Goal: Information Seeking & Learning: Learn about a topic

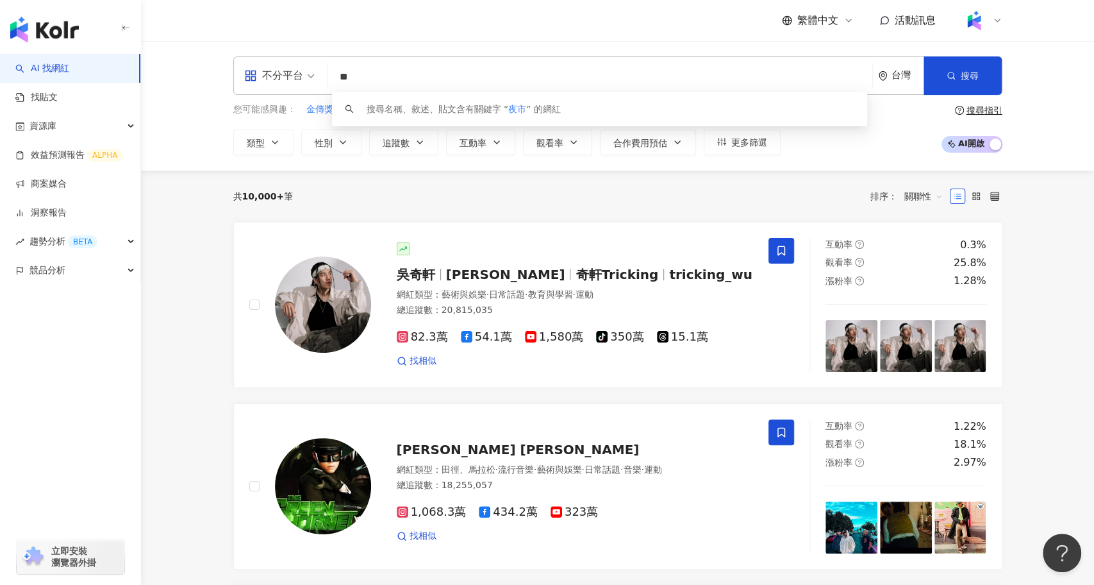
type input "*"
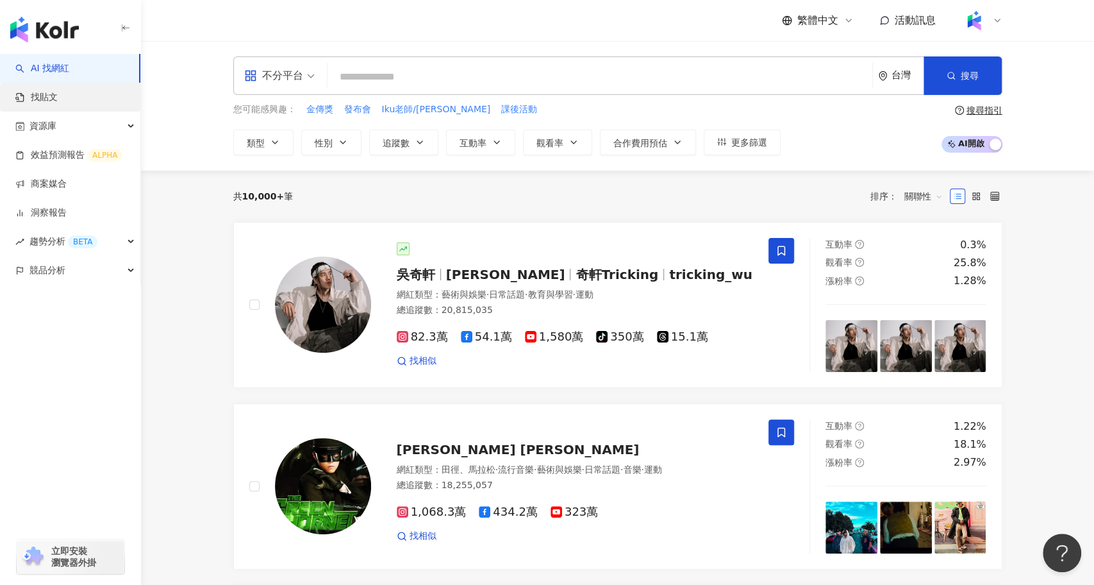
click at [58, 97] on link "找貼文" at bounding box center [36, 97] width 42 height 13
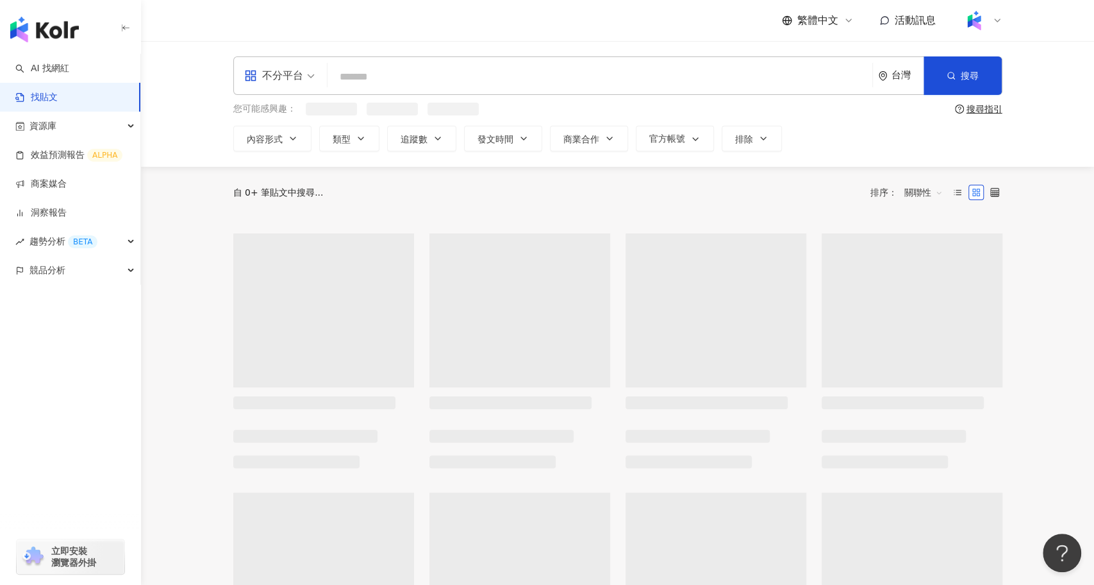
click at [527, 87] on input "search" at bounding box center [600, 77] width 535 height 28
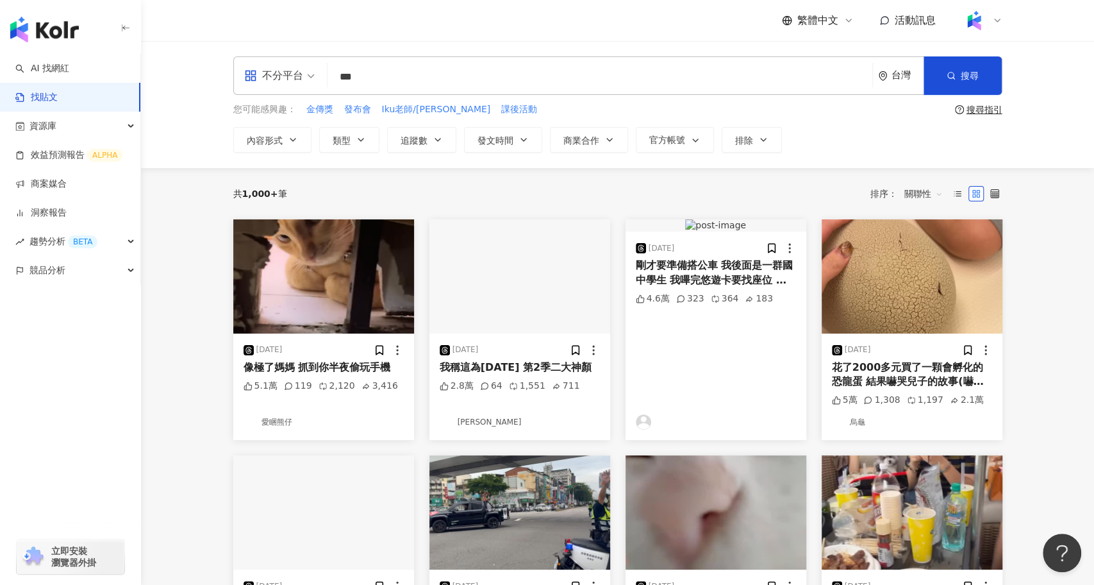
type input "***"
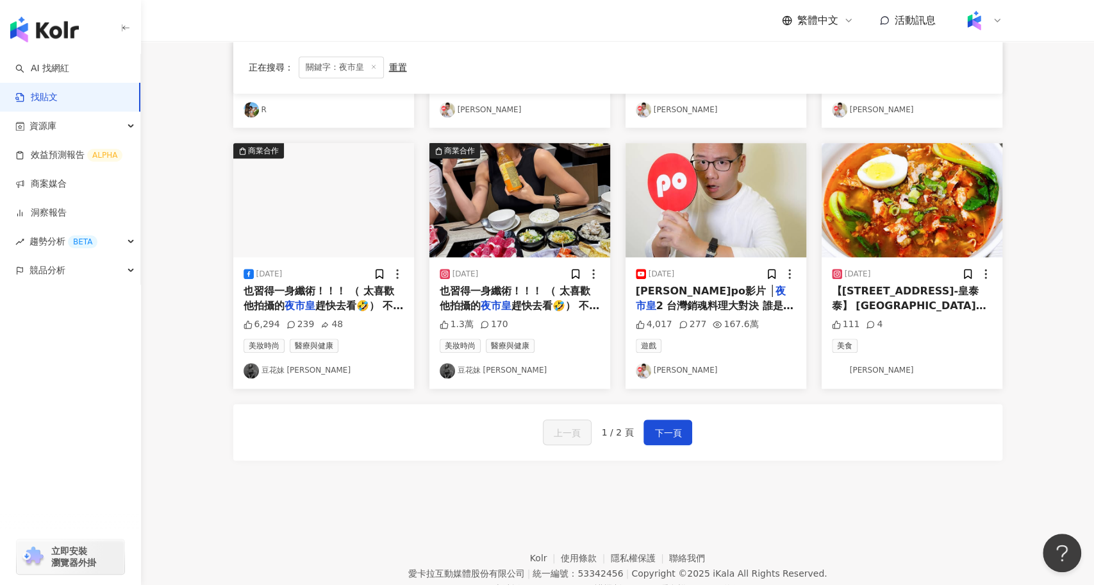
scroll to position [600, 0]
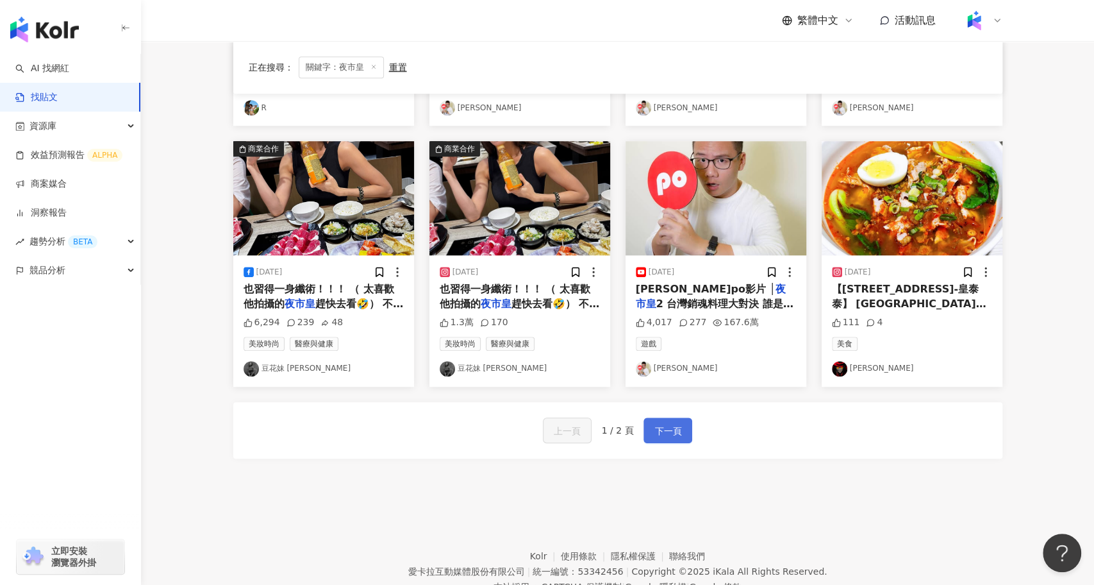
click at [663, 428] on span "下一頁" at bounding box center [667, 430] width 27 height 15
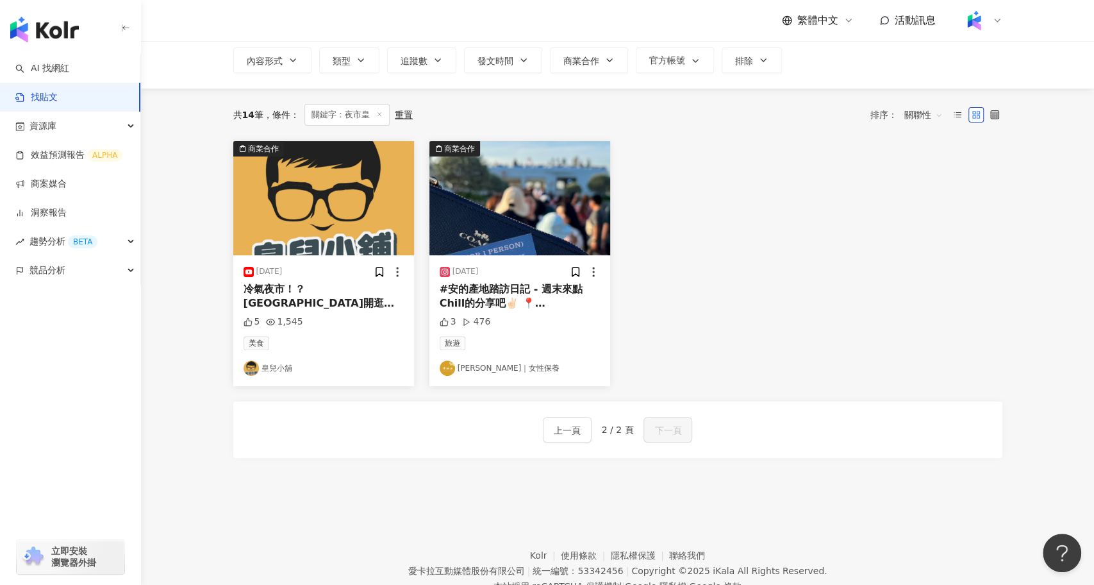
scroll to position [0, 0]
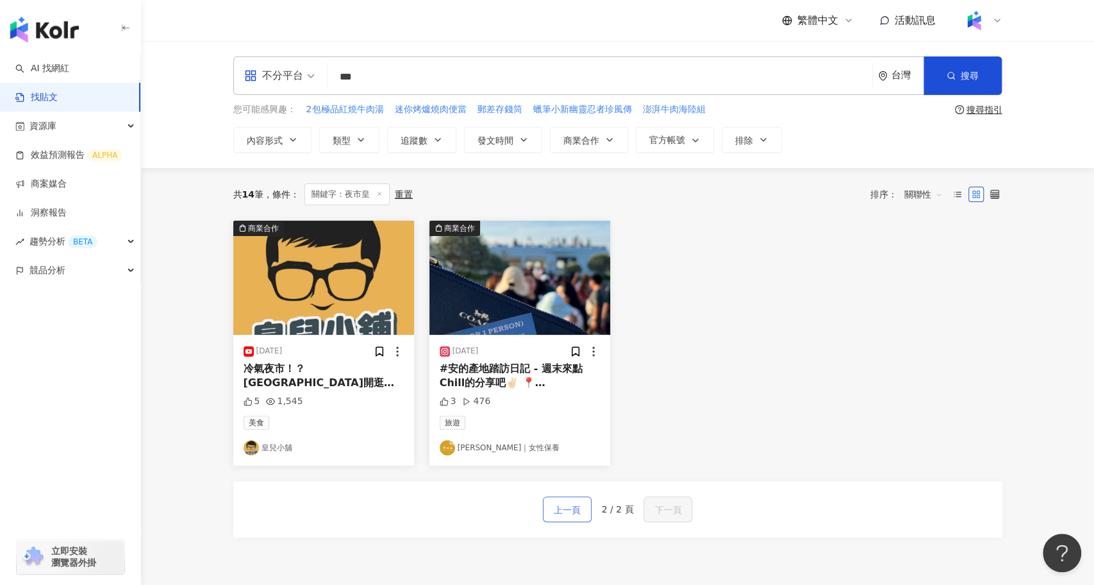
click at [558, 505] on span "上一頁" at bounding box center [567, 509] width 27 height 15
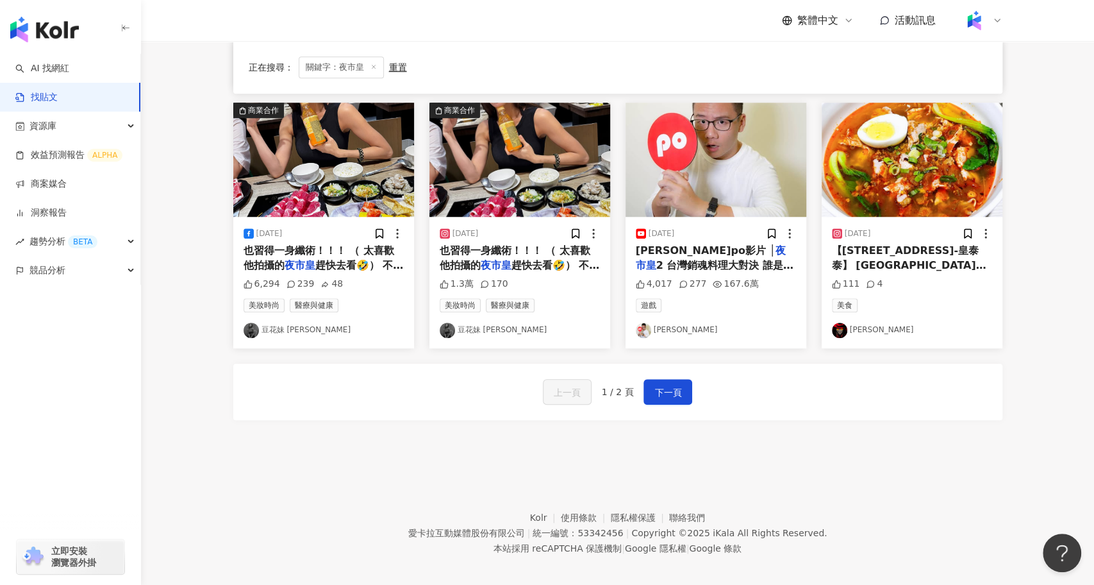
scroll to position [645, 0]
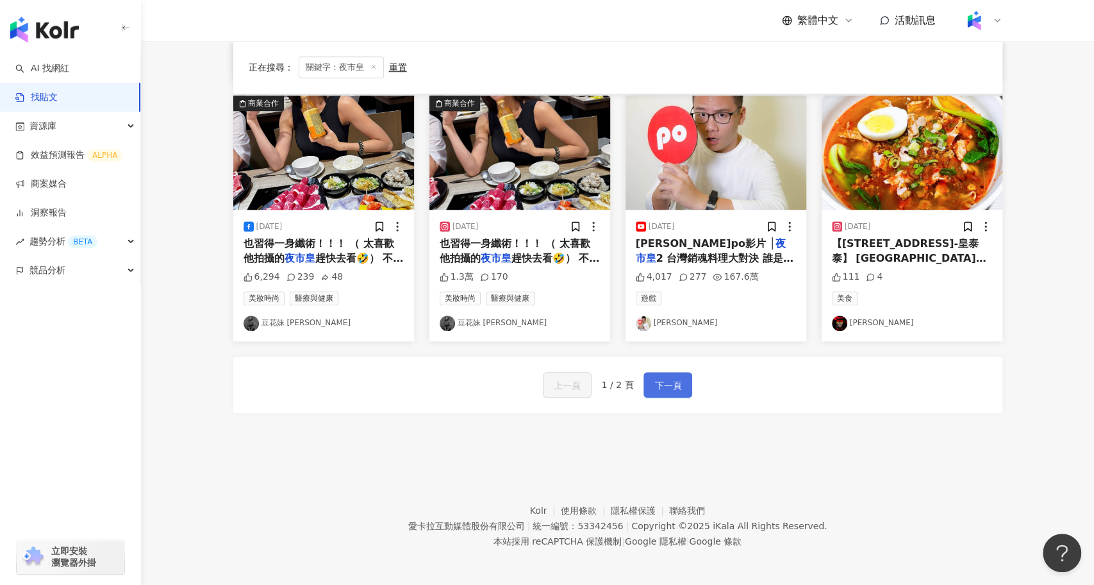
click at [670, 386] on span "下一頁" at bounding box center [667, 384] width 27 height 15
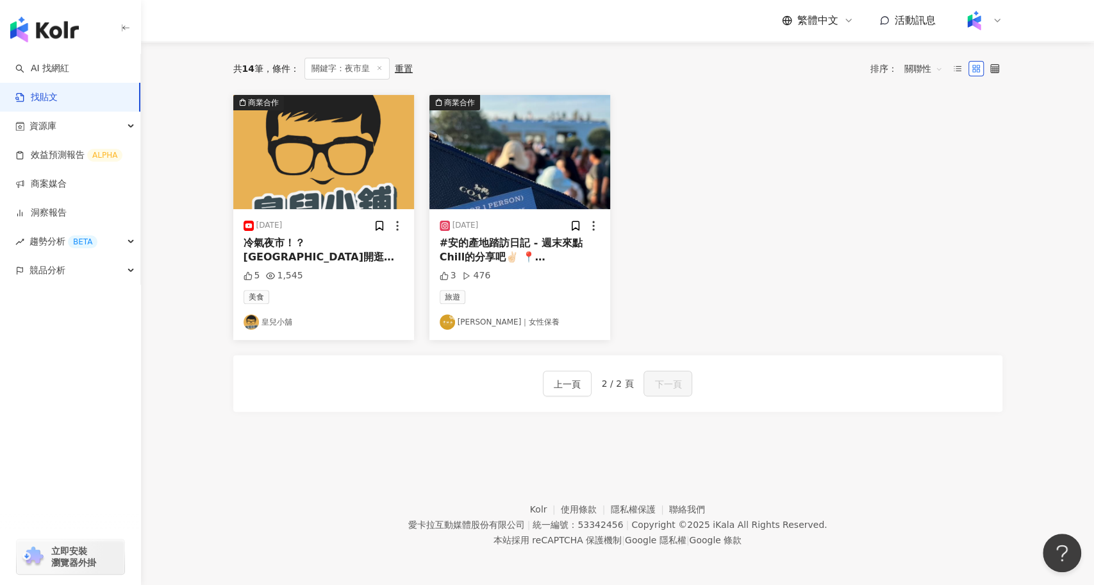
scroll to position [0, 0]
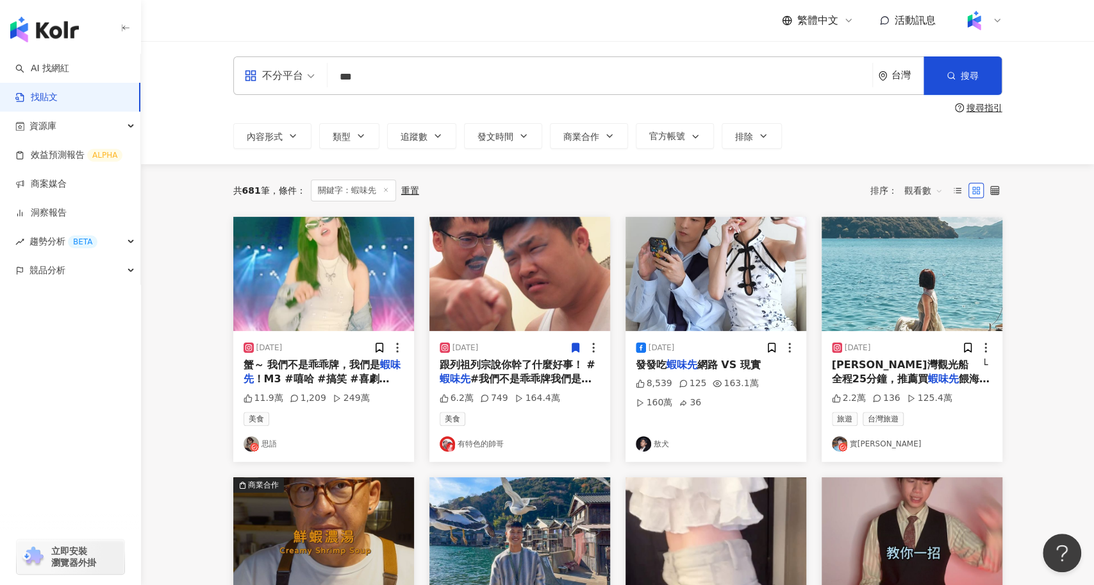
drag, startPoint x: 413, startPoint y: 81, endPoint x: 282, endPoint y: 83, distance: 131.4
click at [281, 83] on div "不分平台 蝦味先 *** 台灣 搜尋" at bounding box center [617, 75] width 769 height 38
click at [69, 68] on link "AI 找網紅" at bounding box center [42, 68] width 54 height 13
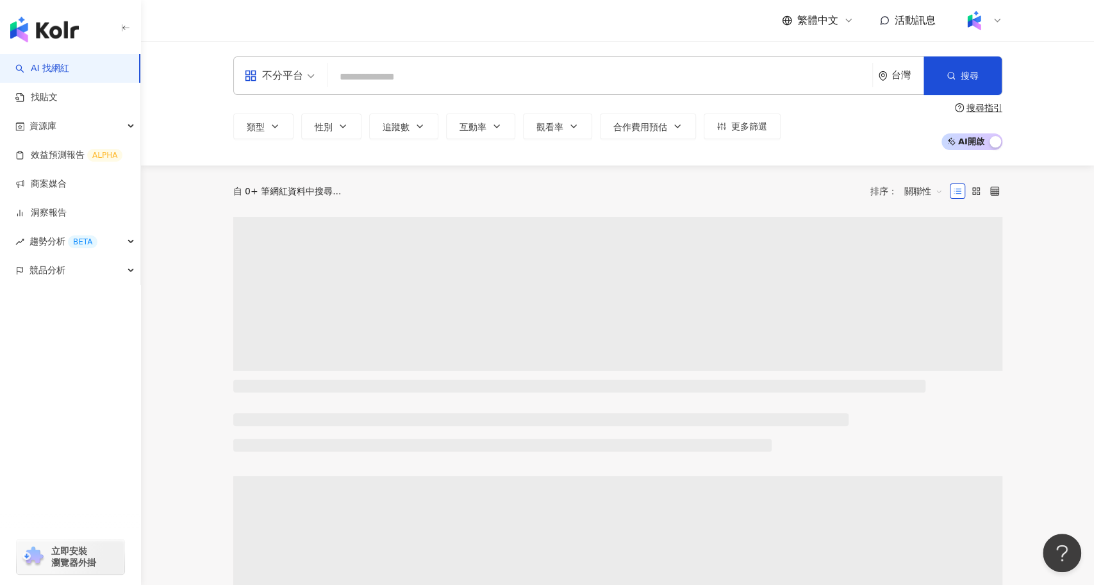
click at [406, 76] on input "search" at bounding box center [600, 77] width 535 height 24
type input "**********"
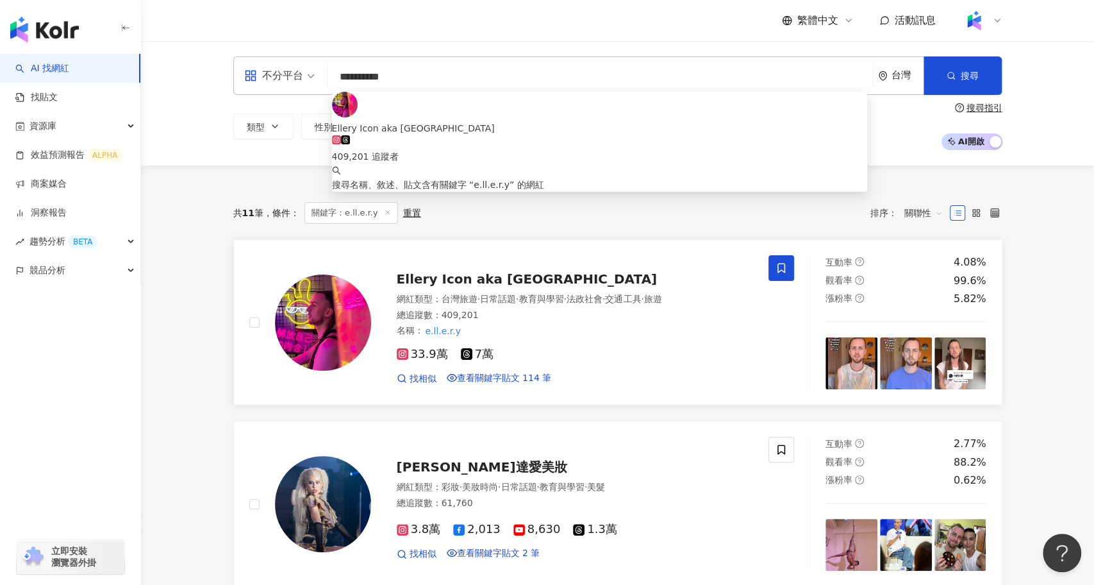
click at [444, 288] on div "Ellery Icon aka Elja Heights" at bounding box center [575, 279] width 357 height 18
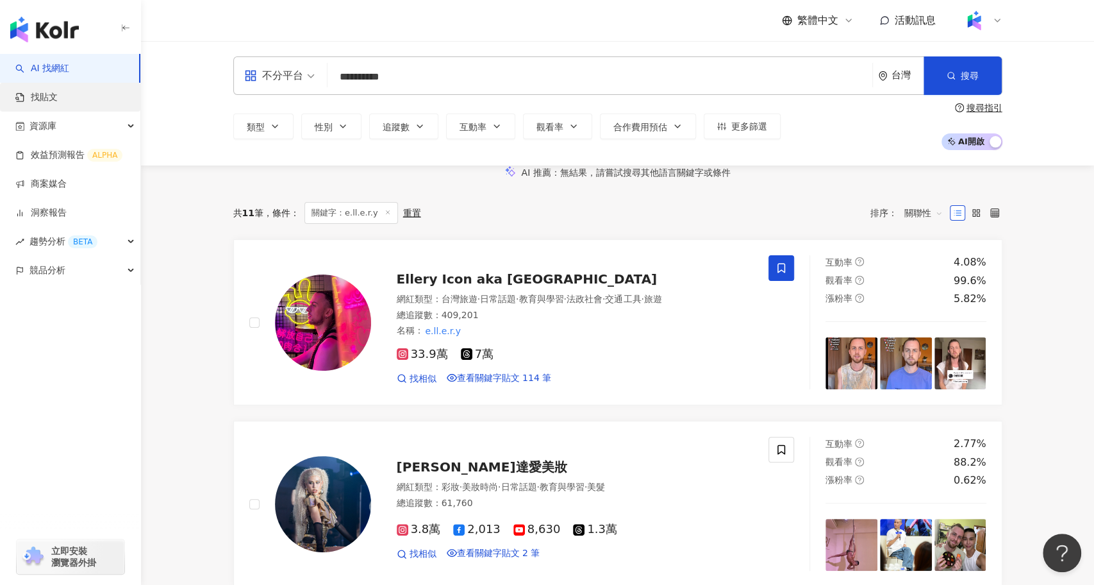
click at [58, 94] on link "找貼文" at bounding box center [36, 97] width 42 height 13
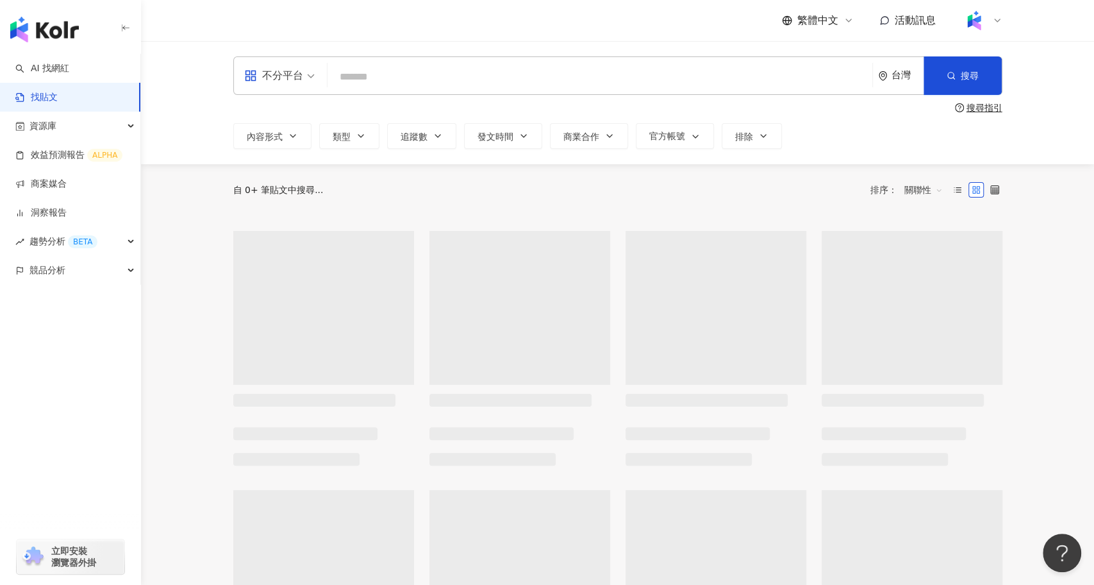
click at [388, 74] on input "search" at bounding box center [600, 77] width 535 height 28
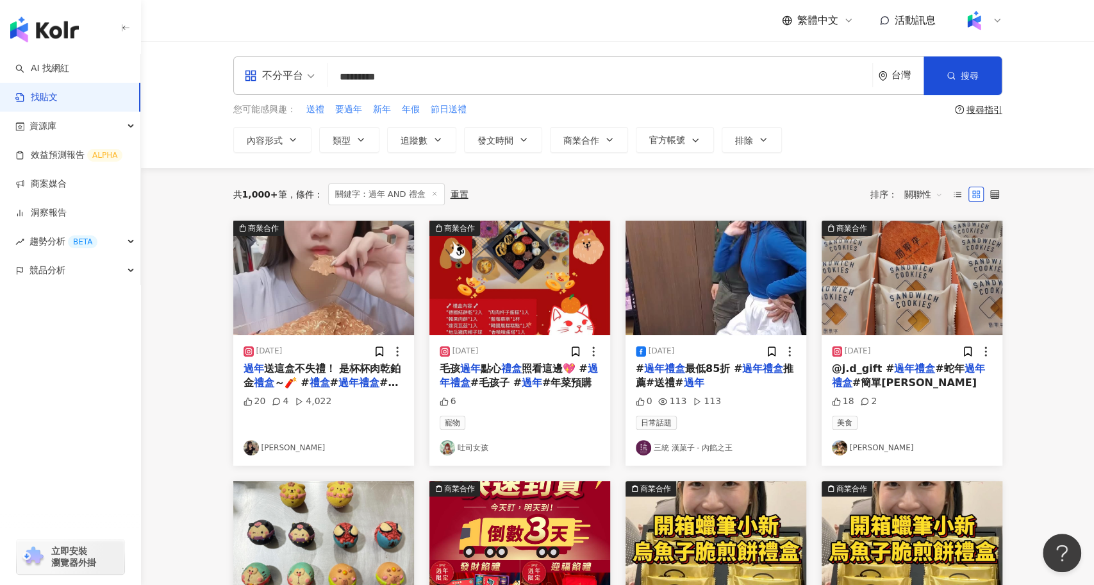
click at [932, 184] on span "關聯性" at bounding box center [923, 194] width 38 height 21
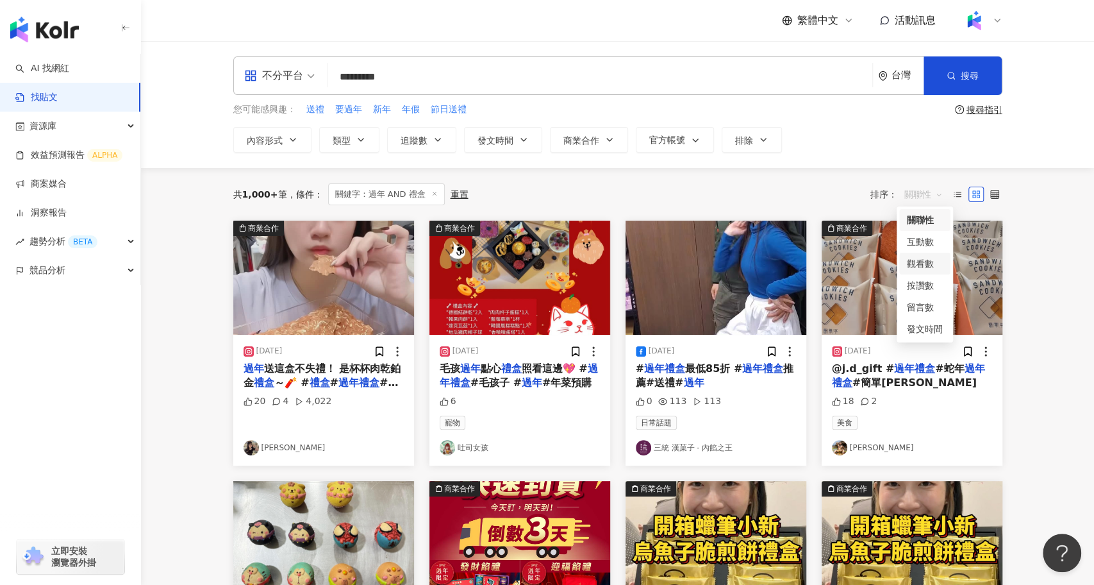
click at [932, 263] on div "觀看數" at bounding box center [925, 263] width 36 height 14
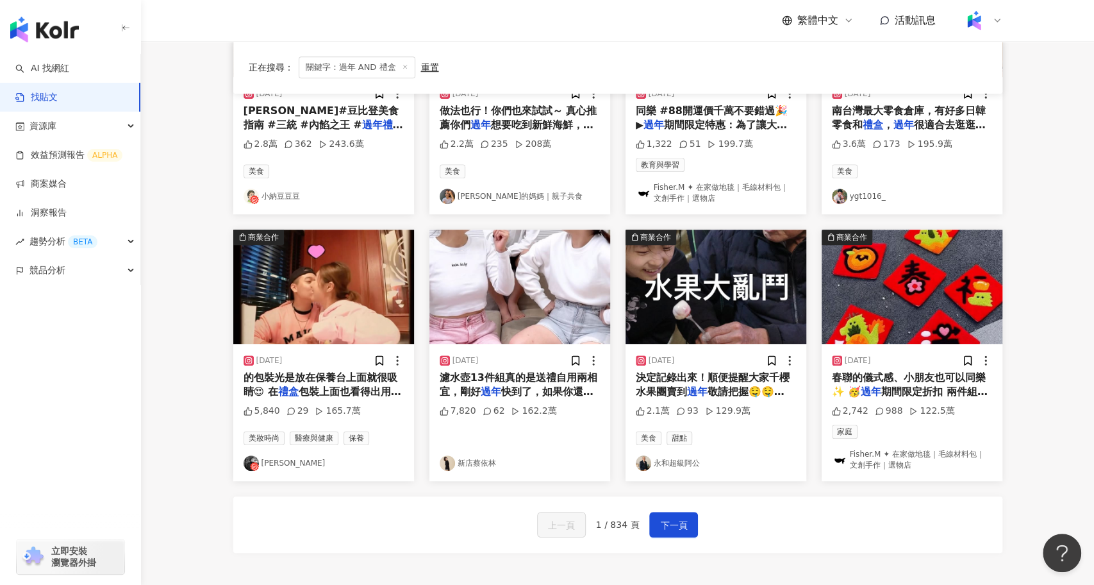
scroll to position [556, 0]
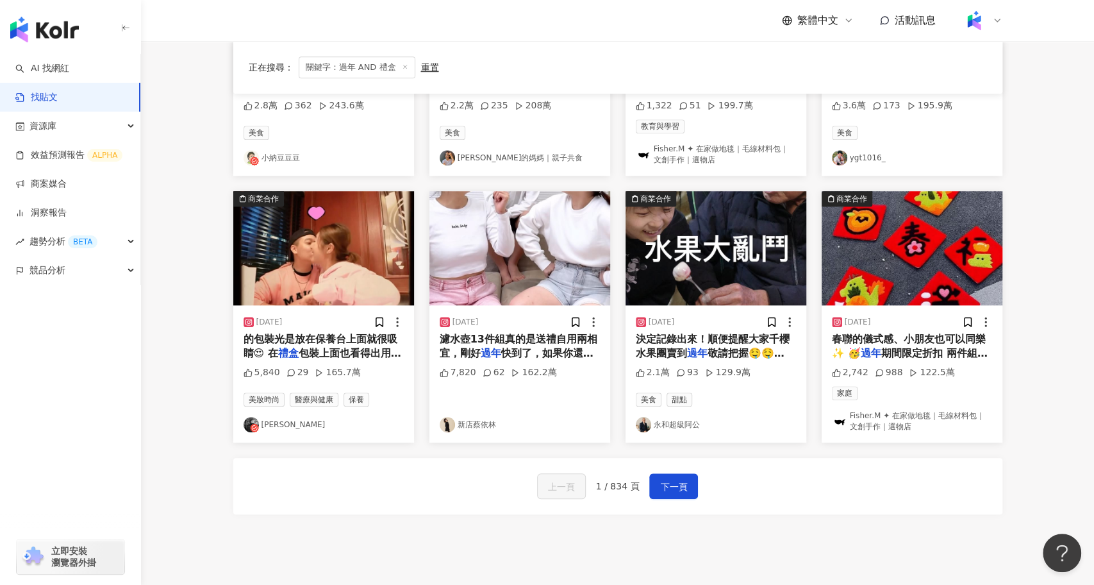
click at [743, 347] on span "敬請把握🤤🤤🤤 / 阿公千櫻水" at bounding box center [715, 360] width 158 height 26
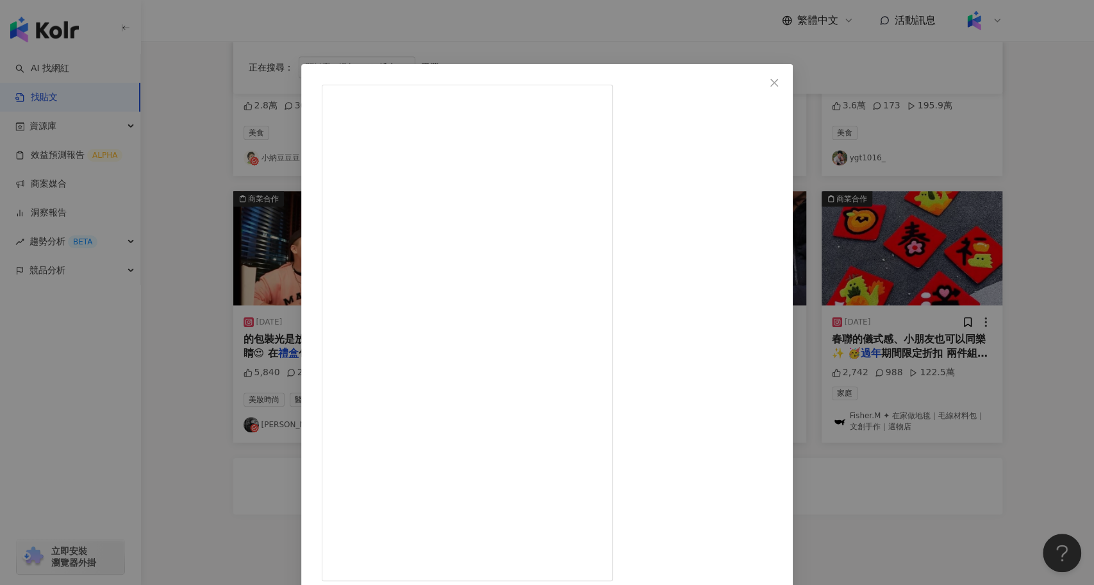
click at [239, 378] on div "永和超級阿公 2025/1/19 在阿公家的晚上連吃水果的時間都吵吵鬧鬧🤣 決定記錄出來！順便提醒大家千櫻水果團賣到過年敬請把握🤤🤤🤤 / 阿公千櫻水果團🍊🍓…" at bounding box center [547, 292] width 1094 height 585
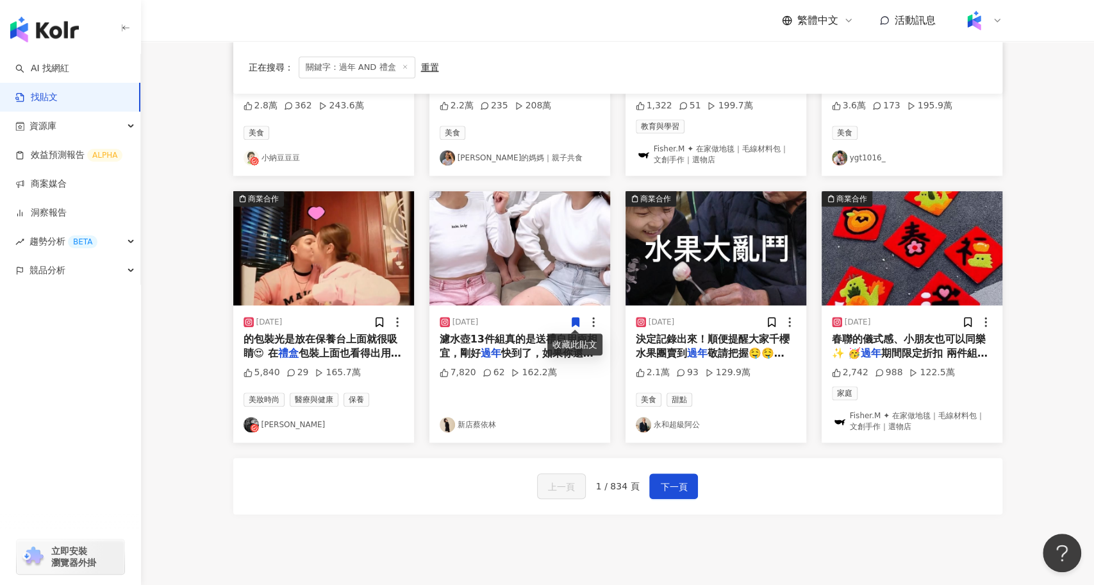
click at [325, 276] on img "button" at bounding box center [323, 248] width 181 height 114
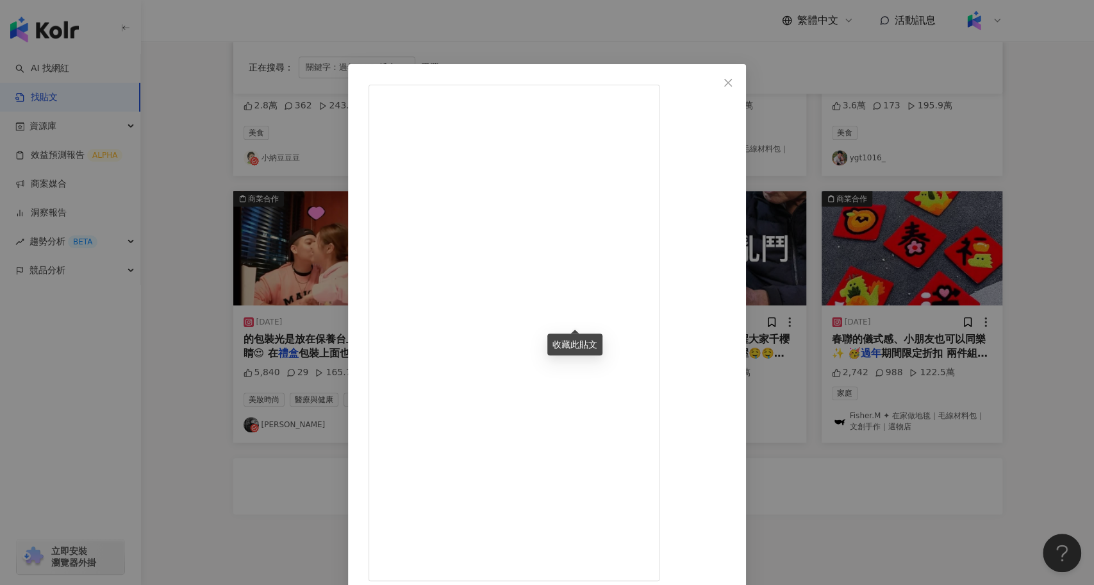
click at [892, 461] on div "進藤喜彥 Yoziness 2024/1/16 5,840 29 165.7萬 查看原始貼文" at bounding box center [547, 292] width 1094 height 585
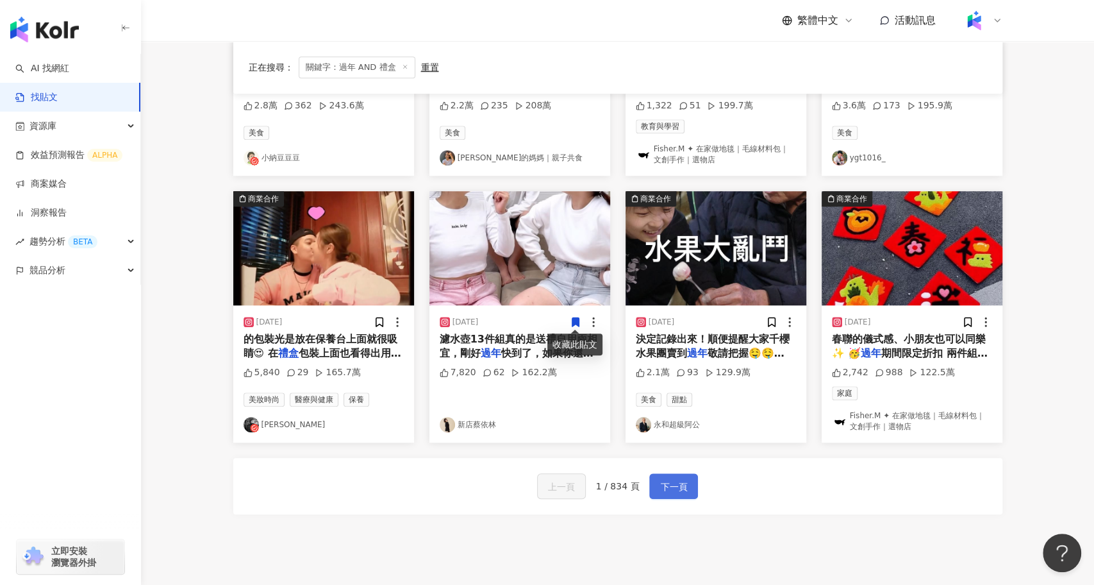
click at [688, 477] on button "下一頁" at bounding box center [673, 486] width 49 height 26
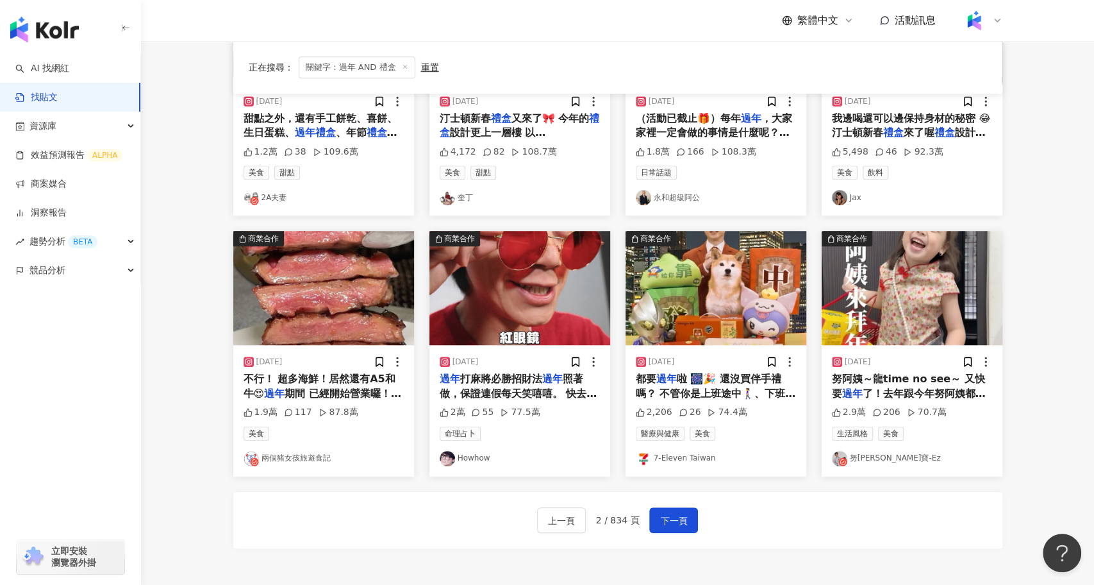
scroll to position [512, 0]
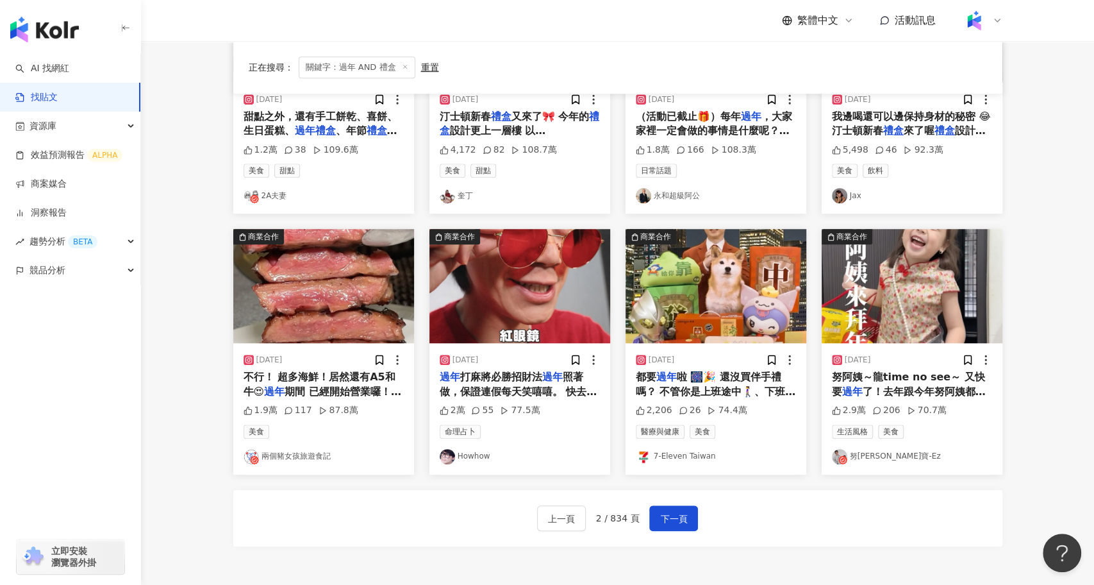
click at [548, 311] on img "button" at bounding box center [519, 286] width 181 height 114
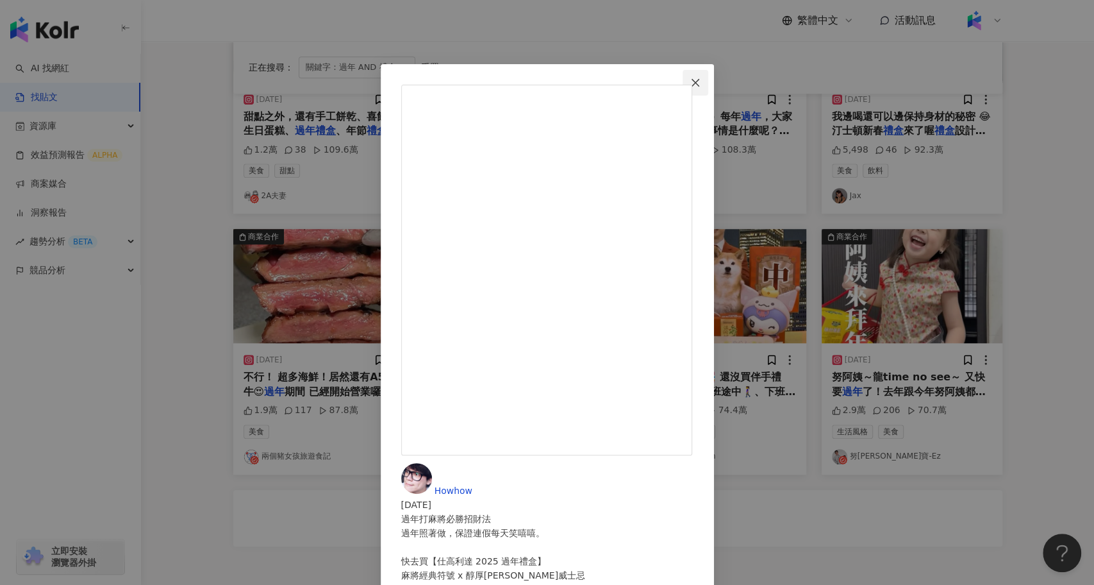
click at [708, 70] on button "Close" at bounding box center [696, 83] width 26 height 26
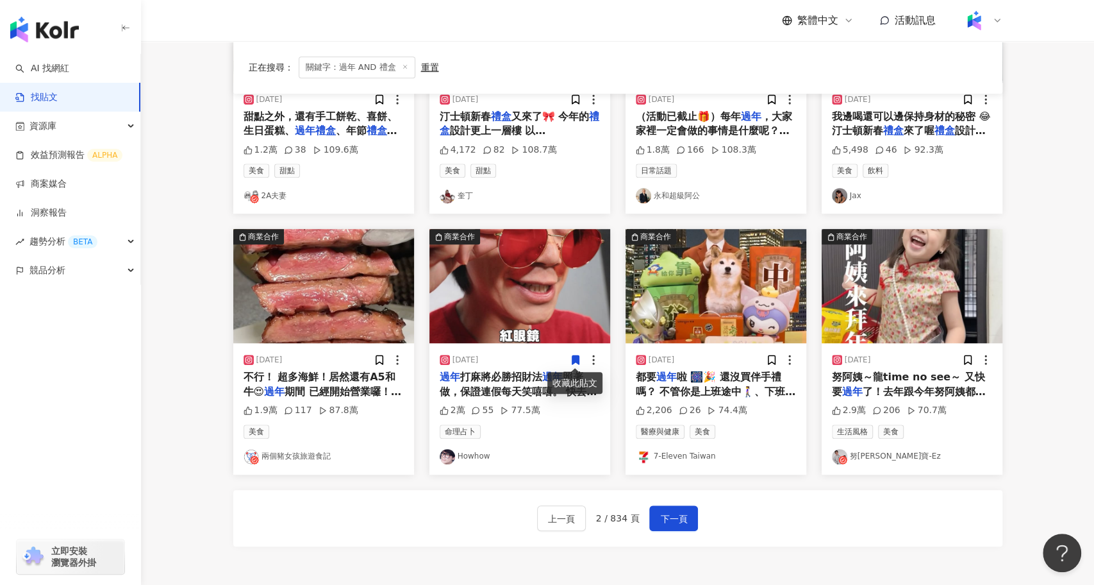
click at [529, 388] on span "照著做，保證連假每天笑嘻嘻。 快去買【仕高利達 2025" at bounding box center [519, 390] width 158 height 41
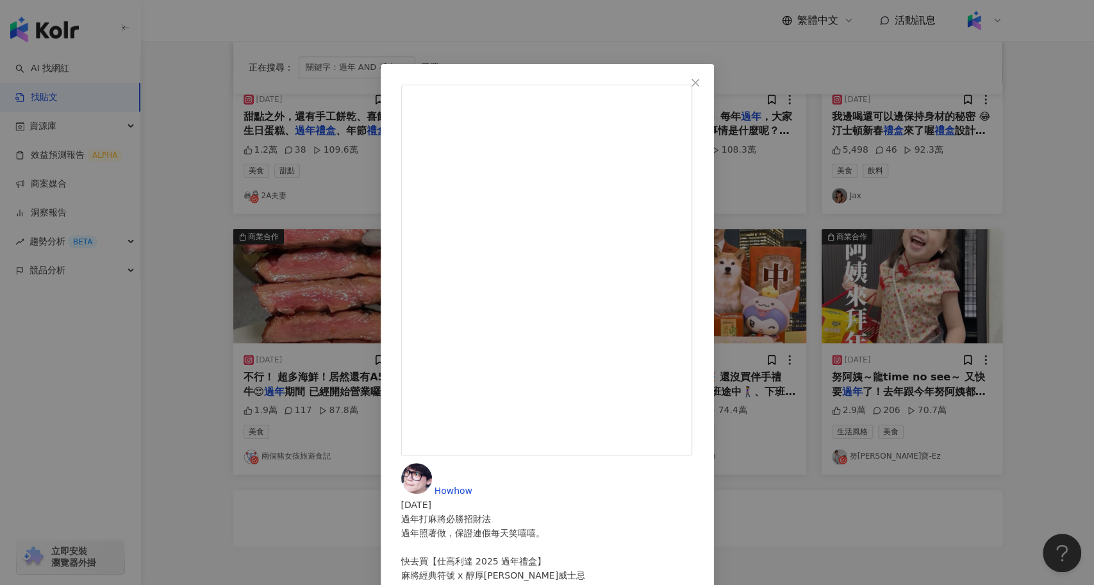
drag, startPoint x: 613, startPoint y: 138, endPoint x: 668, endPoint y: 136, distance: 55.2
copy div "必勝招財法"
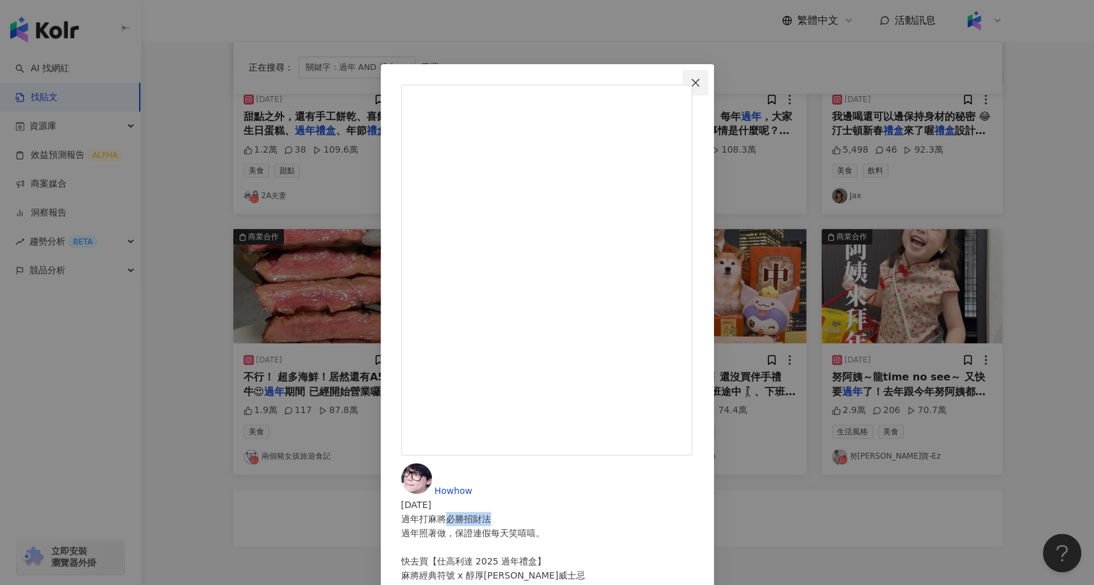
click at [708, 80] on span "Close" at bounding box center [696, 83] width 26 height 10
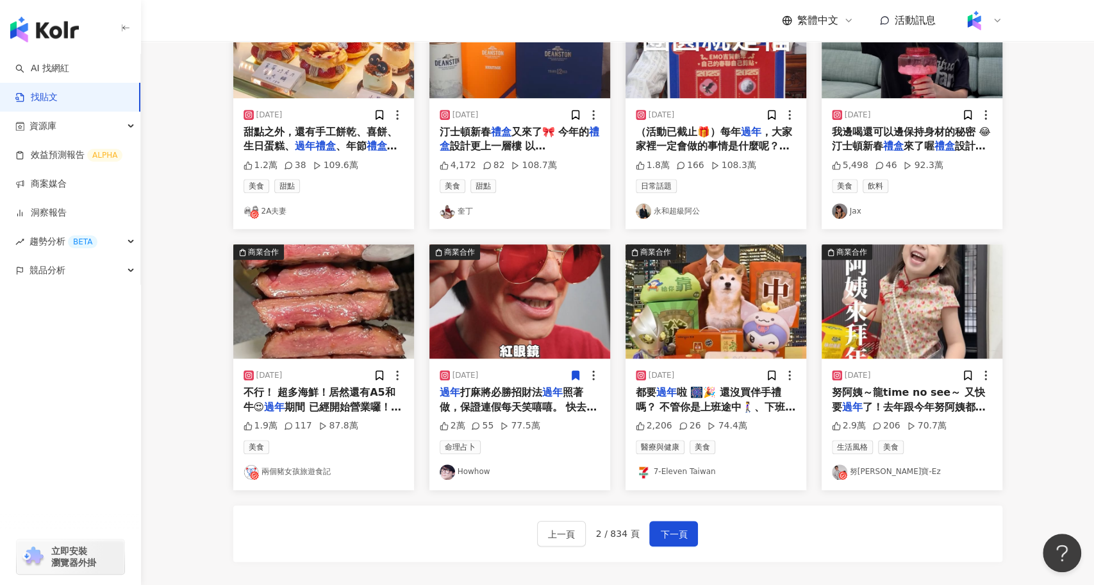
scroll to position [0, 0]
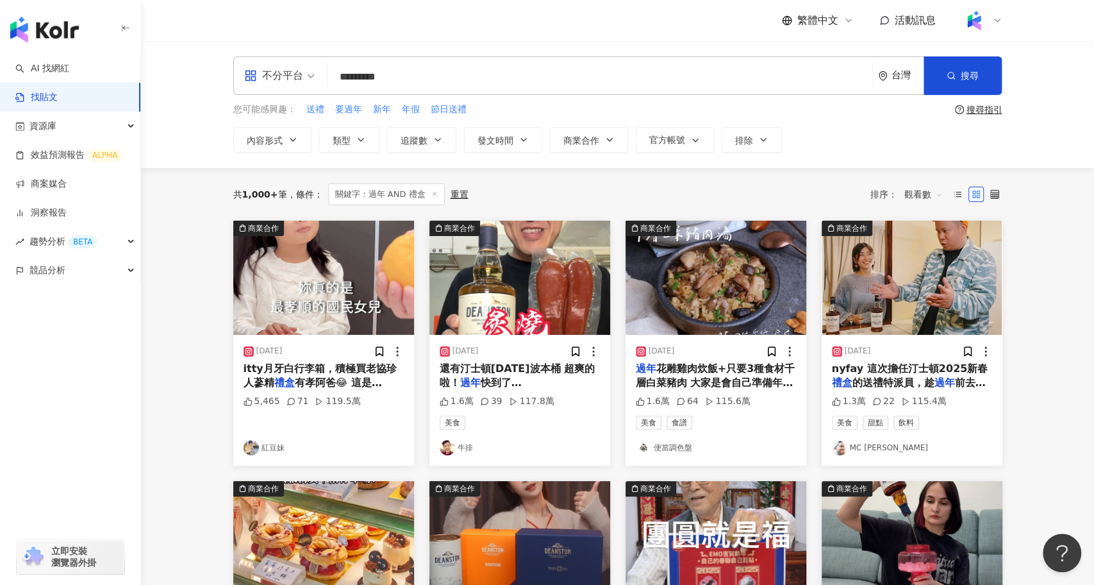
drag, startPoint x: 426, startPoint y: 75, endPoint x: 335, endPoint y: 83, distance: 90.8
click at [335, 83] on input "*********" at bounding box center [600, 77] width 535 height 28
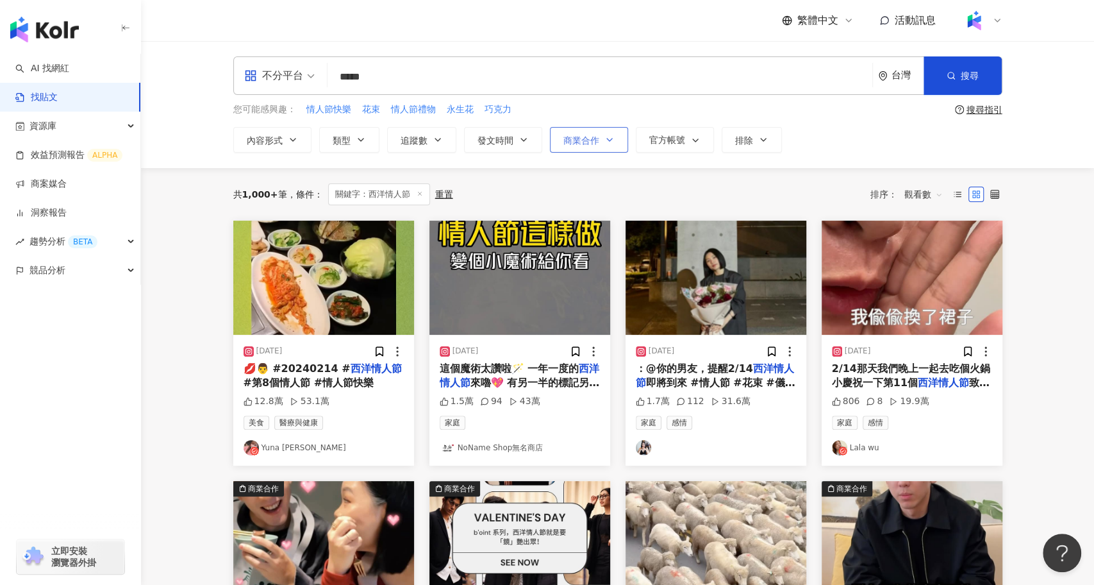
click at [590, 141] on span "商業合作" at bounding box center [581, 140] width 36 height 10
click at [610, 188] on span "商業合作內容" at bounding box center [642, 181] width 64 height 14
click at [798, 147] on div "內容形式 類型 追蹤數 發文時間 商業合作 官方帳號 排除 不限 商業合作內容 非商業合作內容" at bounding box center [617, 140] width 769 height 26
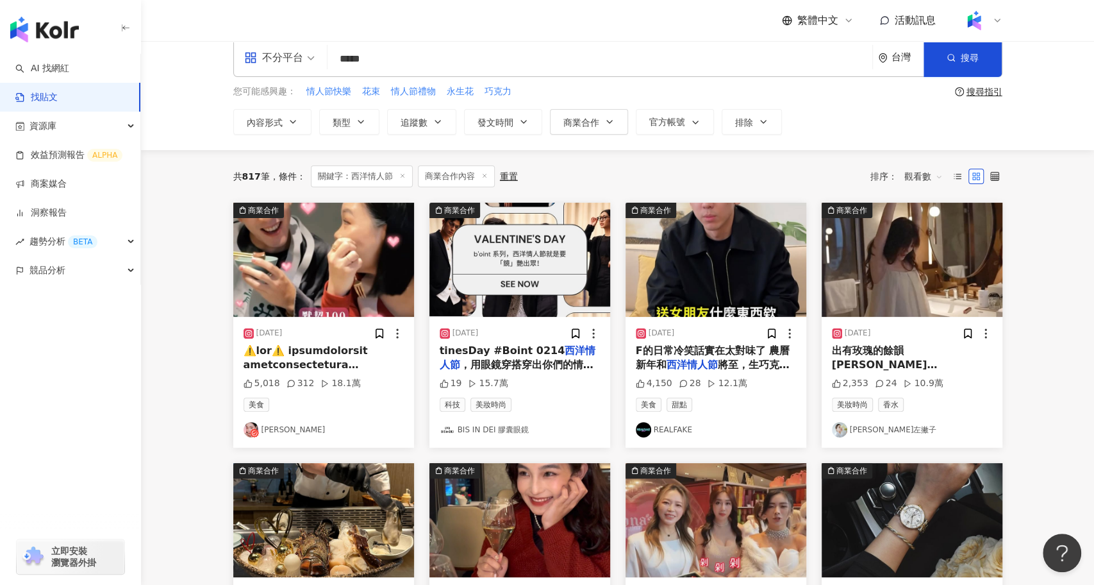
scroll to position [19, 0]
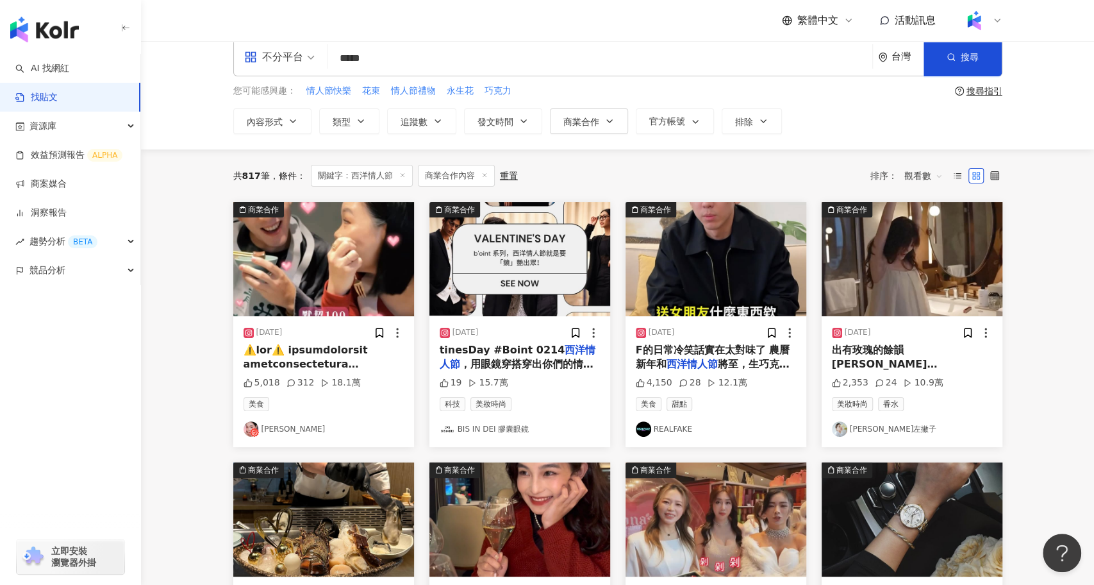
click at [359, 357] on span at bounding box center [323, 587] width 158 height 486
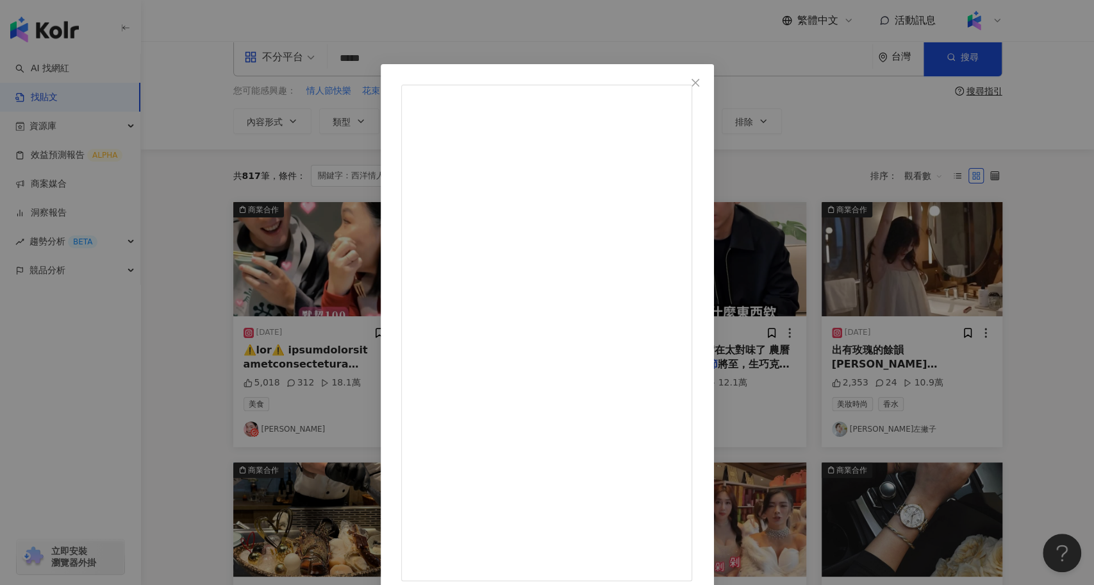
scroll to position [178, 0]
click at [922, 423] on div "游庭瑄 2025/2/8 5,018 312 18.1萬 查看原始貼文" at bounding box center [547, 292] width 1094 height 585
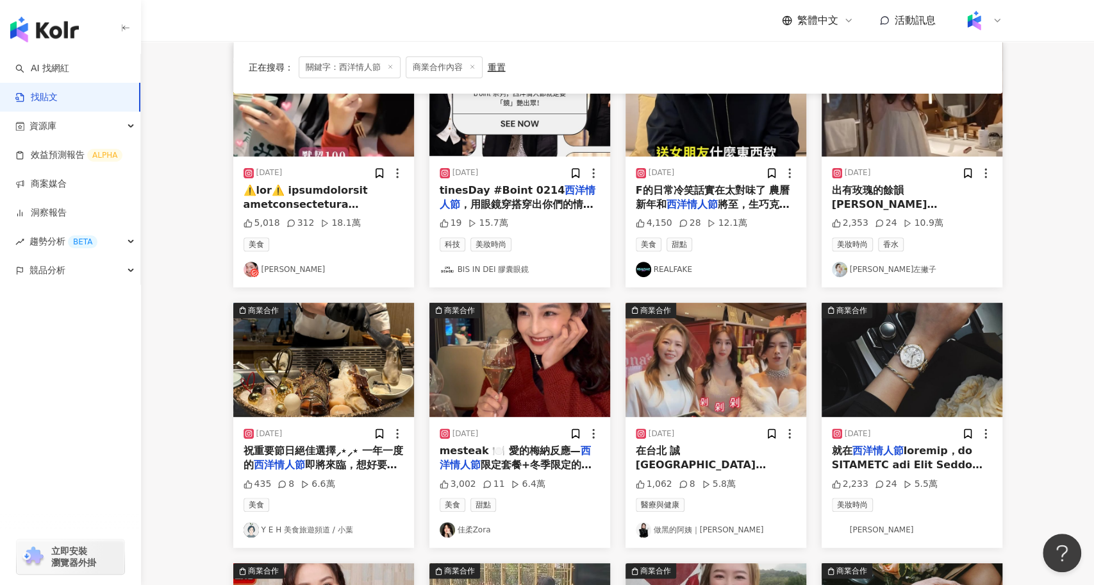
scroll to position [179, 0]
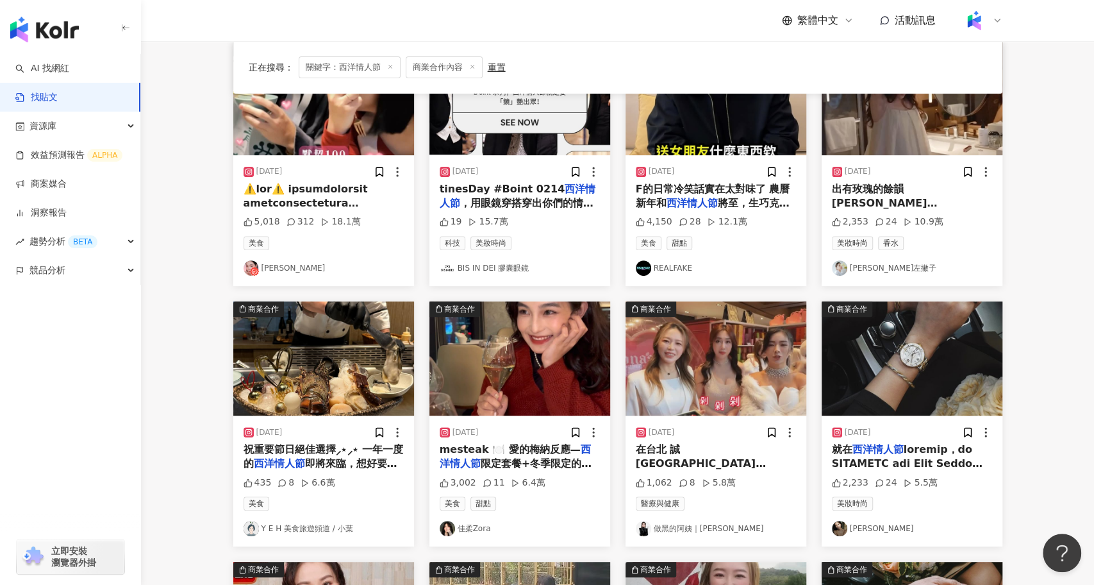
click at [684, 344] on img "button" at bounding box center [716, 358] width 181 height 114
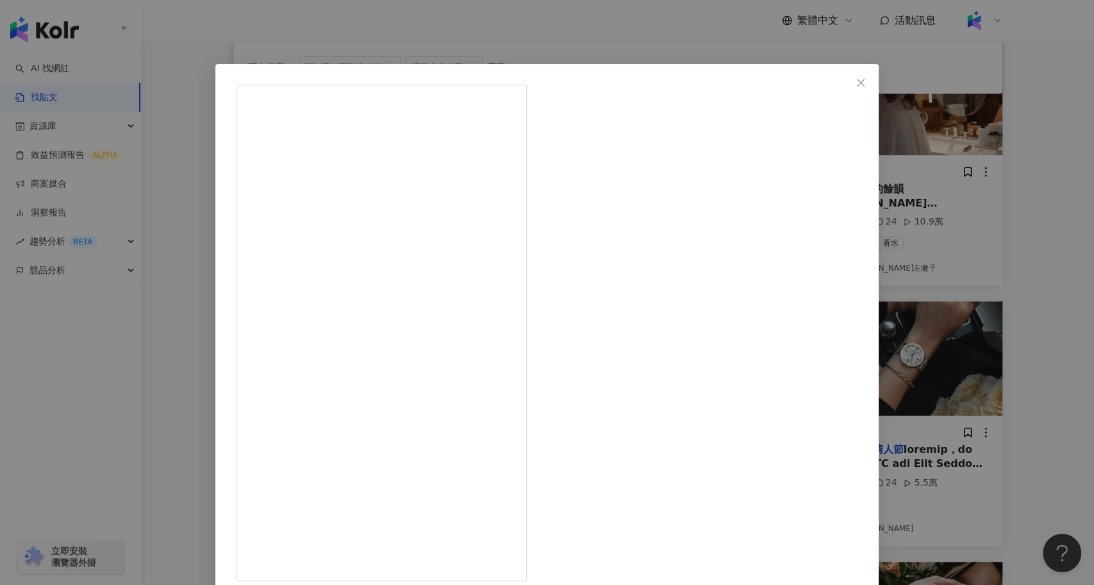
click at [886, 365] on div "做黑的阿姨｜張承惠 2025/2/15 都要這麼美才能當闆娘嗎？！ @jeannine_chen @ting07.20 謝謝兩位女神闆娘出席站台 #誠品南西 …" at bounding box center [547, 292] width 1094 height 585
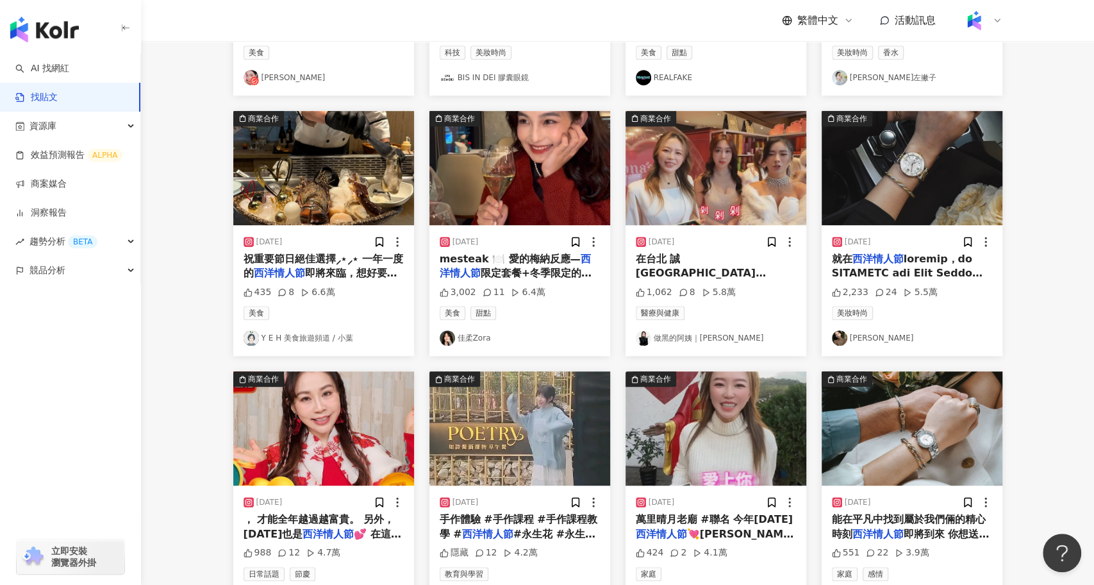
scroll to position [0, 0]
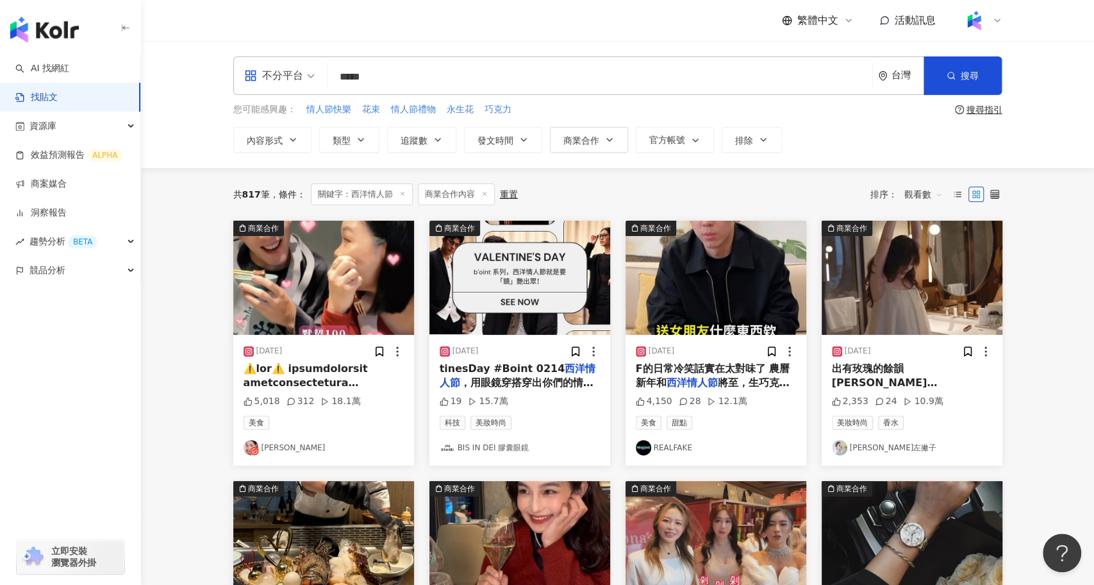
click at [553, 249] on img "button" at bounding box center [519, 277] width 181 height 114
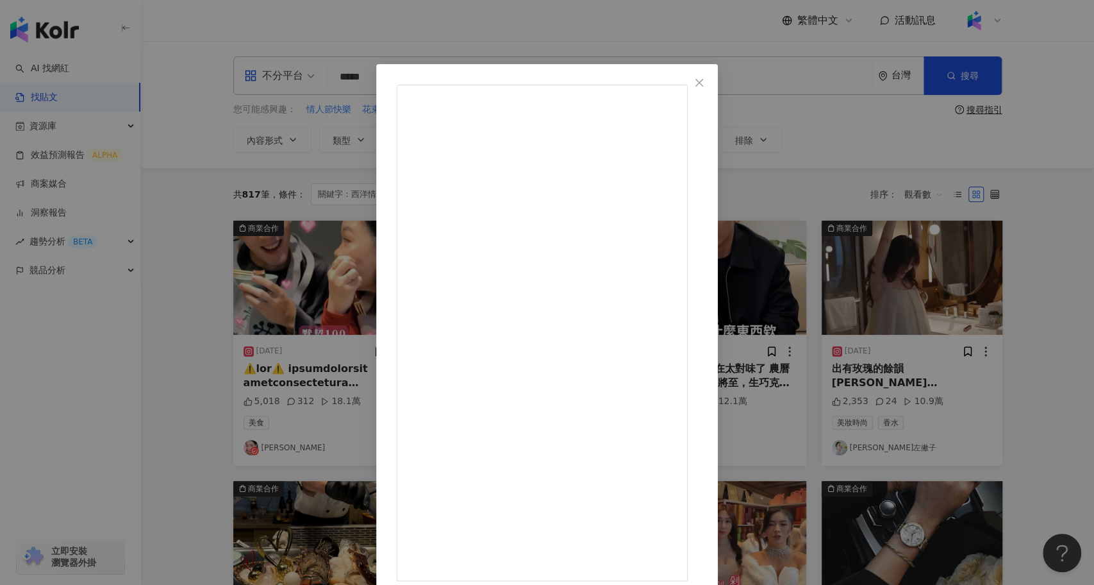
click at [905, 358] on div "BIS IN DEI 膠囊眼鏡 2025/2/14 #BISINDEI #ValentinesDay #Boint 0214西洋情人節，用眼鏡穿搭穿出你們的情…" at bounding box center [547, 292] width 1094 height 585
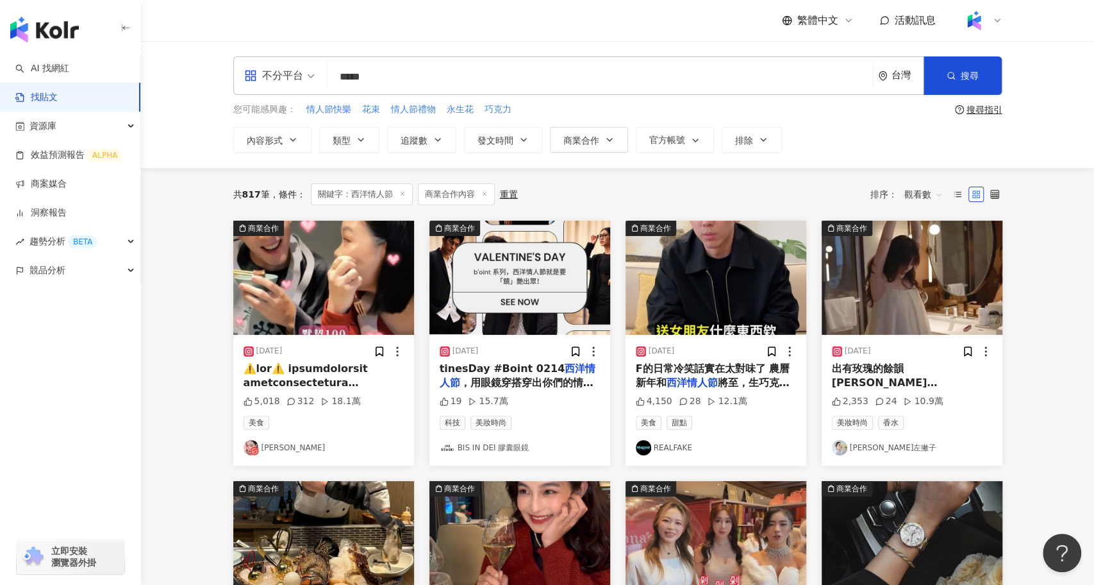
click at [908, 300] on img "button" at bounding box center [912, 277] width 181 height 114
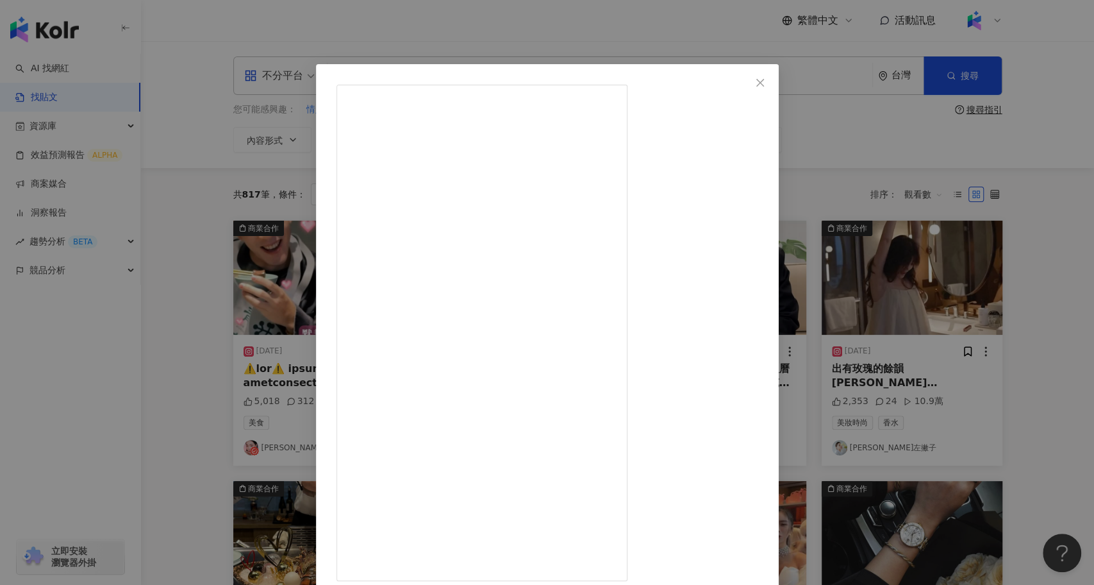
click at [909, 429] on div "Blaire左撇子 2025/2/14 情人節快樂🌹 別忘了自己也是最好的情人 把自己養的美、養的自信、養出有玫瑰的餘韻 TOM FORD • 西洋情人節對香…" at bounding box center [547, 292] width 1094 height 585
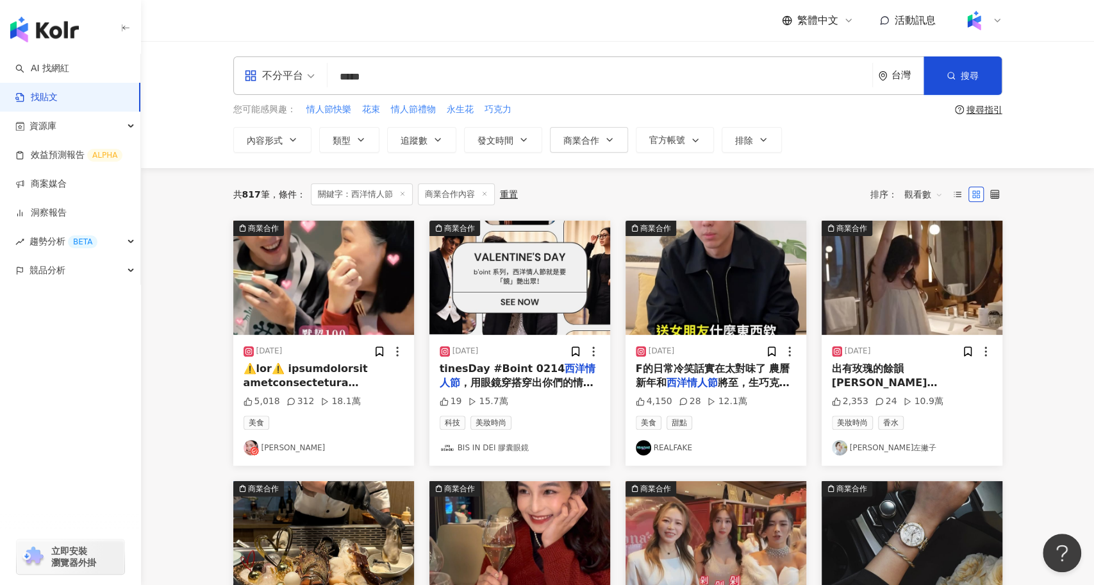
click at [311, 308] on img "button" at bounding box center [323, 277] width 181 height 114
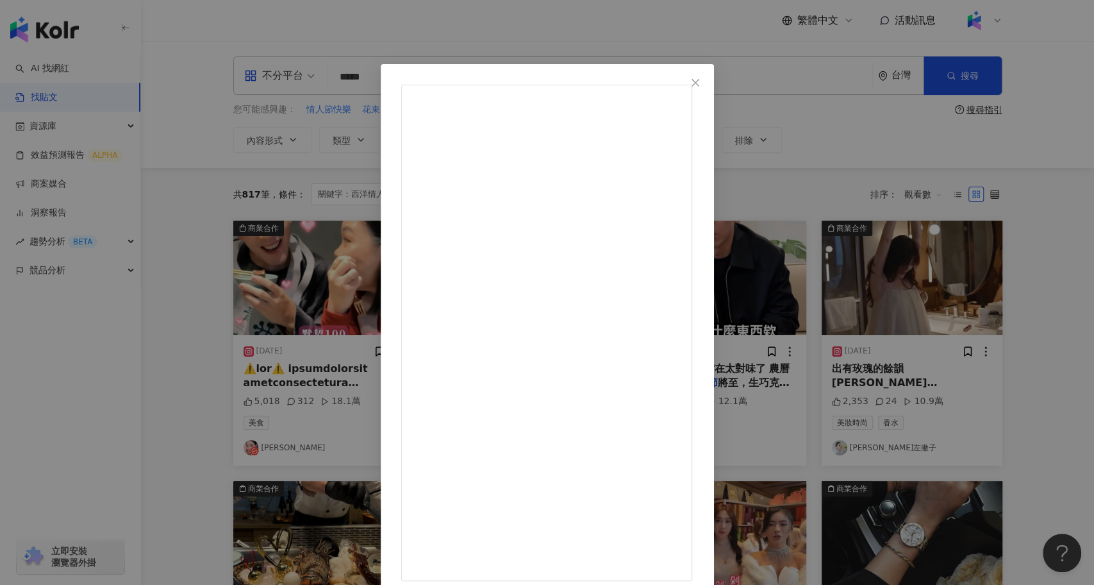
click at [201, 352] on div "游庭瑄 2025/2/8 5,018 312 18.1萬 查看原始貼文" at bounding box center [547, 292] width 1094 height 585
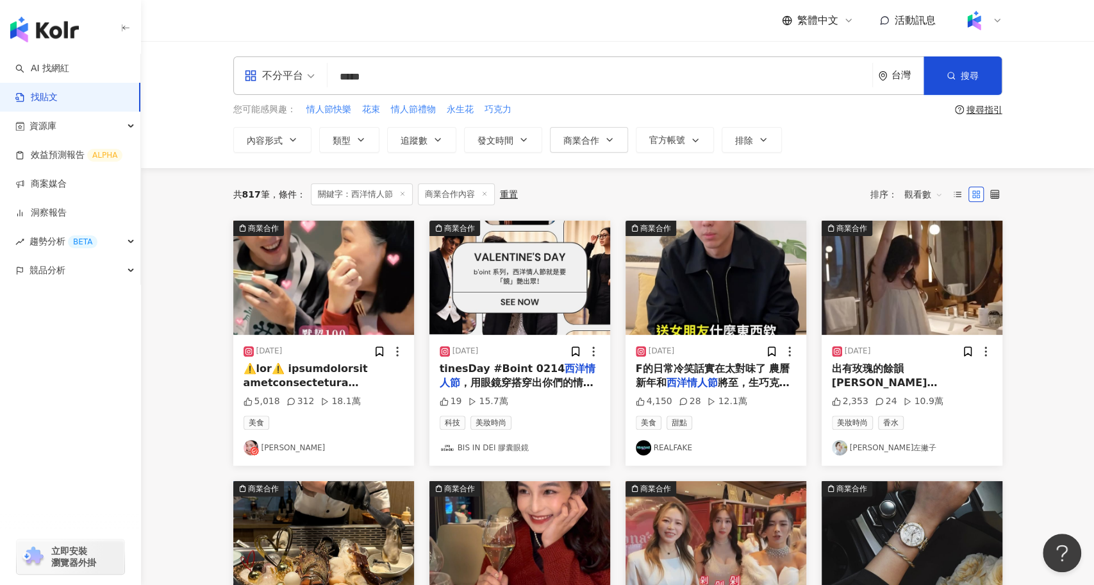
scroll to position [645, 0]
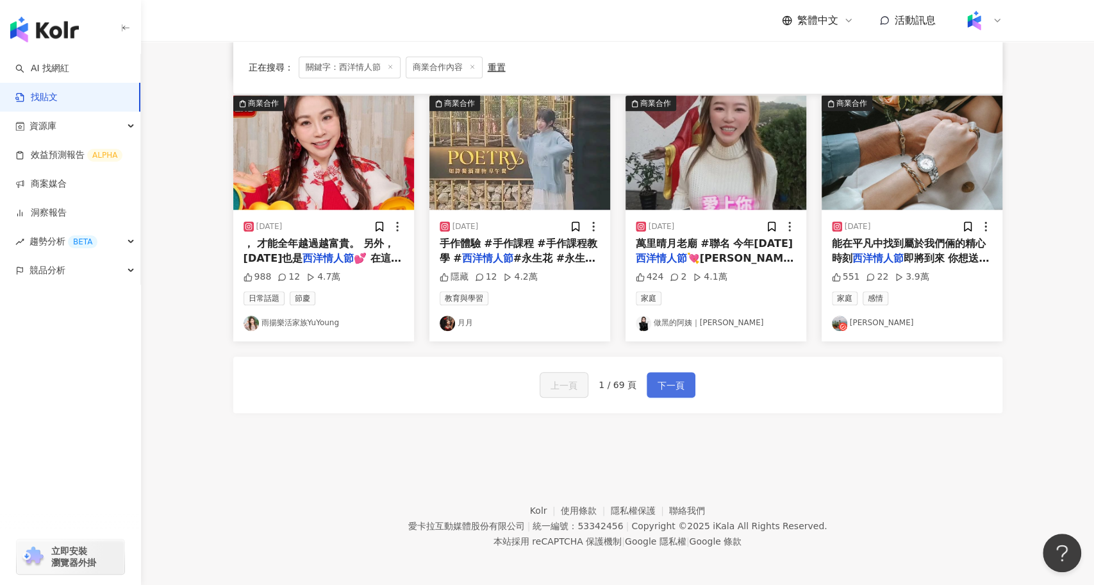
click at [667, 377] on span "下一頁" at bounding box center [671, 384] width 27 height 15
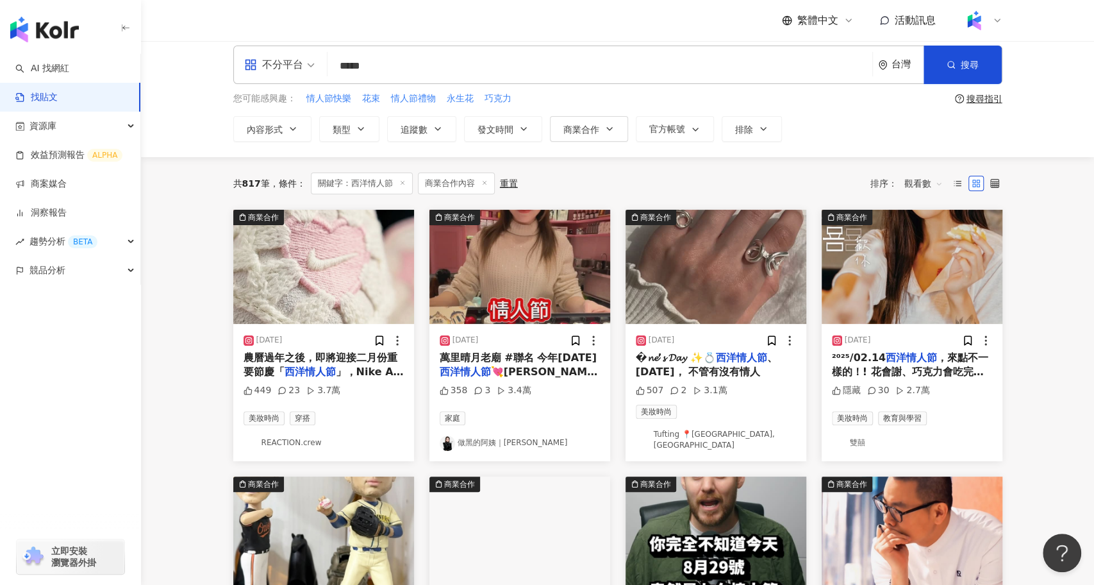
scroll to position [0, 0]
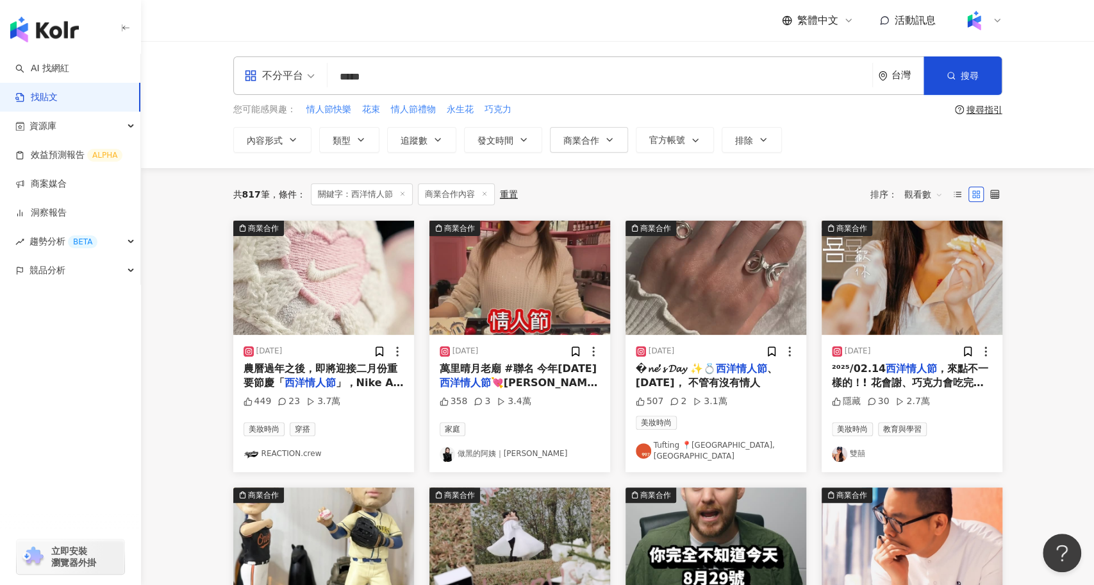
click at [469, 81] on input "*****" at bounding box center [600, 77] width 535 height 28
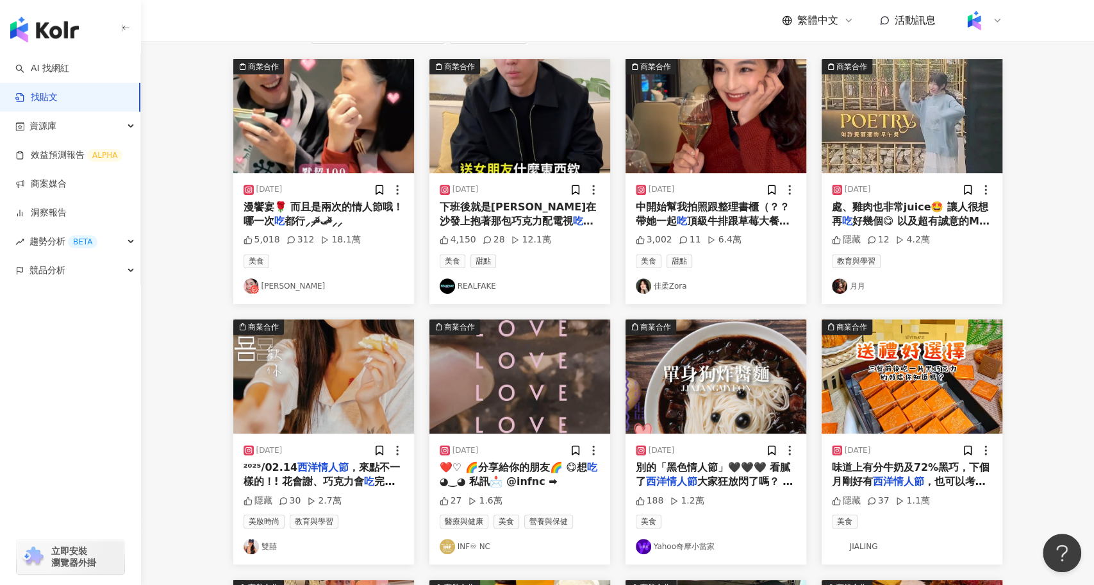
scroll to position [162, 0]
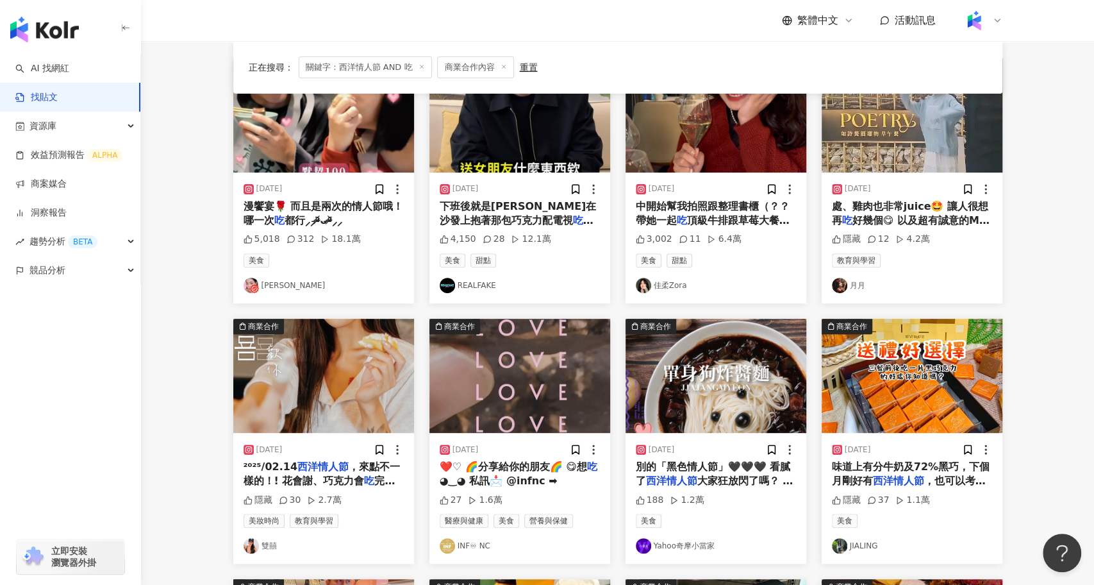
click at [338, 395] on img "button" at bounding box center [323, 376] width 181 height 114
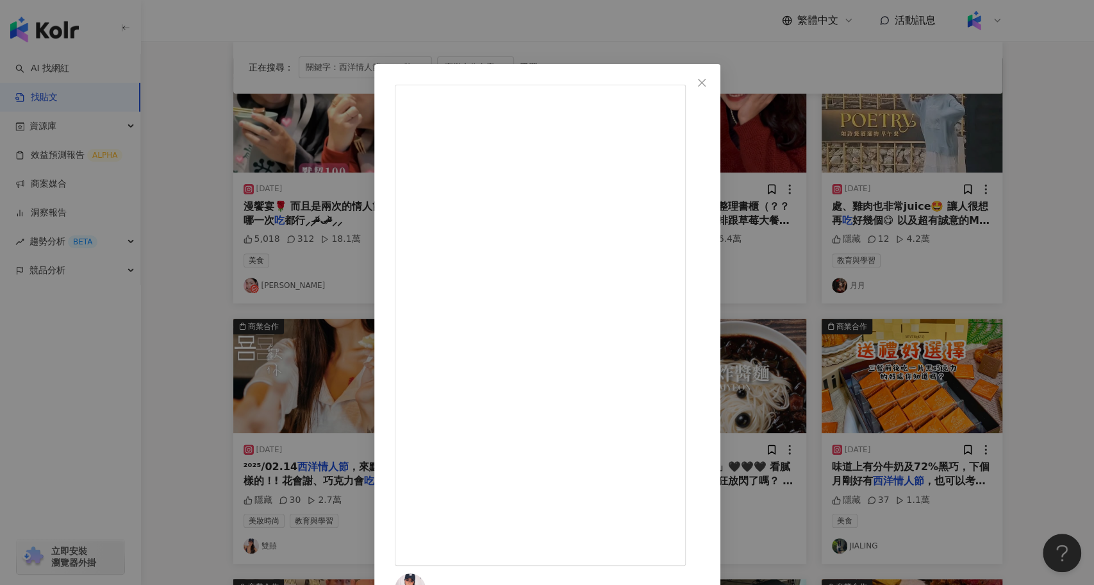
click at [164, 367] on div "雙囍 2025/2/15 ²⁰²⁵/02.14西洋情人節，來點不一樣的！! 花會謝、巧克力會吃完，但這本《囍歡你》同名寫真書每天都讓你怦然心動！ 另外，聯名私…" at bounding box center [547, 292] width 1094 height 585
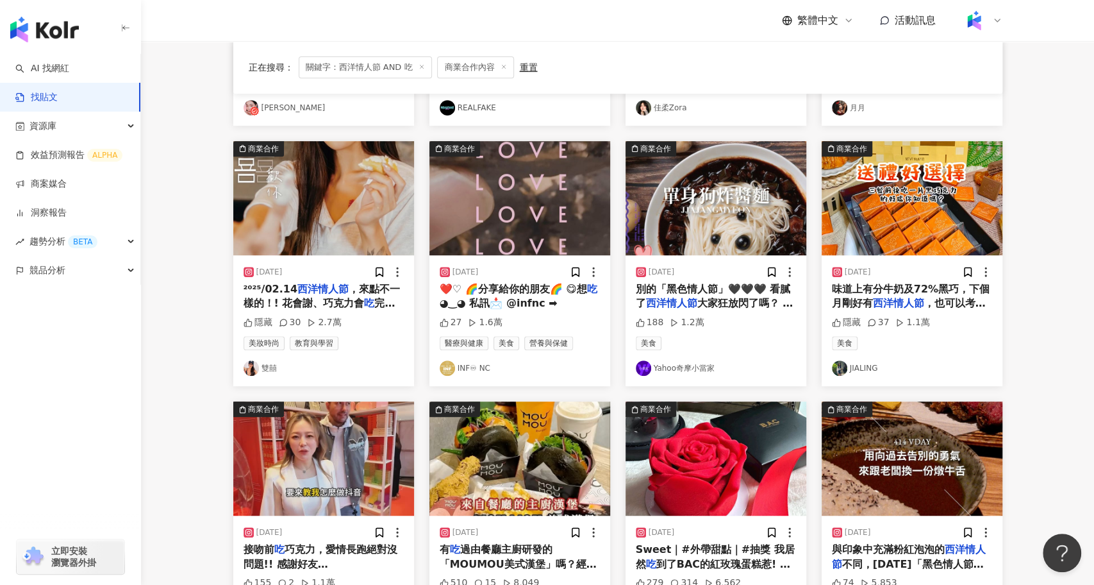
scroll to position [344, 0]
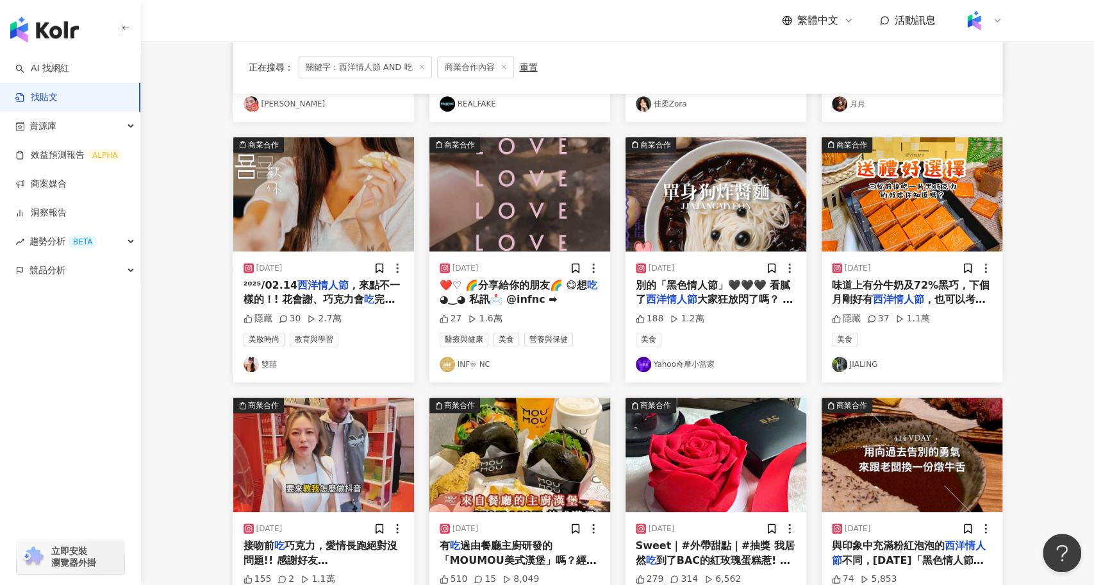
click at [697, 224] on img "button" at bounding box center [716, 194] width 181 height 114
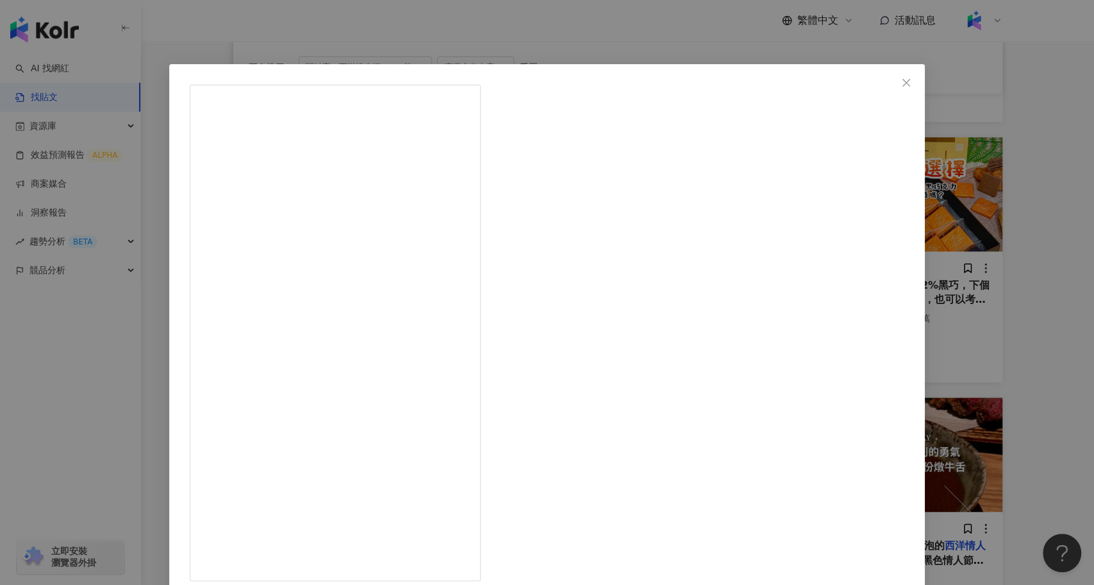
click at [208, 350] on div "Yahoo奇摩小當家 2024/4/12 188 1.2萬 查看原始貼文" at bounding box center [547, 292] width 1094 height 585
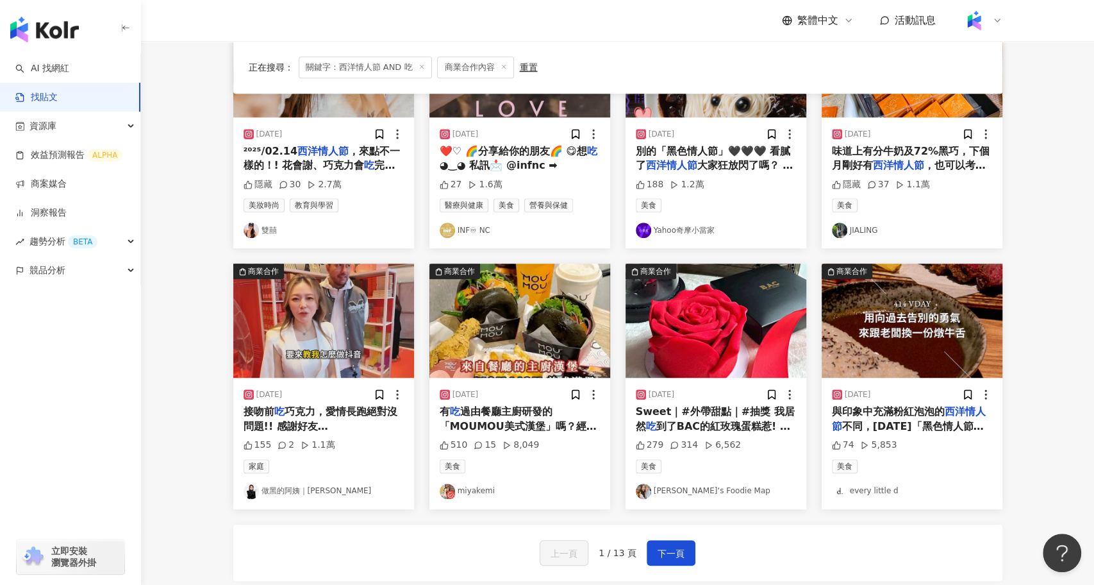
scroll to position [583, 0]
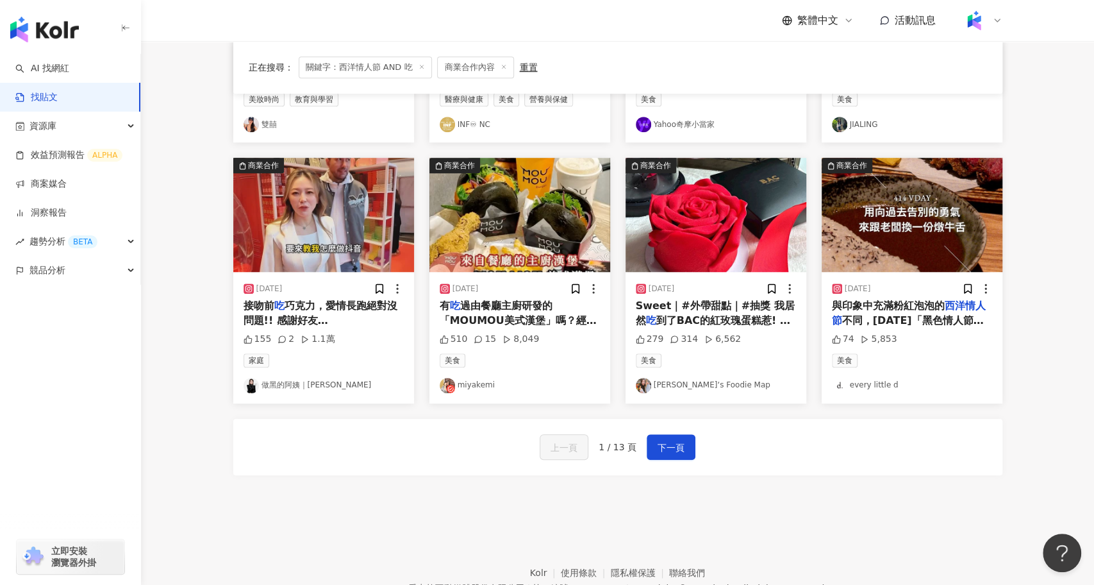
click at [338, 195] on img "button" at bounding box center [323, 215] width 181 height 114
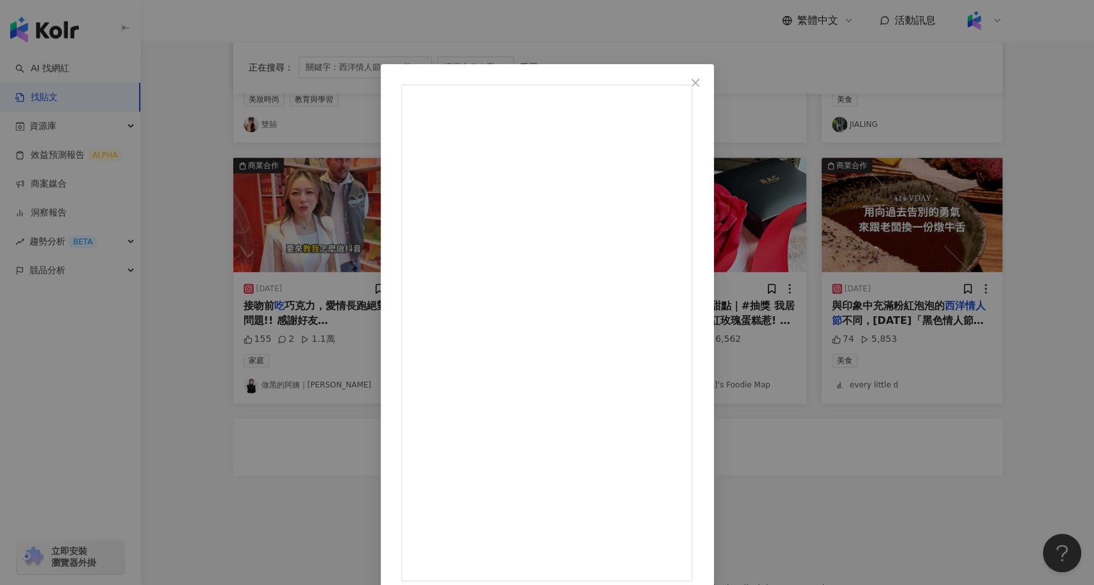
click at [224, 331] on div "做黑的阿姨｜張承惠 2025/2/16 接吻前吃巧克力，愛情長跑絕對沒問題!! 感謝好友黃志瑋 @jerryhuang4444 站台 2/5-2/28一個月快…" at bounding box center [547, 292] width 1094 height 585
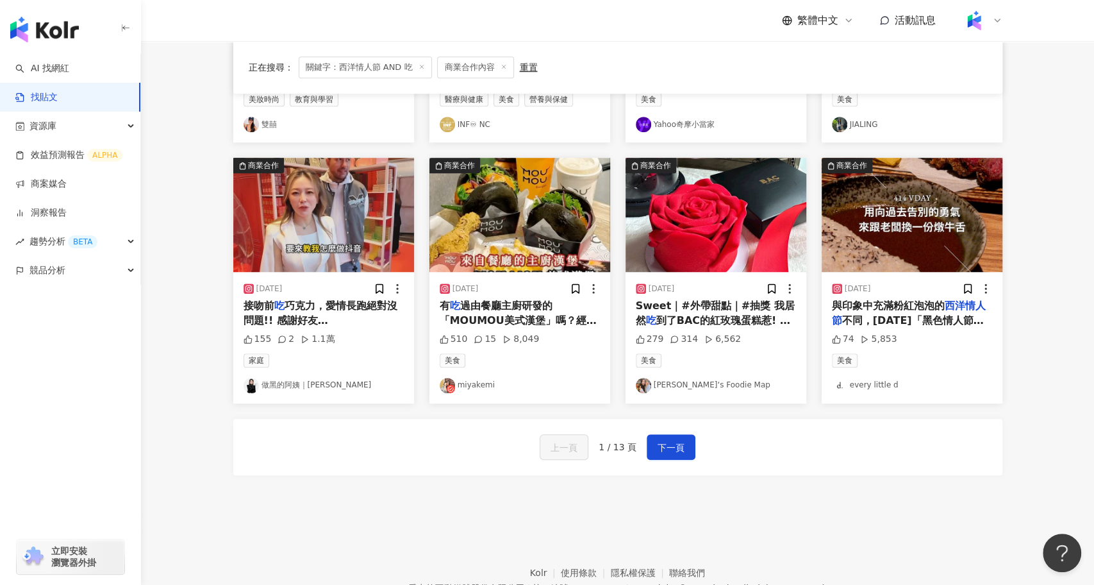
click at [280, 253] on img "button" at bounding box center [323, 215] width 181 height 114
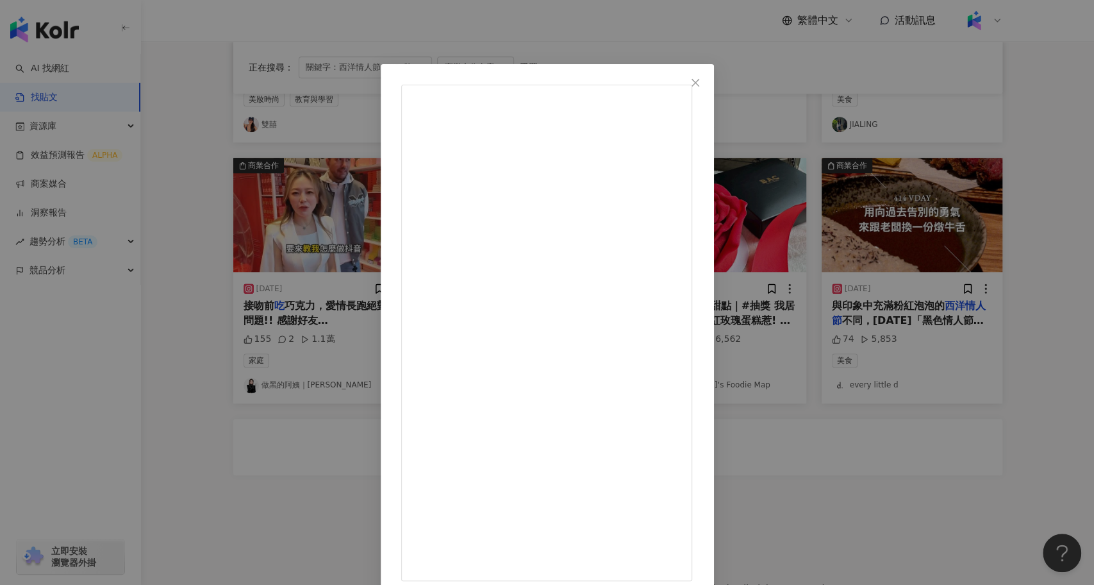
click at [227, 365] on div "做黑的阿姨｜張承惠 2025/2/16 接吻前吃巧克力，愛情長跑絕對沒問題!! 感謝好友黃志瑋 @jerryhuang4444 站台 2/5-2/28一個月快…" at bounding box center [547, 292] width 1094 height 585
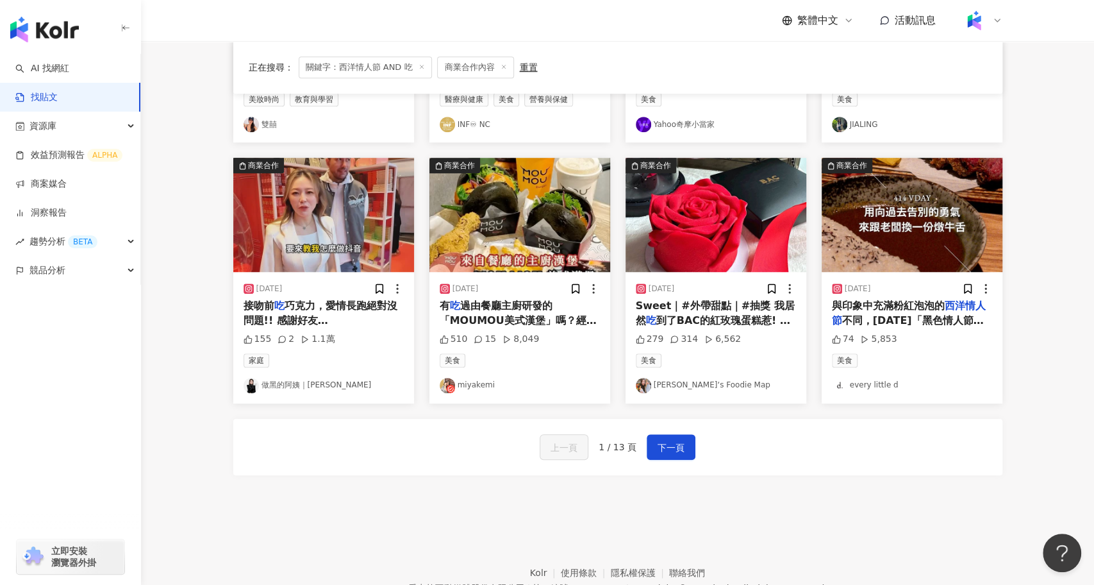
click at [479, 234] on img "button" at bounding box center [519, 215] width 181 height 114
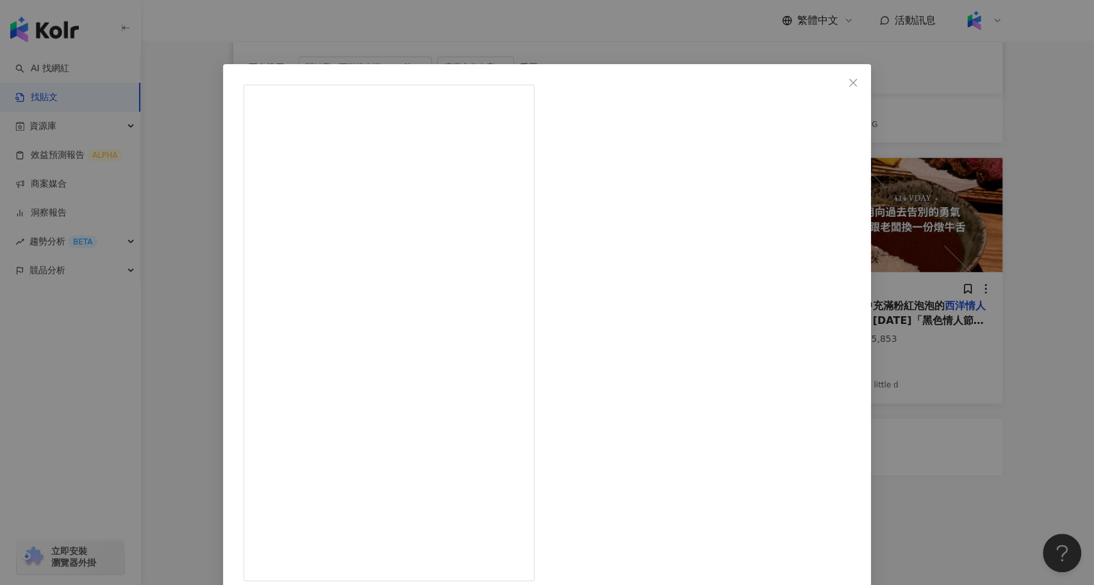
click at [847, 494] on div "miyakemi 2025/2/7 510 15 8,049 查看原始貼文" at bounding box center [547, 292] width 1094 height 585
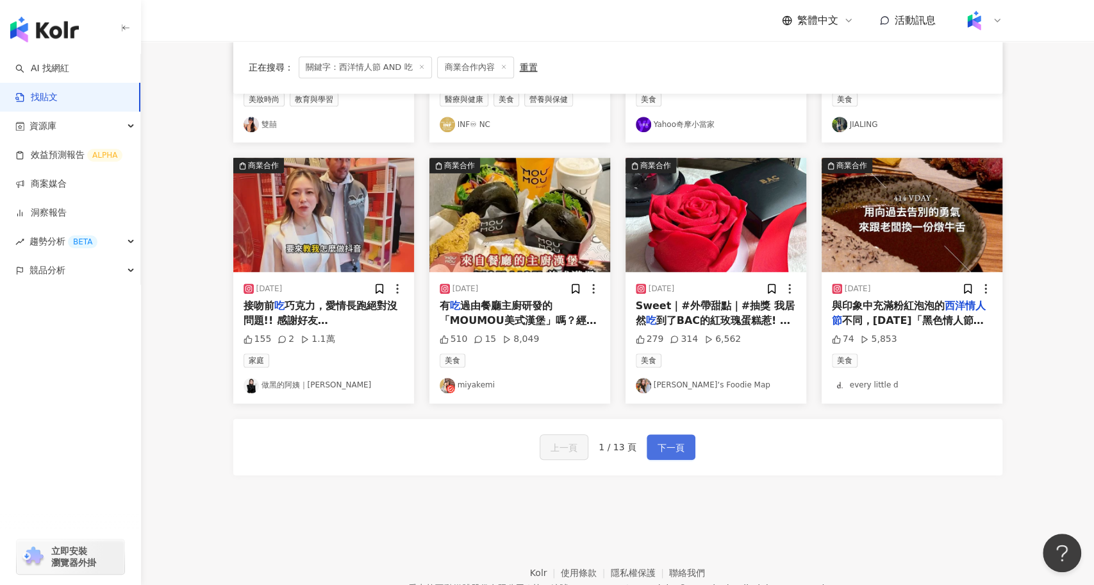
click at [672, 448] on span "下一頁" at bounding box center [671, 447] width 27 height 15
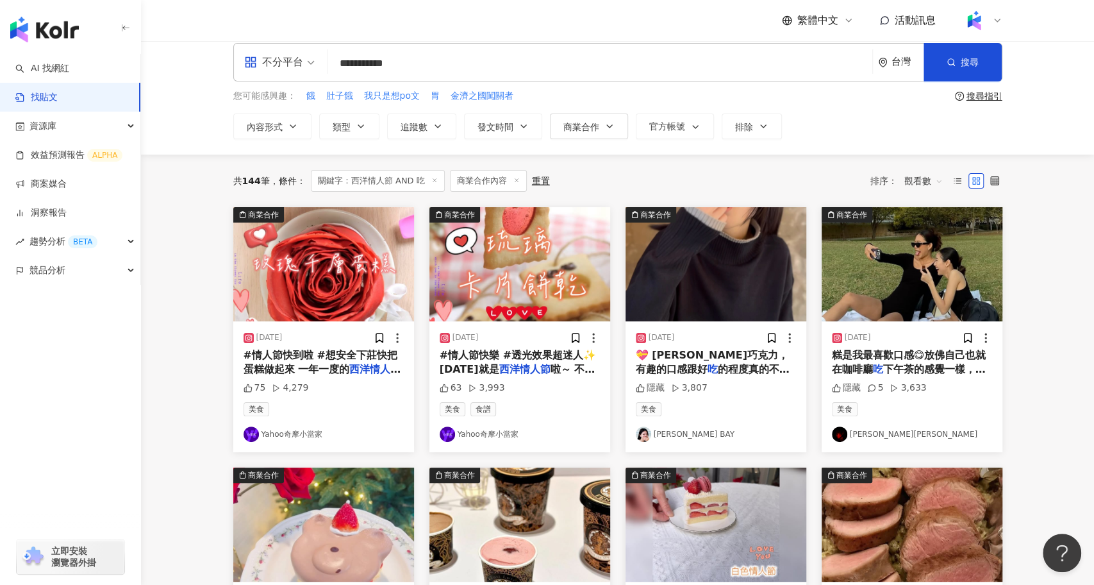
scroll to position [15, 0]
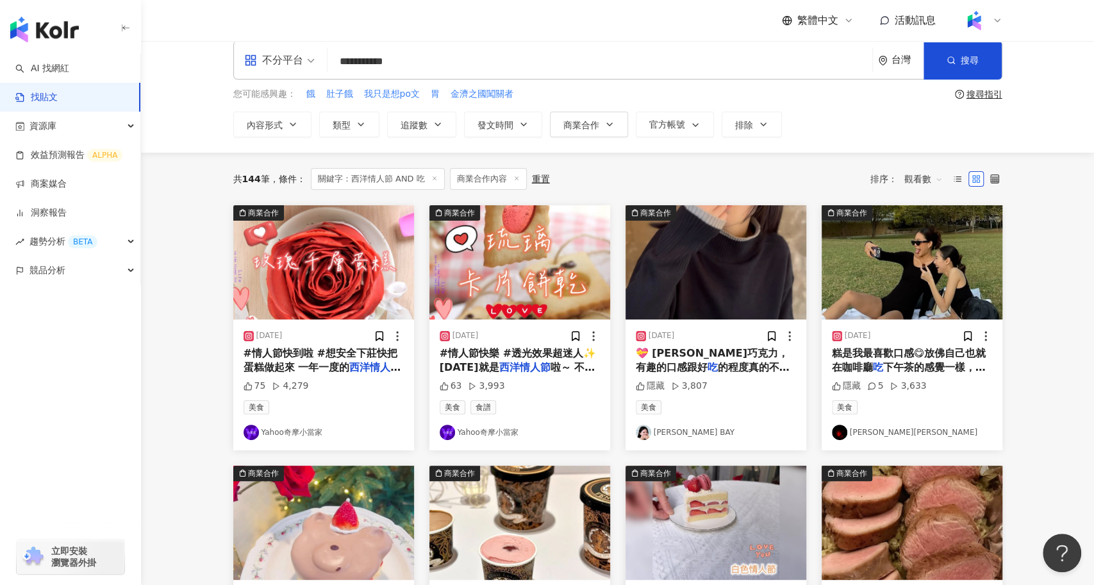
click at [462, 57] on input "**********" at bounding box center [600, 61] width 535 height 28
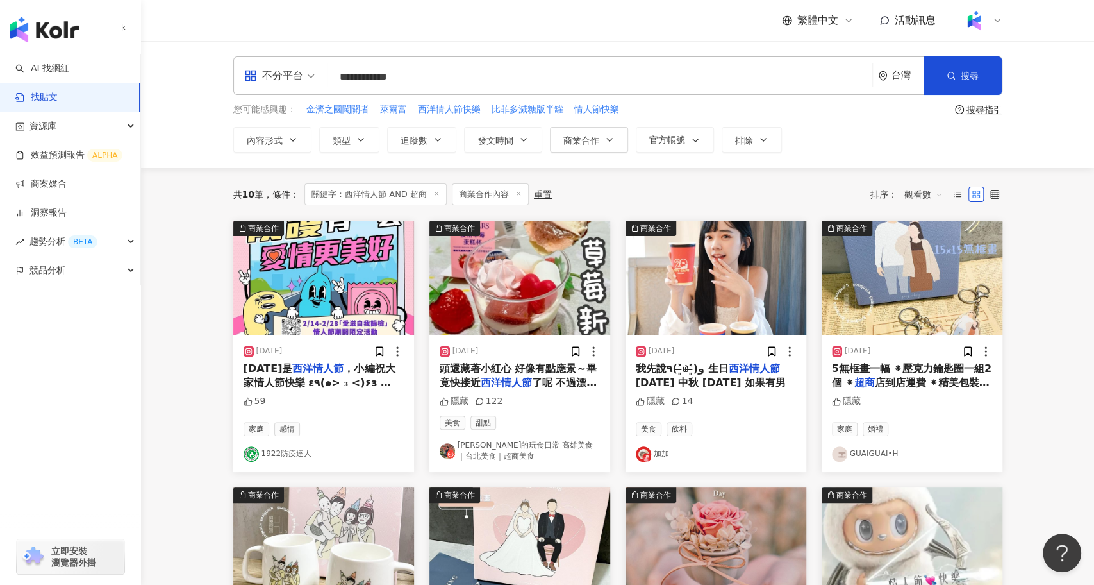
click at [362, 76] on input "**********" at bounding box center [600, 77] width 535 height 28
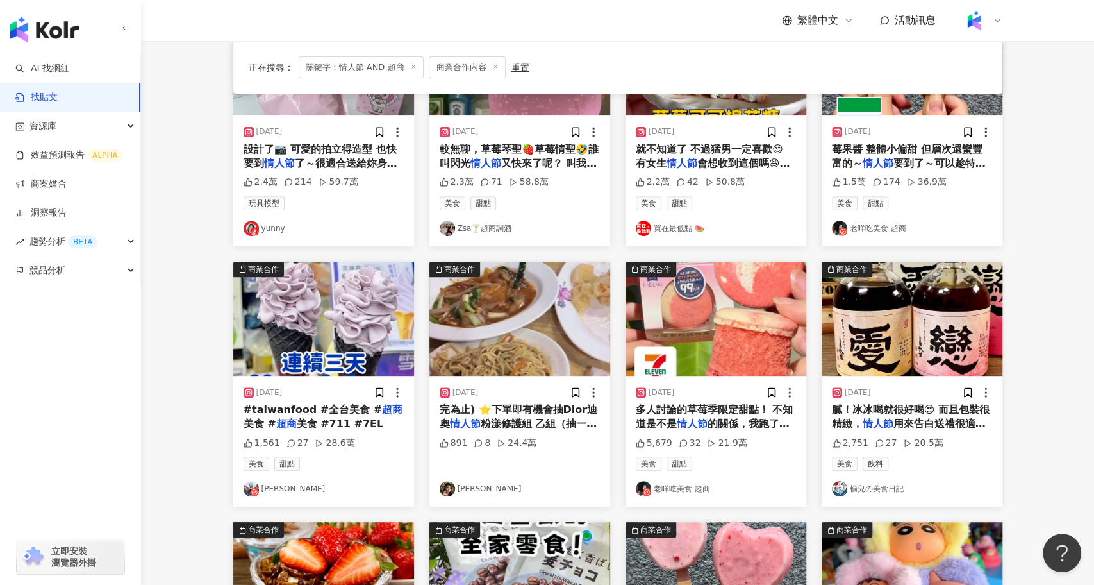
scroll to position [220, 0]
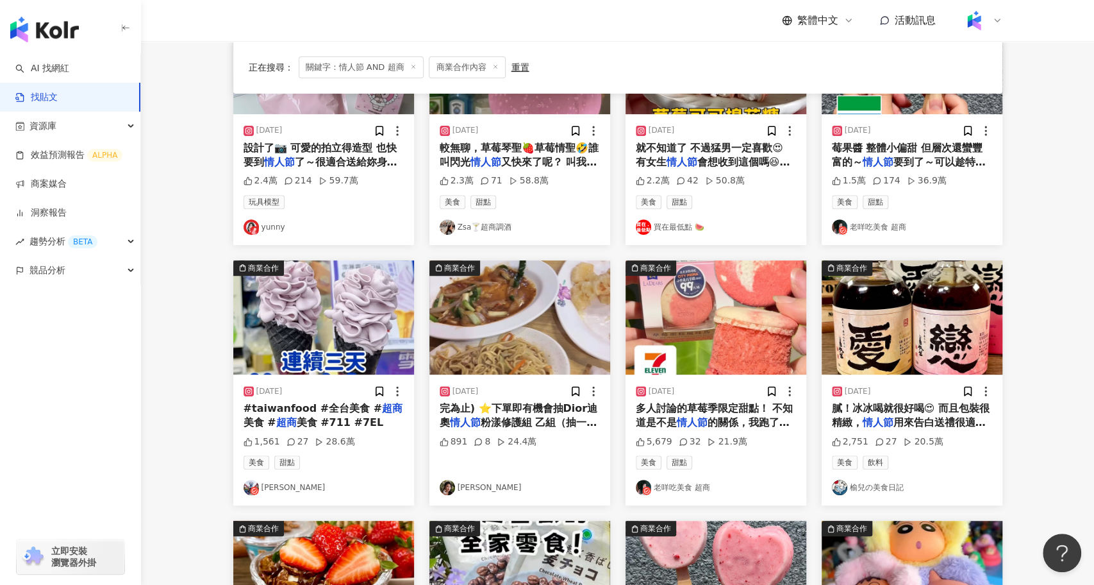
click at [943, 321] on img "button" at bounding box center [912, 317] width 181 height 114
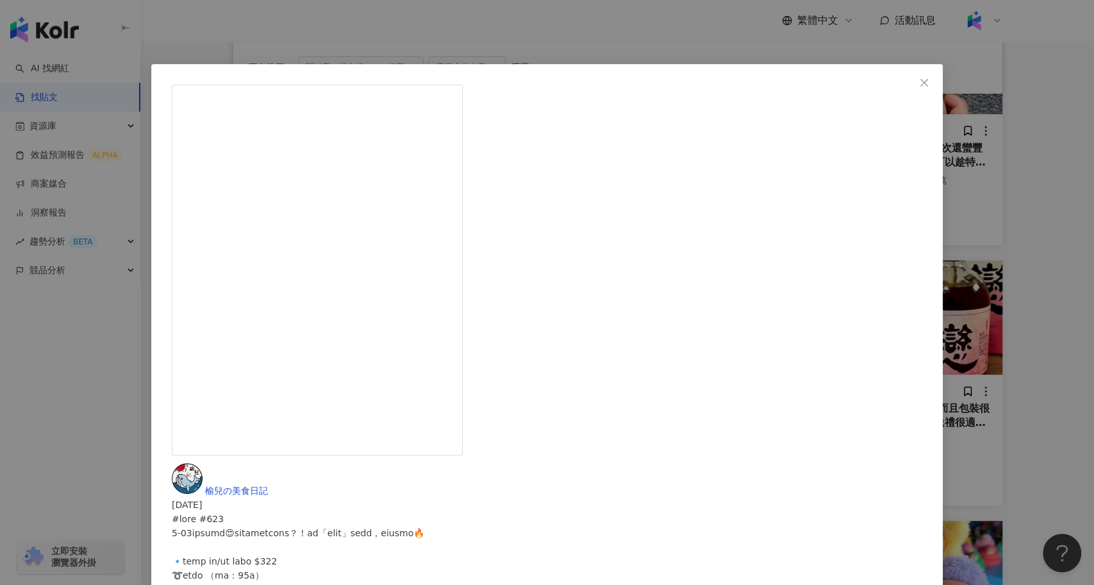
click at [934, 319] on div "榆兒の美食日記 2025/2/6 2,751 27 20.5萬 查看原始貼文" at bounding box center [547, 292] width 1094 height 585
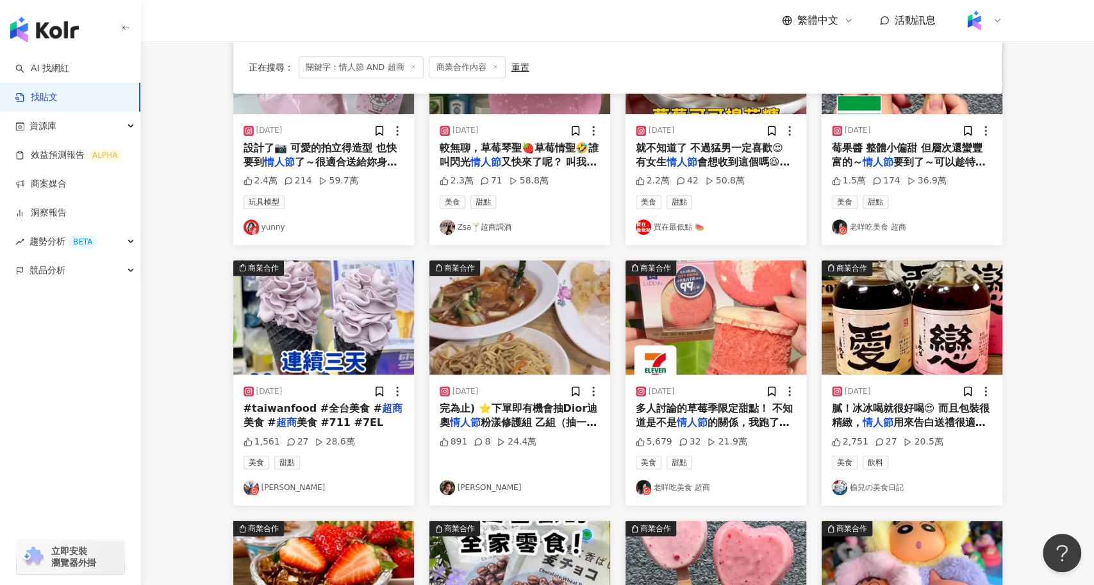
scroll to position [0, 0]
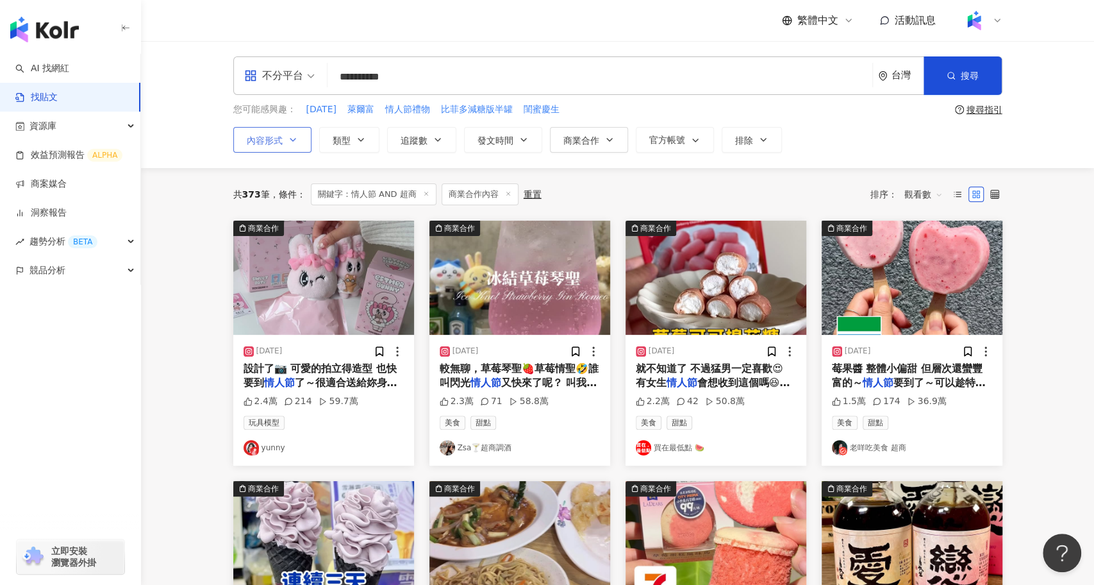
click at [283, 145] on button "內容形式" at bounding box center [272, 140] width 78 height 26
click at [338, 188] on span "全部影音" at bounding box center [361, 181] width 46 height 14
click at [204, 292] on main "**********" at bounding box center [617, 565] width 953 height 1049
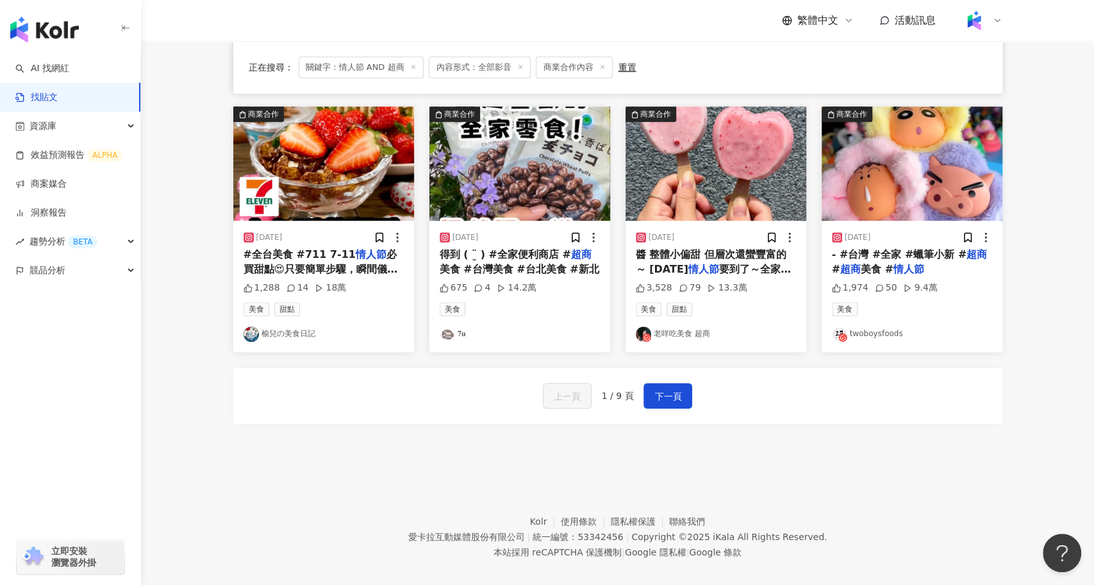
scroll to position [636, 0]
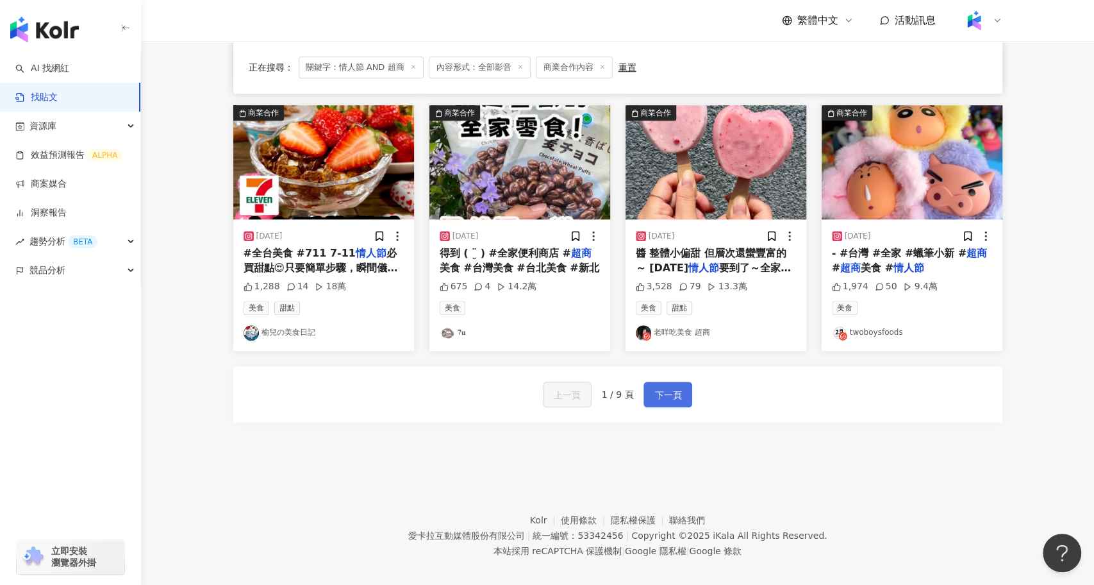
click at [689, 397] on button "下一頁" at bounding box center [667, 394] width 49 height 26
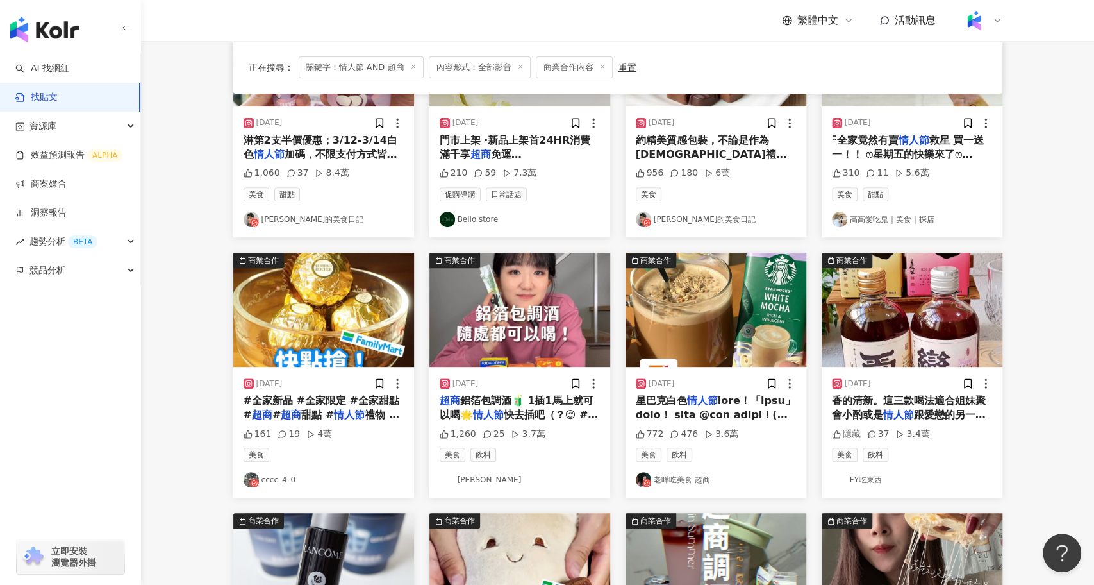
scroll to position [219, 0]
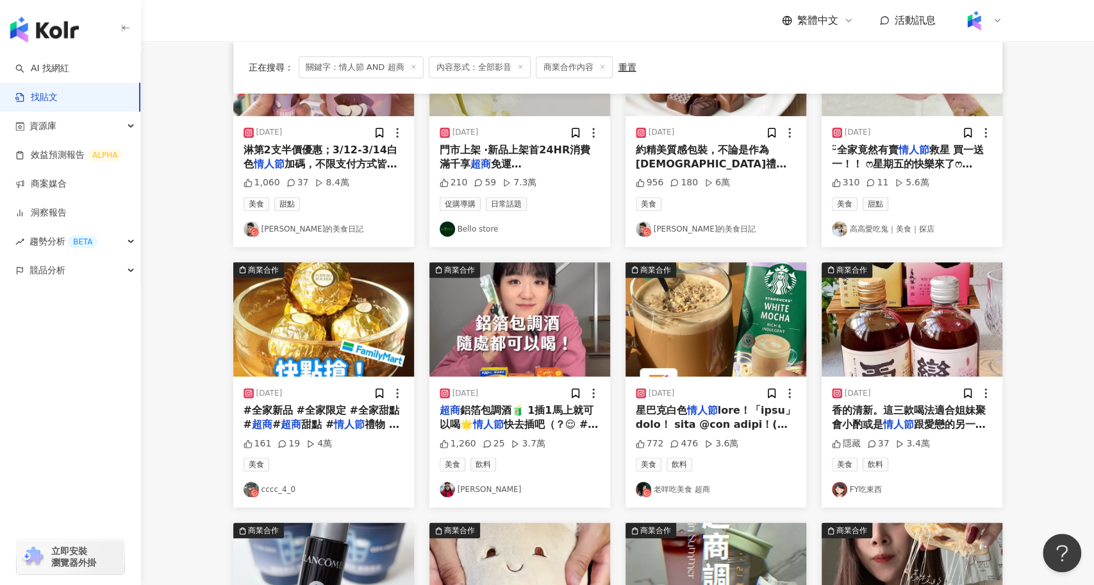
click at [313, 322] on img "button" at bounding box center [323, 319] width 181 height 114
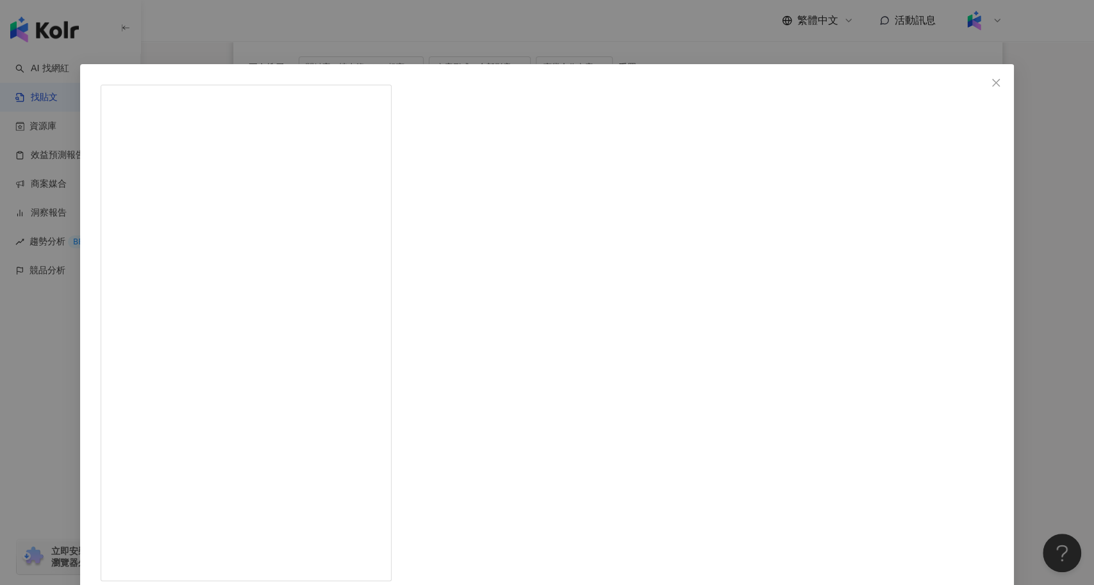
click at [211, 379] on div "cccc_4_0 2025/8/11 買金莎送超美甜品杯！✨ 即日起，只要購買金莎3粒入滿4件，就把【金莎甜蜜時光甜品杯】帶回家🥳 指定金莎商品還有第二件6折…" at bounding box center [547, 292] width 1094 height 585
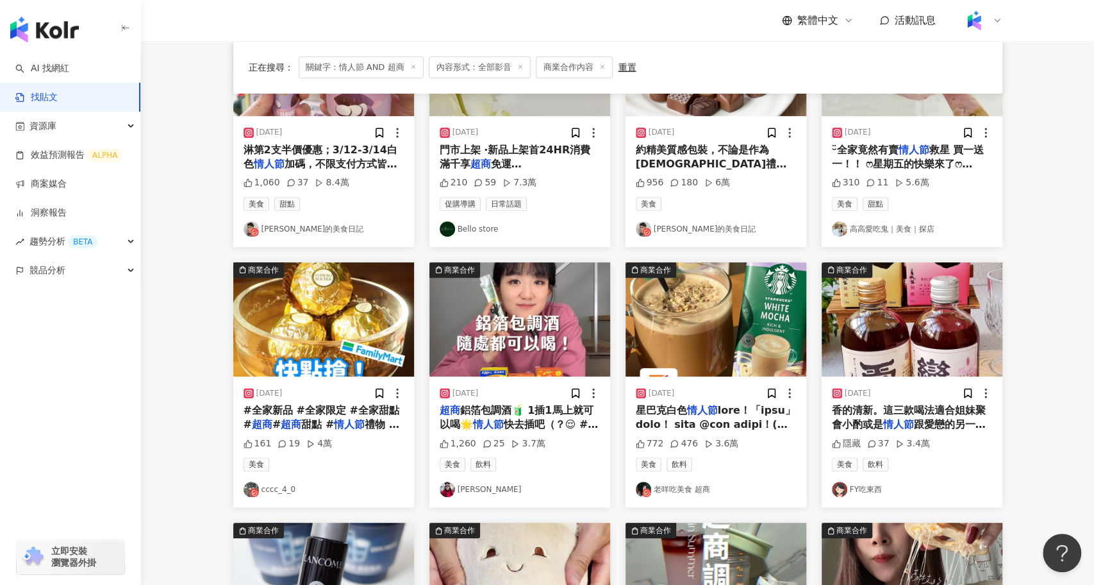
scroll to position [0, 0]
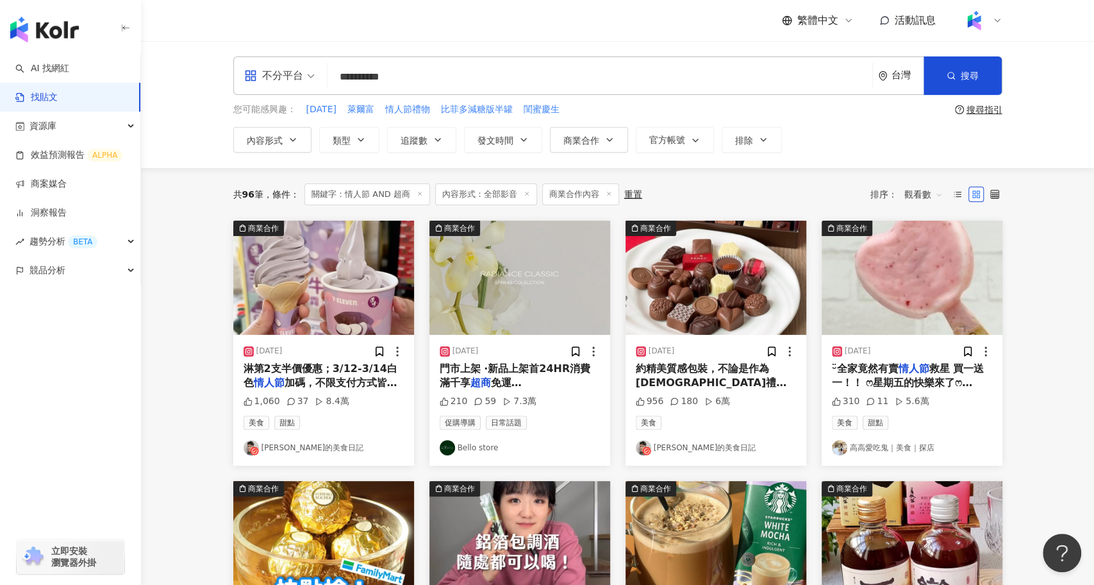
drag, startPoint x: 402, startPoint y: 78, endPoint x: 438, endPoint y: 78, distance: 35.9
click at [441, 78] on input "**********" at bounding box center [600, 77] width 535 height 28
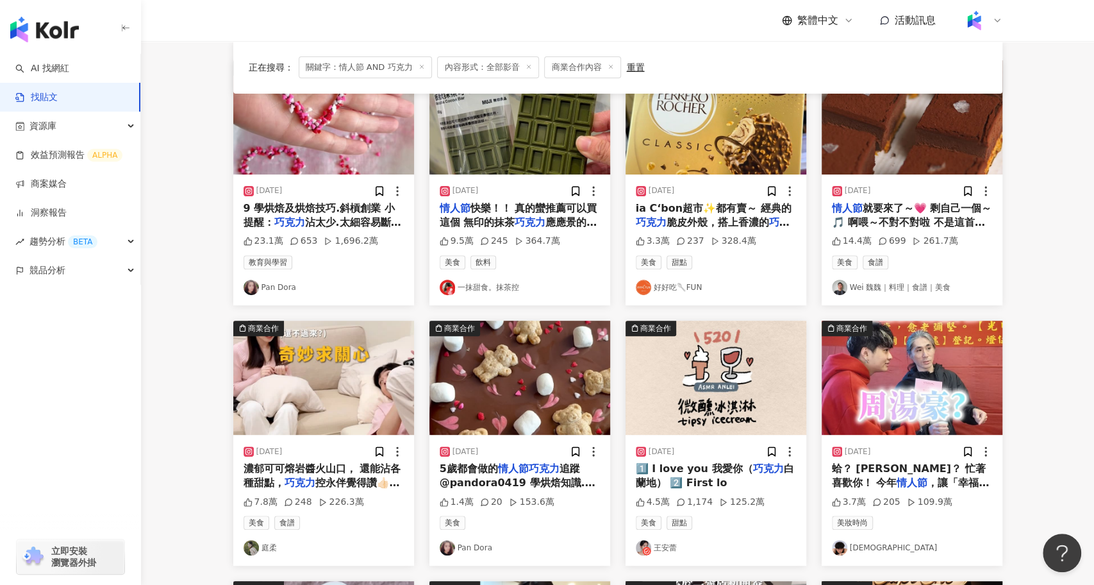
scroll to position [165, 0]
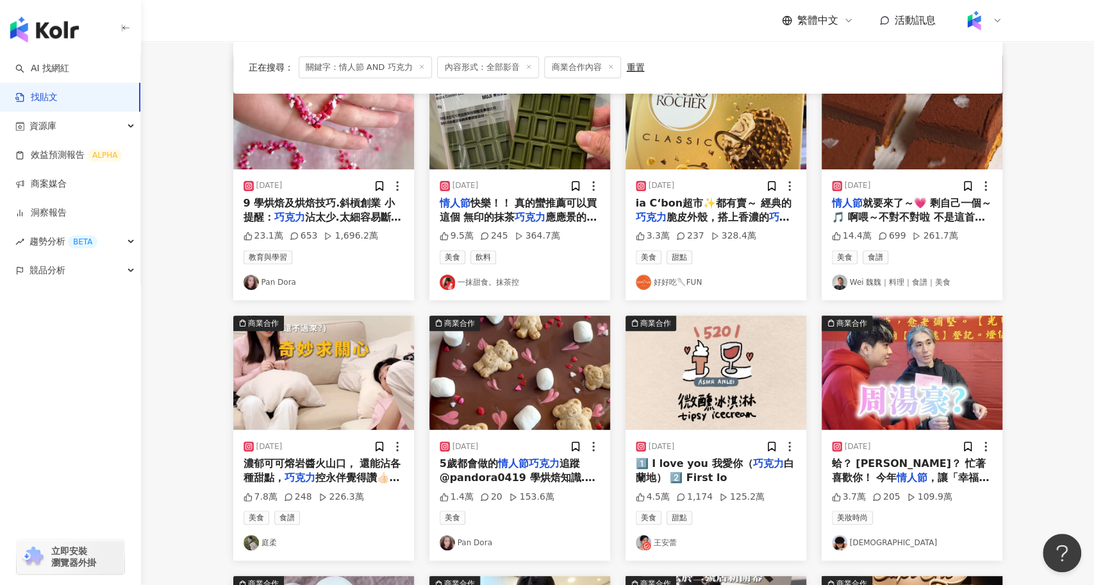
click at [348, 467] on div "濃郁可可熔岩醬火山口， 還能沾各種甜點， 巧克力 控永伴覺得讚👍🏻 情人節 限定" at bounding box center [324, 470] width 160 height 29
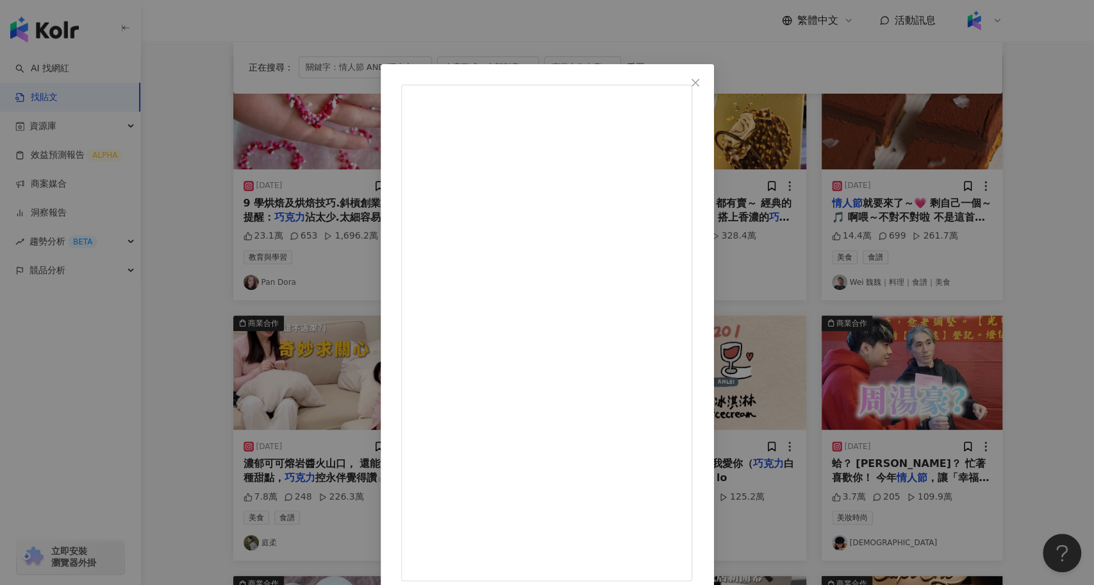
click at [856, 335] on div "庭柔 2025/2/10 每次剛吃飽沒多久 都和永伴先生說 我又餓了 他就一臉驚悚看著我 女人有兩個胃😆一鹹一甜 剛好達美樂可可火山披薩能拯救 義式薄皮加上莫…" at bounding box center [547, 292] width 1094 height 585
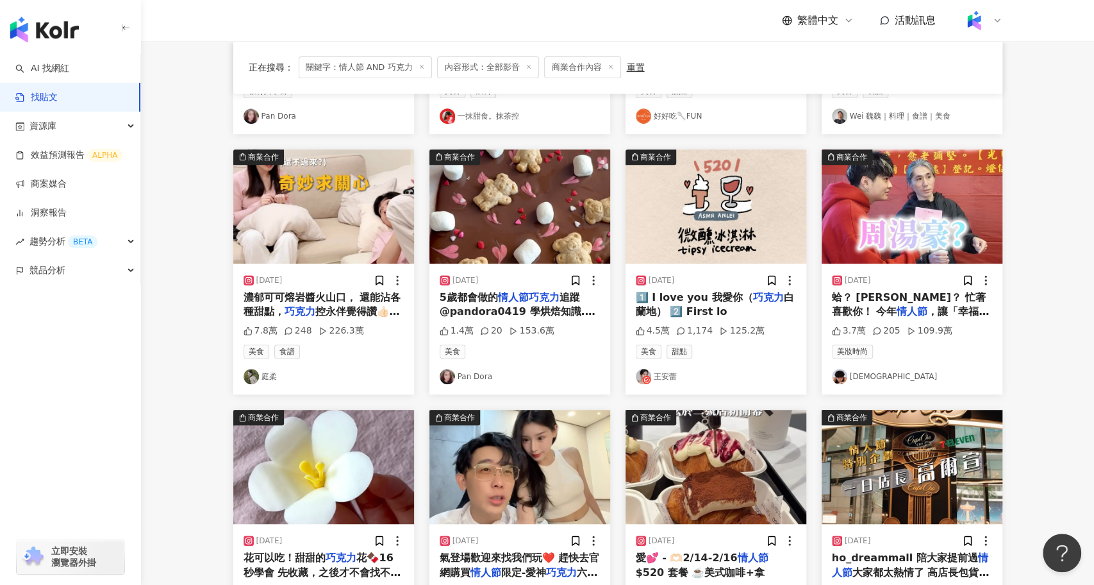
scroll to position [404, 0]
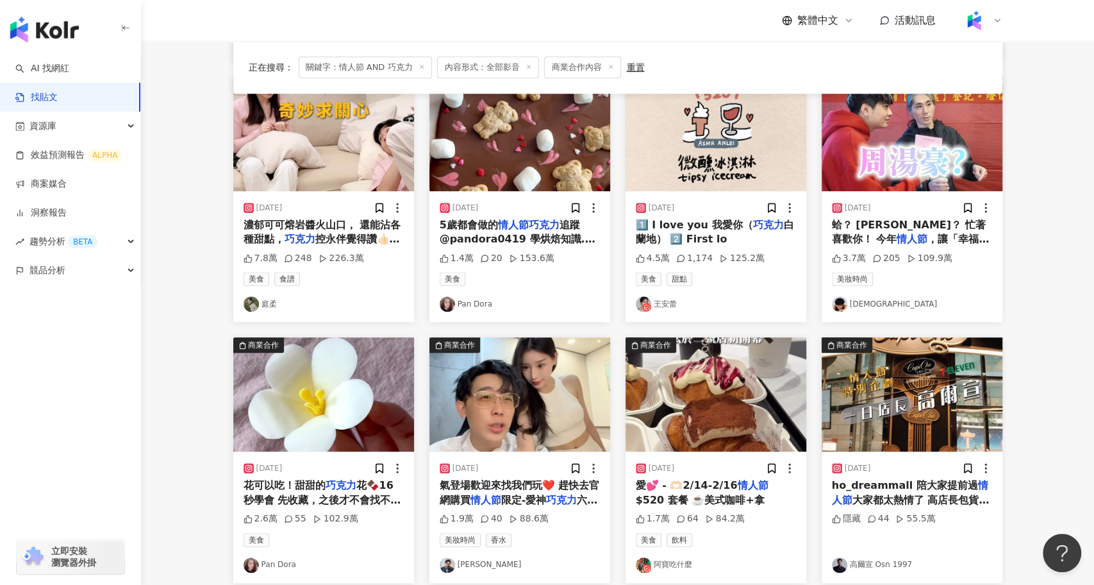
click at [518, 393] on img "button" at bounding box center [519, 394] width 181 height 114
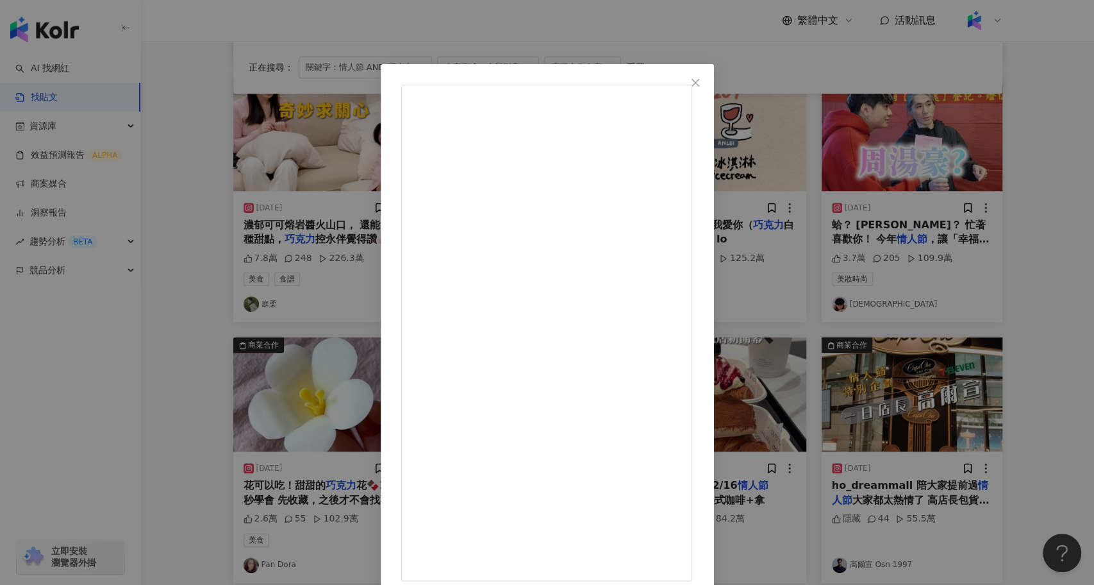
click at [927, 293] on div "莊酷炫 2025/2/7 什麼都是假的只有窮是真的⋯ 2/9日 酷炫+柔柔快閃中山✨14:00～16:00 Cona’s誠品南西1F 快閃店～ 當天會美麗、帥…" at bounding box center [547, 292] width 1094 height 585
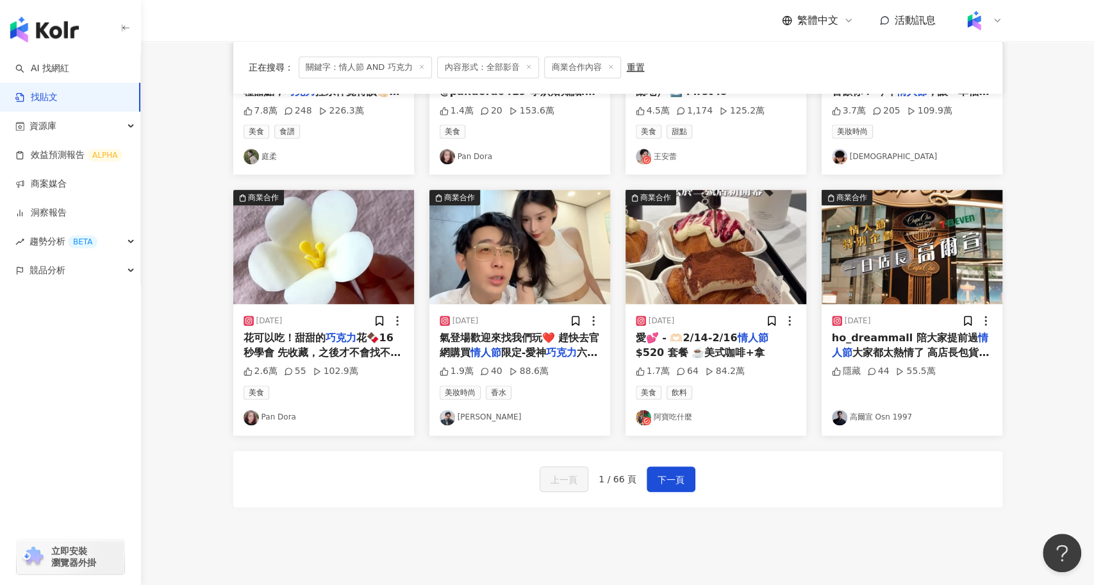
scroll to position [552, 0]
click at [507, 274] on img "button" at bounding box center [519, 246] width 181 height 114
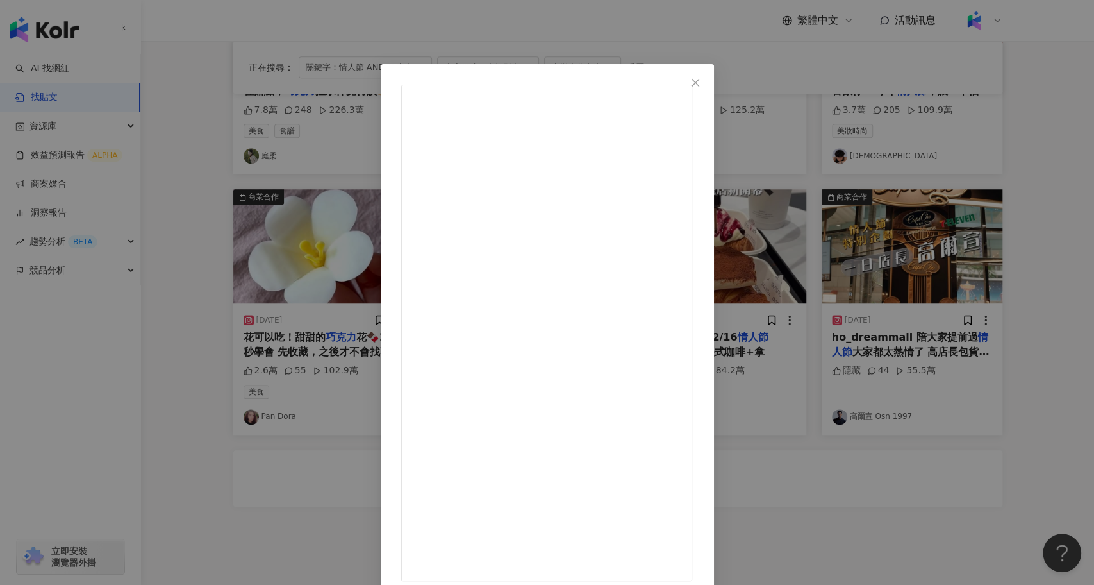
click at [880, 476] on div "莊酷炫 2025/2/7 什麼都是假的只有窮是真的⋯ 2/9日 酷炫+柔柔快閃中山✨14:00～16:00 Cona’s誠品南西1F 快閃店～ 當天會美麗、帥…" at bounding box center [547, 292] width 1094 height 585
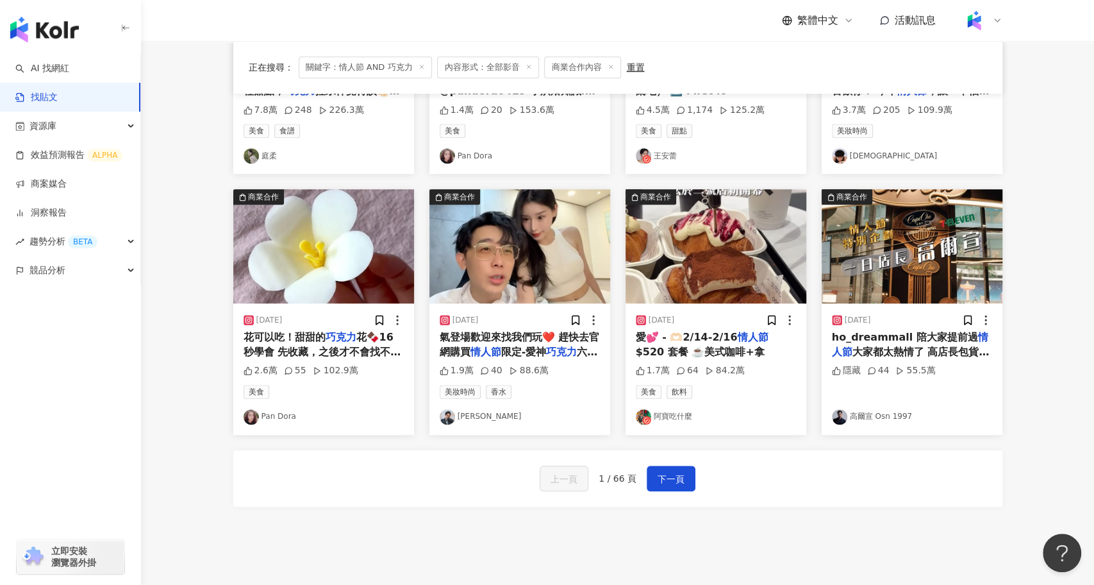
click at [669, 491] on div "上一頁 1 / 66 頁 下一頁" at bounding box center [617, 478] width 769 height 56
click at [674, 471] on span "下一頁" at bounding box center [671, 478] width 27 height 15
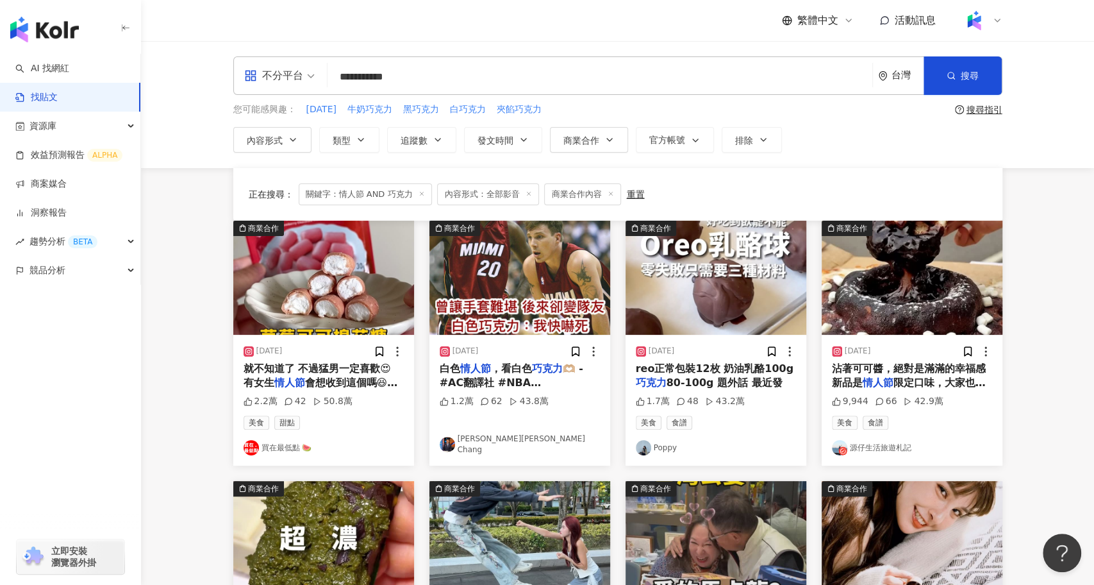
scroll to position [645, 0]
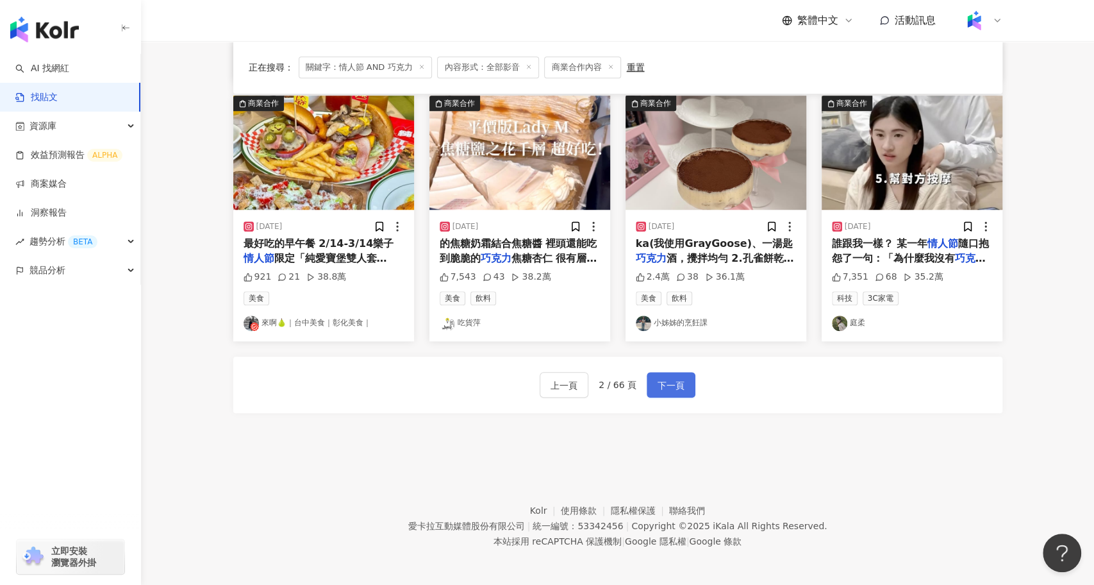
click at [684, 383] on button "下一頁" at bounding box center [671, 385] width 49 height 26
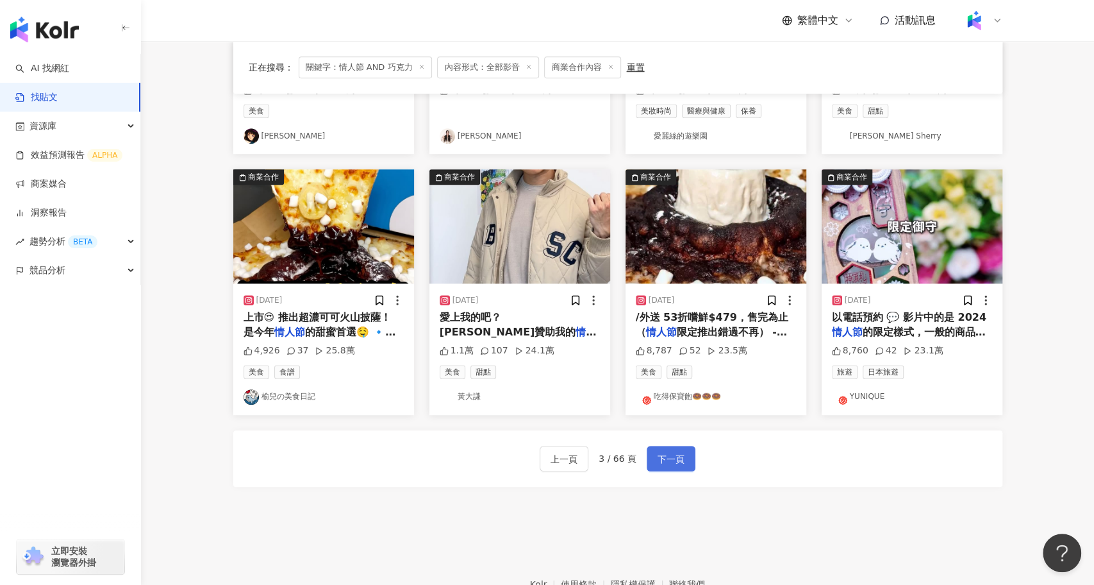
scroll to position [571, 0]
click at [517, 233] on img "button" at bounding box center [519, 227] width 181 height 114
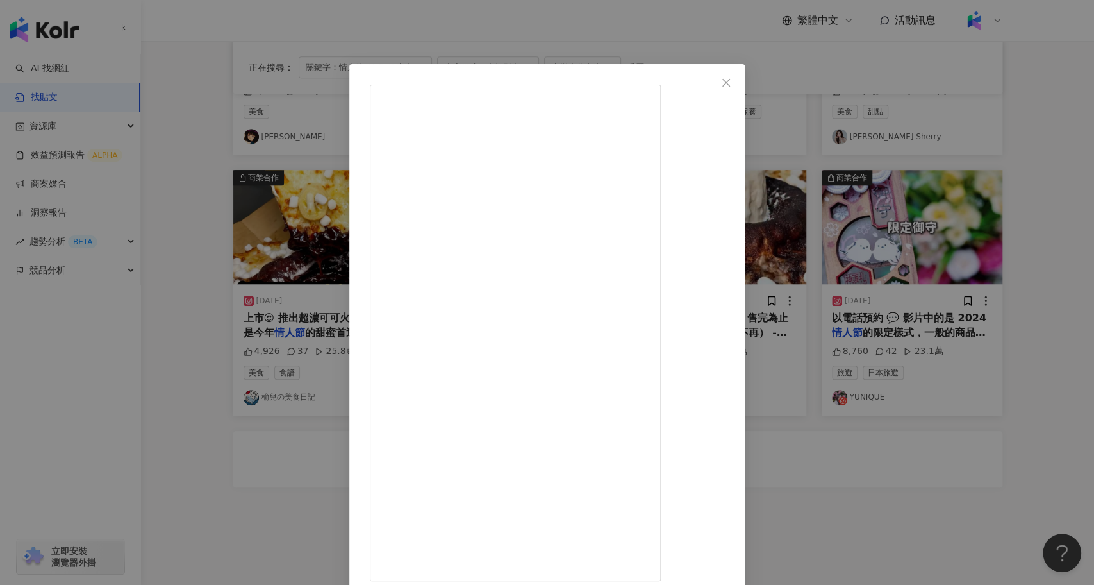
drag, startPoint x: 604, startPoint y: 423, endPoint x: 577, endPoint y: 425, distance: 27.0
copy div "KitKat"
click at [731, 81] on icon "close" at bounding box center [726, 83] width 10 height 10
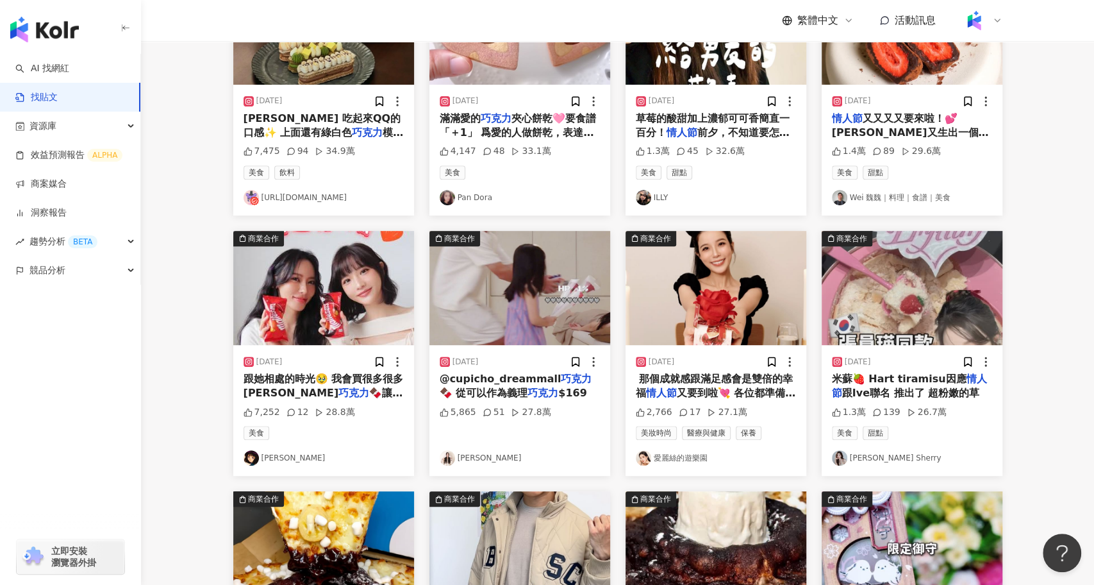
scroll to position [0, 0]
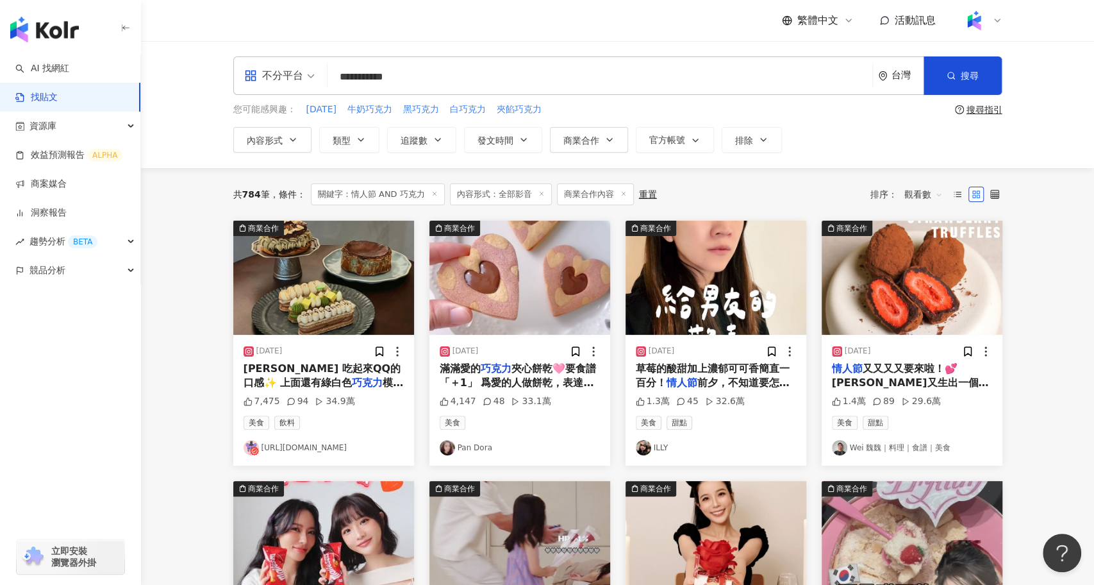
click at [441, 77] on input "**********" at bounding box center [600, 77] width 535 height 28
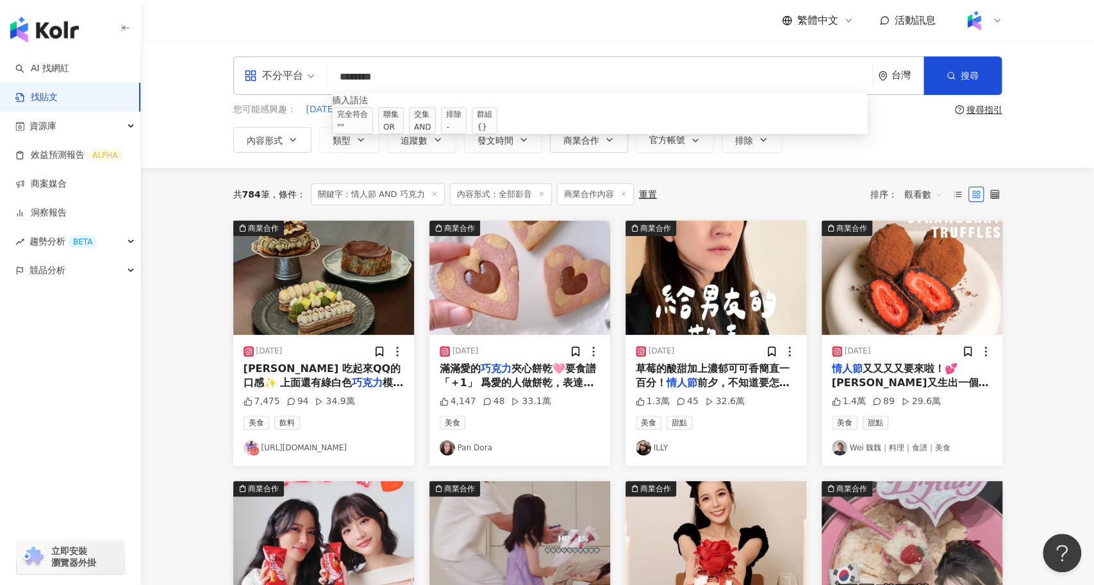
paste input "*******"
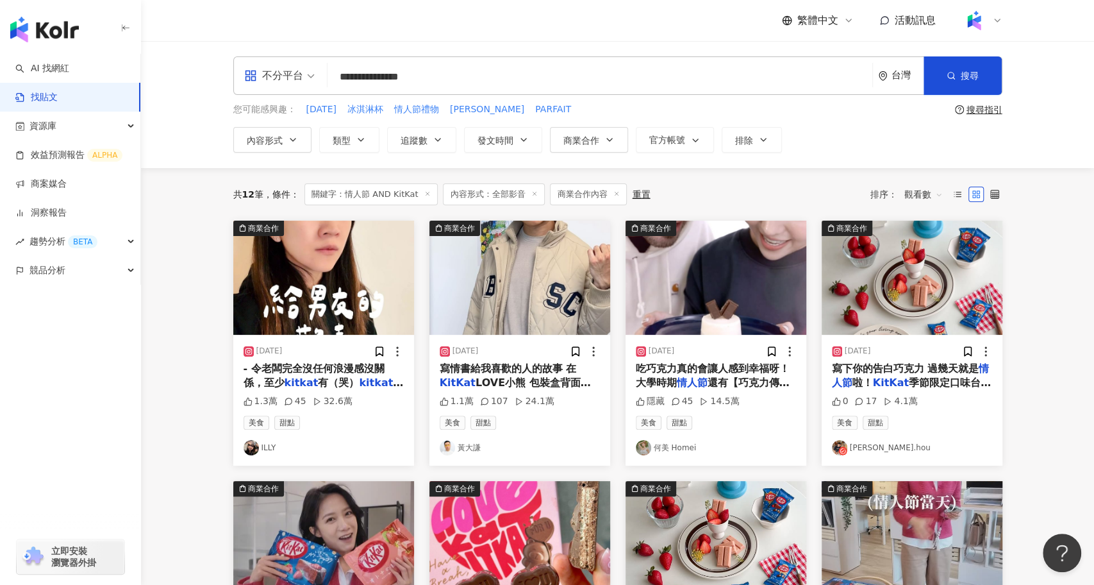
click at [354, 303] on img "button" at bounding box center [323, 277] width 181 height 114
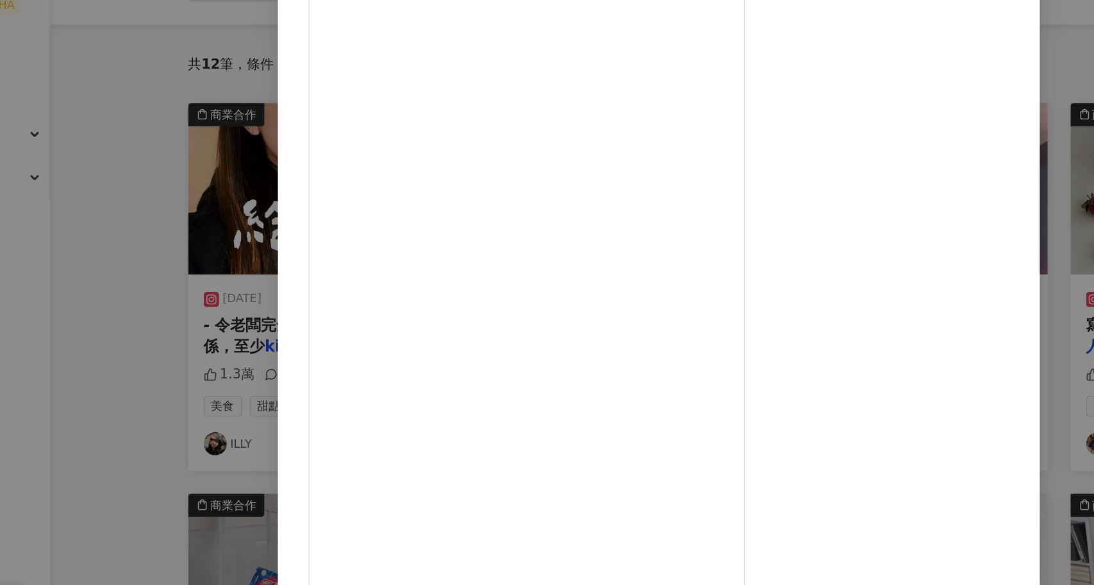
click at [222, 399] on div "ILLY 2024/2/6 抱歉，我以為這支影片會很浪漫… - 令老闆完全沒任何浪漫感沒關係，至少kitkat有（哭） kitkat 推出了這麼多年幾乎沒負評…" at bounding box center [547, 292] width 1094 height 585
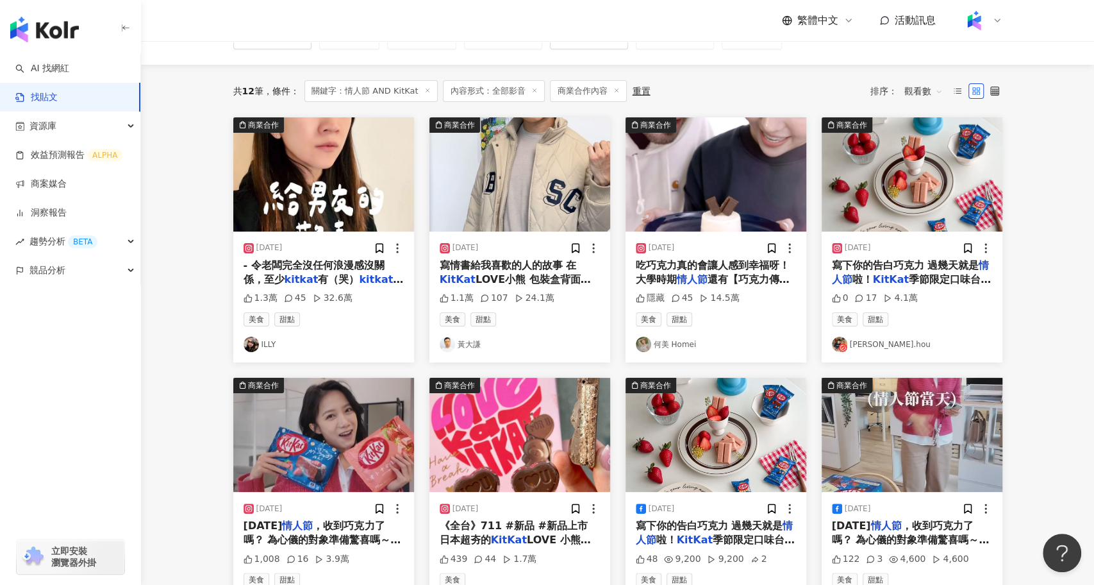
scroll to position [106, 0]
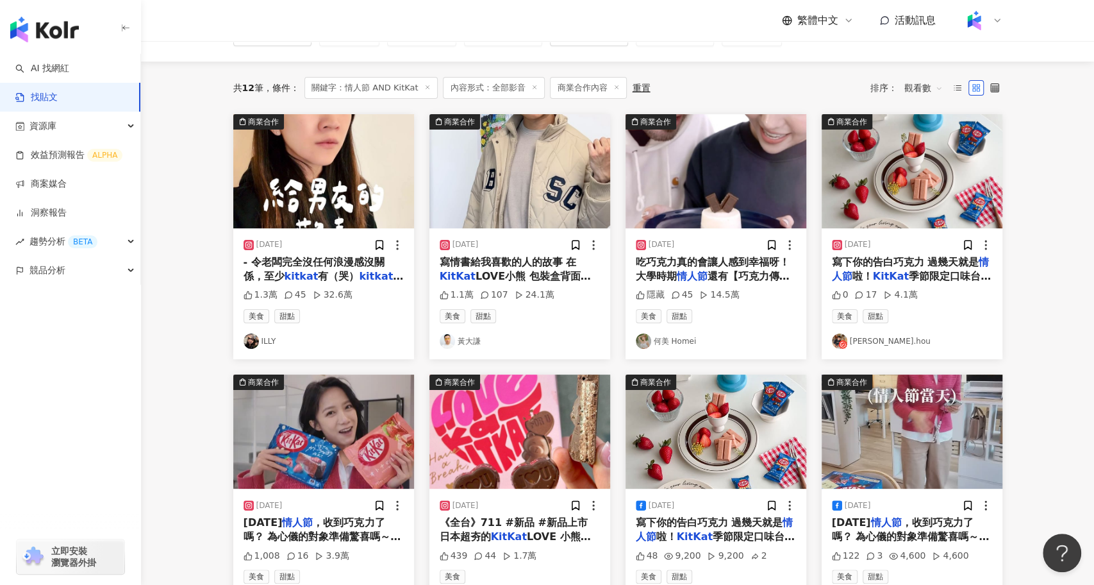
click at [930, 191] on img "button" at bounding box center [912, 171] width 181 height 114
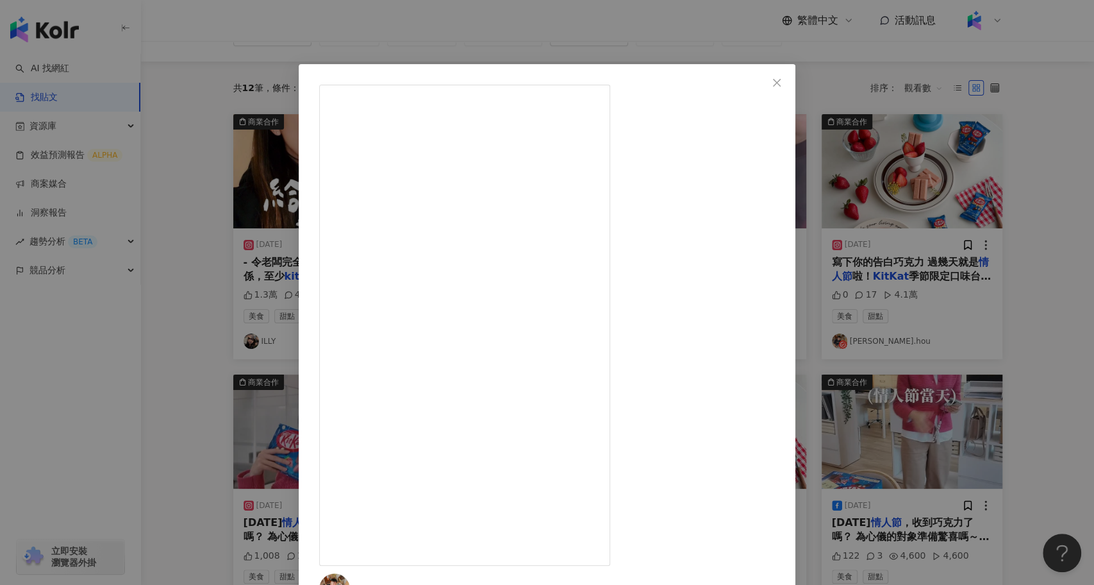
click at [172, 320] on div "raymond.hou 2025/2/11 寫下你的告白巧克力 過幾天就是情人節啦！ KitKat季節限定口味台灣現在也買得到，來自日本原裝，小包裝內的背面留…" at bounding box center [547, 292] width 1094 height 585
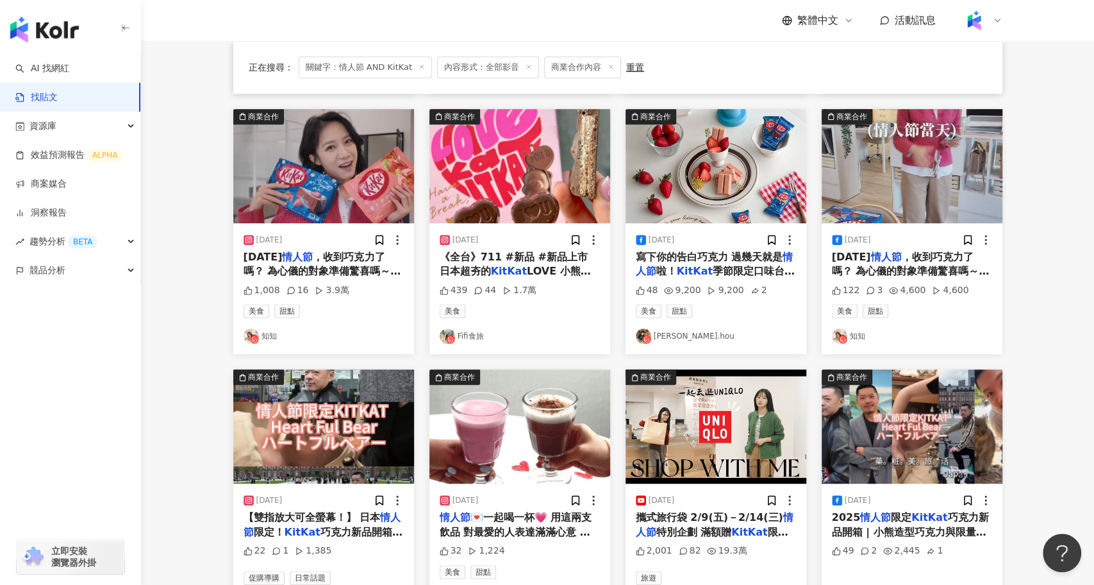
scroll to position [481, 0]
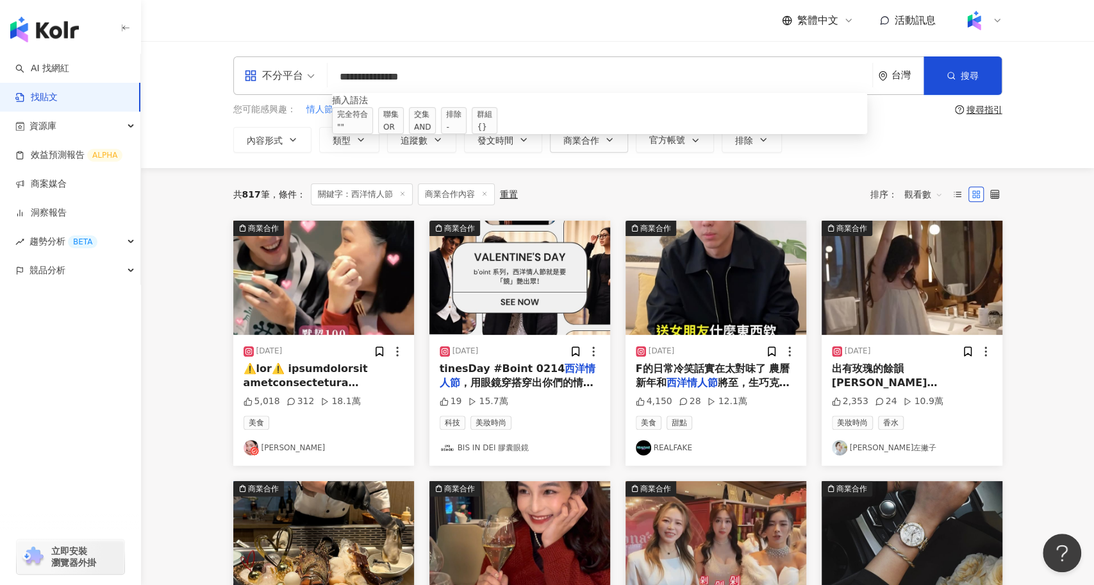
click at [438, 74] on input "**********" at bounding box center [600, 77] width 535 height 28
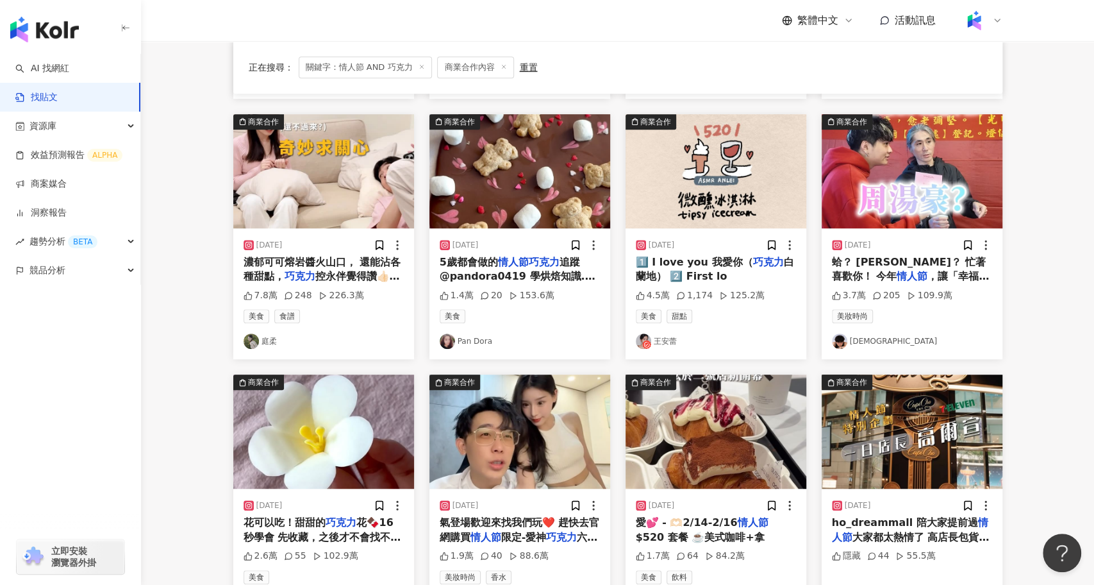
scroll to position [385, 0]
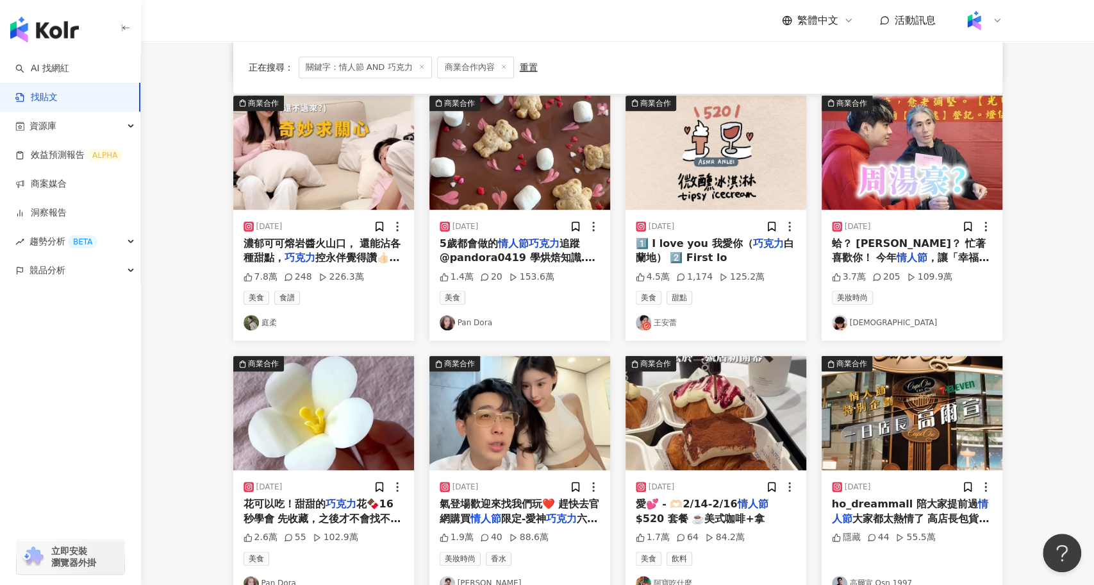
click at [535, 458] on img "button" at bounding box center [519, 413] width 181 height 114
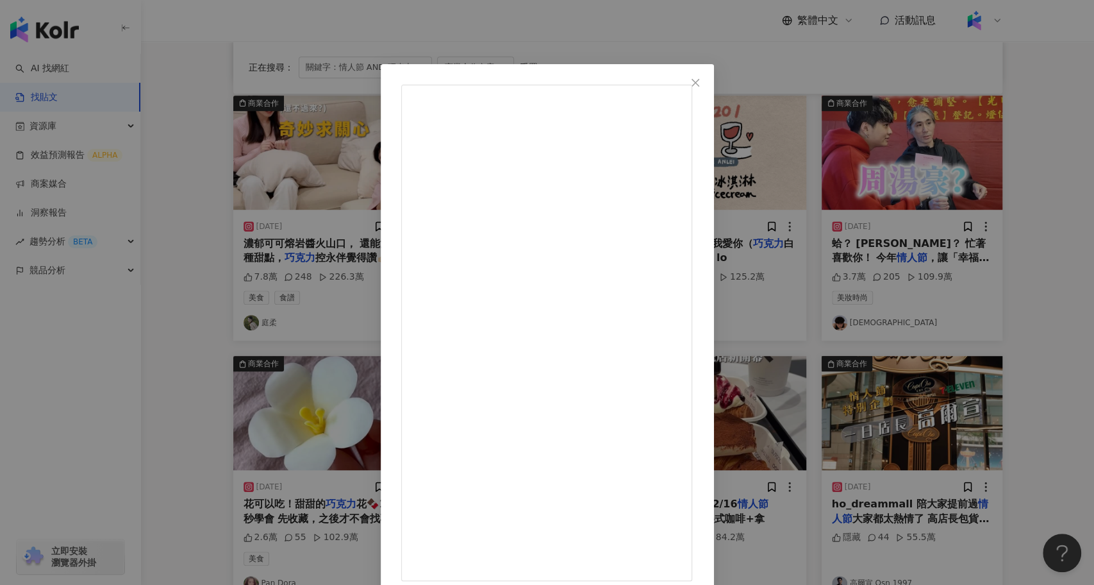
click at [254, 261] on div "莊酷炫 2025/2/7 什麼都是假的只有窮是真的⋯ 2/9日 酷炫+柔柔快閃中山✨14:00～16:00 Cona’s誠品南西1F 快閃店～ 當天會美麗、帥…" at bounding box center [547, 292] width 1094 height 585
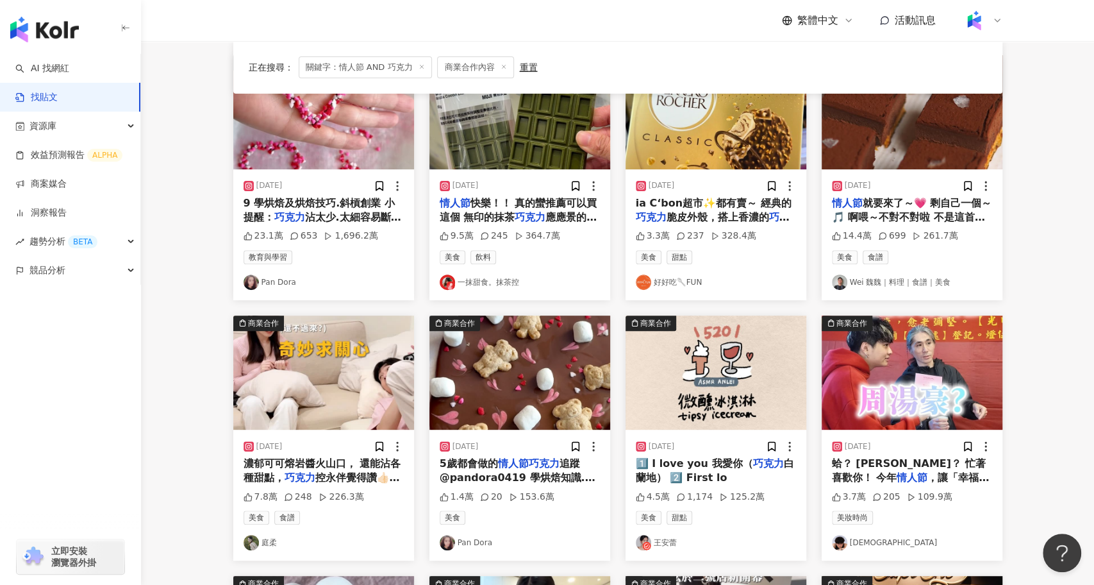
scroll to position [0, 0]
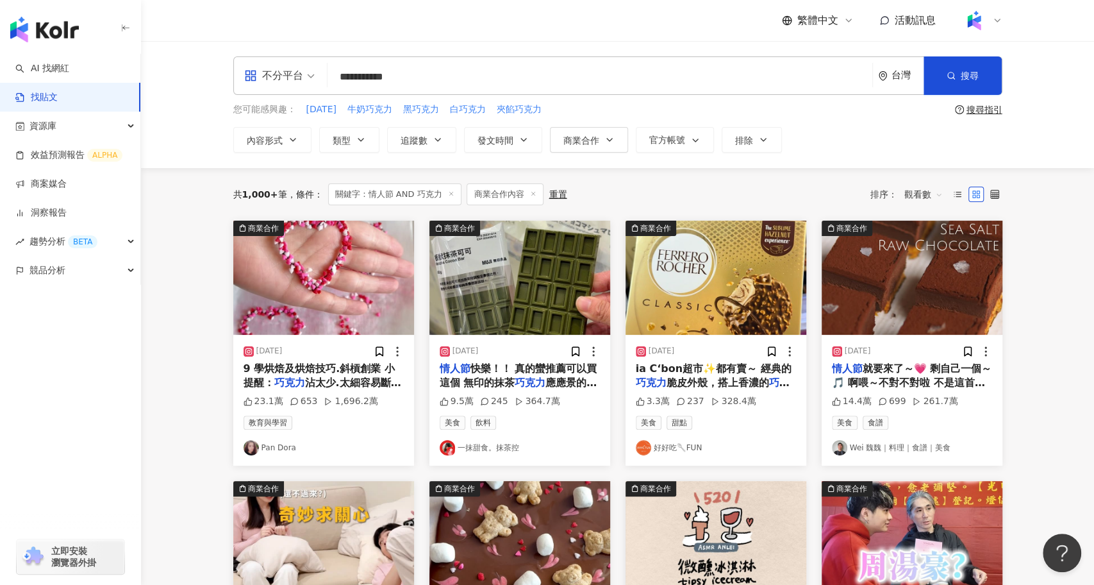
drag, startPoint x: 428, startPoint y: 79, endPoint x: 400, endPoint y: 76, distance: 28.4
click at [400, 76] on input "**********" at bounding box center [600, 77] width 535 height 28
drag, startPoint x: 367, startPoint y: 74, endPoint x: 341, endPoint y: 74, distance: 26.3
click at [341, 74] on input "**********" at bounding box center [600, 77] width 535 height 28
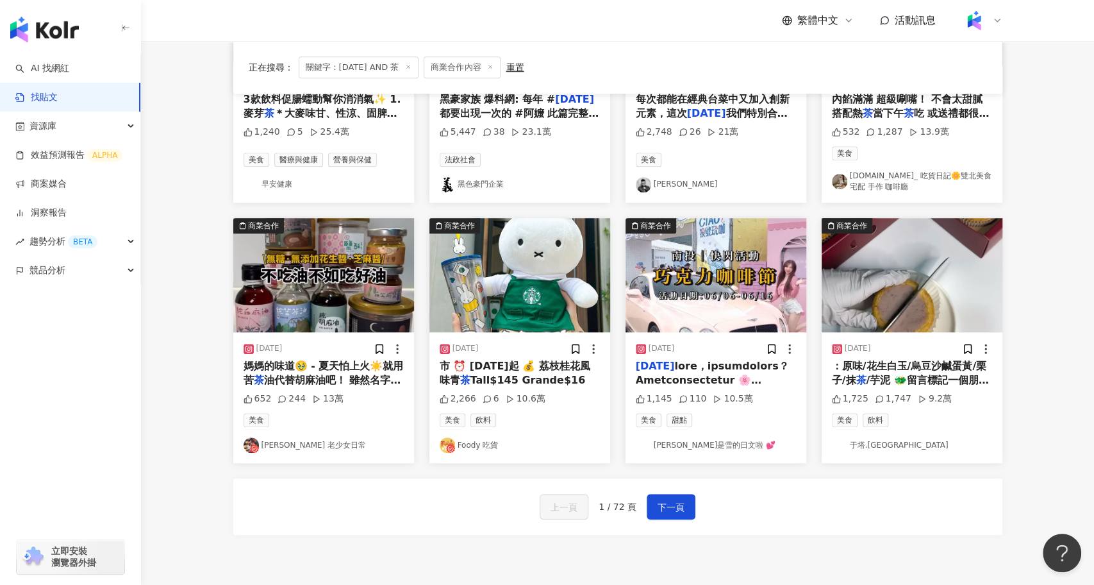
scroll to position [542, 0]
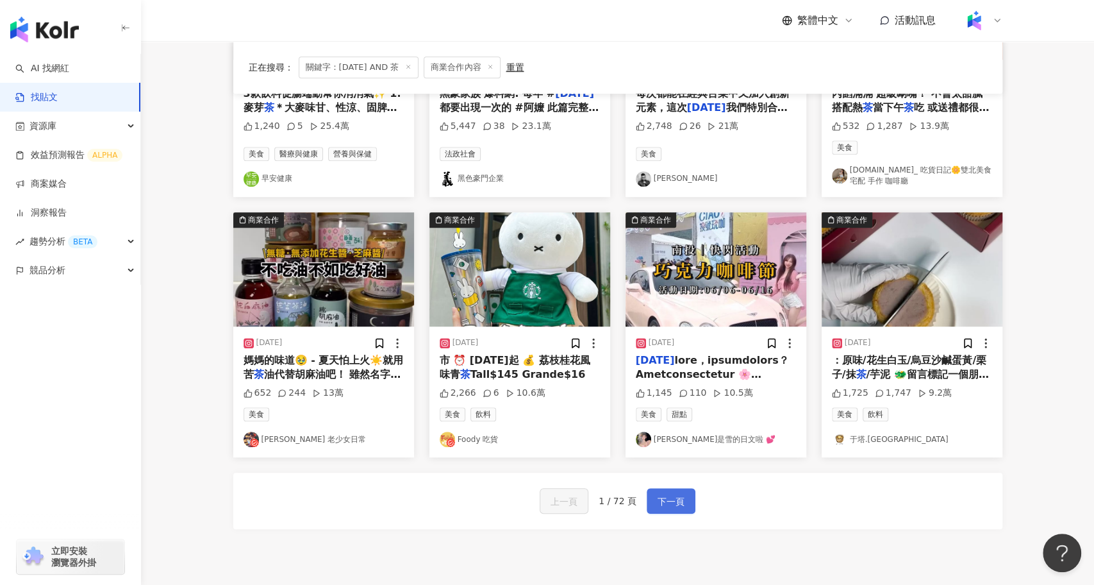
click at [672, 497] on span "下一頁" at bounding box center [671, 500] width 27 height 15
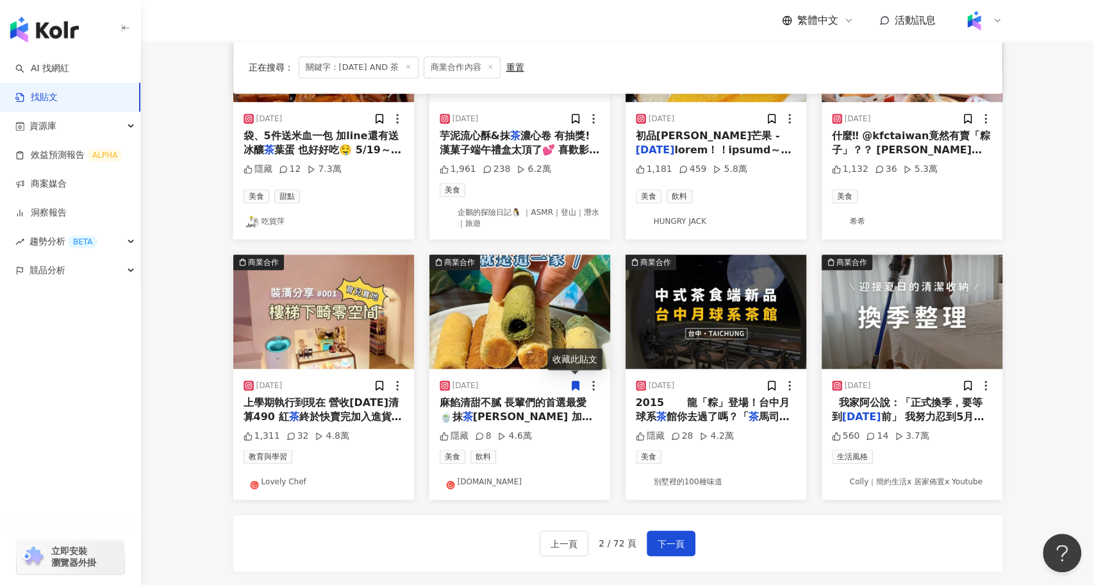
scroll to position [652, 0]
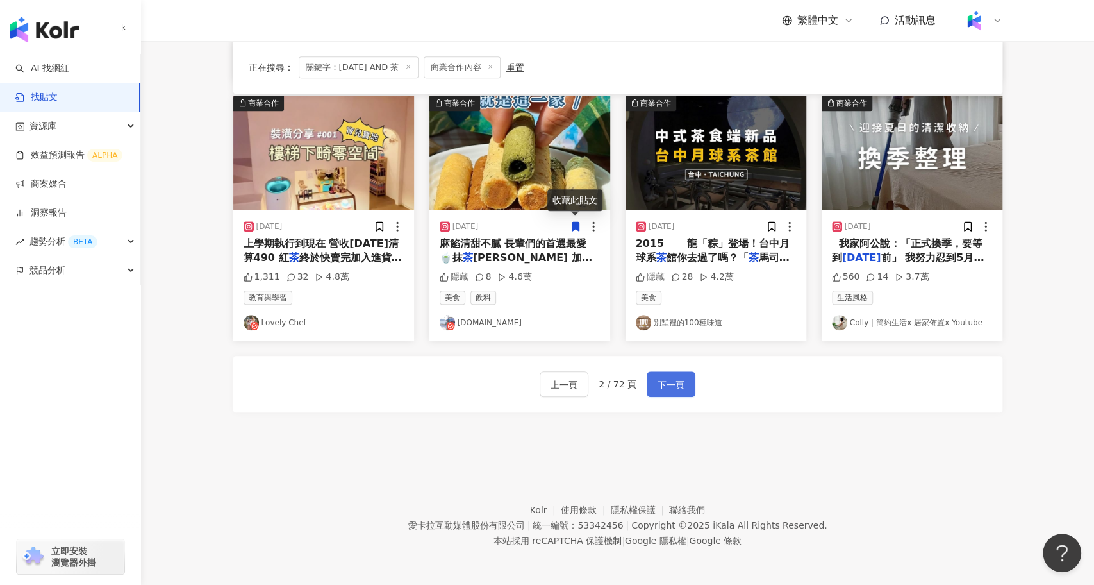
click at [676, 382] on span "下一頁" at bounding box center [671, 384] width 27 height 15
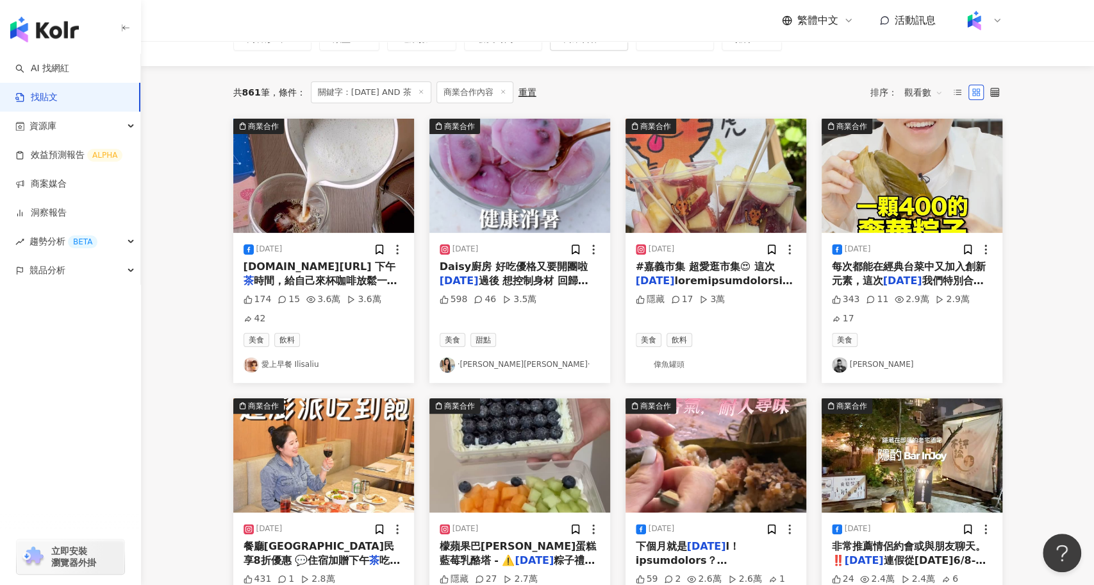
scroll to position [645, 0]
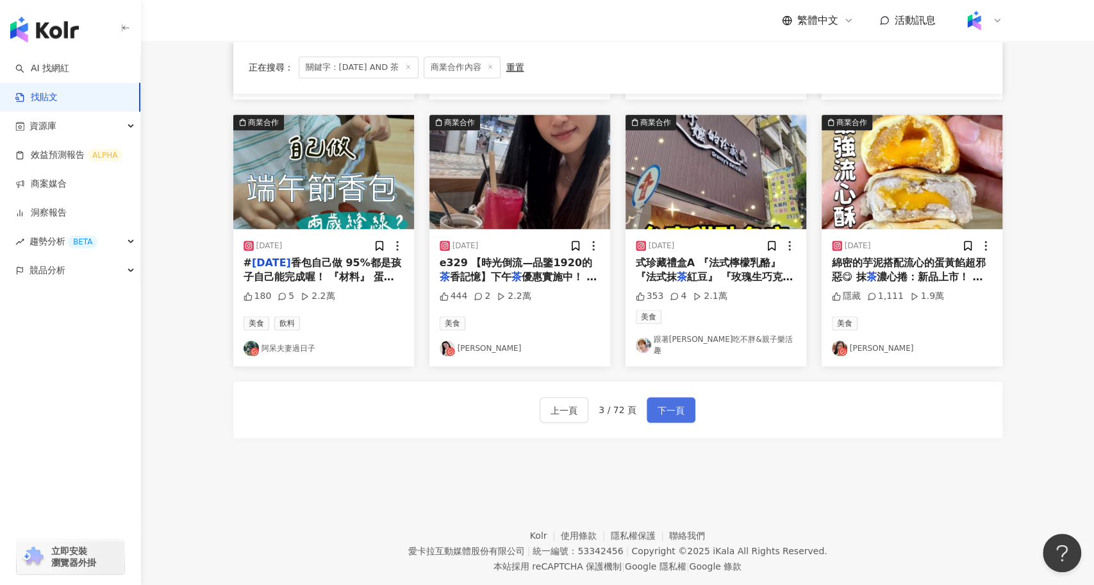
click at [673, 402] on span "下一頁" at bounding box center [671, 409] width 27 height 15
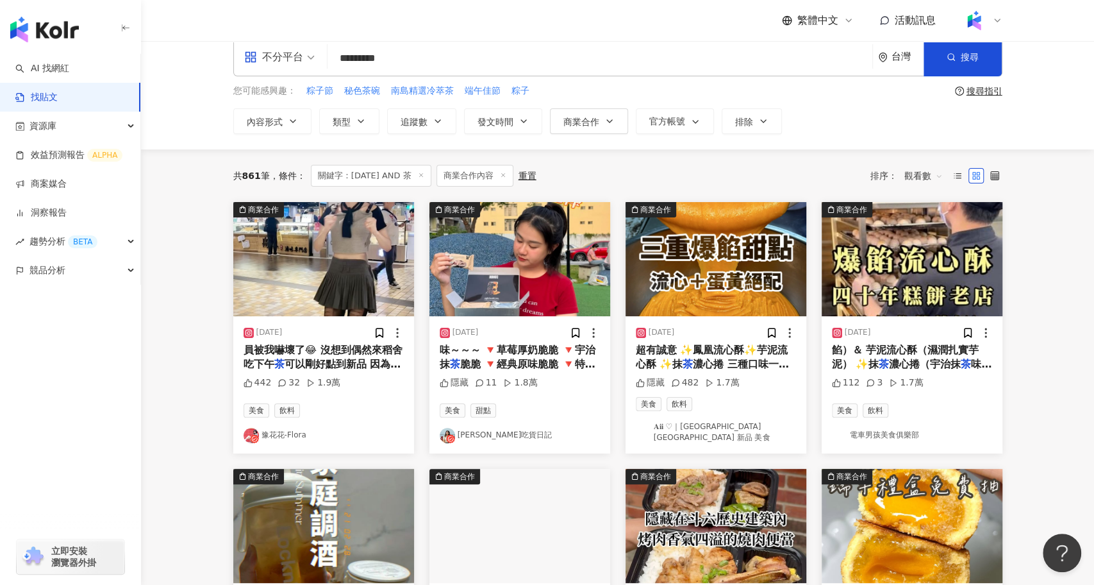
scroll to position [652, 0]
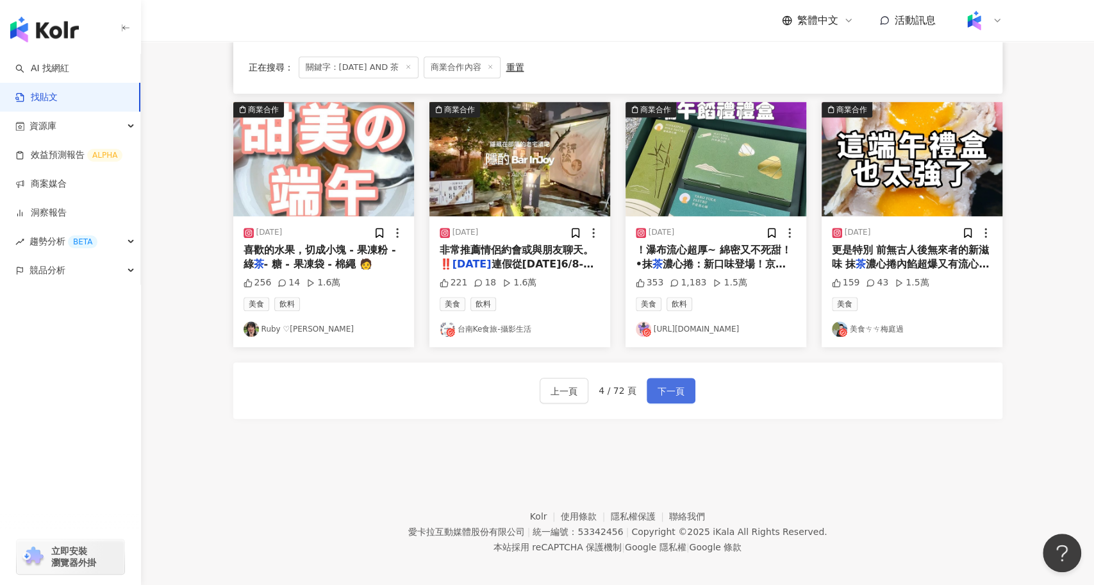
click at [672, 383] on span "下一頁" at bounding box center [671, 390] width 27 height 15
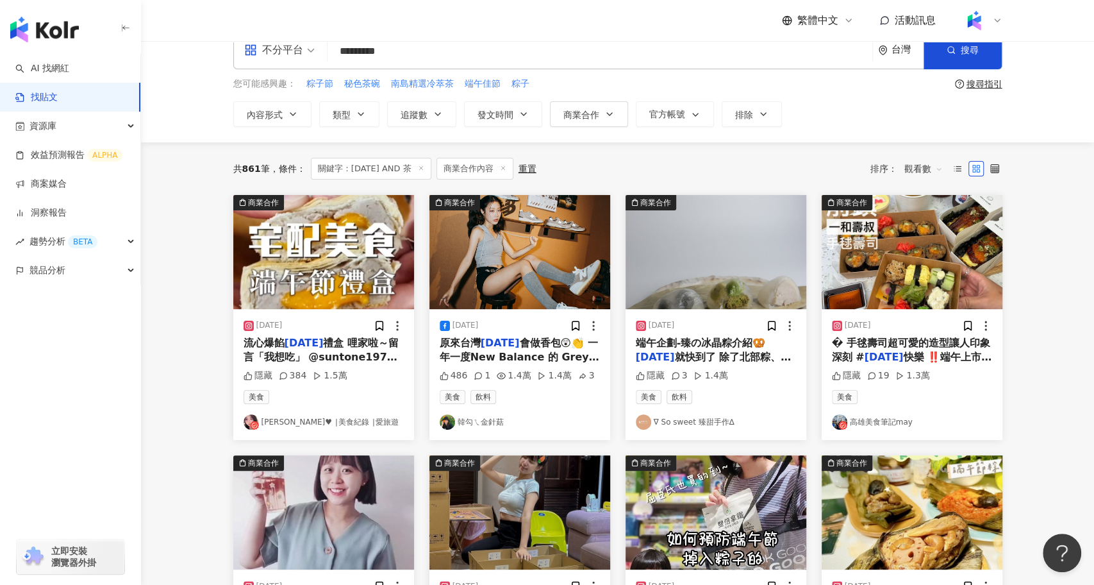
scroll to position [26, 0]
click at [368, 50] on input "*********" at bounding box center [600, 51] width 535 height 28
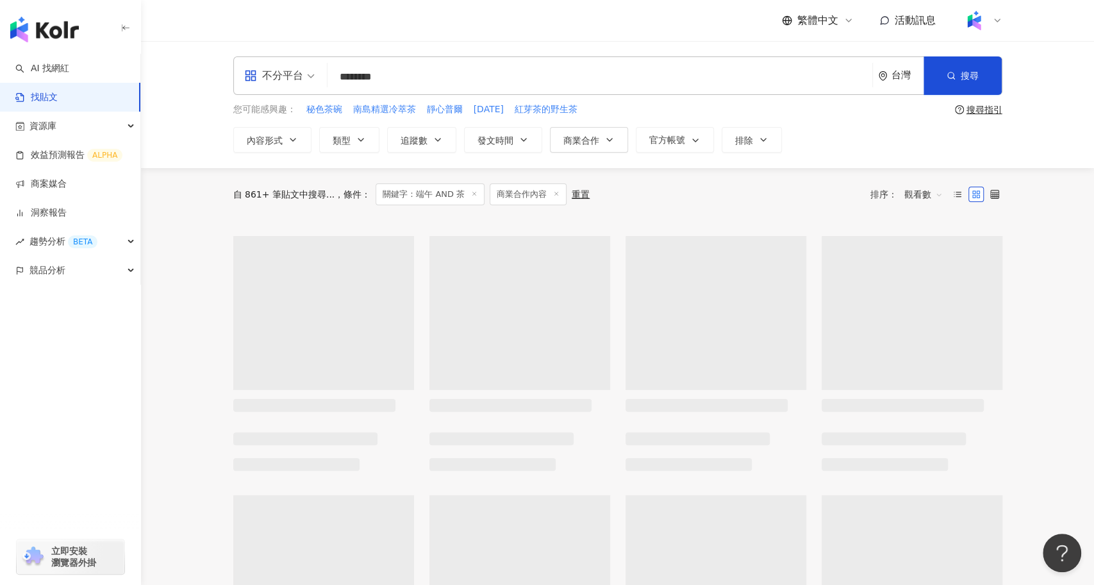
click at [390, 80] on input "********" at bounding box center [600, 77] width 535 height 28
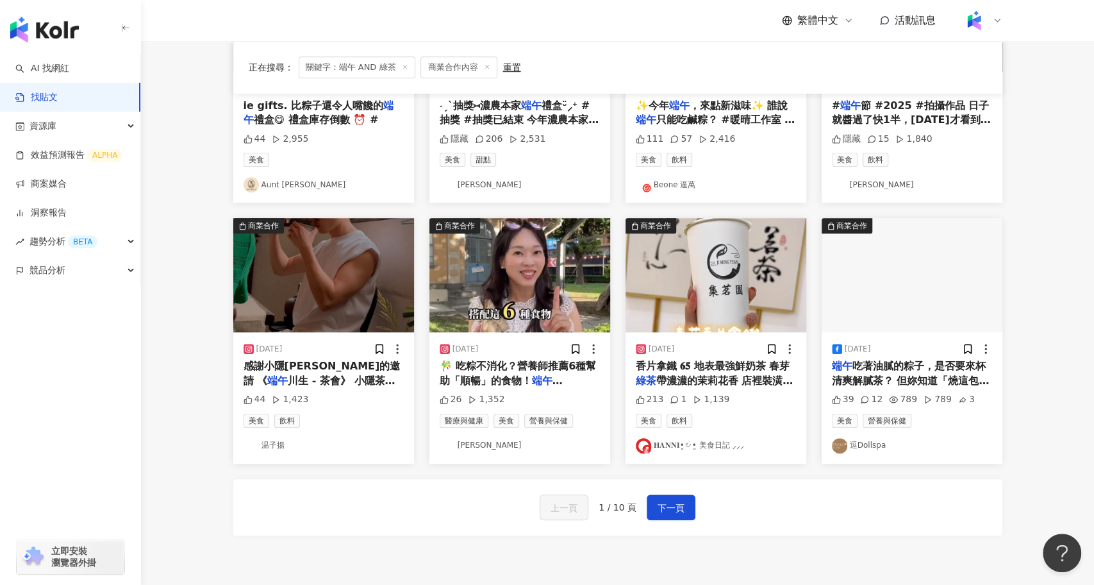
scroll to position [568, 0]
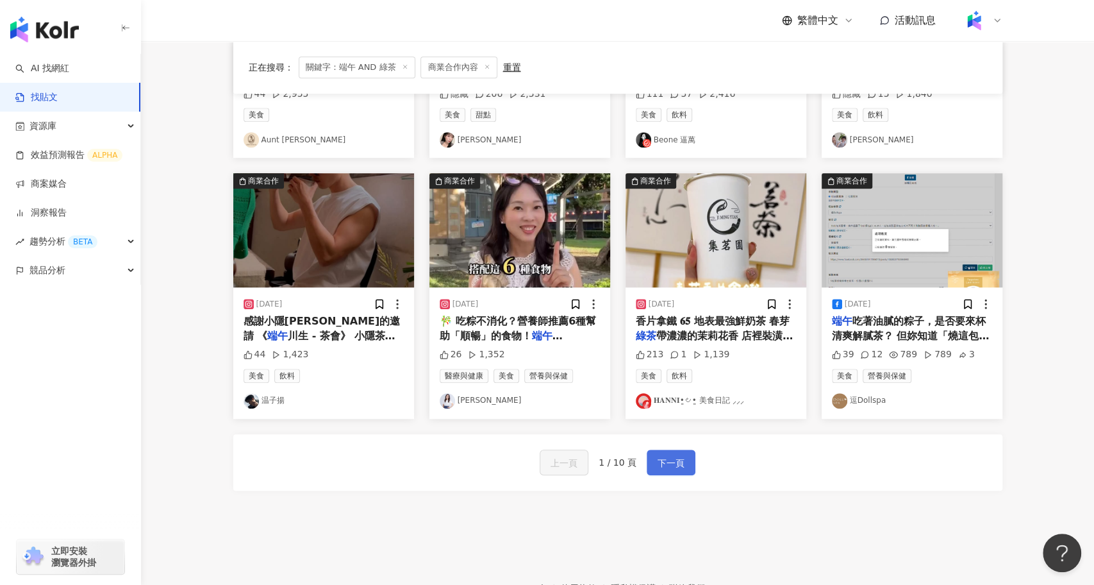
click at [676, 463] on span "下一頁" at bounding box center [671, 462] width 27 height 15
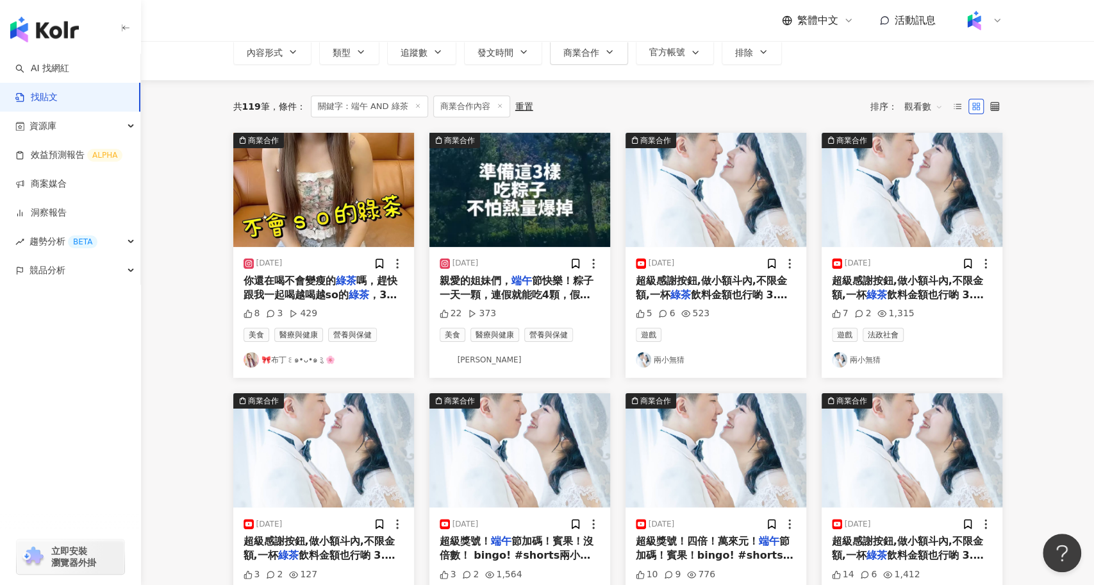
scroll to position [0, 0]
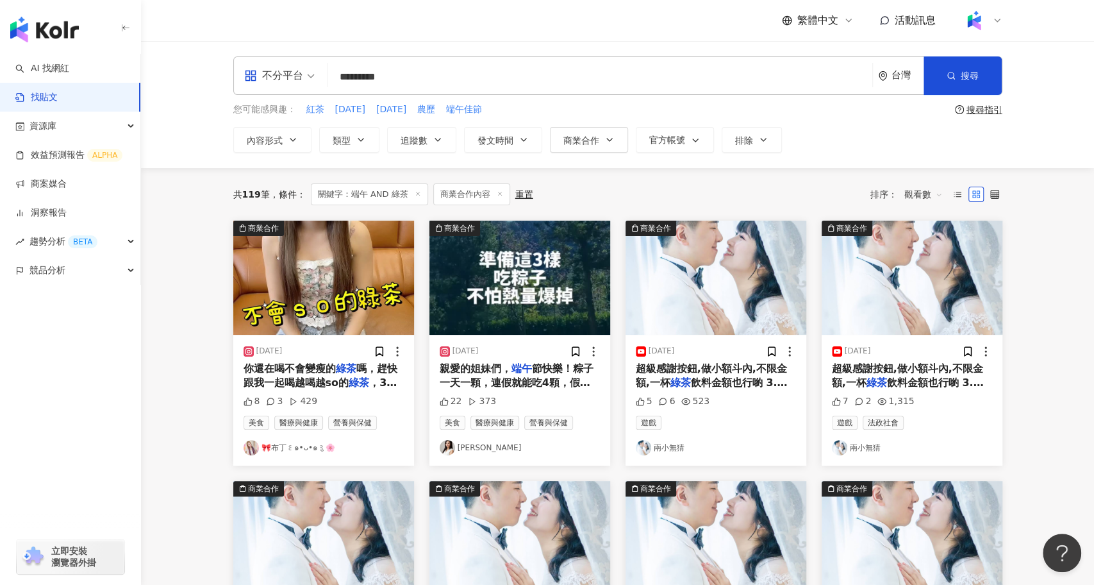
click at [374, 379] on span "，35杯只要1000元 #一顆等於7杯兒茶素 #不會心悸 #不含咖啡因 #健康瘦身 #享瘦肚子 #燃燒熱量 #燃燒脂肪 #纖瘦飲先喝先瘦 #纖瘦飲 #" at bounding box center [324, 418] width 160 height 84
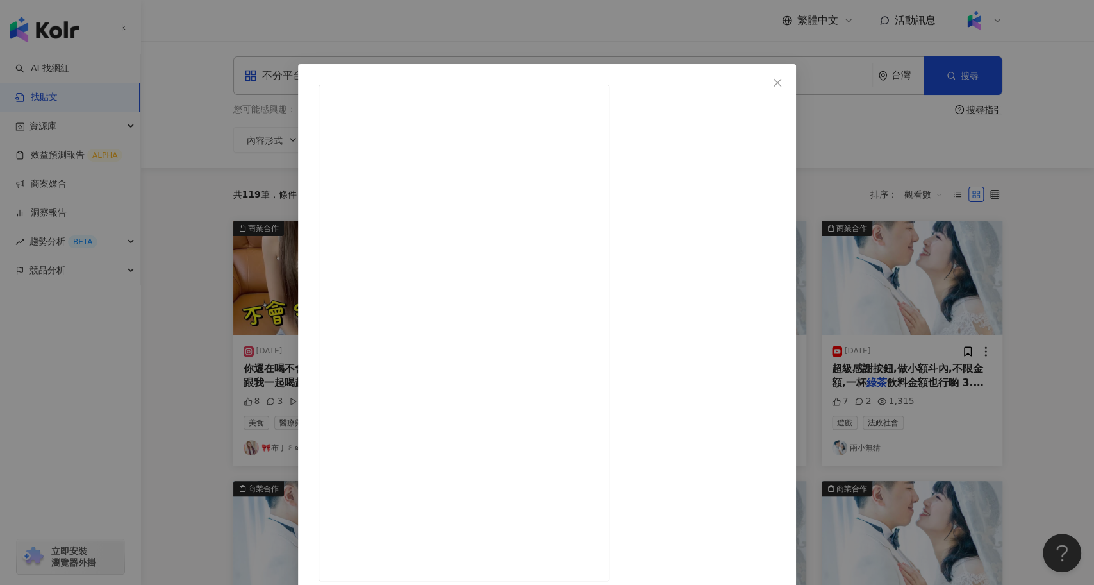
click at [174, 370] on div "🎀布丁꒰๑•ᴗ•๑꒱ु🌸 2024/6/6 你還在喝不會變瘦的綠茶嗎，趕快跟我一起喝越喝越so的綠茶，35杯只要1000元 #一顆等於7杯兒茶素 #不會心悸 …" at bounding box center [547, 292] width 1094 height 585
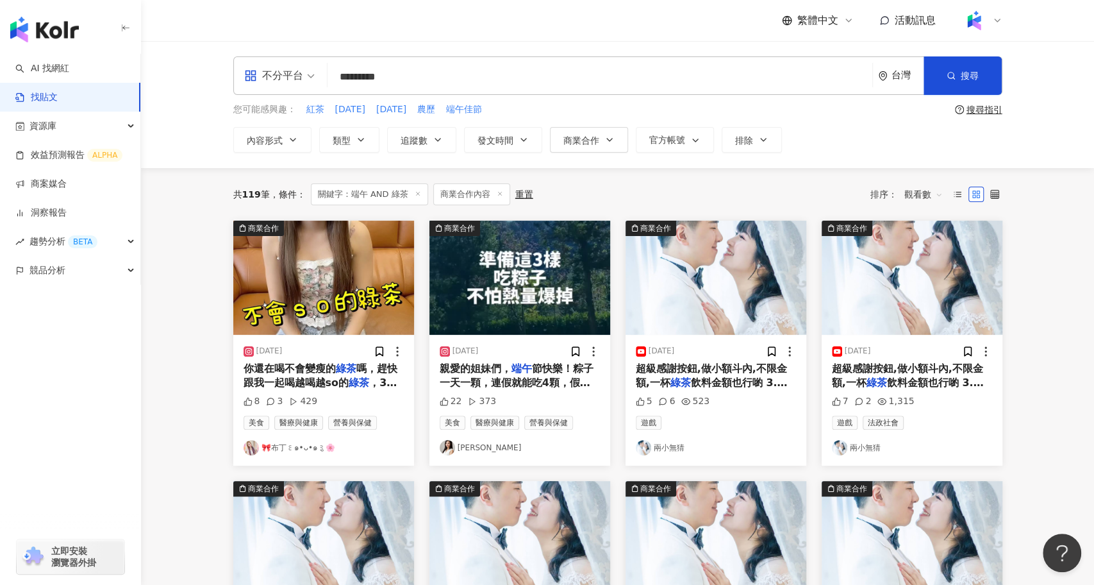
click at [426, 76] on input "*********" at bounding box center [600, 77] width 535 height 28
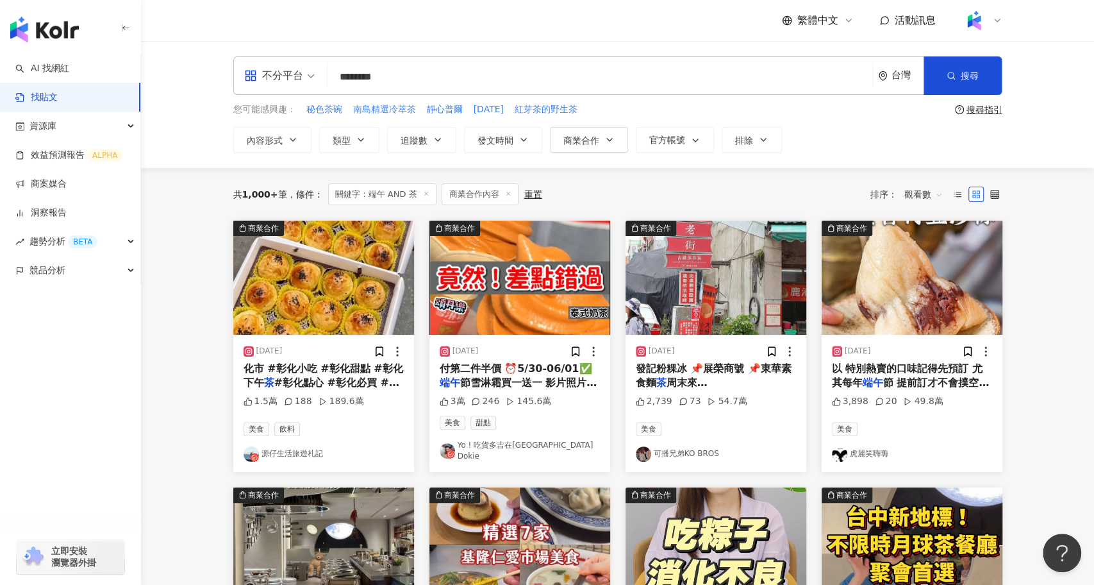
click at [420, 62] on div "不分平台 ******** 台灣 搜尋 searchOperator 插入語法 完全符合 "" 聯集 OR 交集 AND 排除 - 群組 {}" at bounding box center [617, 75] width 769 height 38
click at [420, 73] on input "********" at bounding box center [600, 77] width 535 height 28
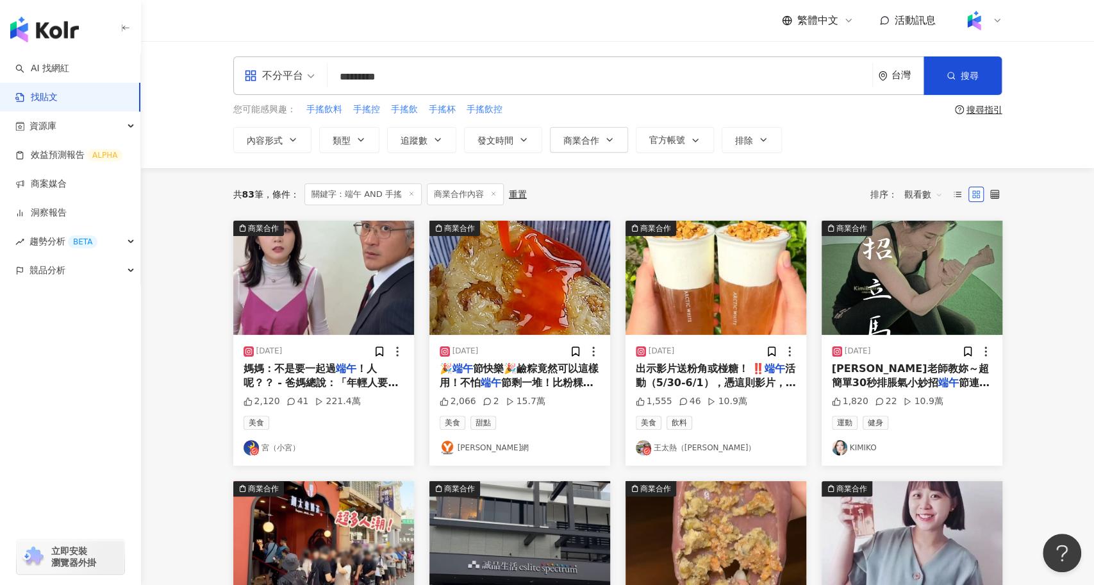
click at [365, 379] on span "！人呢？？ - 爸媽總說：「年輕人要懂得省一點，錢不是這樣花的。」 我點點頭，然後照樣打開 foodpanda(⁎⁍̴̛ᴗ⁍̴̛⁎) 不是不省，而是foodp…" at bounding box center [323, 454] width 158 height 185
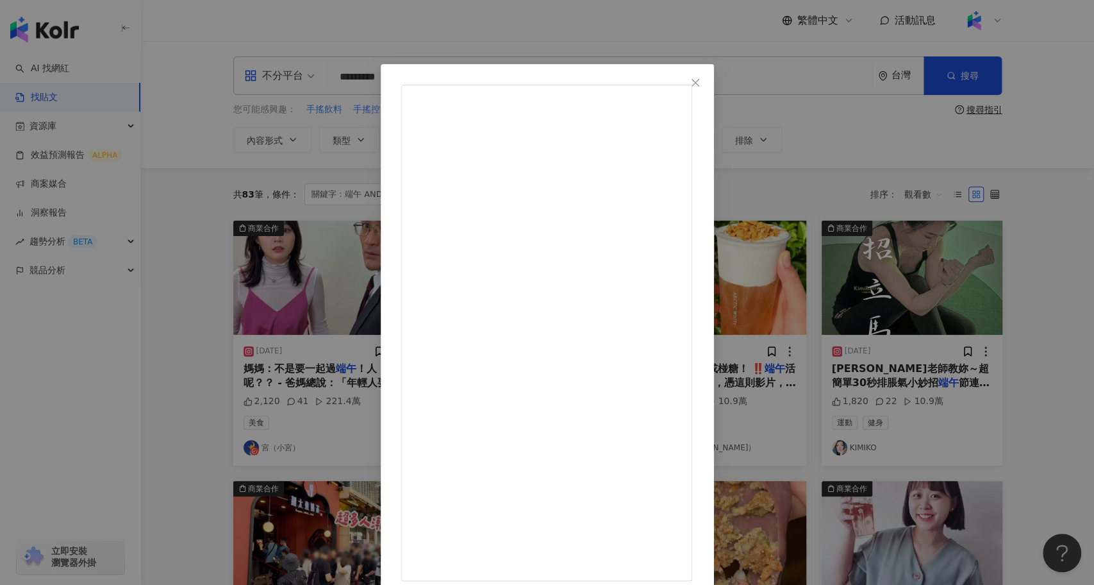
click at [204, 425] on div "宮（小宮） 2025/5/30 媽媽：不是要一起過端午！人呢？？ - 爸媽總說：「年輕人要懂得省一點，錢不是這樣花的。」 我點點頭，然後照樣打開 foodpa…" at bounding box center [547, 292] width 1094 height 585
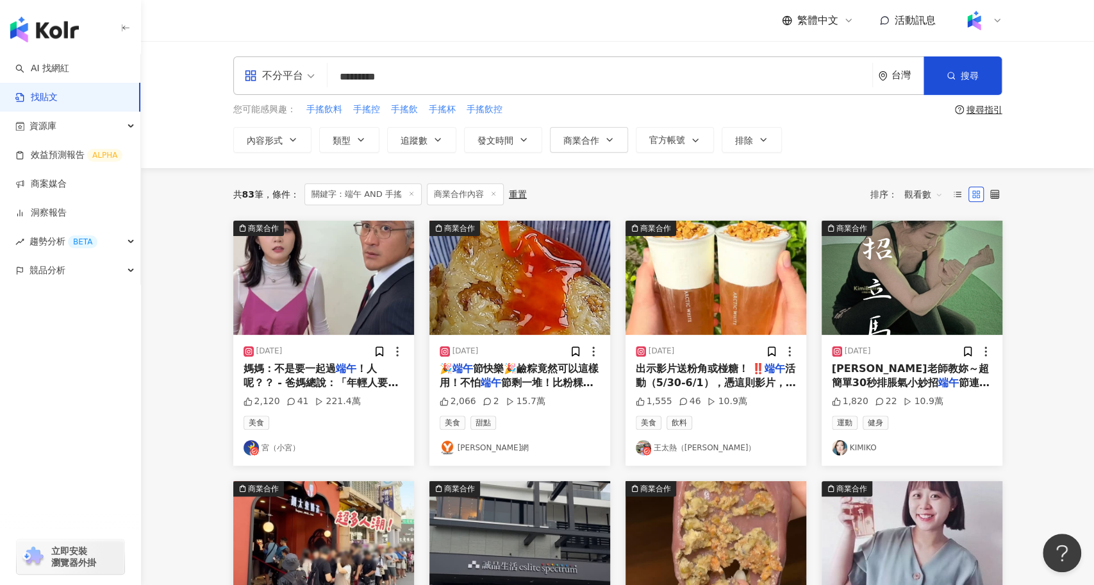
click at [914, 297] on img "button" at bounding box center [912, 277] width 181 height 114
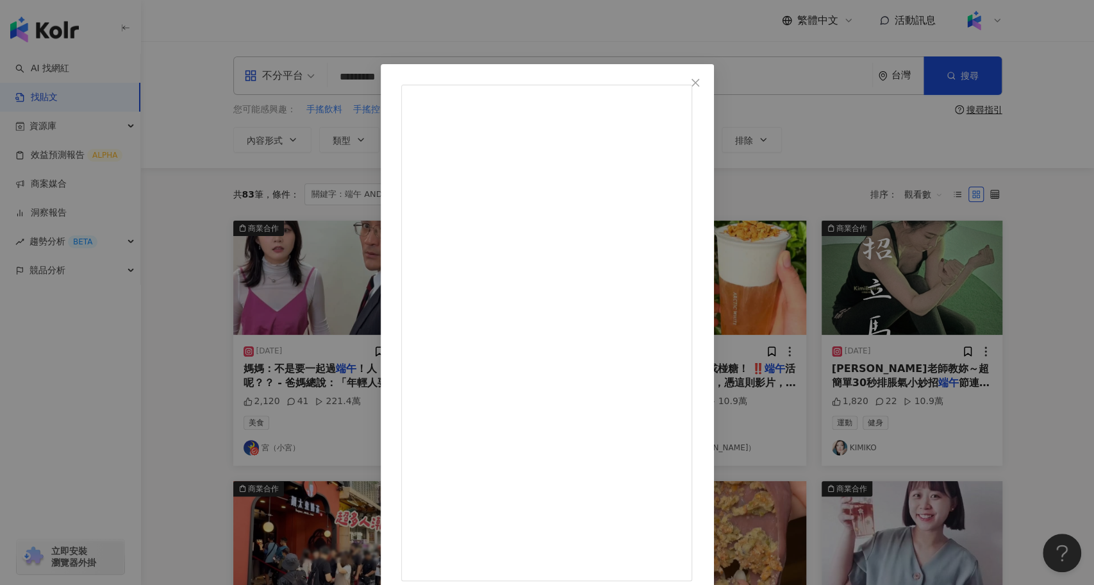
click at [205, 337] on div "KIMIKO 2024/6/11 KIMIKO老師教妳～超簡單30秒排脹氣小妙招 端午節連假結束後的第一要務 #消脹氣 😆￼ 以下三點全中，導致肚子凸得像小青…" at bounding box center [547, 292] width 1094 height 585
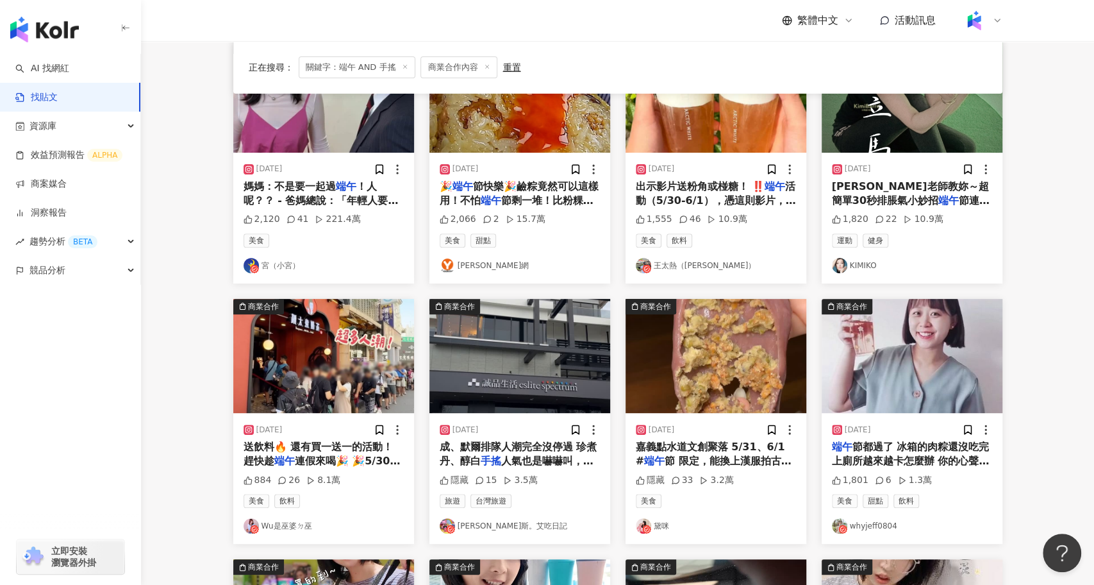
scroll to position [183, 0]
click at [877, 362] on img "button" at bounding box center [912, 355] width 181 height 114
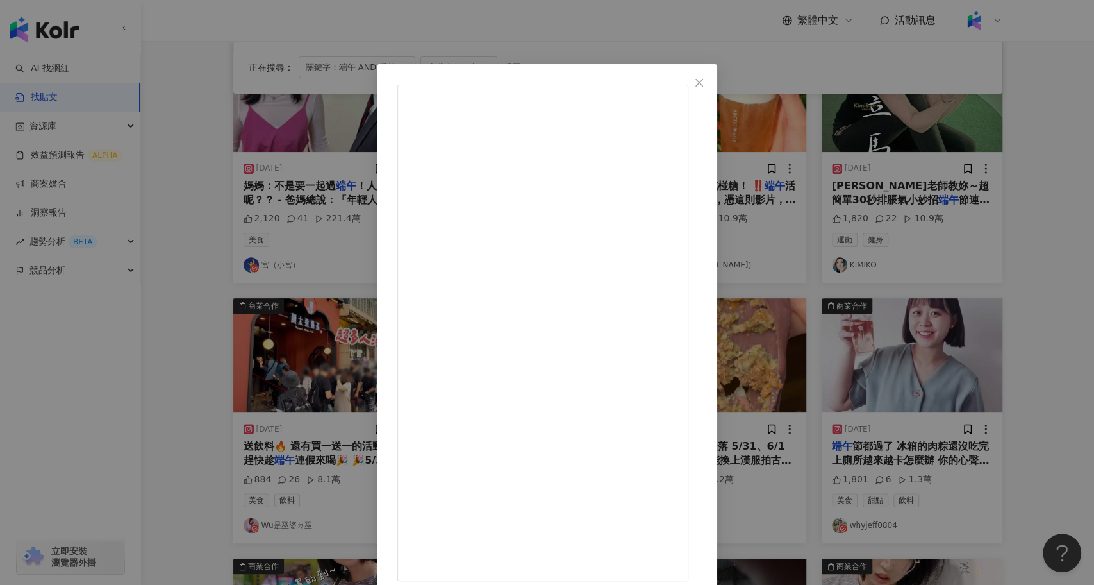
click at [198, 370] on div "whyjeff0804 2024/7/16 端午節都過了 冰箱的肉粽還沒吃完 上廁所越來越卡怎麼辦 你的心聲 #宇澄生技 聽到了 防卡神器👉莓日孅 無咖啡因 …" at bounding box center [547, 292] width 1094 height 585
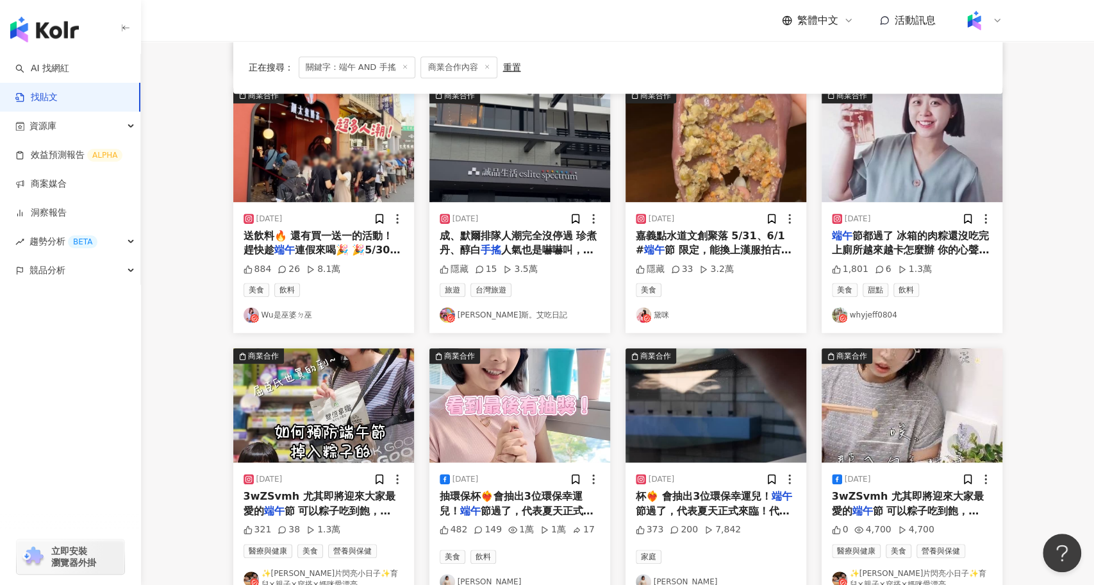
scroll to position [408, 0]
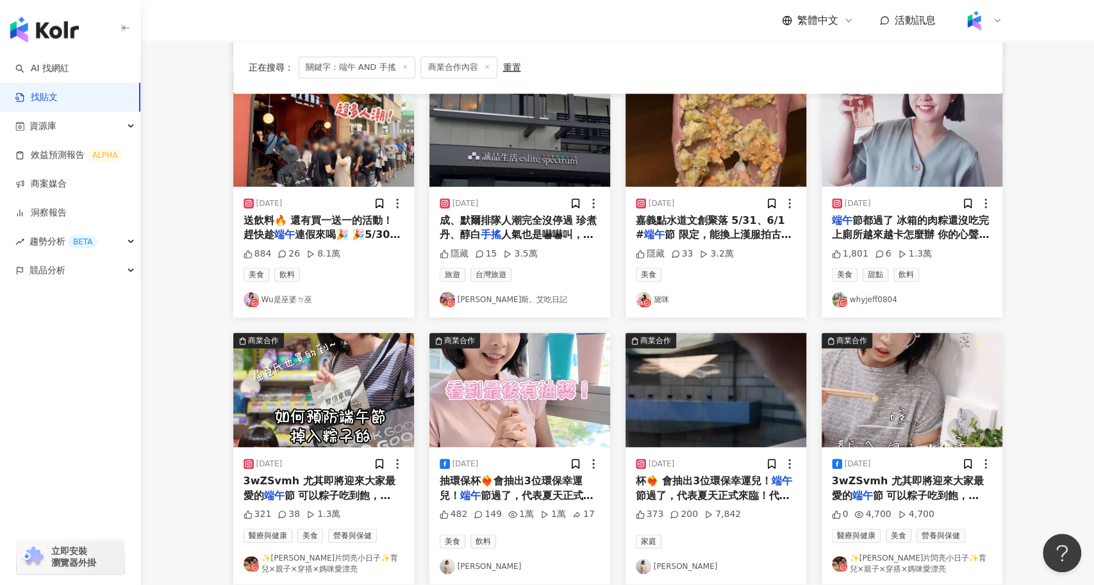
click at [384, 399] on img "button" at bounding box center [323, 390] width 181 height 114
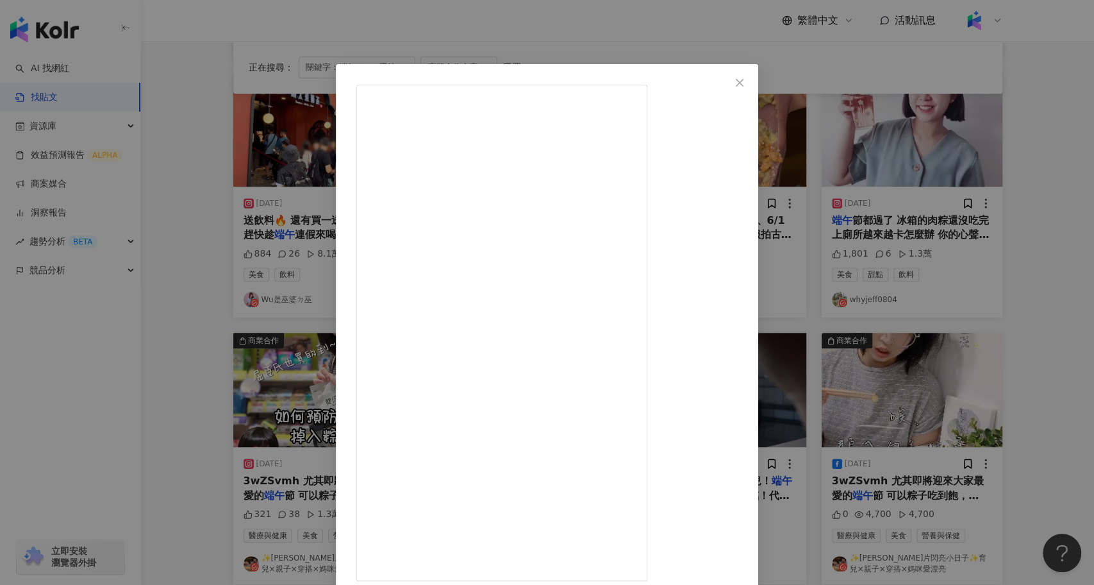
click at [196, 377] on div "✨楊芋片閃亮小日子✨育兒×親子×穿搭×媽咪愛漂亮 2024/6/3 321 38 1.3萬 查看原始貼文" at bounding box center [547, 292] width 1094 height 585
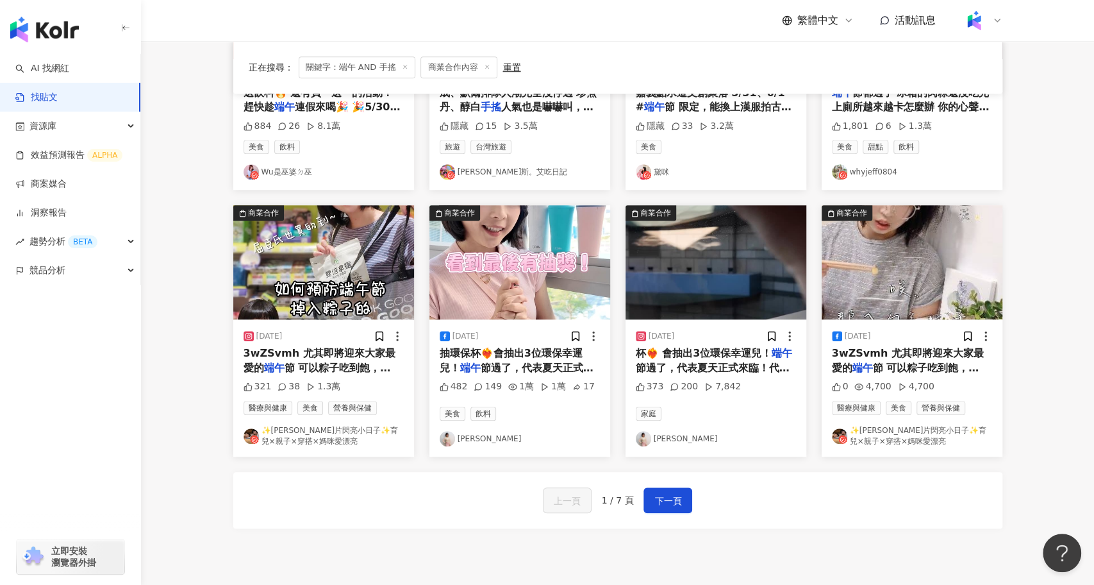
scroll to position [538, 0]
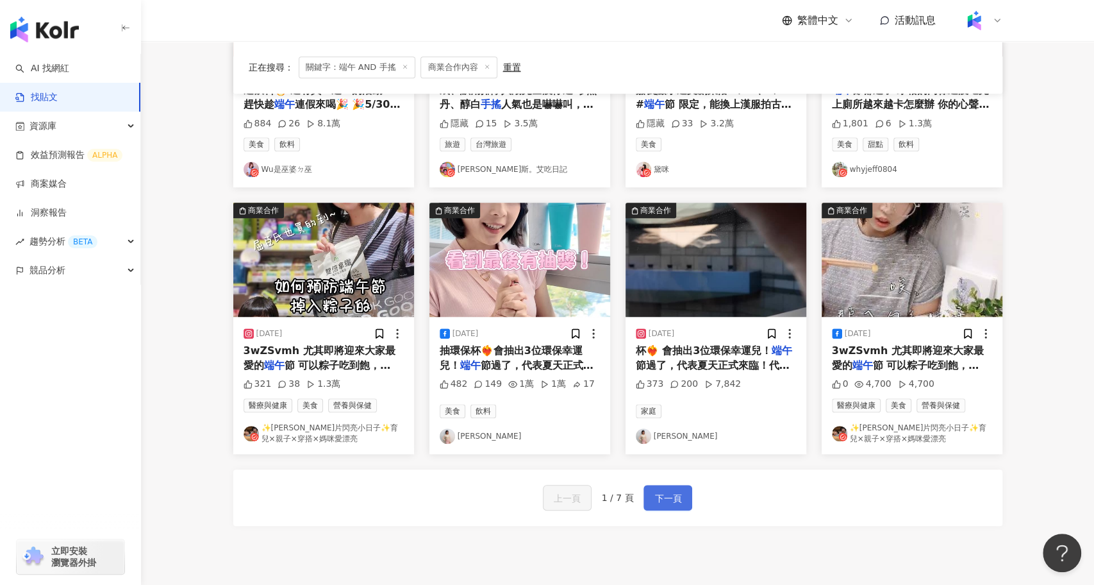
click at [670, 499] on span "下一頁" at bounding box center [667, 497] width 27 height 15
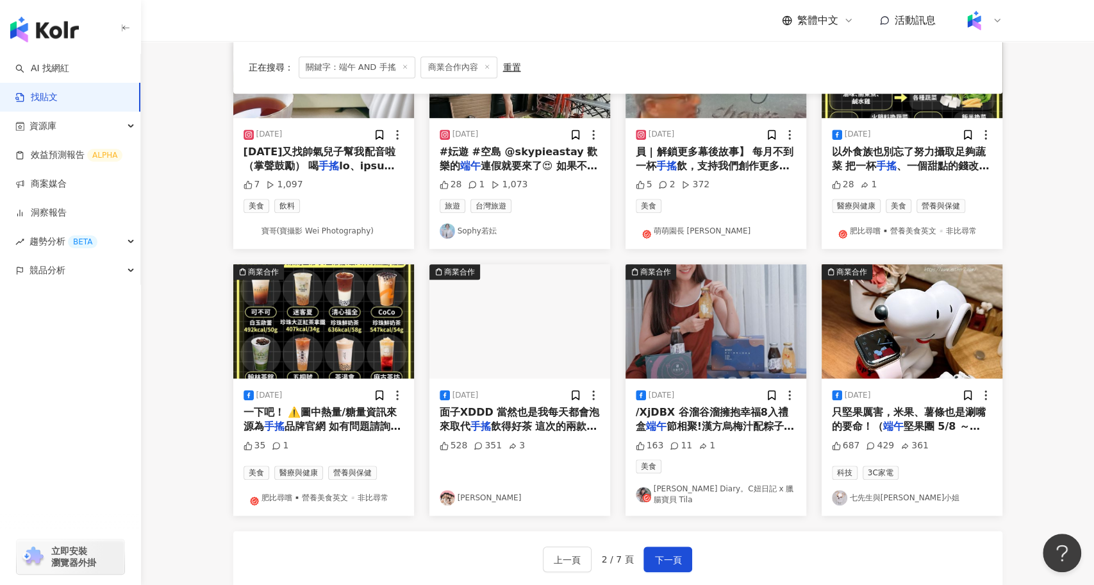
scroll to position [652, 0]
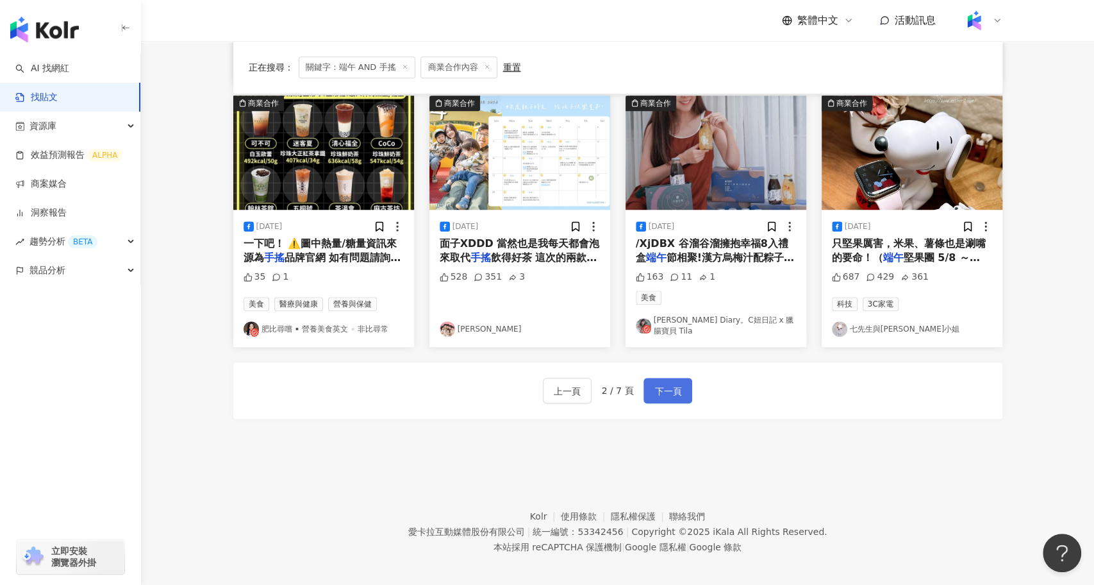
click at [670, 385] on span "下一頁" at bounding box center [667, 390] width 27 height 15
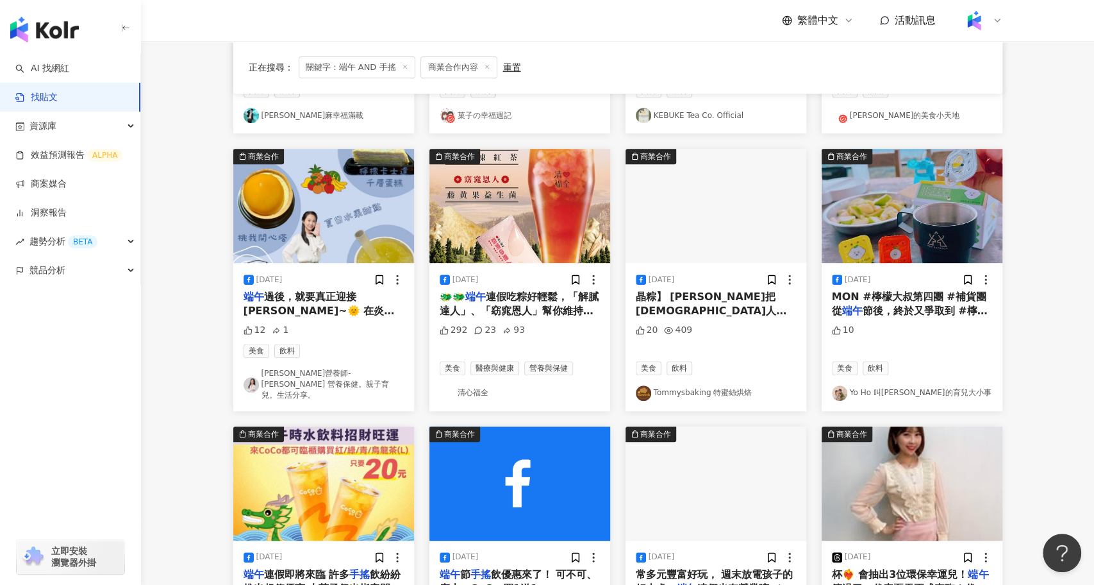
scroll to position [305, 0]
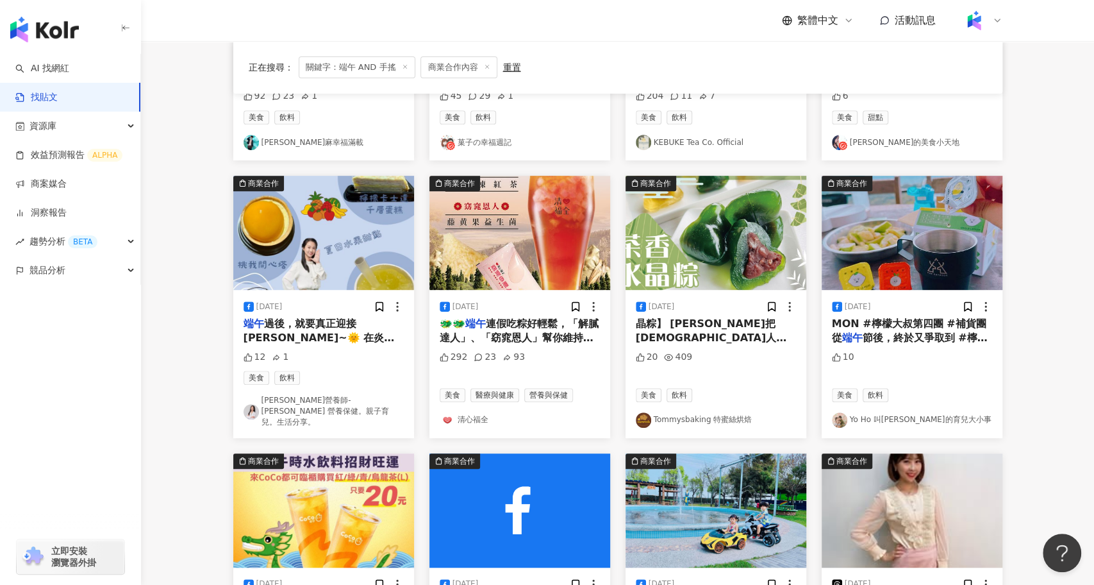
click at [670, 245] on img "button" at bounding box center [716, 233] width 181 height 114
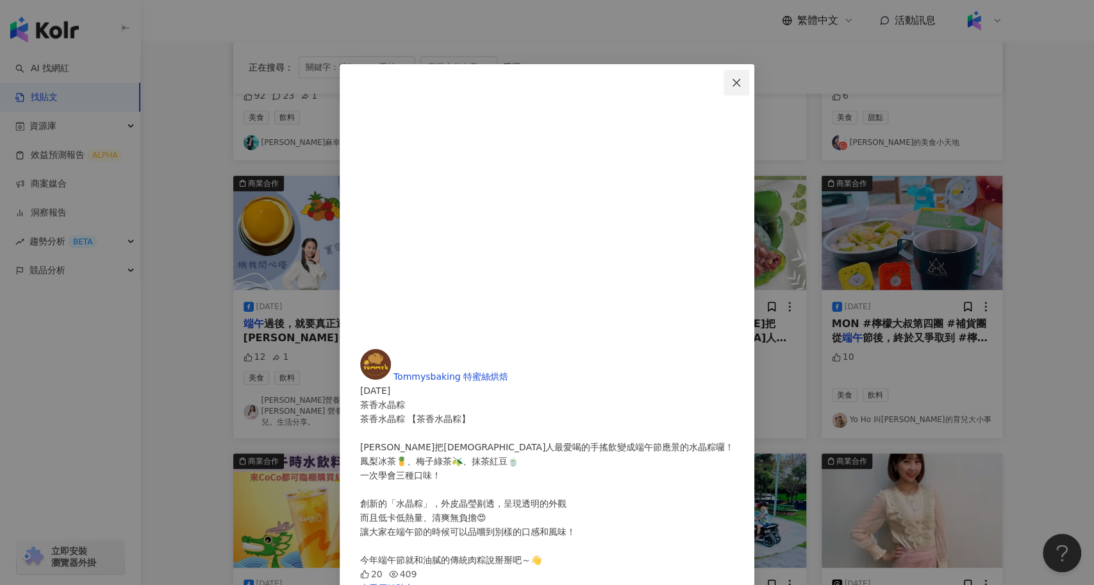
click at [749, 85] on span "Close" at bounding box center [737, 83] width 26 height 10
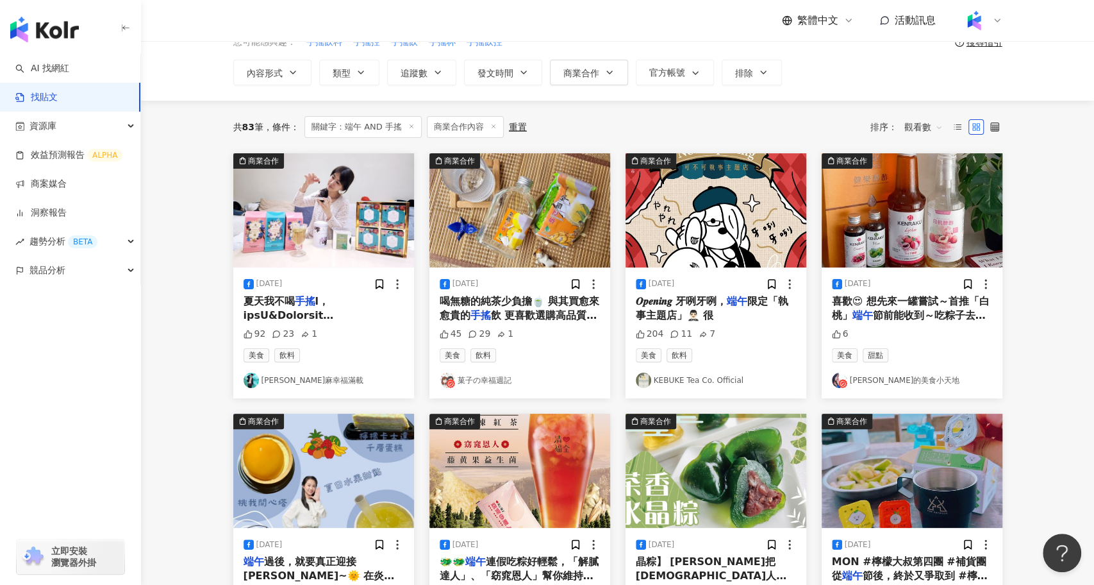
scroll to position [0, 0]
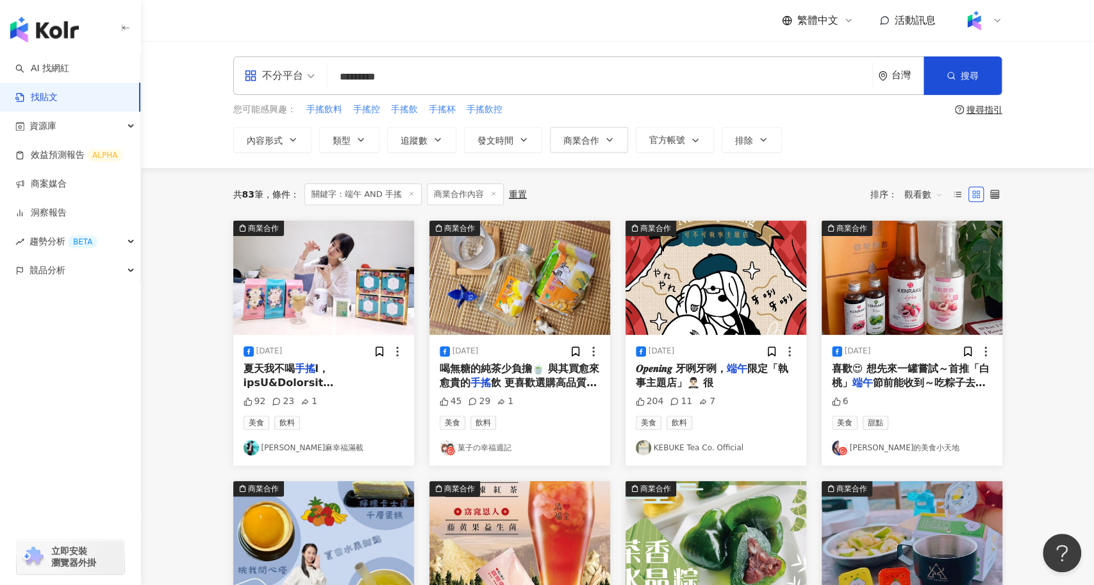
click at [517, 305] on img "button" at bounding box center [519, 277] width 181 height 114
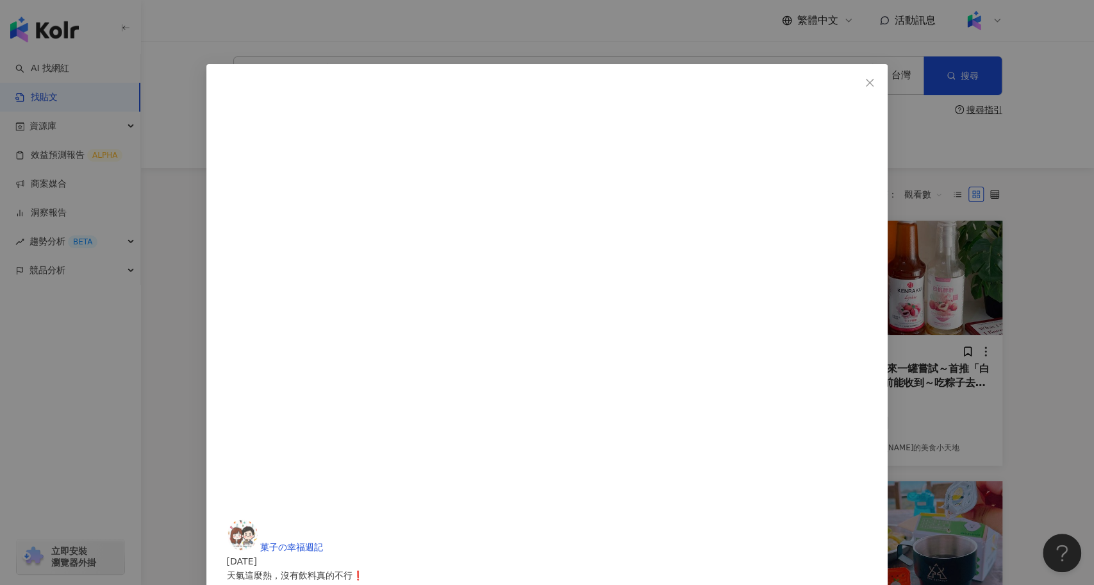
click at [179, 370] on div "菓子の幸福週記 2024/5/21 天氣這麼熱，沒有飲料真的不行❗ 平時習慣喝無糖的純茶少負擔🍵 與其買愈來愈貴的手搖飲 更喜歡選購高品質的茶葉DIY做冷泡 …" at bounding box center [547, 292] width 1094 height 585
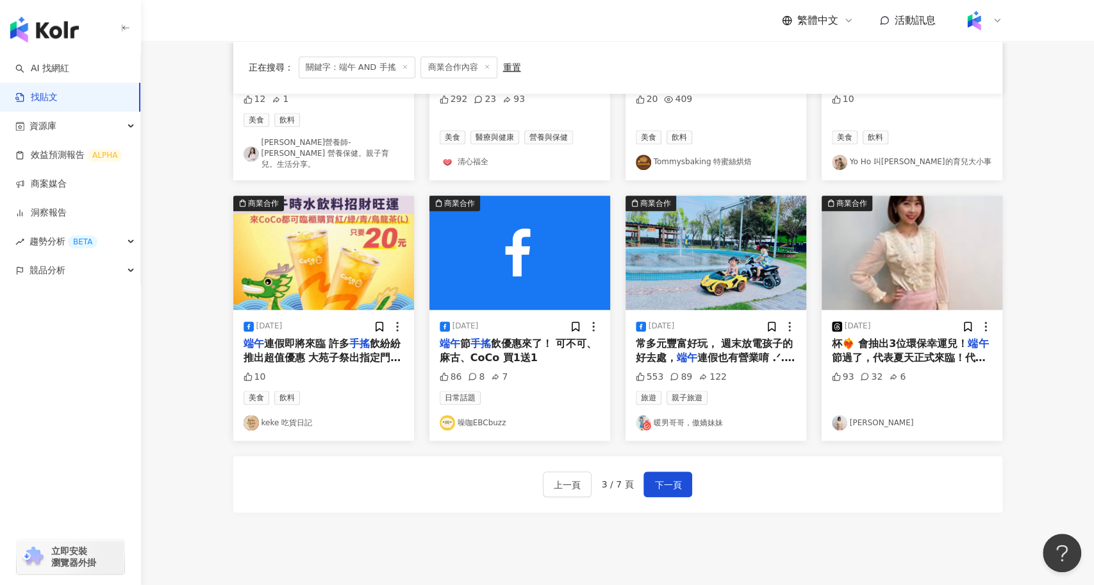
scroll to position [652, 0]
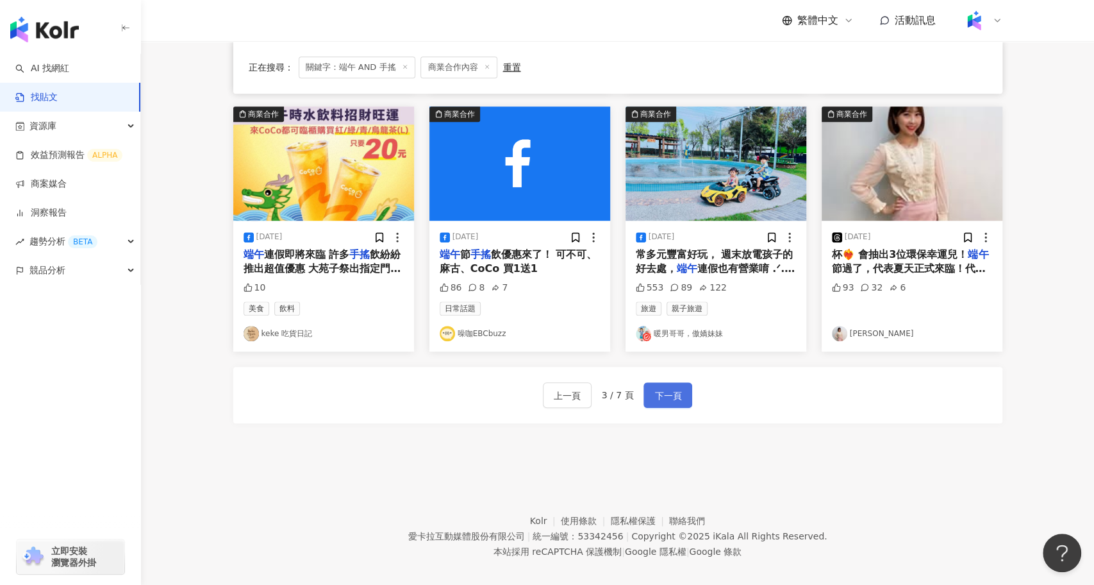
click at [676, 388] on span "下一頁" at bounding box center [667, 395] width 27 height 15
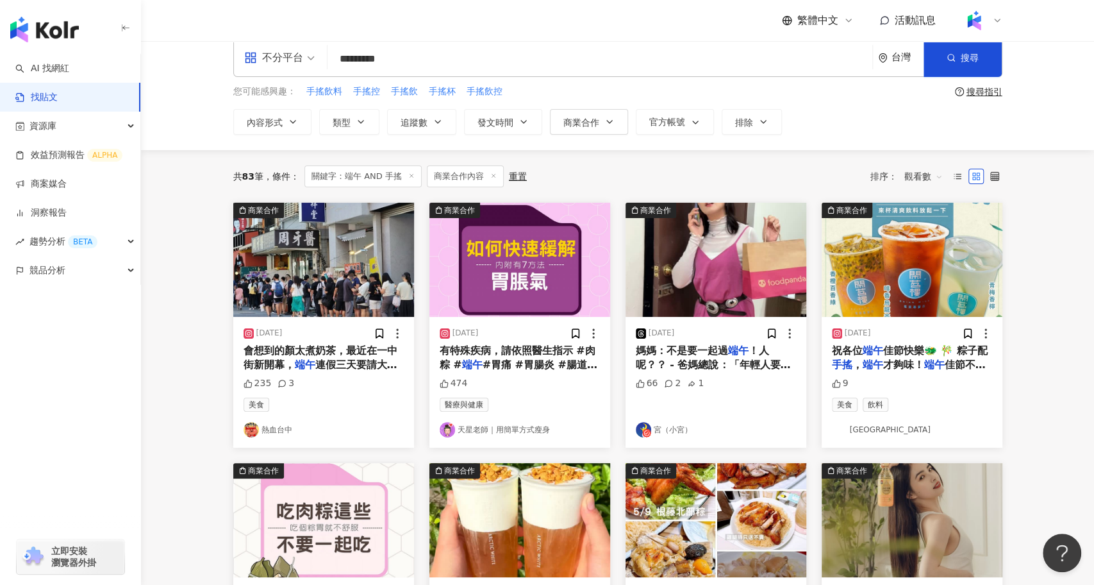
scroll to position [0, 0]
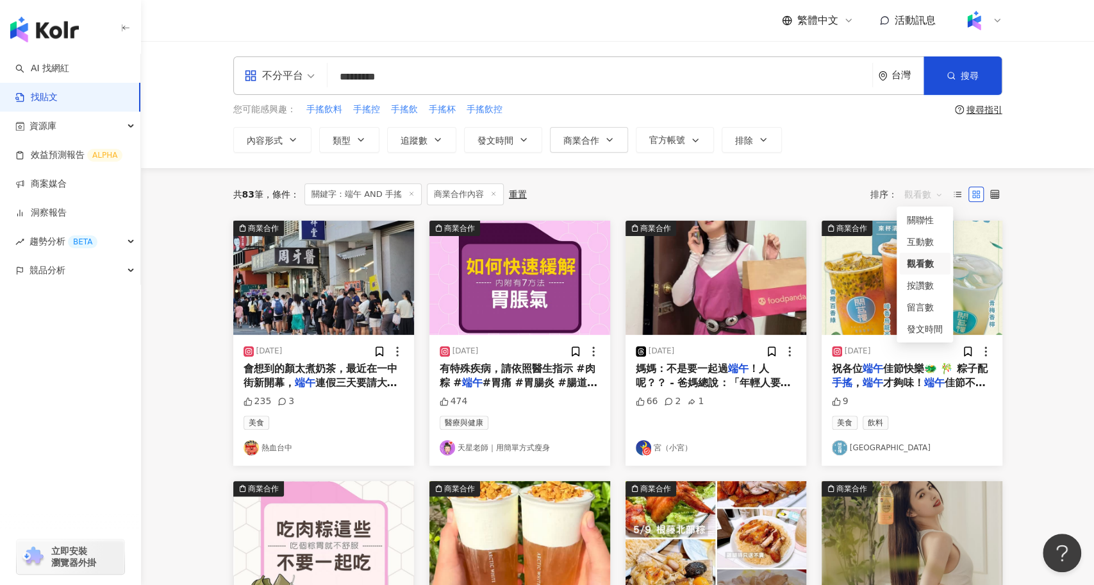
click at [931, 197] on span "觀看數" at bounding box center [923, 194] width 38 height 21
click at [924, 265] on div "觀看數" at bounding box center [925, 263] width 36 height 14
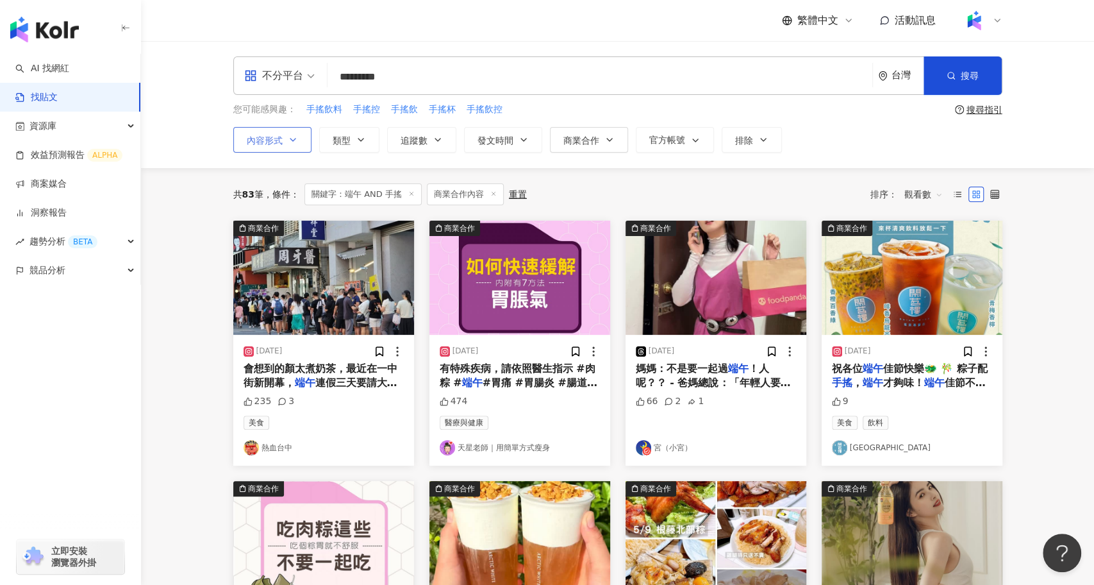
click at [261, 140] on span "內容形式" at bounding box center [265, 140] width 36 height 10
click at [295, 188] on span "貼文" at bounding box center [309, 181] width 28 height 14
click at [359, 79] on input "*********" at bounding box center [600, 77] width 535 height 28
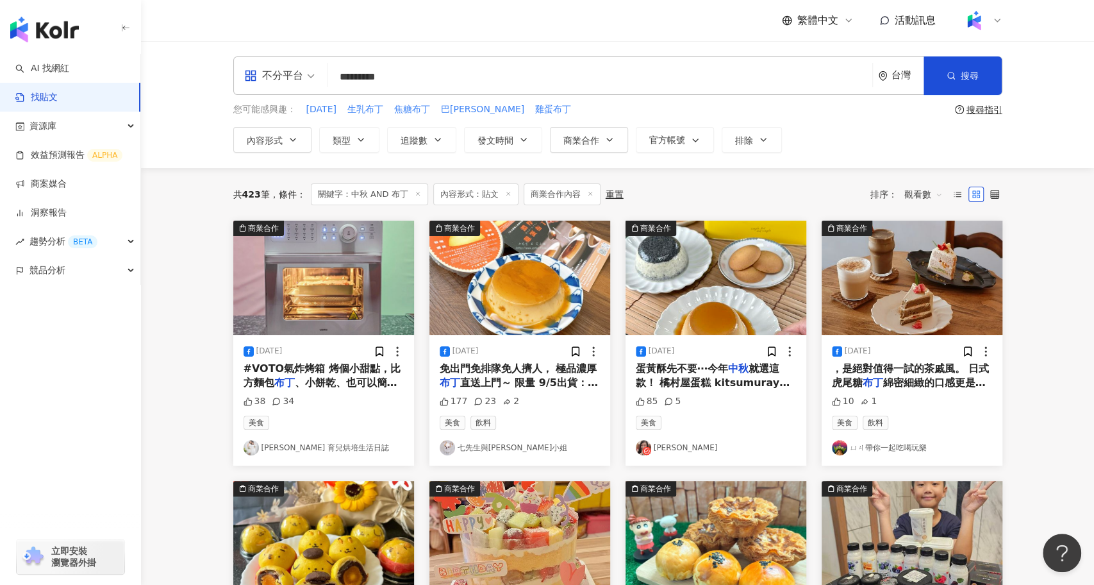
click at [439, 83] on input "*********" at bounding box center [600, 77] width 535 height 28
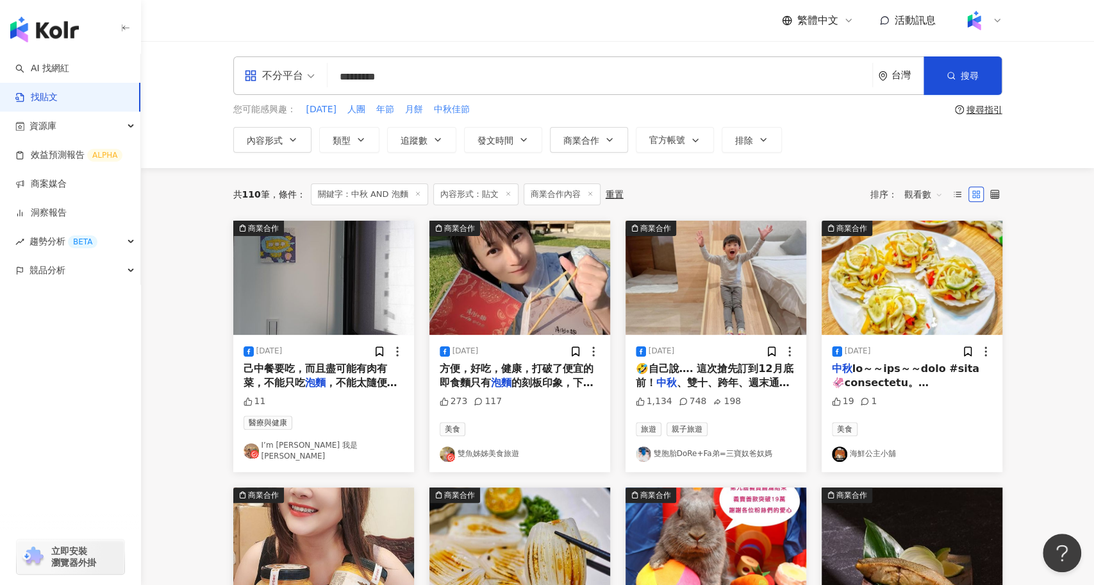
click at [476, 76] on input "*********" at bounding box center [600, 77] width 535 height 28
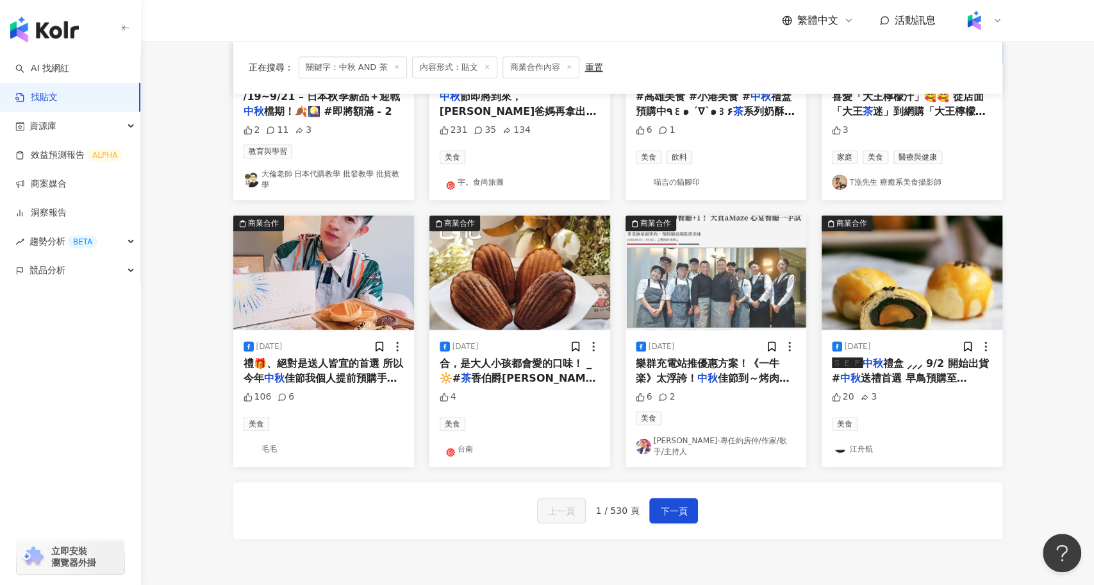
scroll to position [549, 0]
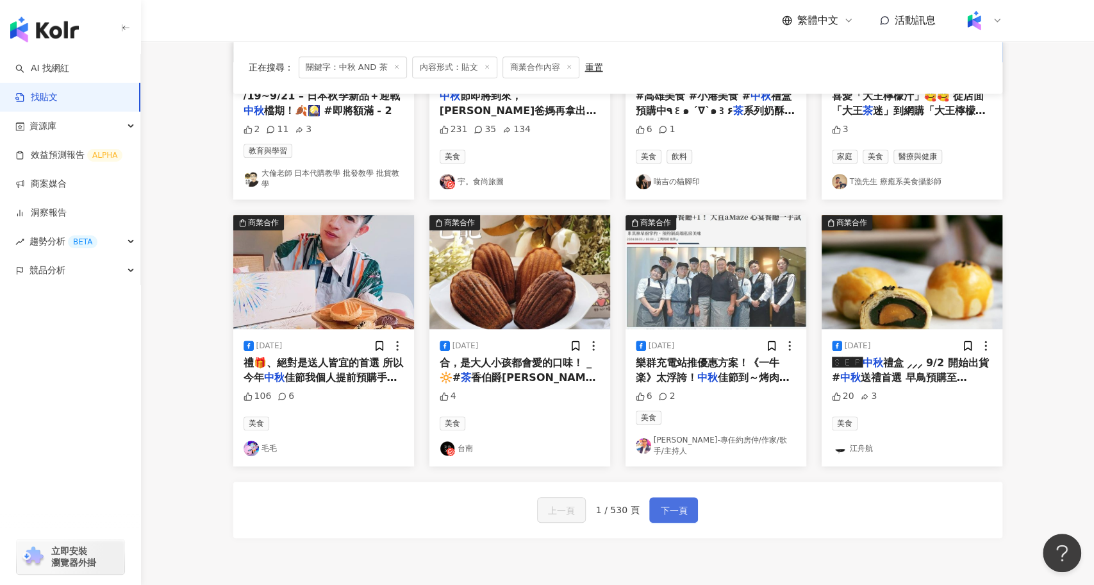
click at [677, 497] on button "下一頁" at bounding box center [673, 510] width 49 height 26
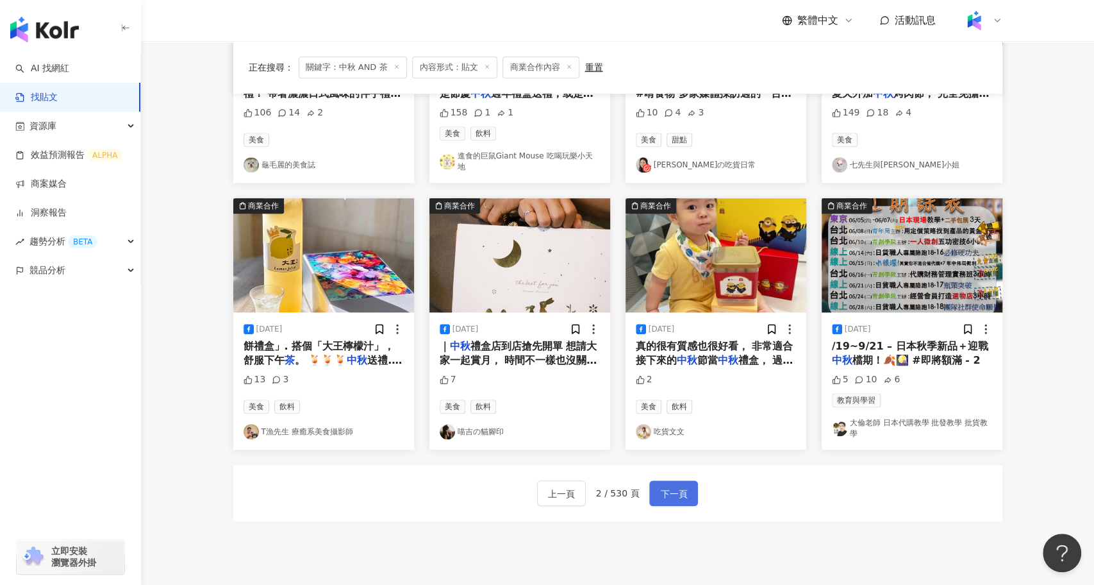
click at [667, 486] on span "下一頁" at bounding box center [673, 493] width 27 height 15
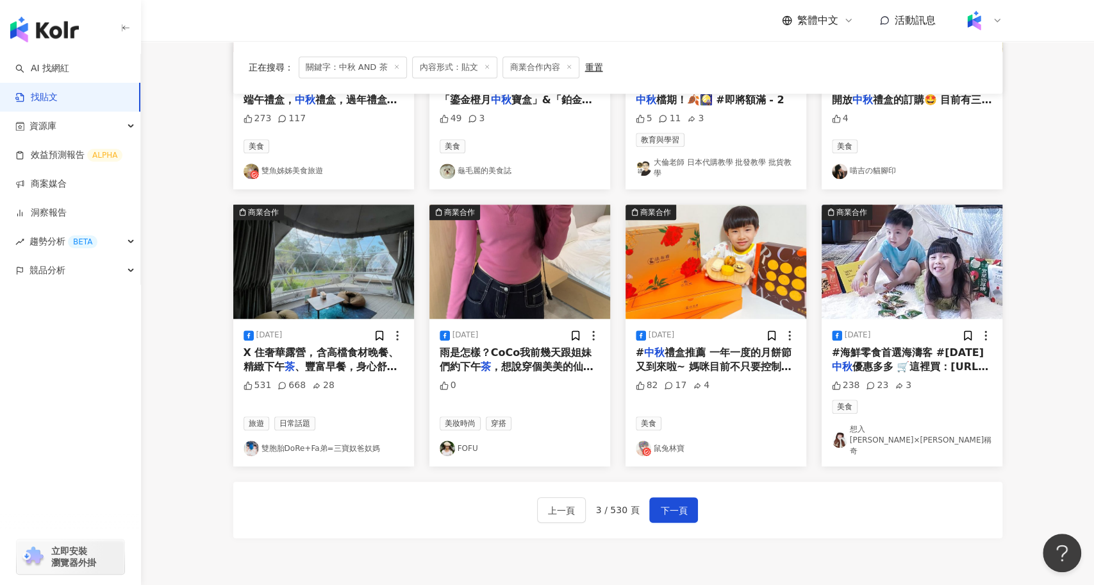
click at [745, 354] on span "禮盒推薦 一年一度的月餅節又到來啦~ 媽咪目前不只要控制身形， 更要控制糖類攝取， 但身為美食愛好者， 想要享受甜點， 就要選低卡減糖健康吃， 來自台中 法布…" at bounding box center [714, 452] width 156 height 213
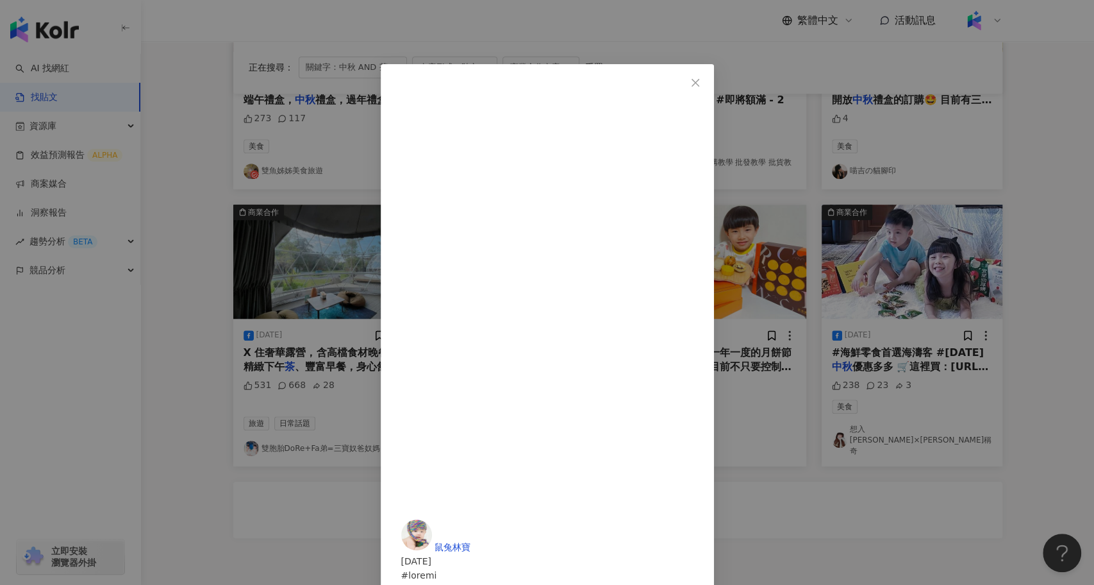
click at [824, 522] on div "鼠兔林寶 2024/8/21 82 17 4 查看原始貼文" at bounding box center [547, 292] width 1094 height 585
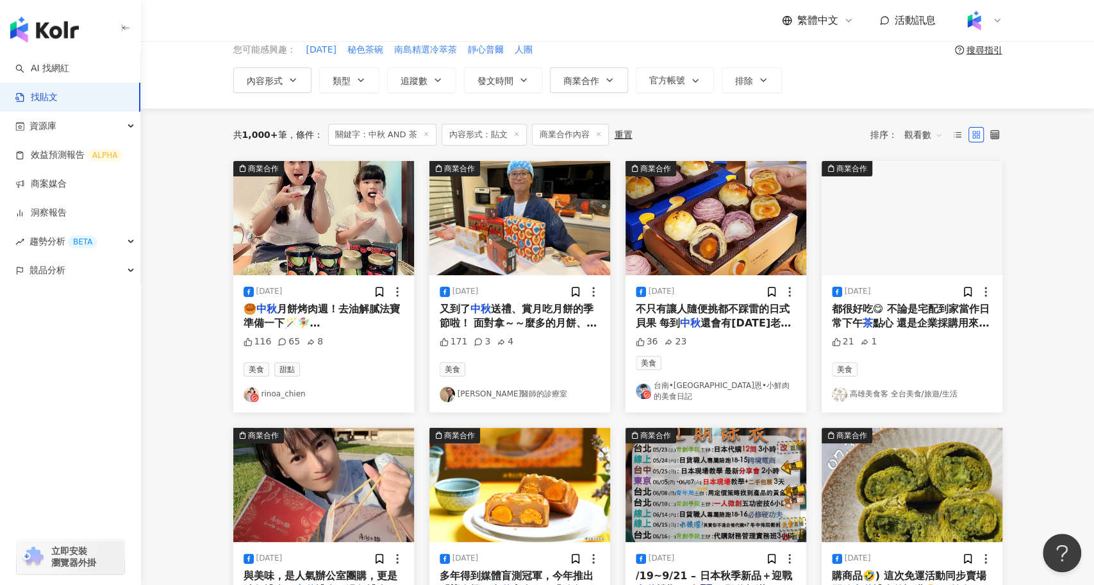
scroll to position [58, 0]
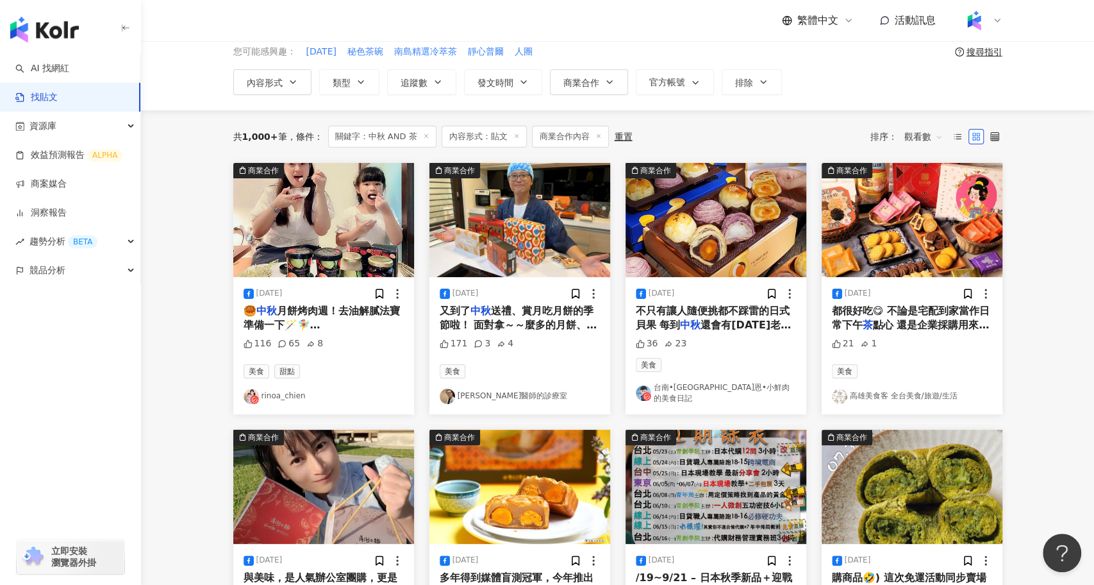
click at [347, 311] on span "月餅烤肉週！去油解膩法寶準備一下🪄🧚‍♀️ ［#SNOWFACTORY雪紡精品優格]🎑#" at bounding box center [323, 331] width 158 height 55
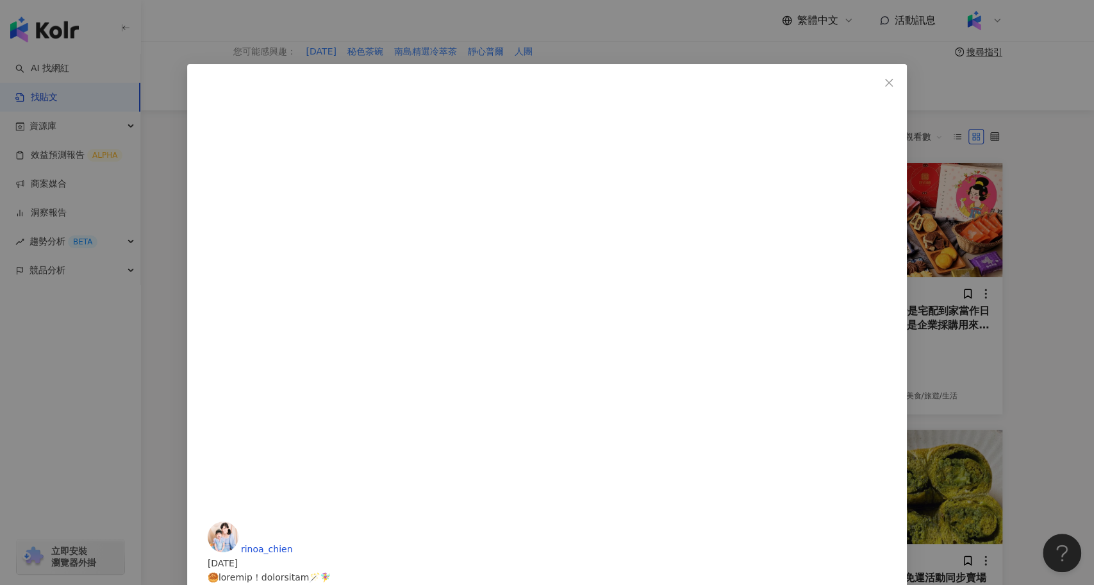
click at [178, 333] on div "rinoa_chien 2024/9/9 116 65 8 查看原始貼文" at bounding box center [547, 292] width 1094 height 585
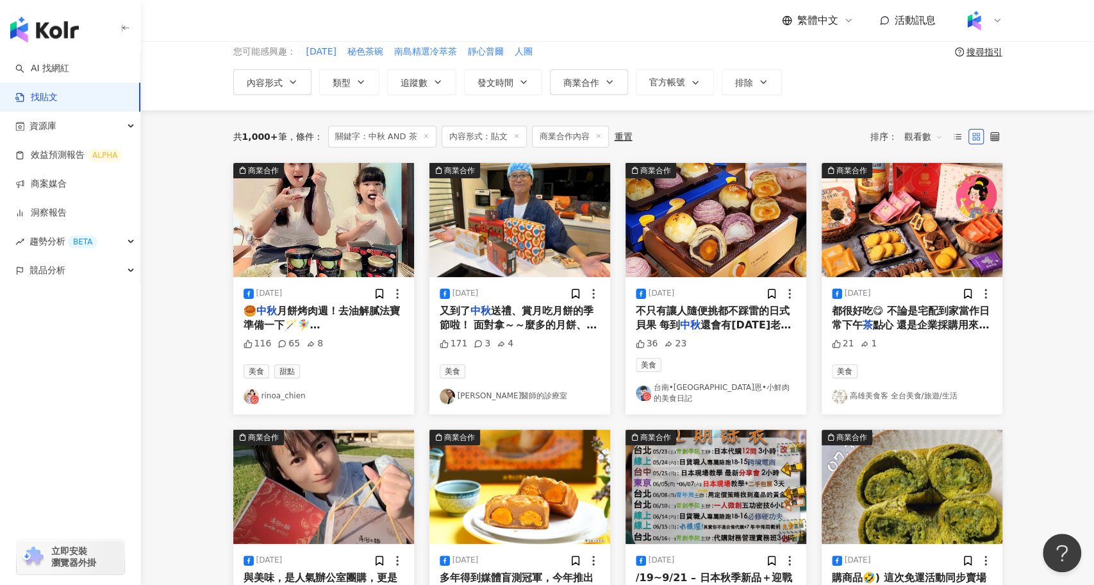
scroll to position [0, 0]
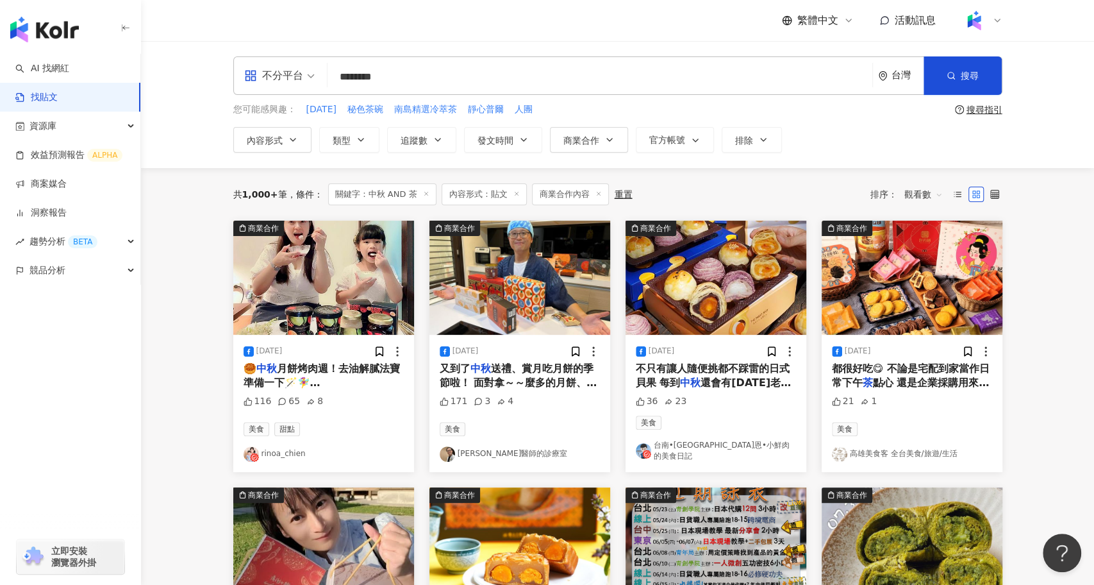
click at [446, 75] on input "********" at bounding box center [600, 77] width 535 height 28
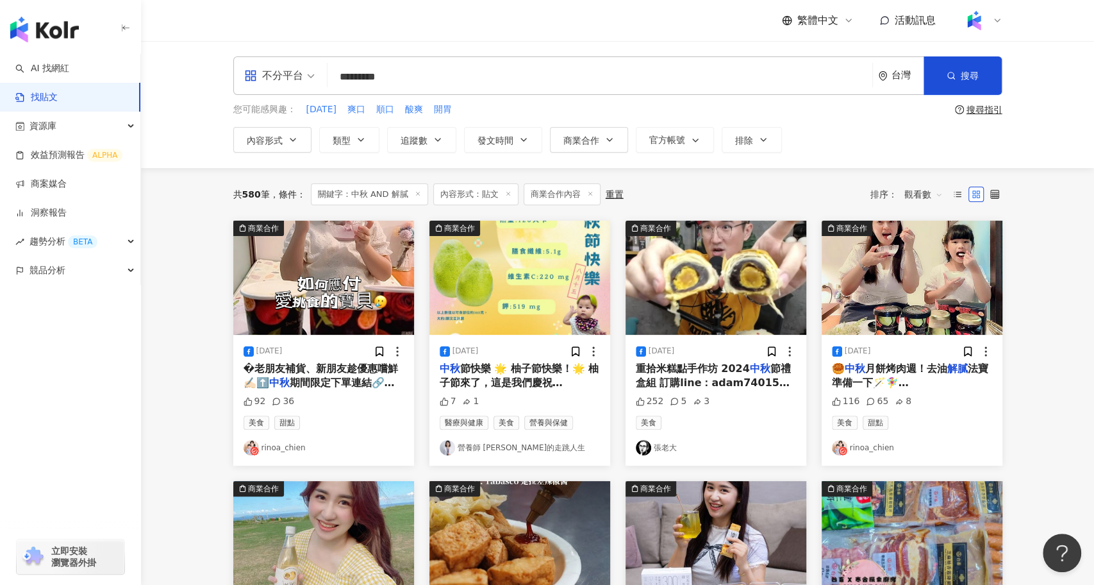
click at [363, 372] on span "�老朋友補貨、新朋友趁優惠嚐鮮✍🏻⬆️" at bounding box center [321, 375] width 155 height 26
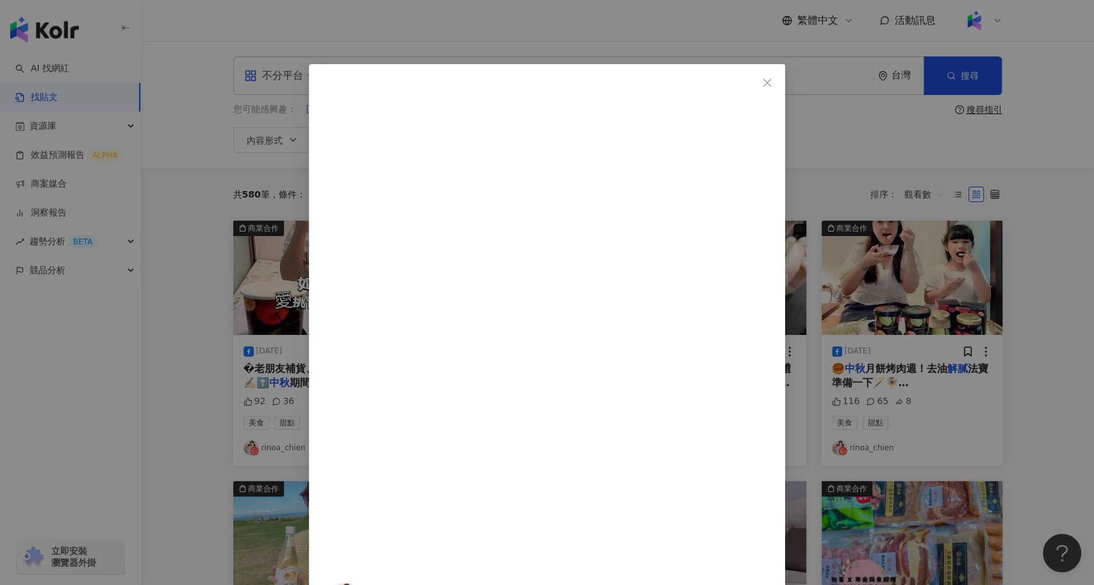
scroll to position [24, 0]
click at [969, 323] on div "rinoa_chien 2024/9/13 92 36 查看原始貼文" at bounding box center [547, 292] width 1094 height 585
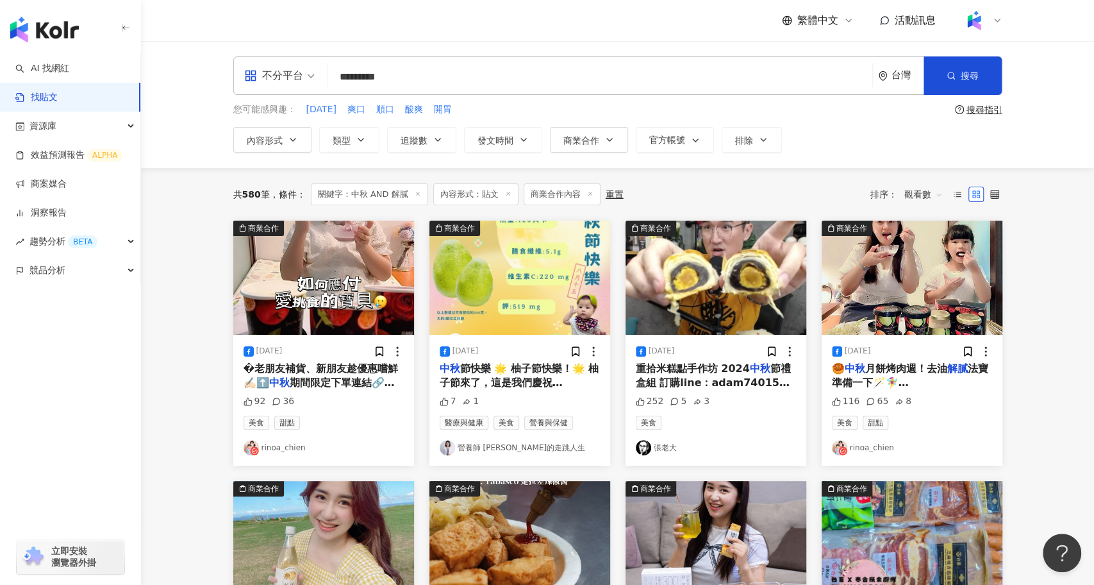
click at [503, 75] on input "*********" at bounding box center [600, 77] width 535 height 28
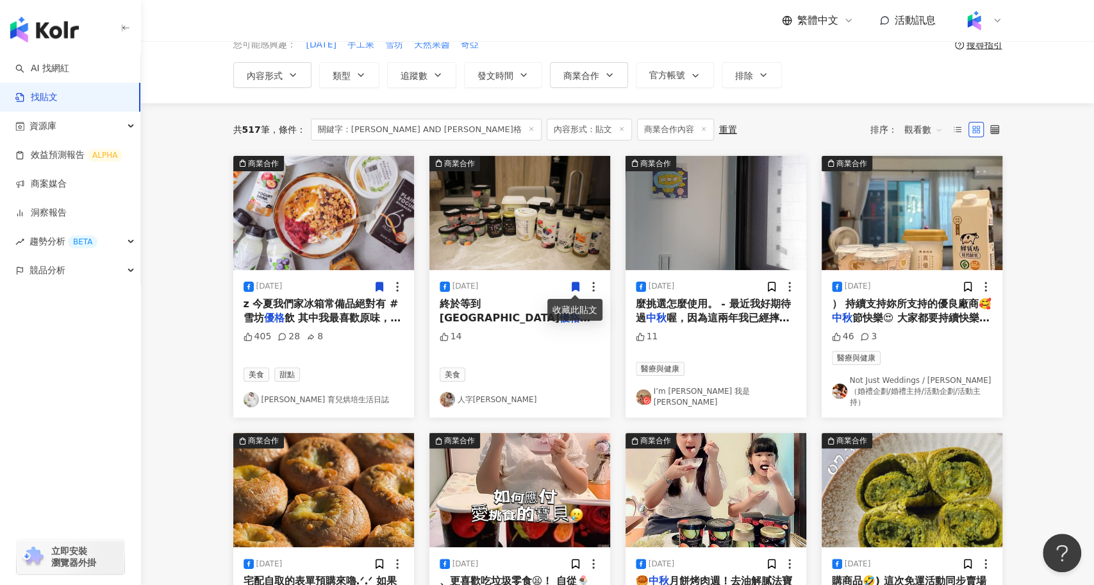
scroll to position [110, 0]
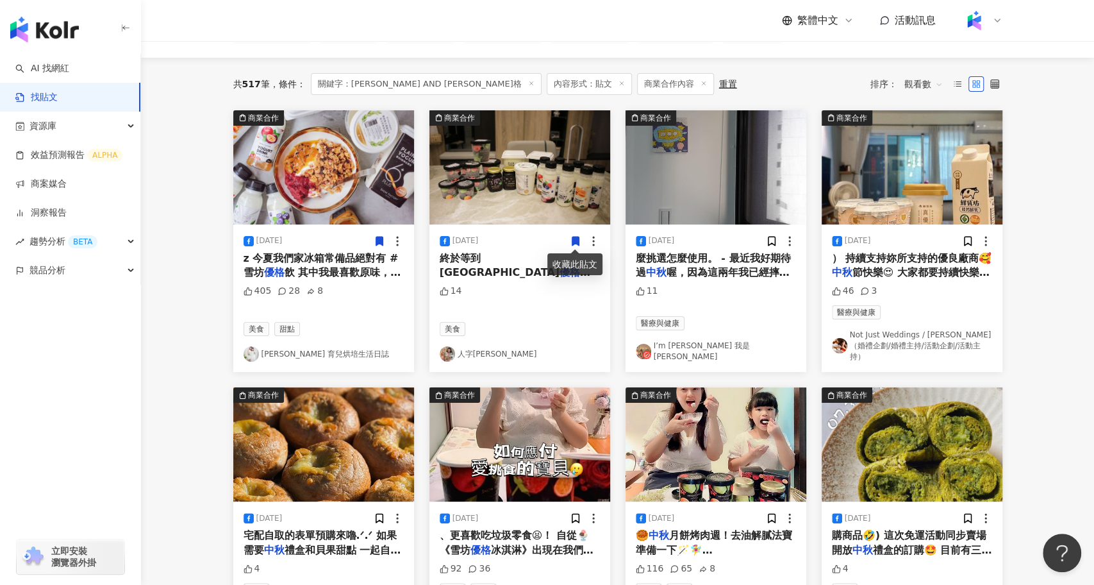
click at [544, 529] on span "、更喜歡吃垃圾零食😫！ 自從🍨《雪坊" at bounding box center [515, 542] width 150 height 26
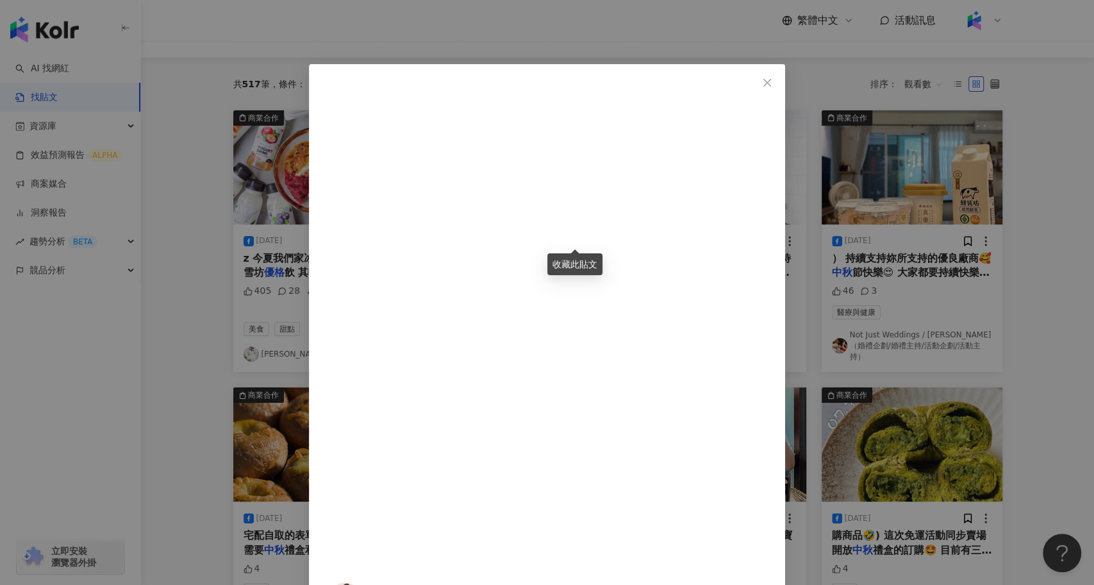
click at [994, 404] on div "rinoa_chien 2024/9/13 92 36 查看原始貼文" at bounding box center [547, 292] width 1094 height 585
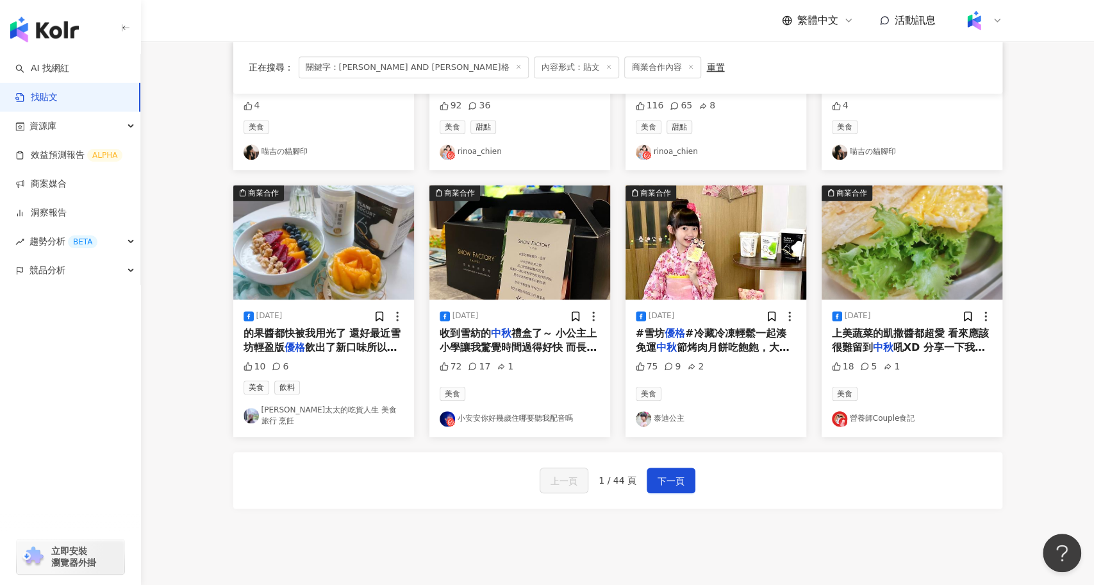
scroll to position [577, 0]
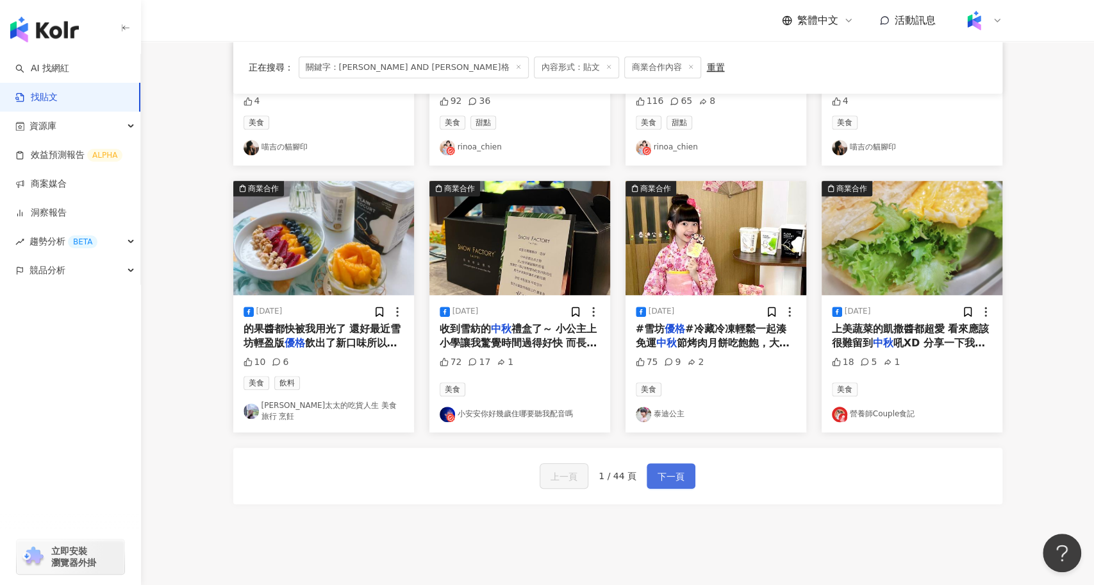
click at [677, 469] on span "下一頁" at bounding box center [671, 476] width 27 height 15
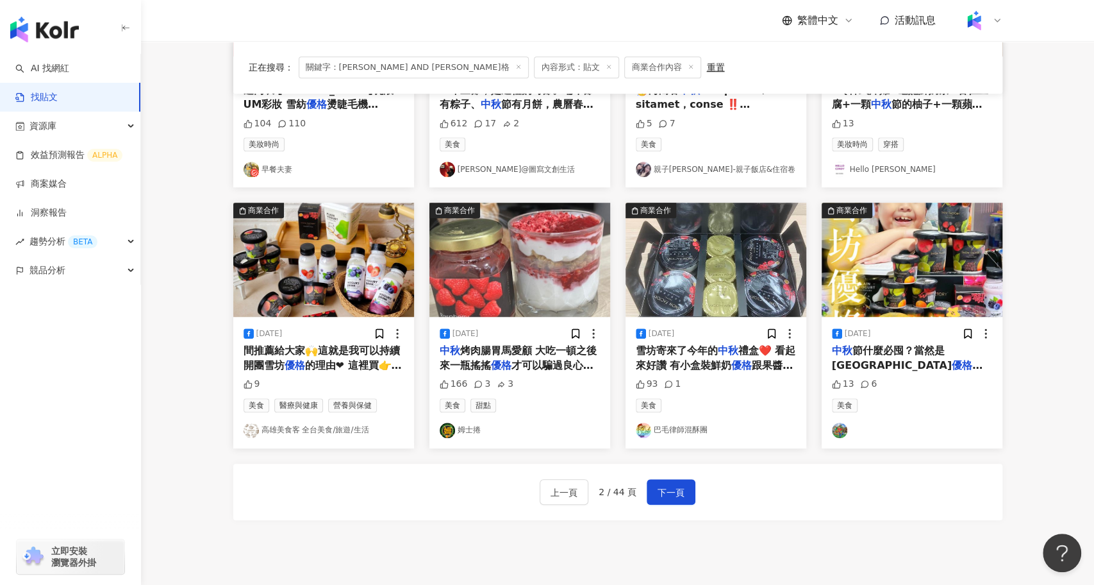
scroll to position [536, 0]
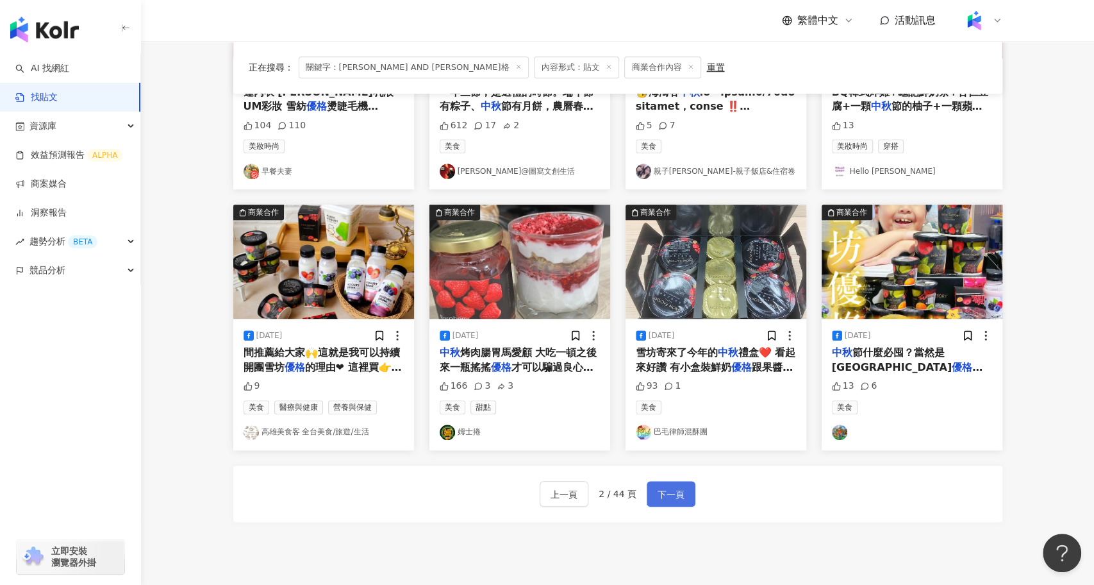
click at [671, 492] on span "下一頁" at bounding box center [671, 493] width 27 height 15
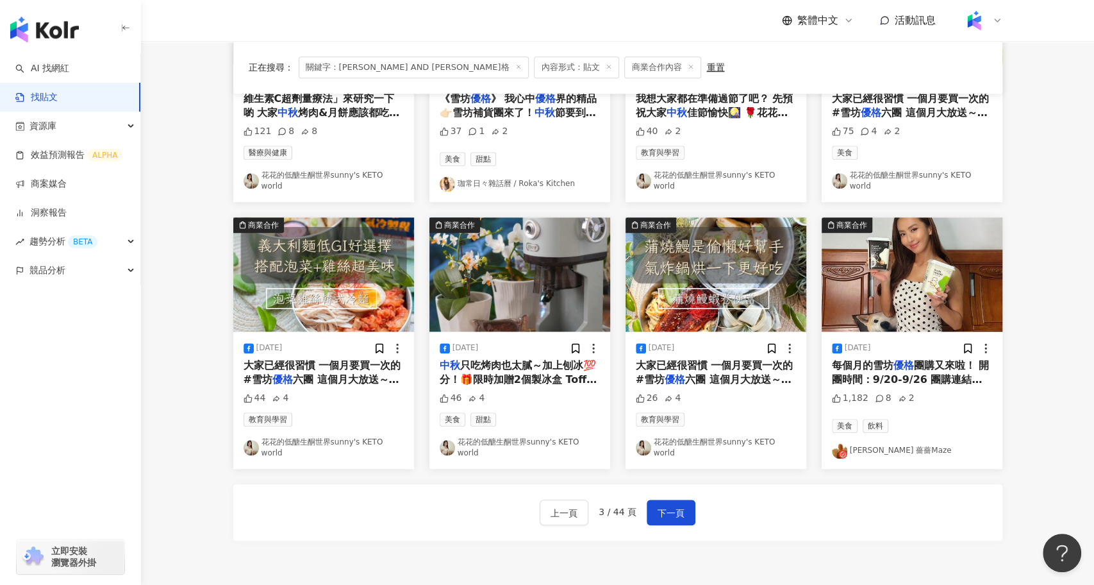
scroll to position [0, 0]
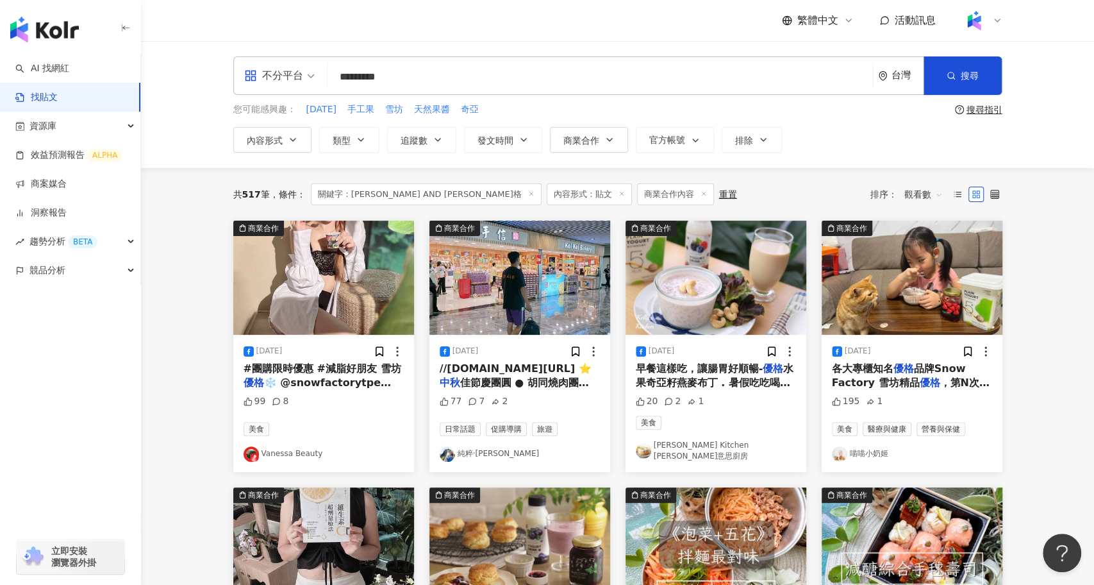
drag, startPoint x: 427, startPoint y: 81, endPoint x: 387, endPoint y: 83, distance: 40.4
click at [387, 83] on input "*********" at bounding box center [600, 77] width 535 height 28
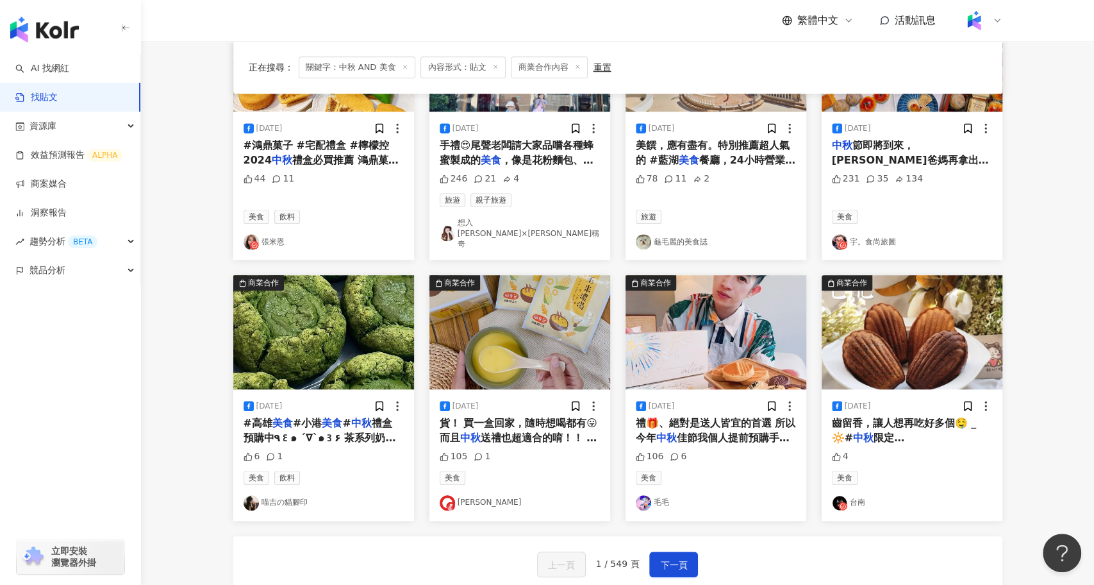
scroll to position [503, 0]
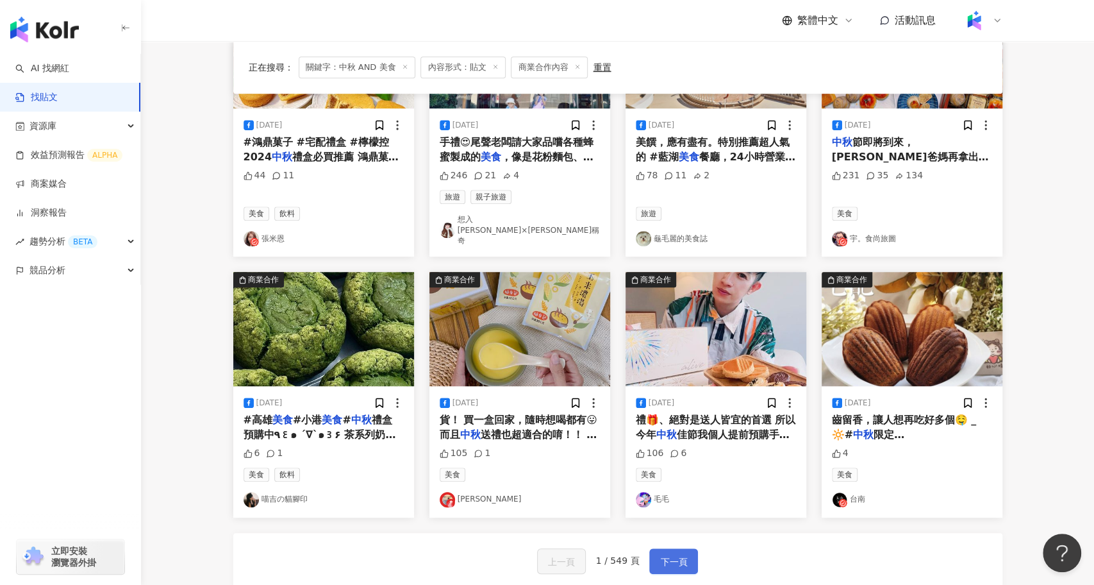
click at [676, 554] on span "下一頁" at bounding box center [673, 561] width 27 height 15
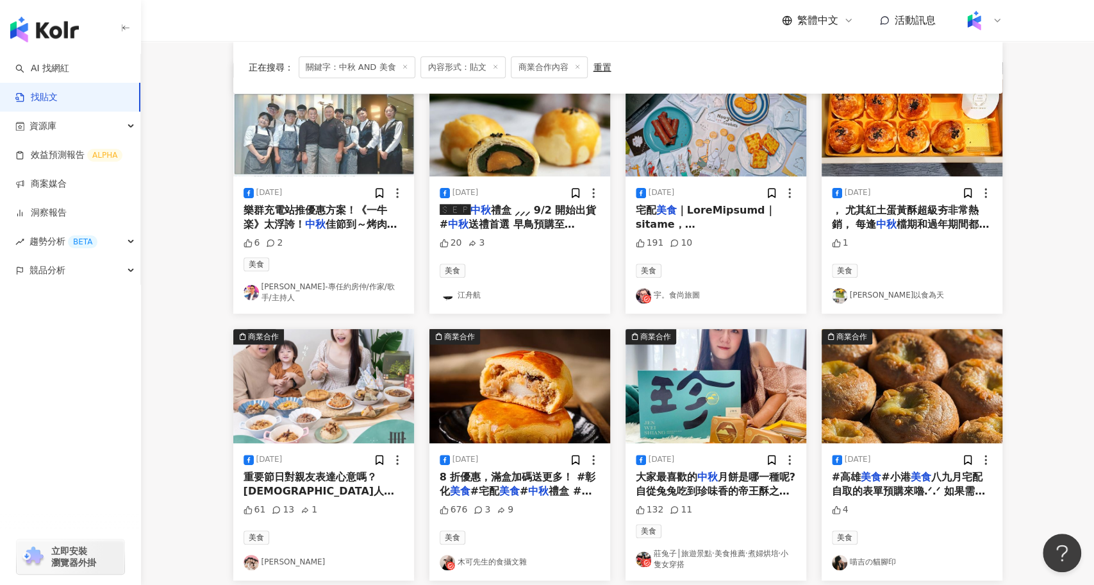
scroll to position [163, 0]
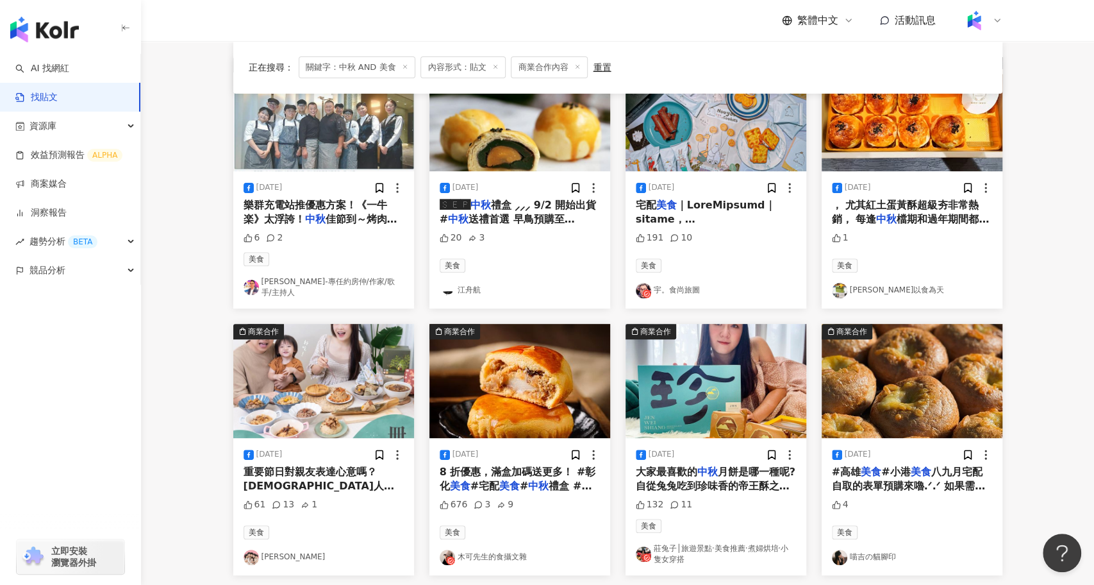
click at [364, 493] on span "，而這是超多人認證，加熱過居然比其他" at bounding box center [321, 506] width 154 height 26
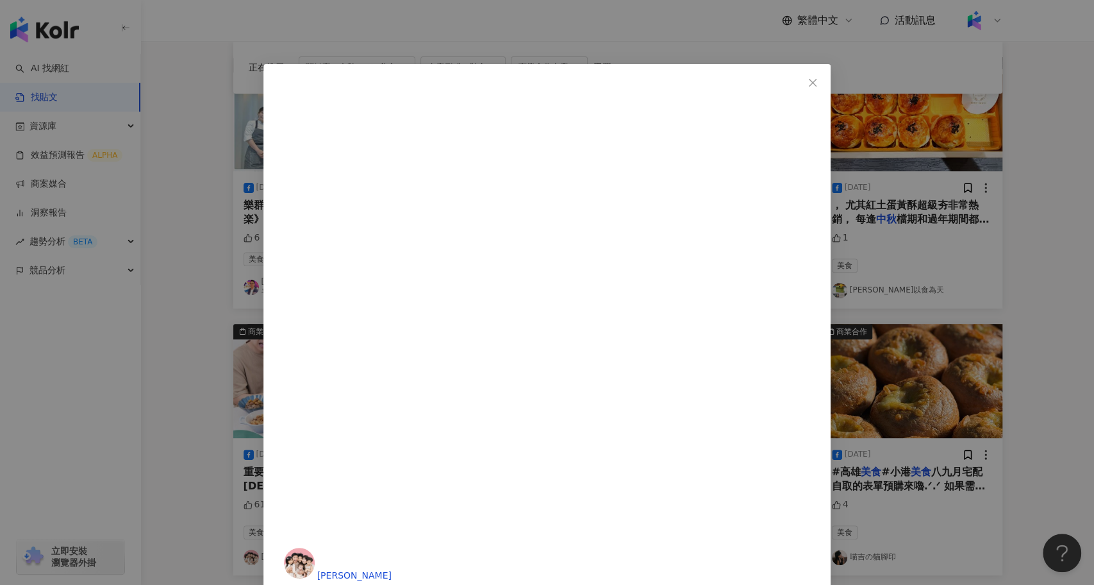
click at [172, 424] on div "茜茜 2024/5/24 61 13 1 查看原始貼文" at bounding box center [547, 292] width 1094 height 585
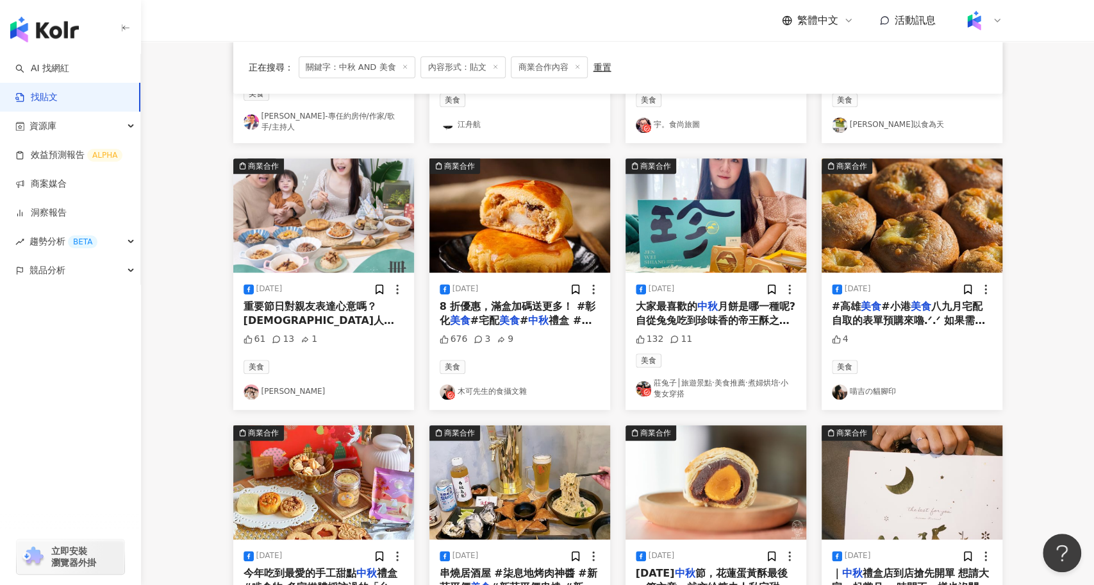
scroll to position [652, 0]
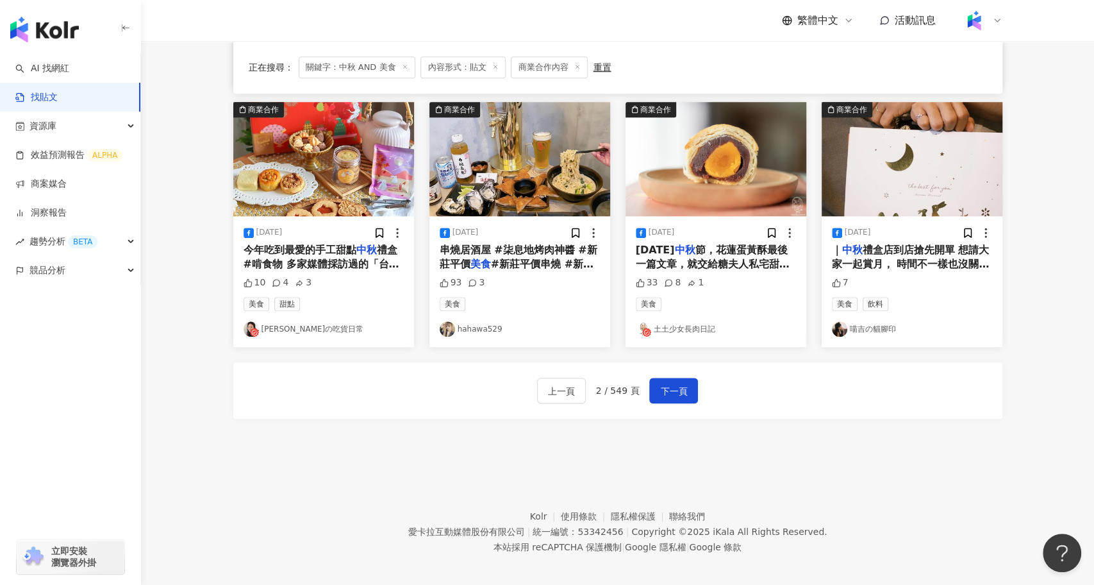
click at [677, 398] on div "上一頁 2 / 549 頁 下一頁" at bounding box center [617, 390] width 769 height 56
click at [677, 383] on span "下一頁" at bounding box center [673, 390] width 27 height 15
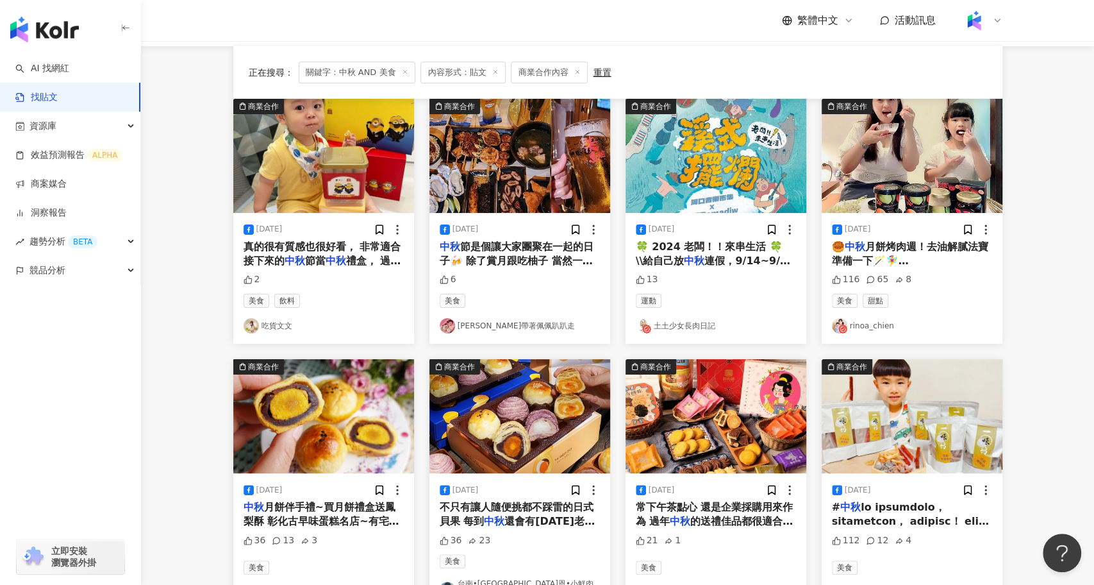
scroll to position [0, 0]
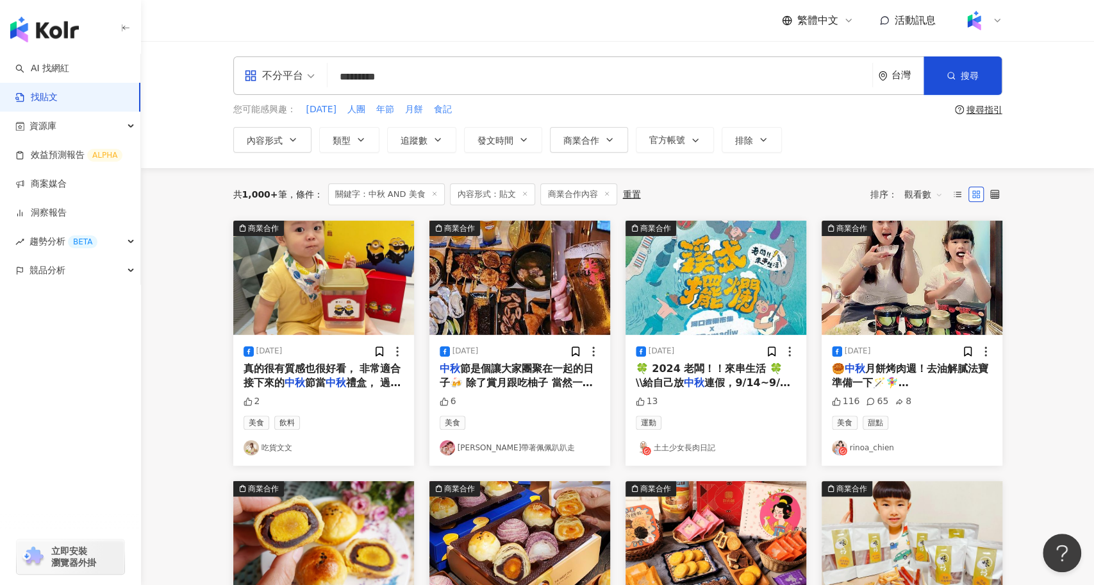
click at [339, 373] on div "真的很有質感也很好看， 非常適合接下來的 中秋 節當 中秋 禮盒， 過年當過年禮盒， 另" at bounding box center [324, 375] width 160 height 29
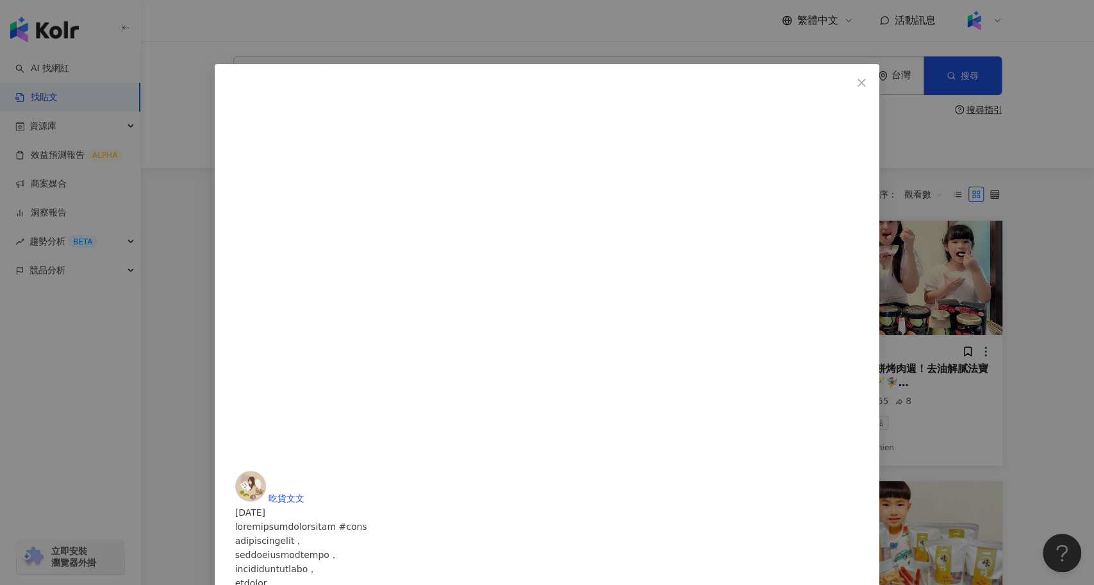
scroll to position [382, 0]
click at [893, 388] on div "吃貨文文 2024/6/27 2 查看原始貼文" at bounding box center [547, 292] width 1094 height 585
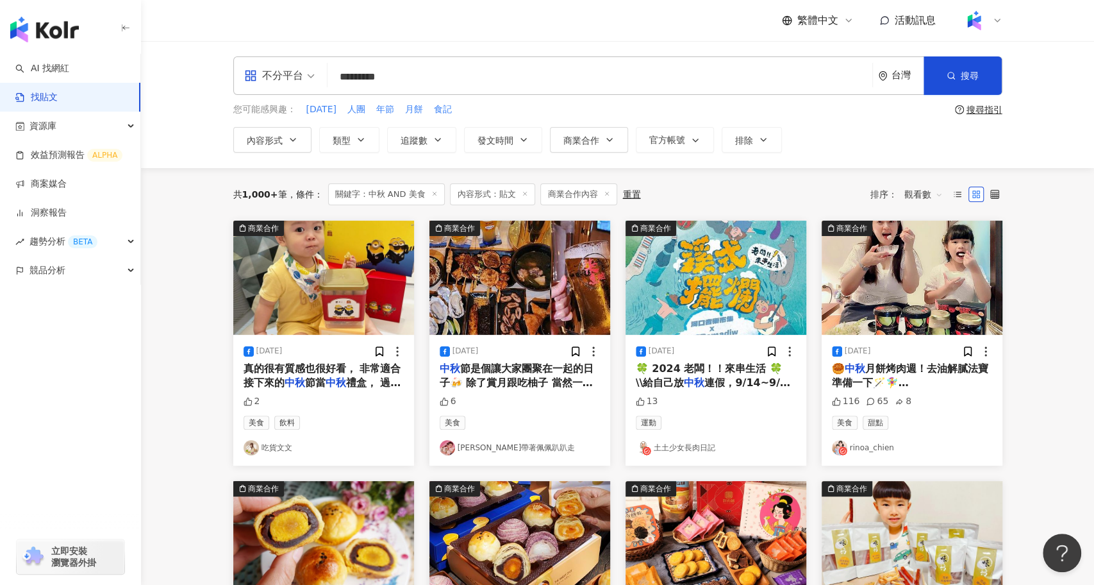
click at [455, 78] on input "*********" at bounding box center [600, 77] width 535 height 28
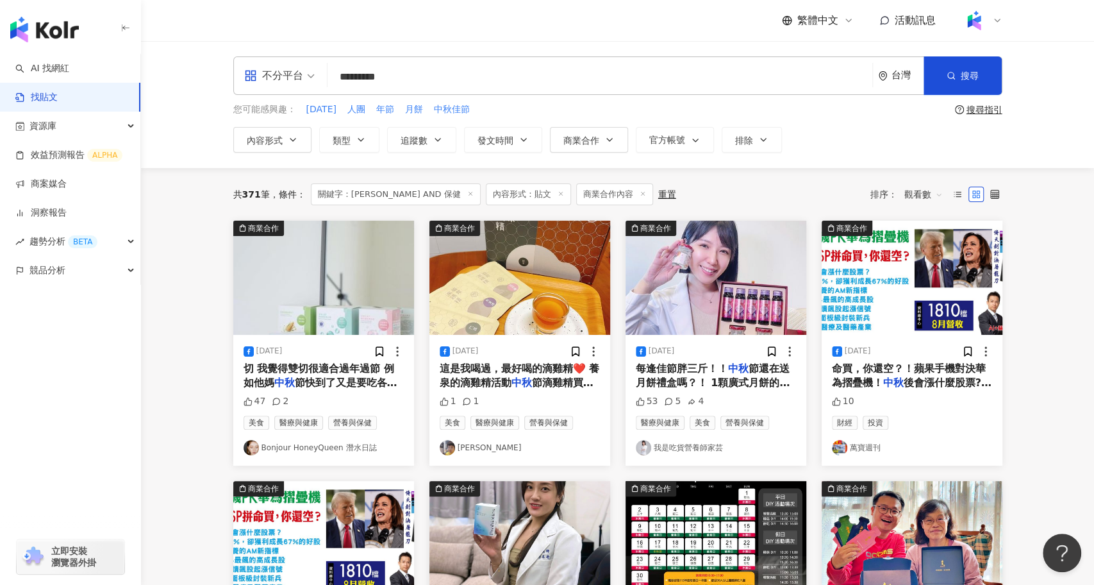
click at [419, 82] on input "*********" at bounding box center [600, 77] width 535 height 28
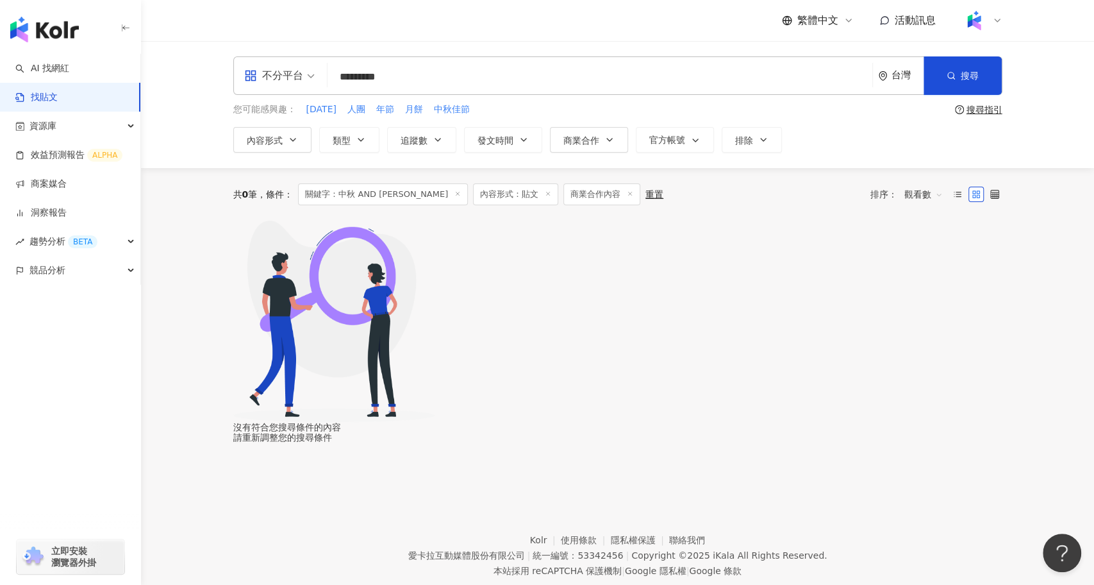
click at [408, 76] on input "*********" at bounding box center [600, 77] width 535 height 28
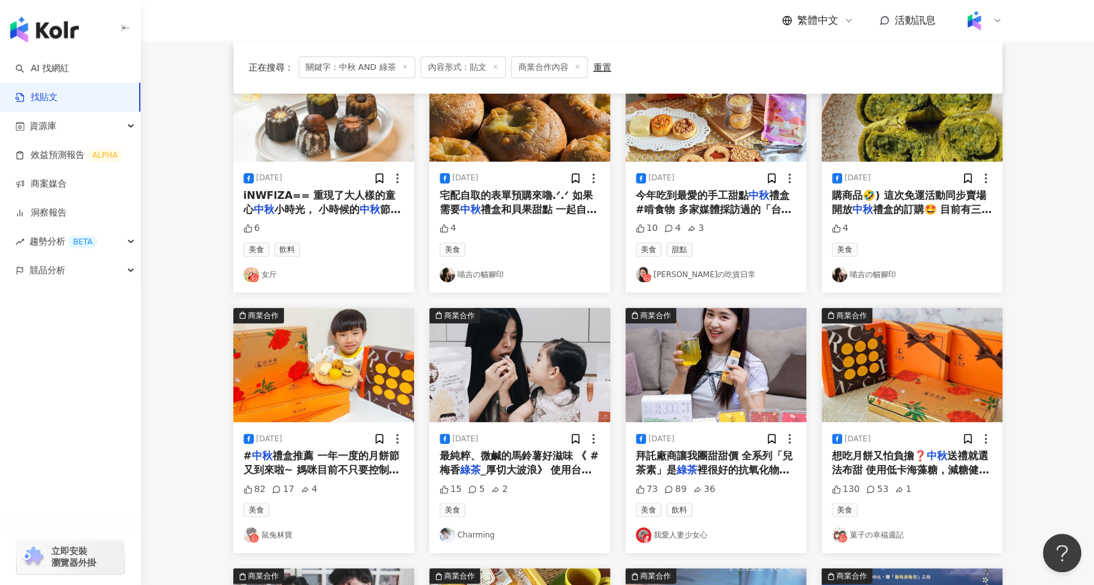
scroll to position [180, 0]
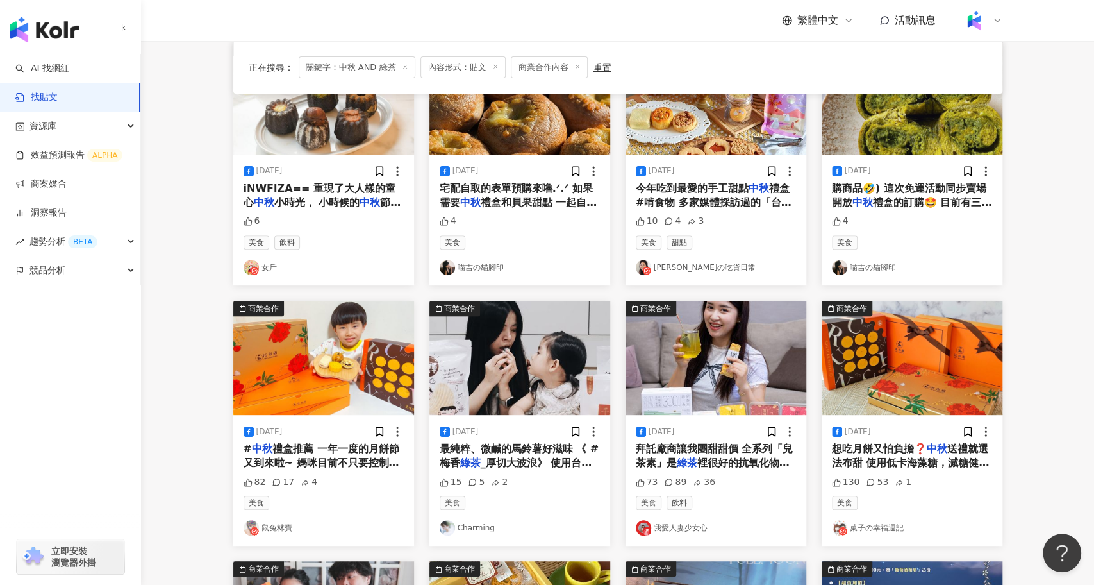
click at [534, 458] on span "_厚切大波浪》 使用台灣外銷等級青" at bounding box center [516, 469] width 153 height 26
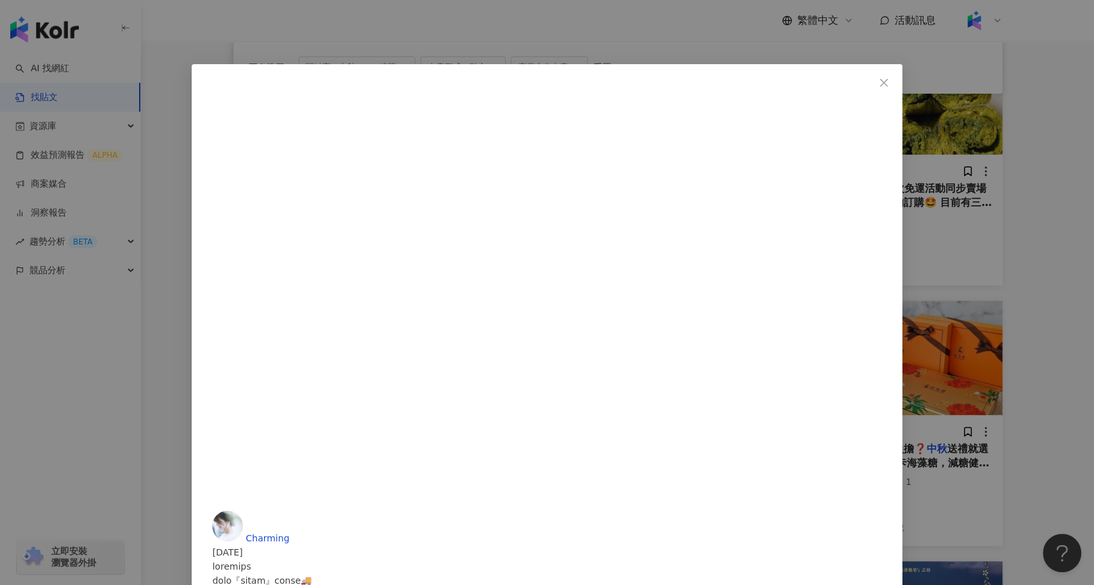
scroll to position [13, 0]
click at [926, 414] on div "Charming 2024/9/11 15 5 2 查看原始貼文" at bounding box center [547, 292] width 1094 height 585
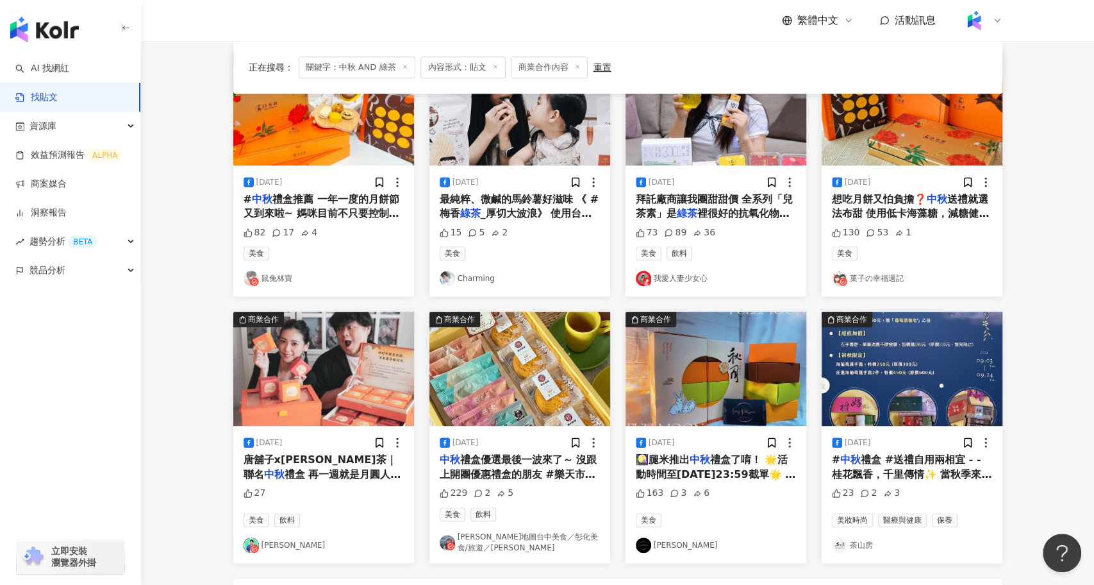
scroll to position [0, 0]
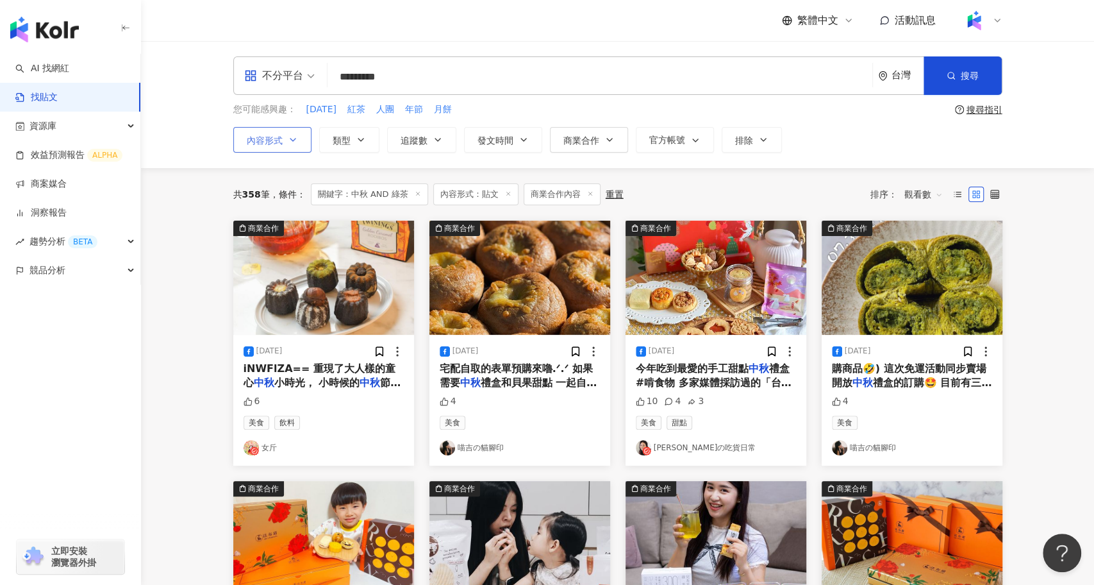
click at [270, 142] on span "內容形式" at bounding box center [265, 140] width 36 height 10
click at [338, 188] on span "全部影音" at bounding box center [361, 181] width 46 height 14
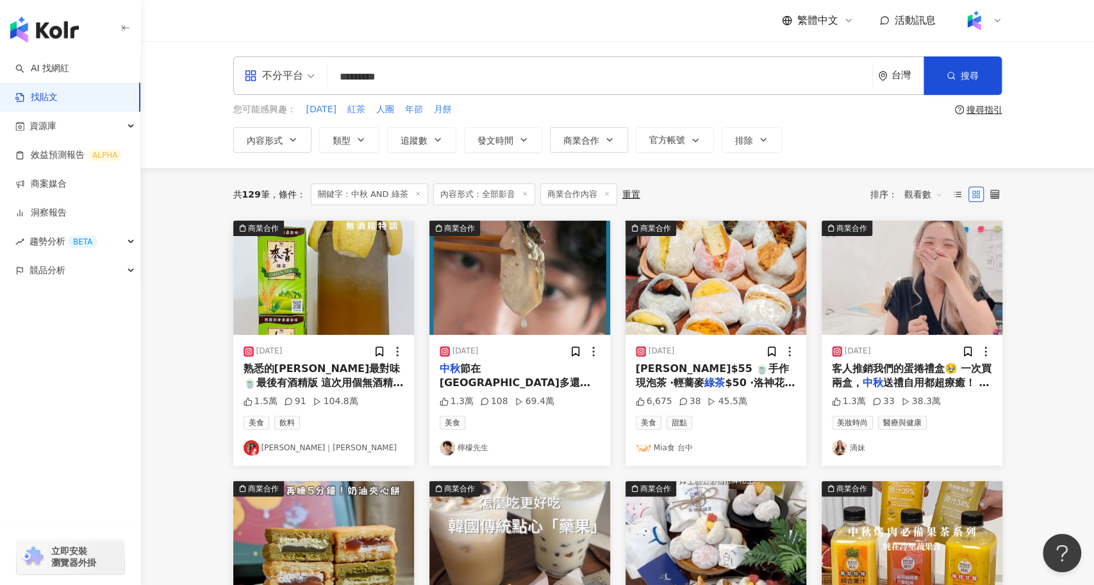
click at [551, 281] on img "button" at bounding box center [519, 277] width 181 height 114
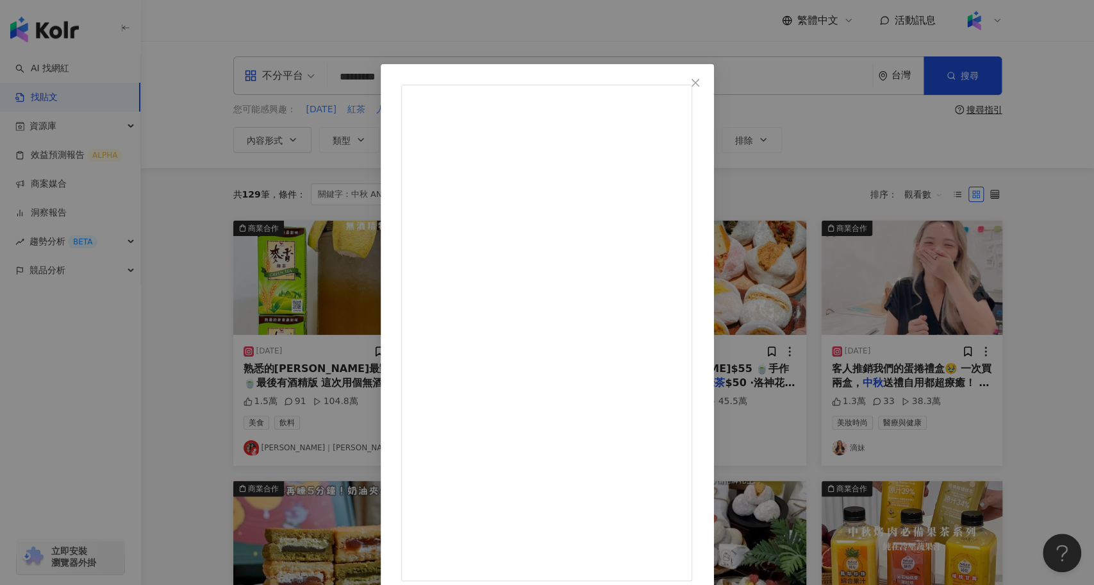
click at [165, 419] on div "檸檬先生 2023/9/24 1.3萬 108 69.4萬 查看原始貼文" at bounding box center [547, 292] width 1094 height 585
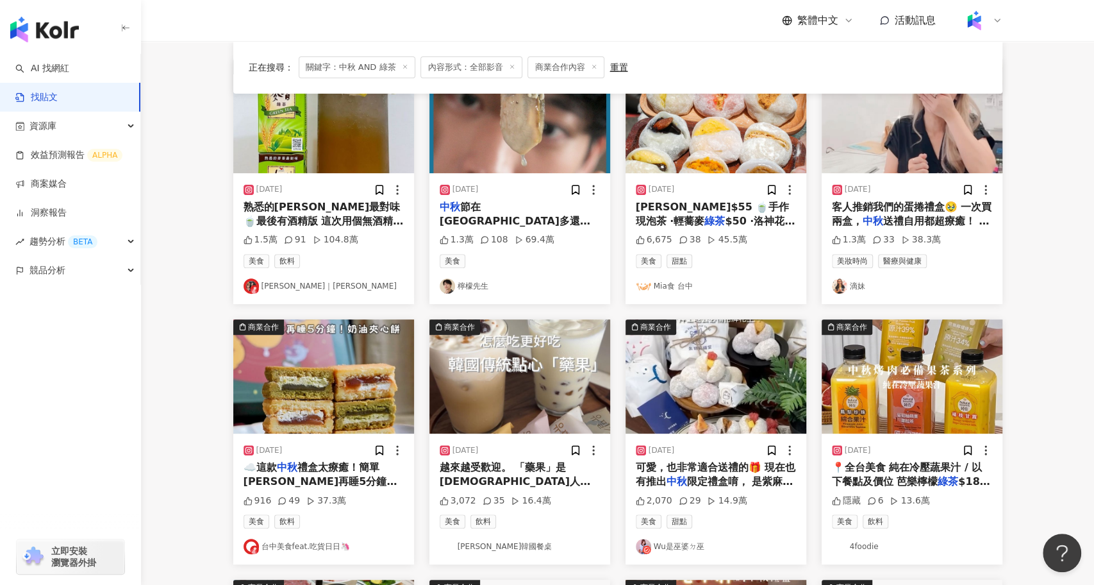
scroll to position [162, 0]
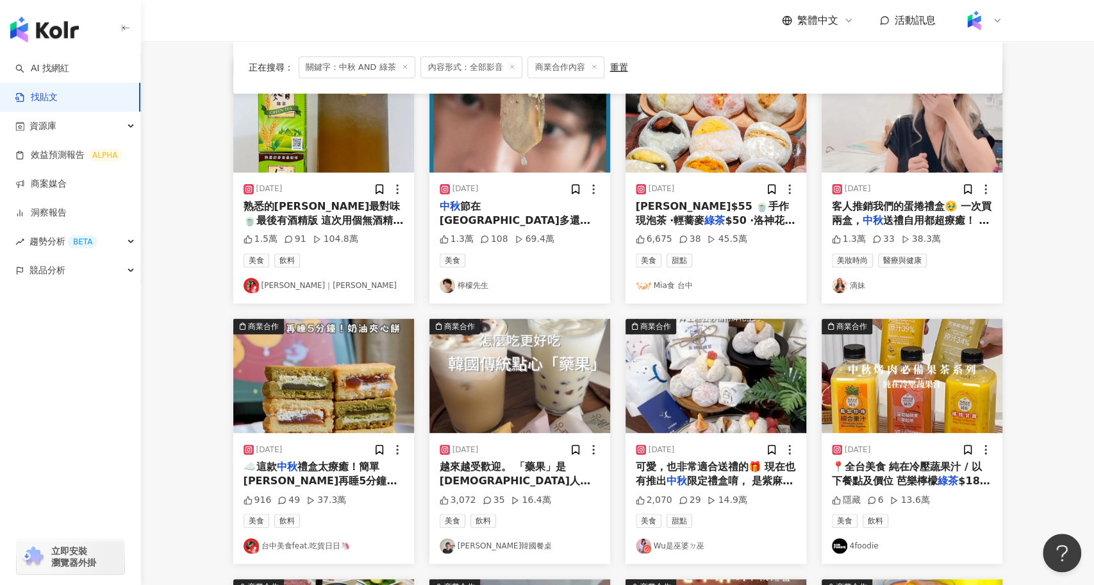
click at [950, 379] on img "button" at bounding box center [912, 376] width 181 height 114
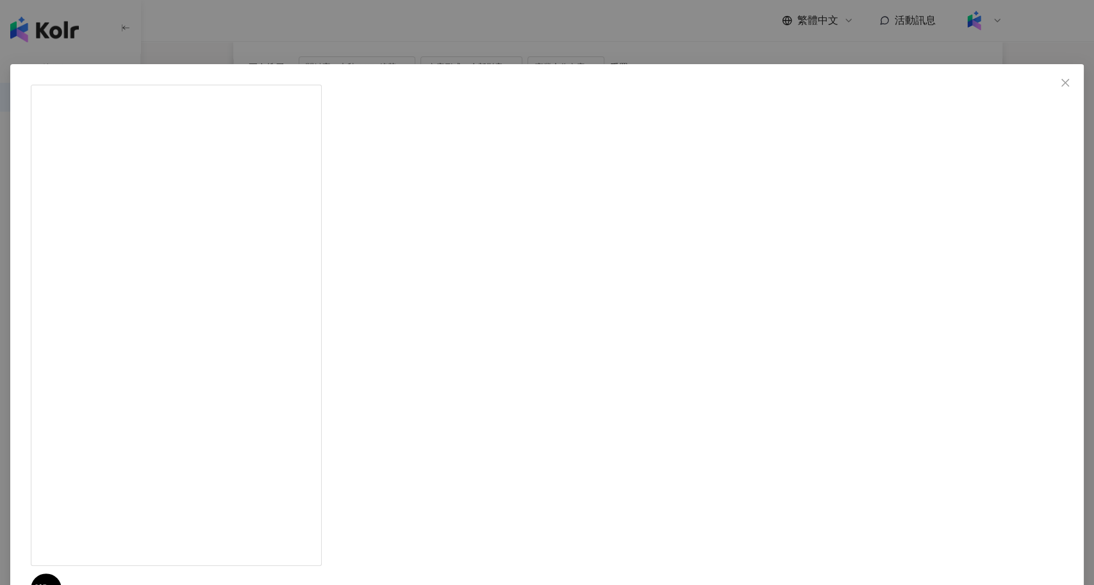
click at [219, 297] on div "4foodie 2023/9/23 隱藏 6 13.6萬 查看原始貼文" at bounding box center [547, 292] width 1094 height 585
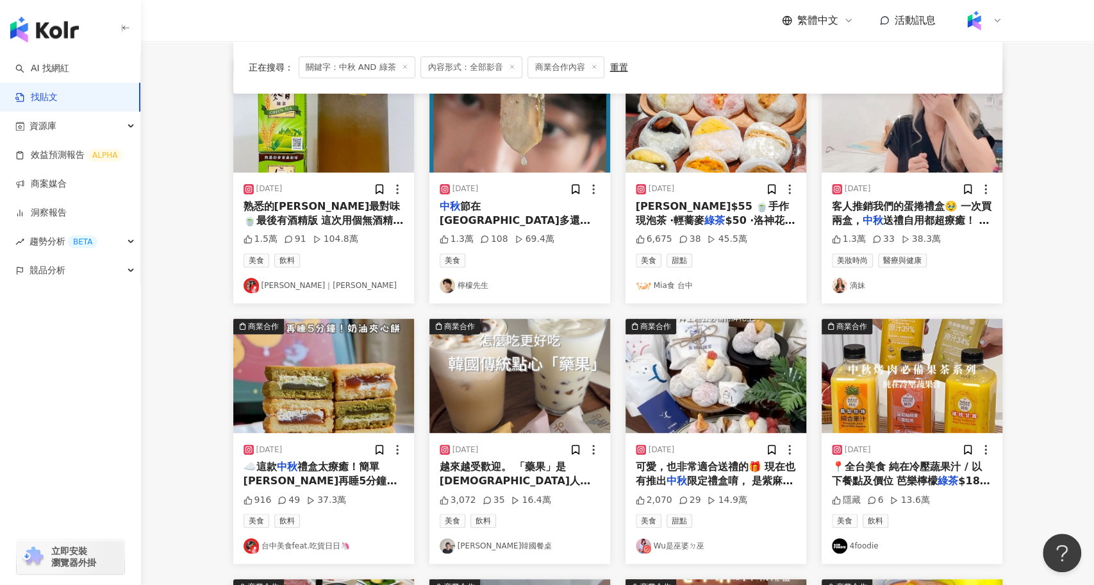
click at [317, 157] on img "button" at bounding box center [323, 115] width 181 height 114
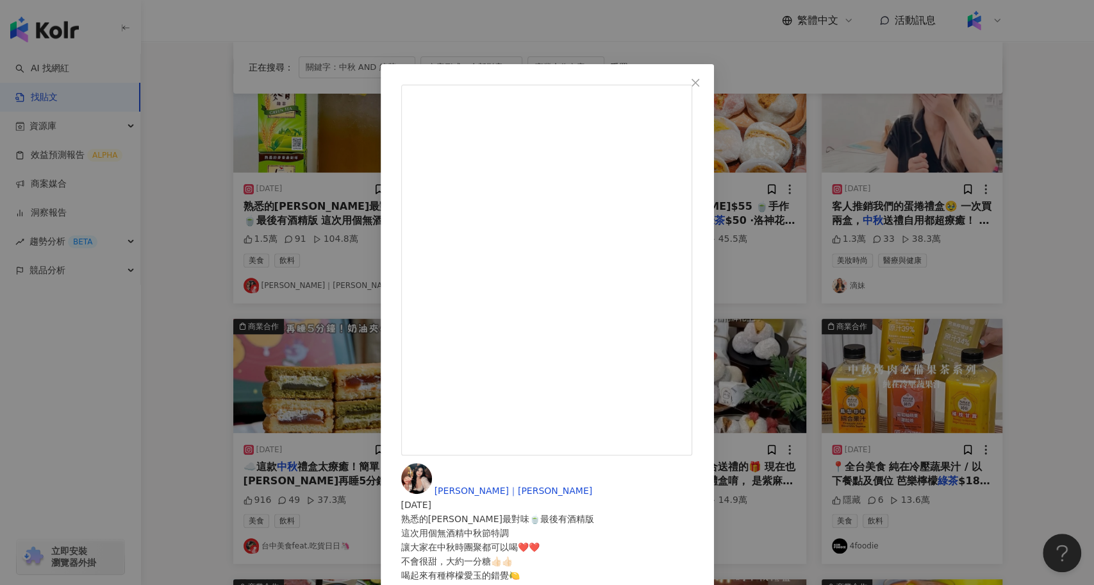
click at [233, 236] on div "Sandra｜珊卓 2023/9/26 熟悉的麥香最對味🍵最後有酒精版 這次用個無酒精中秋節特調 讓大家在中秋時團聚都可以喝❤️❤️ 不會很甜，大約一分糖👍🏻…" at bounding box center [547, 292] width 1094 height 585
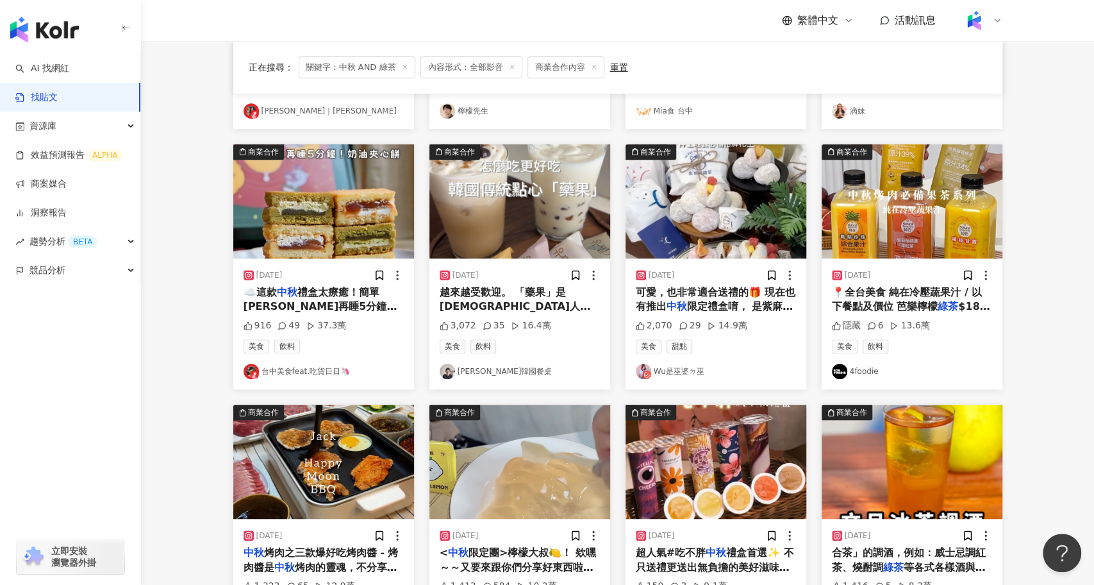
scroll to position [338, 0]
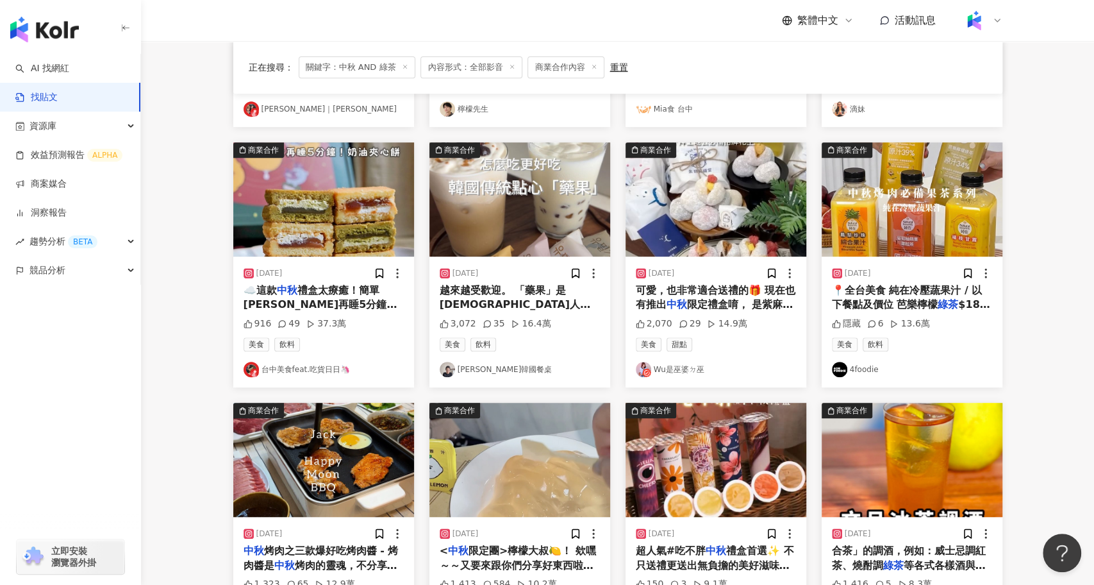
click at [347, 458] on img "button" at bounding box center [323, 459] width 181 height 114
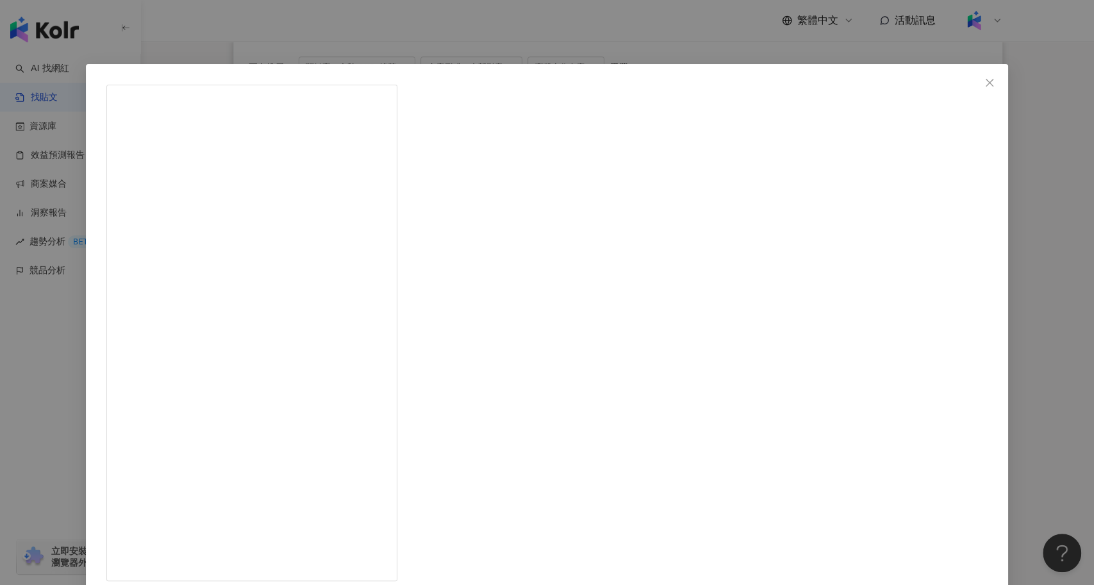
scroll to position [502, 0]
click at [219, 394] on div "HUNGRY JACK 2023/9/25 1,323 65 12.9萬 查看原始貼文" at bounding box center [547, 292] width 1094 height 585
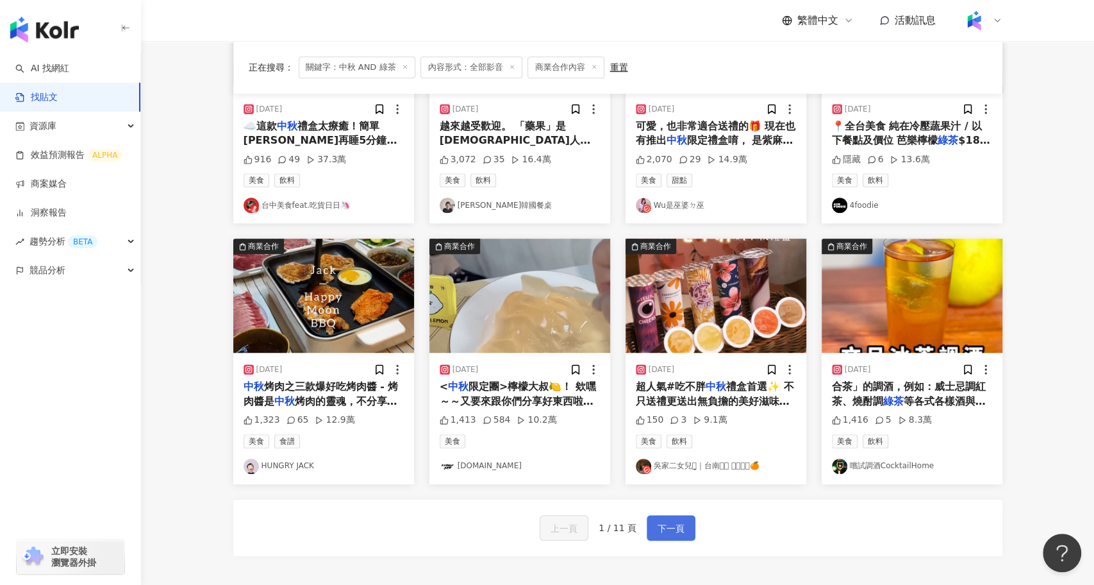
click at [683, 529] on span "下一頁" at bounding box center [671, 527] width 27 height 15
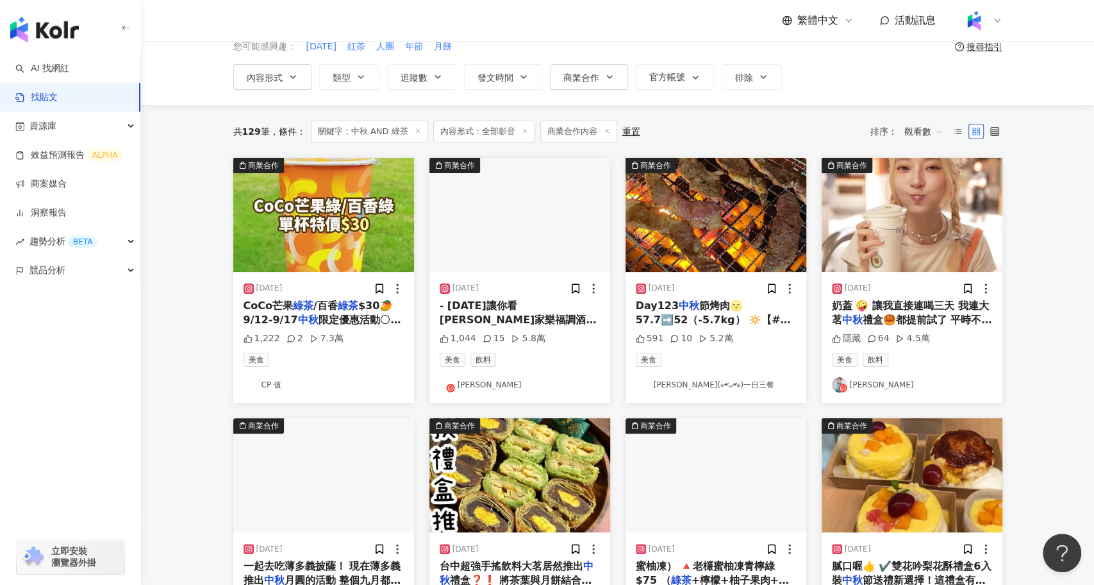
scroll to position [64, 0]
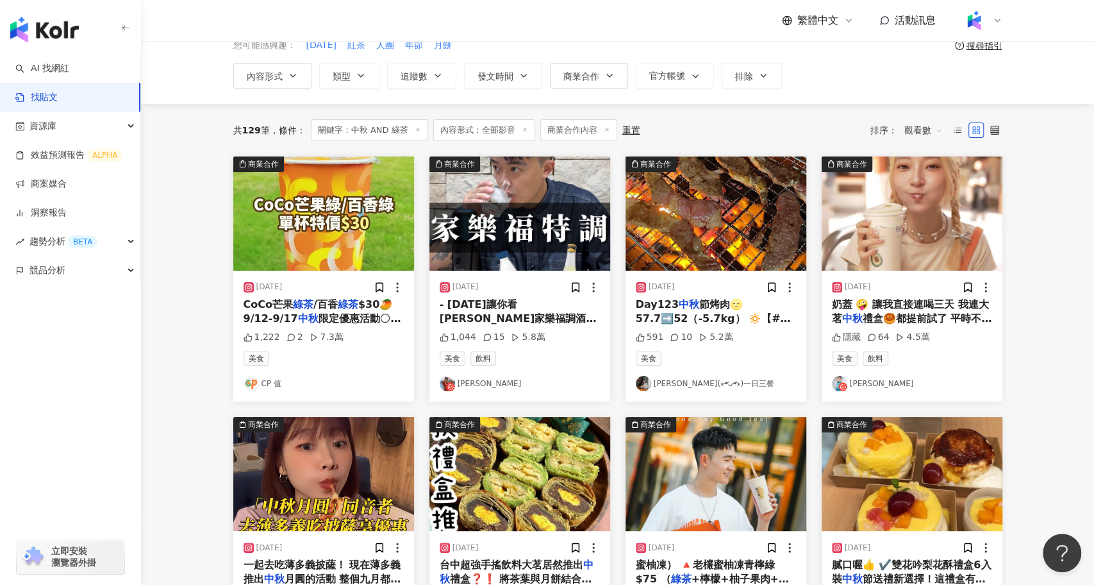
click at [549, 326] on span "節沒吃到柚子，只好喝柚子酒代替了！ 這款柚子酒實在推耶🙌🏻 單喝就很讚，喝完立馬幫老爸倒一杯！喝完還要跟我續杯🤣🤣🤣 材料有： 愛知清州櫻柚子酒 $199 生…" at bounding box center [518, 382] width 157 height 113
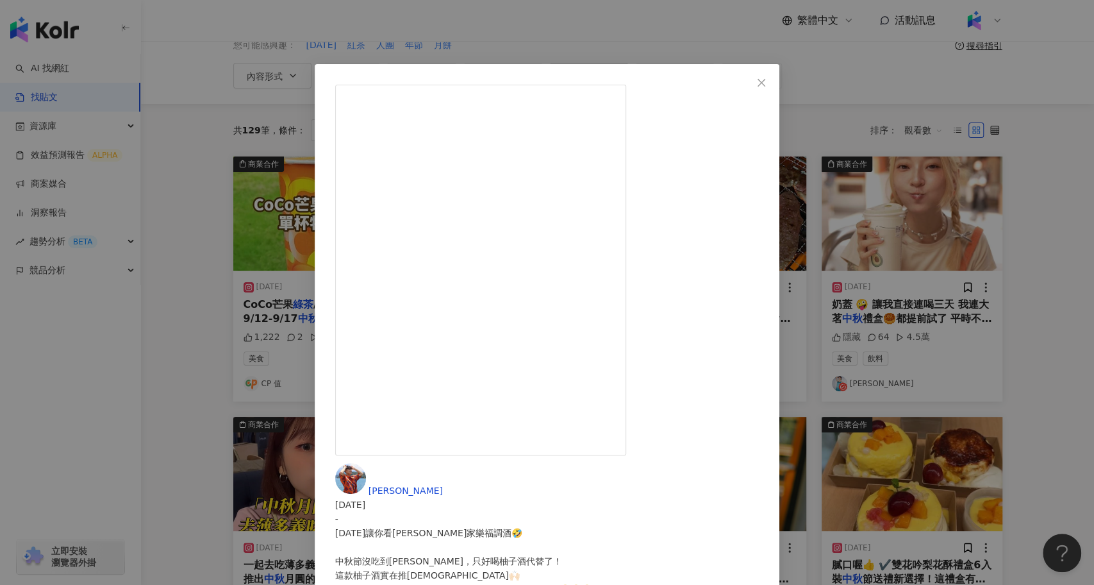
click at [199, 395] on div "余孟耘 2023/10/17 - 今天讓你看婁峻碩家樂福調酒🤣 中秋節沒吃到柚子，只好喝柚子酒代替了！ 這款柚子酒實在推耶🙌🏻 單喝就很讚，喝完立馬幫老爸倒一…" at bounding box center [547, 292] width 1094 height 585
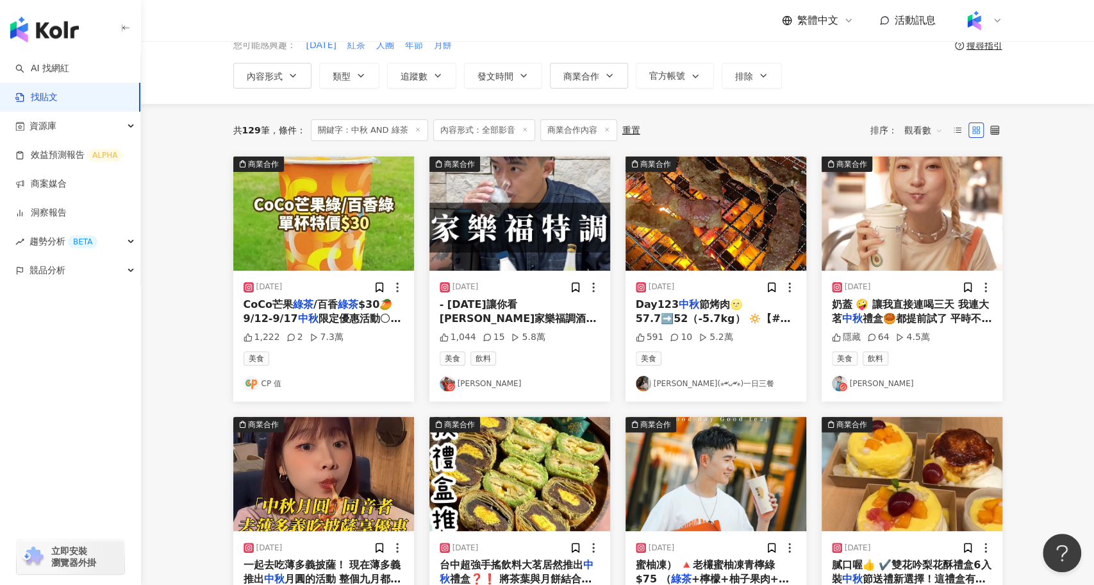
click at [345, 472] on img "button" at bounding box center [323, 474] width 181 height 114
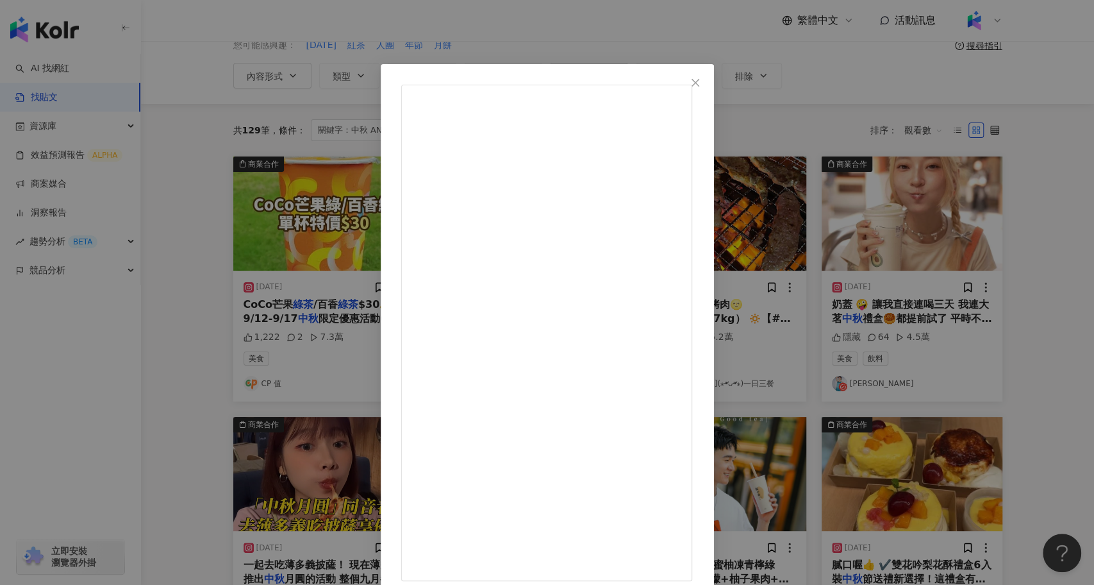
click at [231, 352] on div "CP 值 2023/9/15 鍾先生、邱小姐、秋月、月圓們 一起去吃薄多義披薩！ 現在薄多義推出中秋月圓的活動 整個九月都是pizza月 只要你的名字和「中秋…" at bounding box center [547, 292] width 1094 height 585
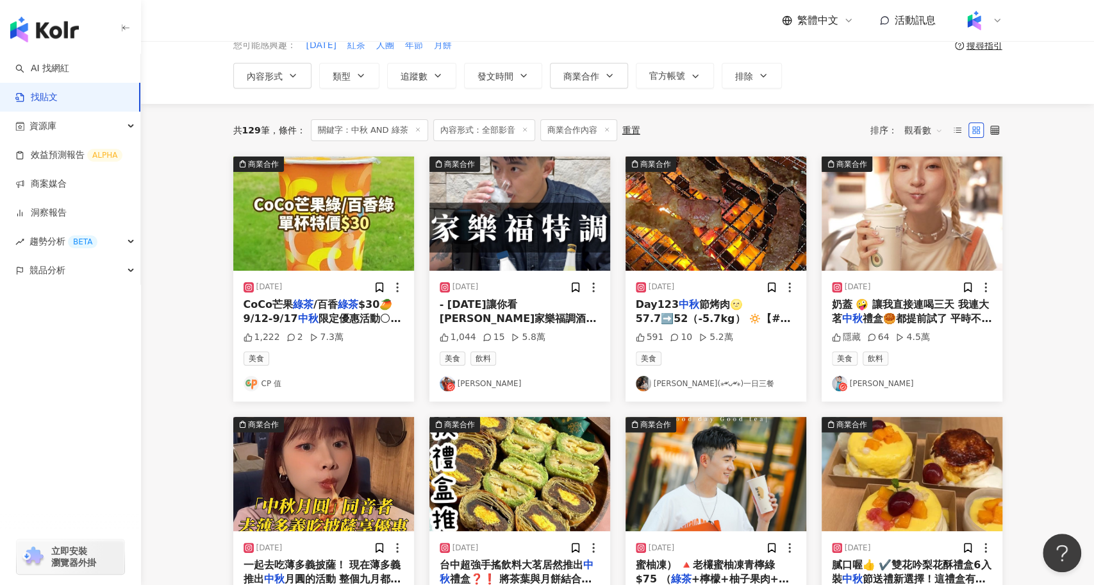
click at [729, 245] on img "button" at bounding box center [716, 213] width 181 height 114
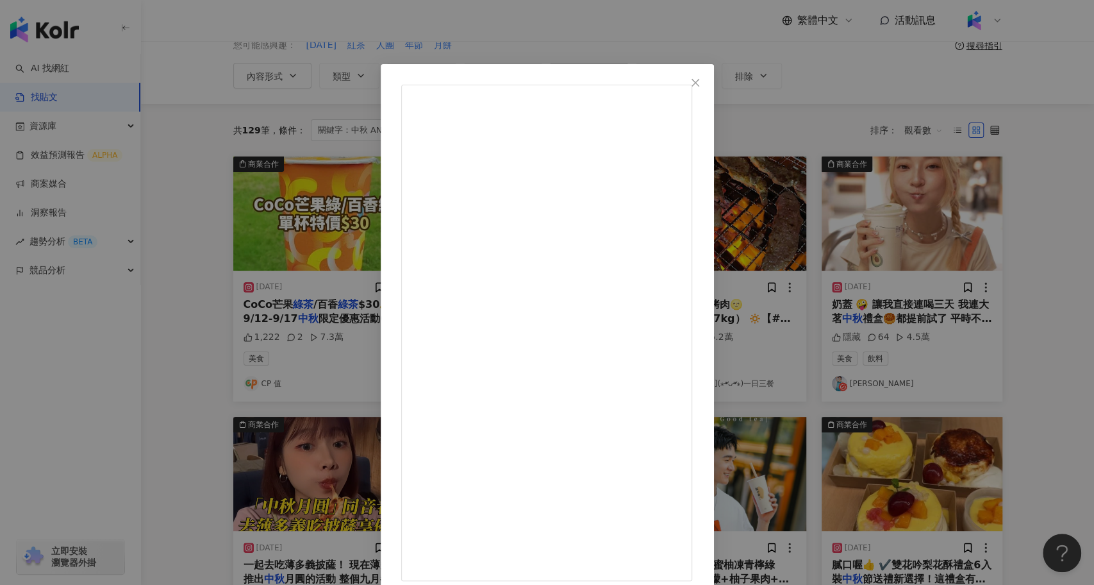
click at [944, 378] on div "阿筑(⁎⁍̴̛ᴗ⁍̴̛⁎)一日三餐 2024/9/16 591 10 5.2萬 查看原始貼文" at bounding box center [547, 292] width 1094 height 585
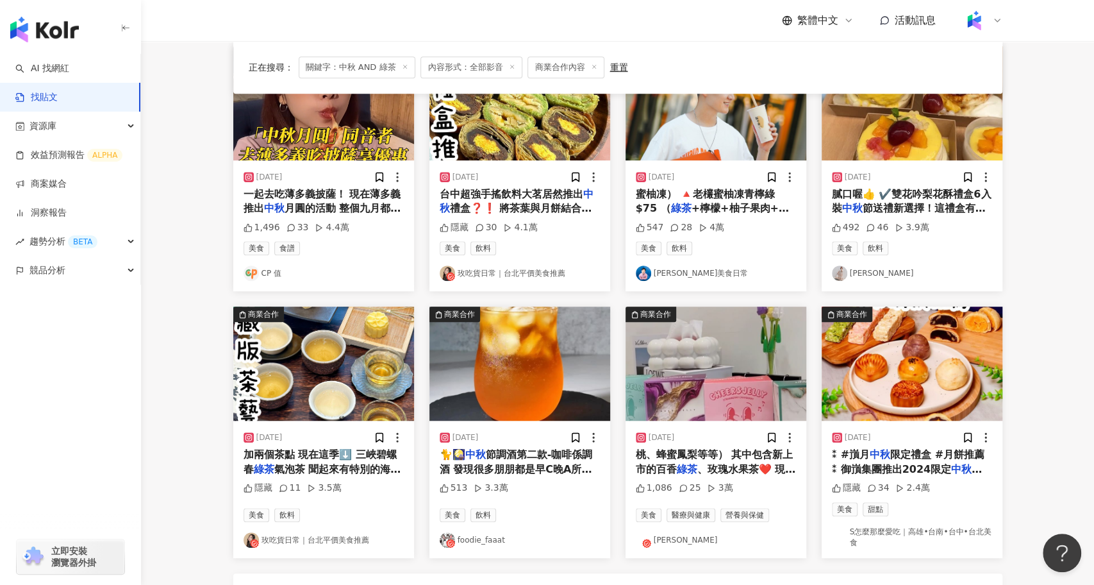
scroll to position [436, 0]
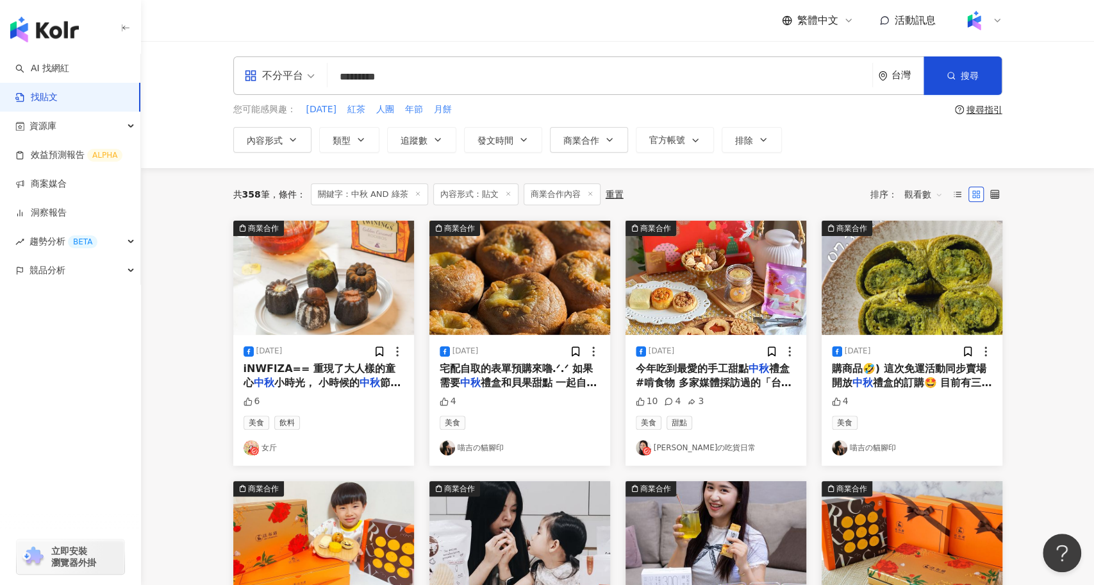
click at [416, 74] on input "*********" at bounding box center [600, 77] width 535 height 28
click at [279, 141] on span "內容形式" at bounding box center [265, 140] width 36 height 10
click at [338, 188] on span "全部影音" at bounding box center [361, 181] width 46 height 14
click at [967, 81] on button "搜尋" at bounding box center [963, 75] width 78 height 38
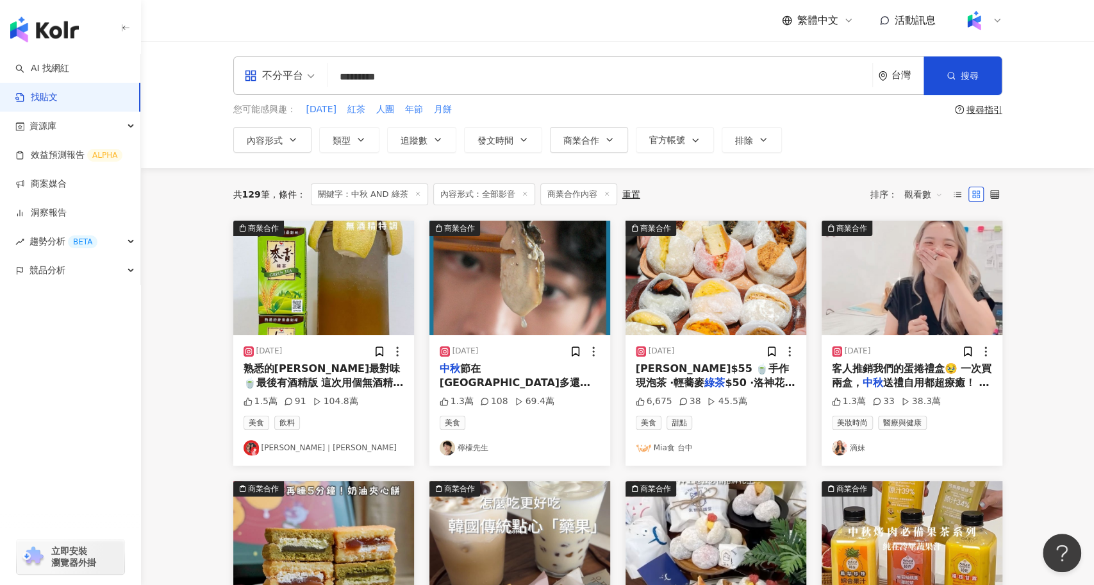
click at [678, 299] on img "button" at bounding box center [716, 277] width 181 height 114
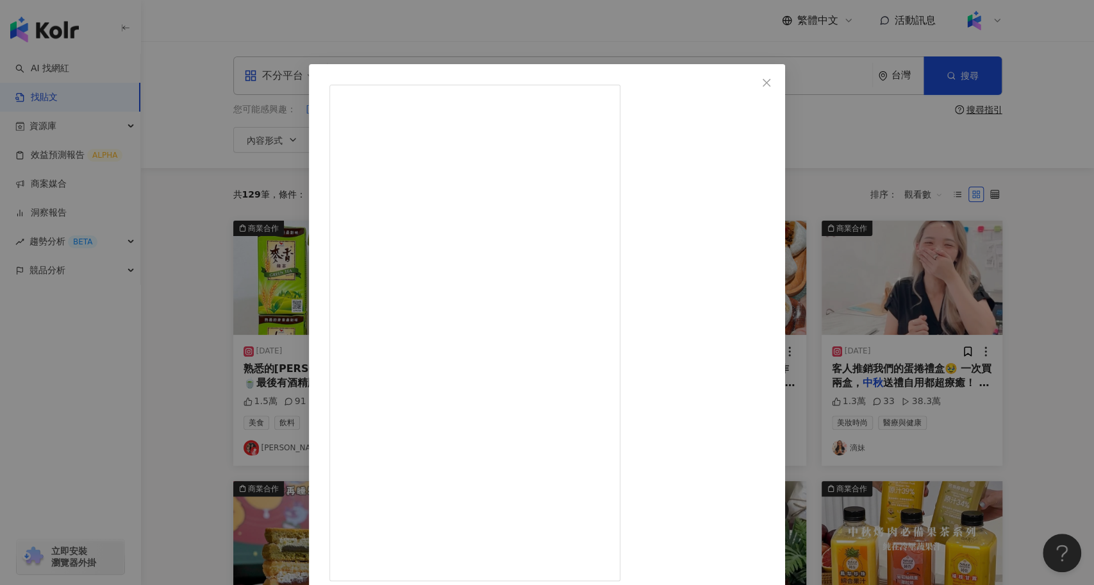
click at [955, 314] on div "Mia食 台中 2024/8/5 6,675 38 45.5萬 查看原始貼文" at bounding box center [547, 292] width 1094 height 585
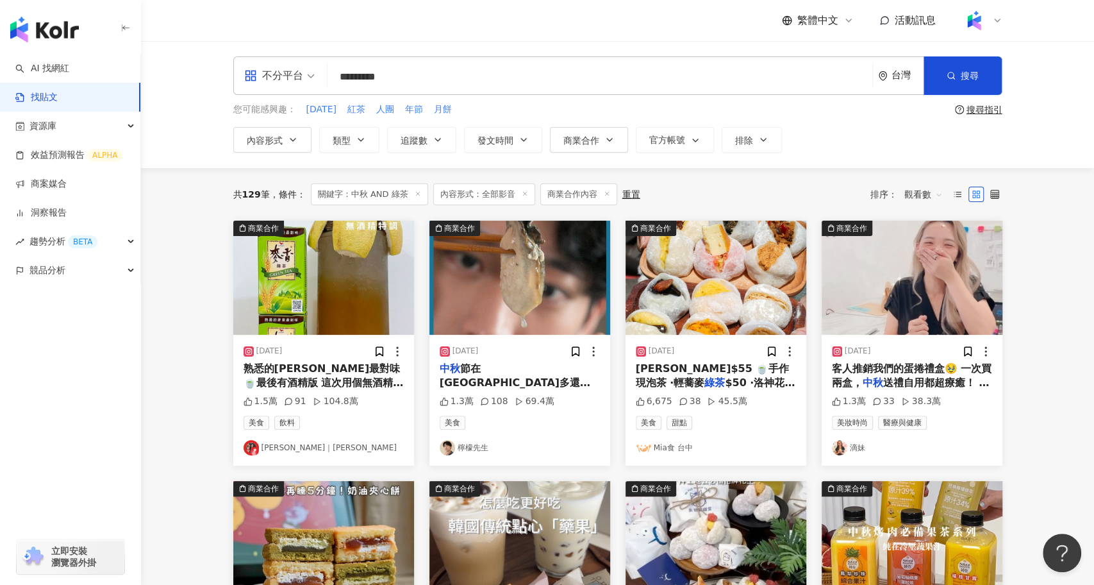
click at [912, 291] on img "button" at bounding box center [912, 277] width 181 height 114
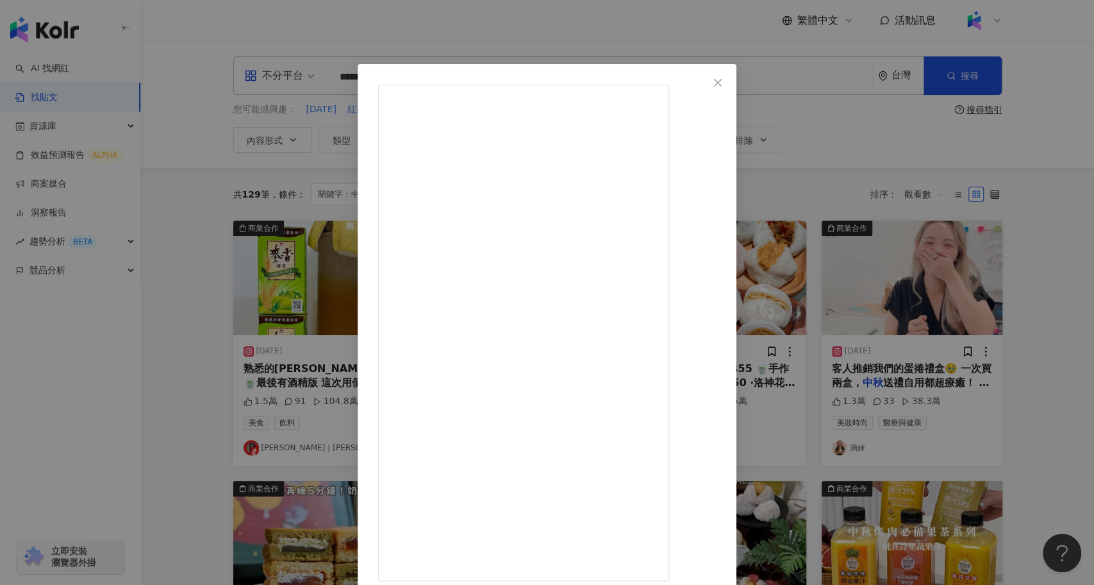
click at [221, 447] on div "滴妹 2023/9/20 這女人太狠了，臉上長了三四五六個大痘痘… 還敢自告奮勇的去前台跟客人推銷我們的蛋捲禮盒🥹 一次買兩盒，中秋送禮自用都超療癒！ 快來再…" at bounding box center [547, 292] width 1094 height 585
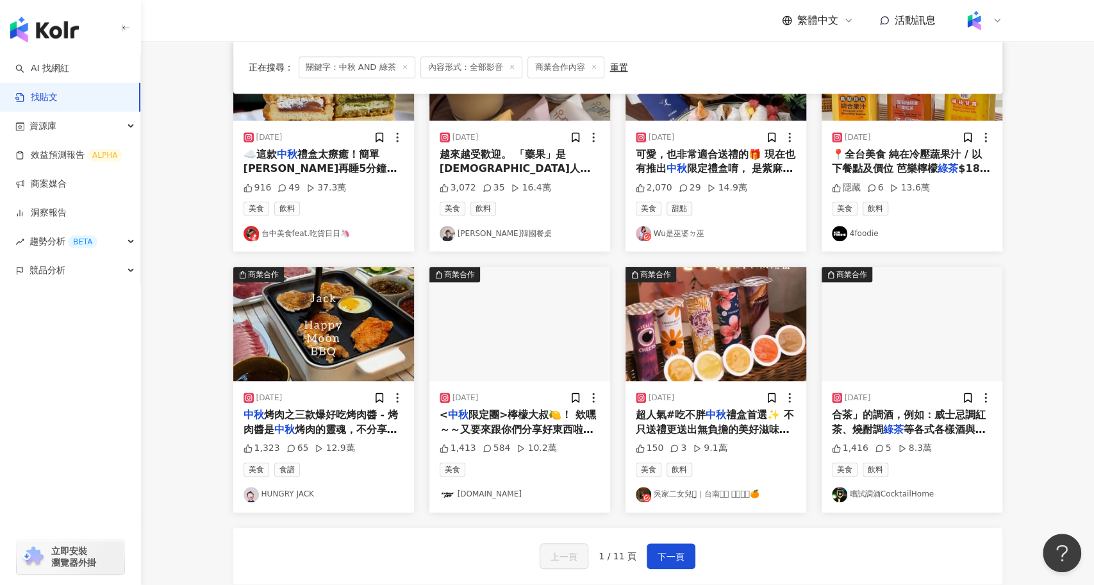
scroll to position [475, 0]
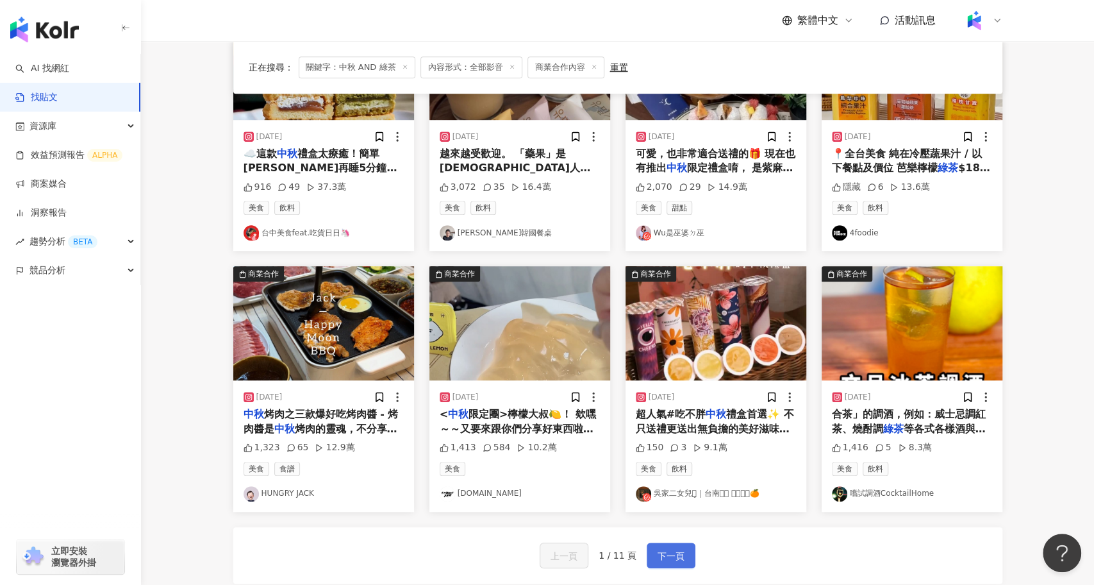
click at [673, 550] on span "下一頁" at bounding box center [671, 555] width 27 height 15
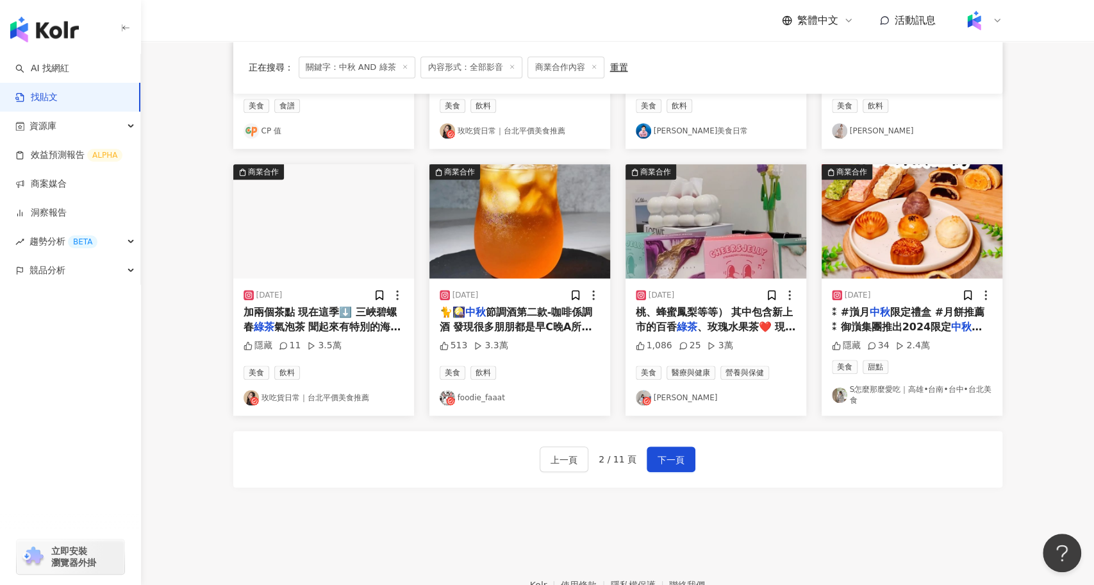
scroll to position [577, 0]
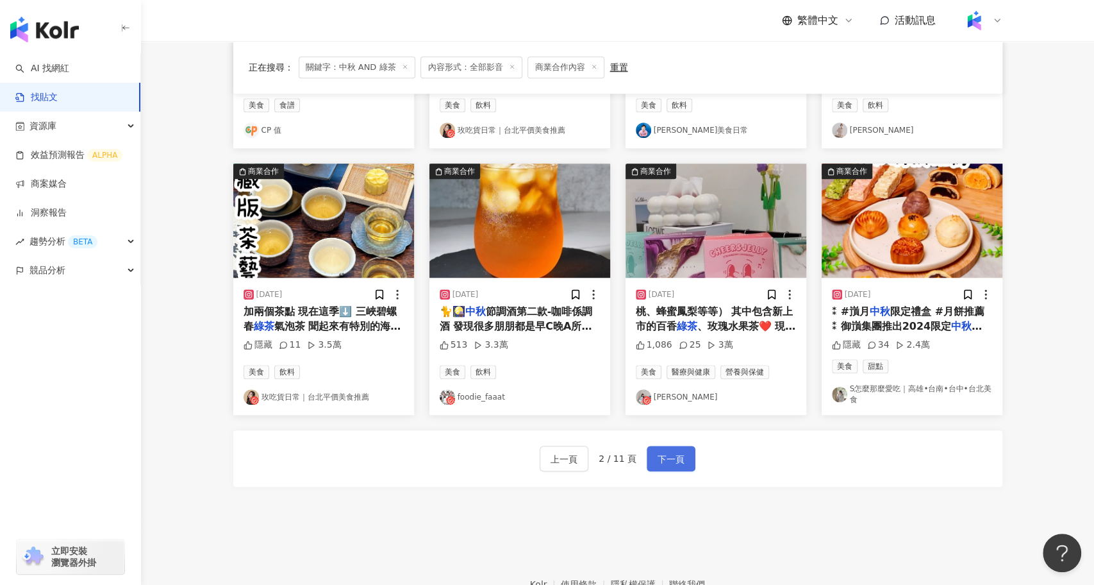
click at [668, 452] on span "下一頁" at bounding box center [671, 458] width 27 height 15
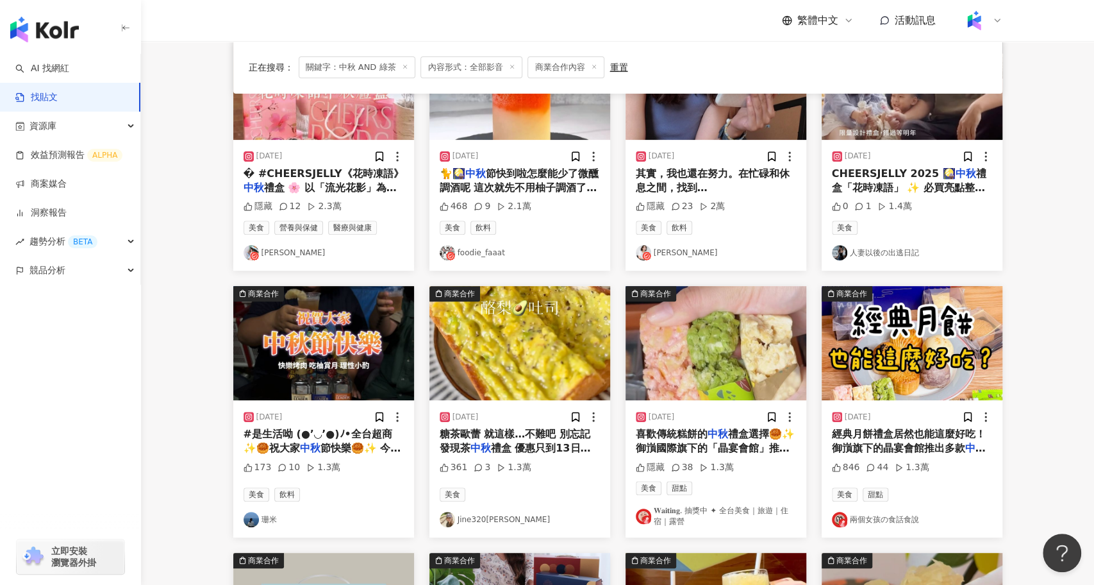
scroll to position [0, 0]
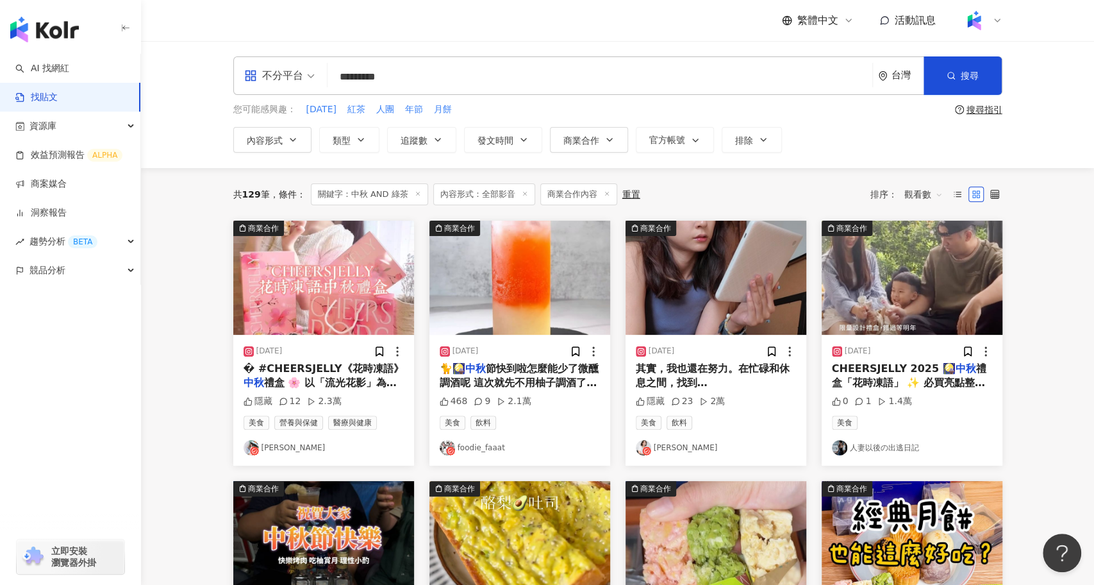
click at [393, 79] on input "*********" at bounding box center [600, 77] width 535 height 28
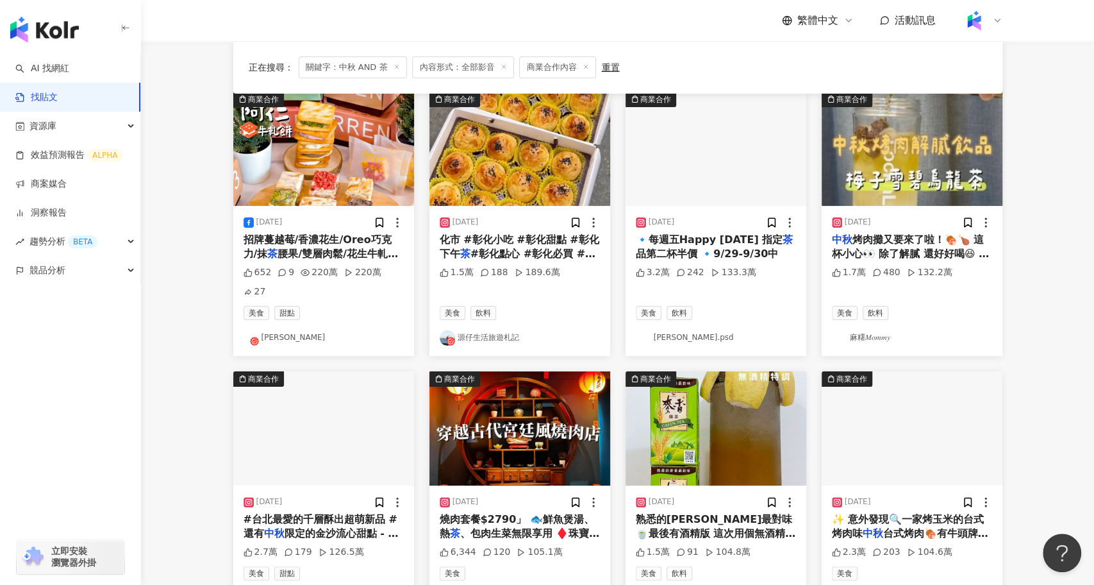
scroll to position [169, 0]
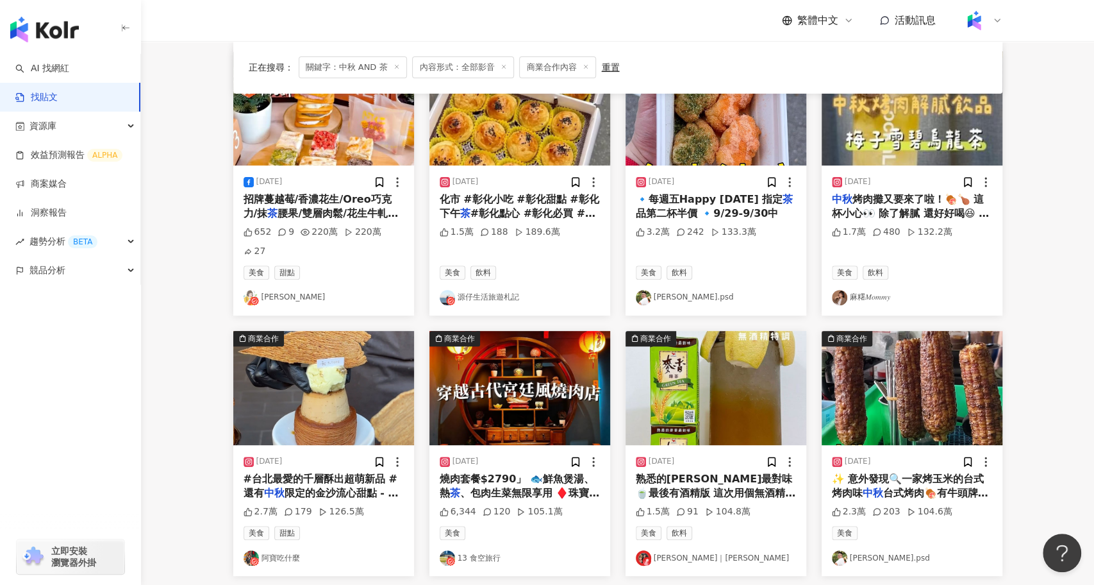
click at [690, 472] on span "熟悉的麥香最對味🍵最後有酒精版 這次用個無酒精" at bounding box center [716, 485] width 160 height 26
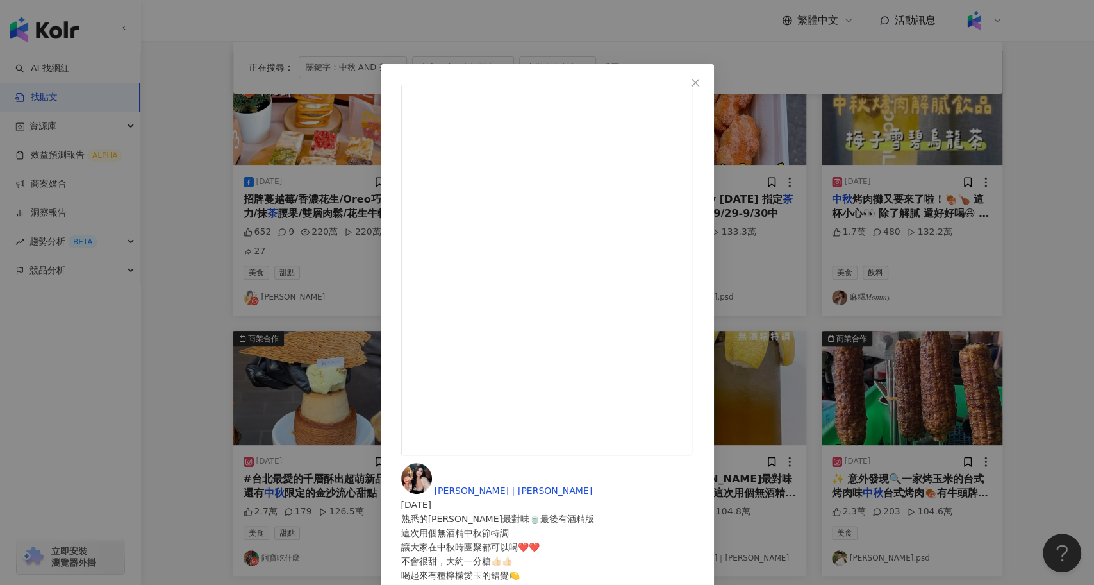
scroll to position [0, 0]
click at [166, 390] on div "Sandra｜珊卓 2023/9/26 熟悉的麥香最對味🍵最後有酒精版 這次用個無酒精中秋節特調 讓大家在中秋時團聚都可以喝❤️❤️ 不會很甜，大約一分糖👍🏻…" at bounding box center [547, 292] width 1094 height 585
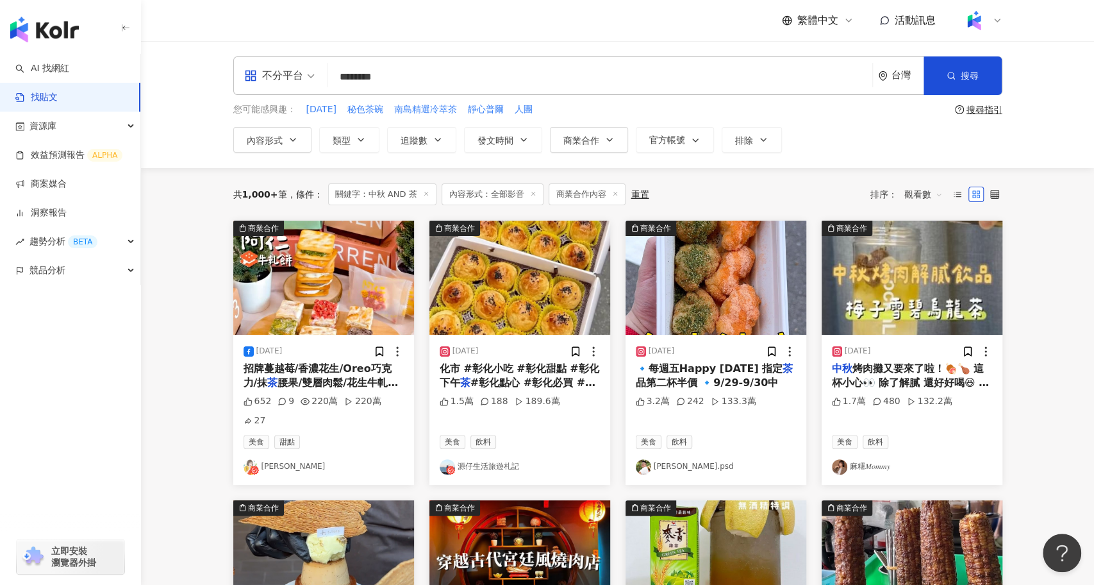
click at [423, 81] on input "********" at bounding box center [600, 77] width 535 height 28
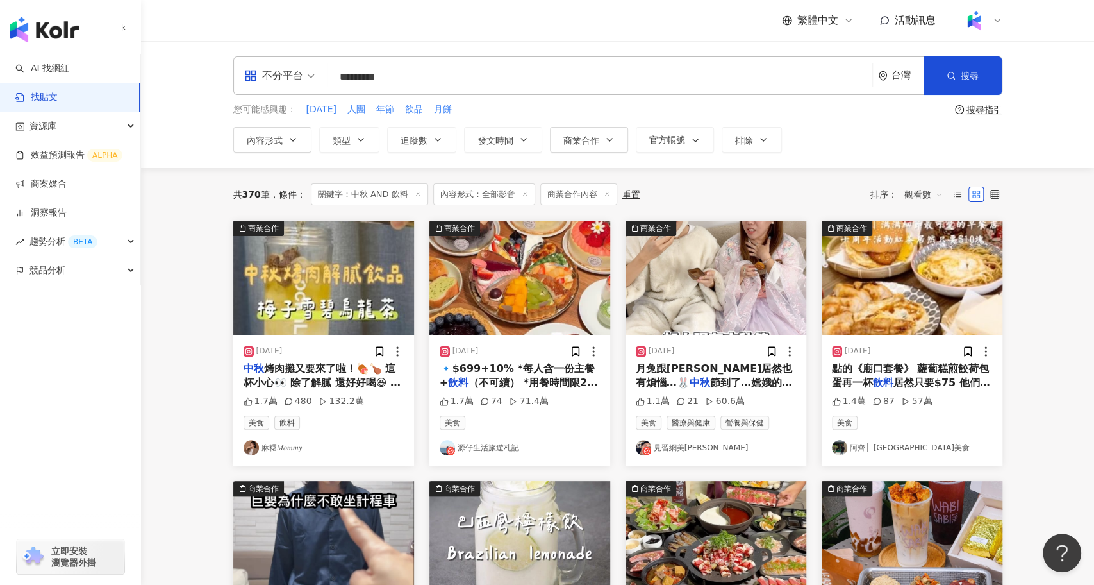
click at [718, 378] on span "節到了…嫦娥的居然吃這麼多月餅 對消化道很不好誒～～～～ 有問題就交給月兔小吳吧😂😂 「善存3效順暢益生菌」 不只補好菌，還能養好菌，1週養出6倍好菌！ 除了…" at bounding box center [716, 490] width 160 height 228
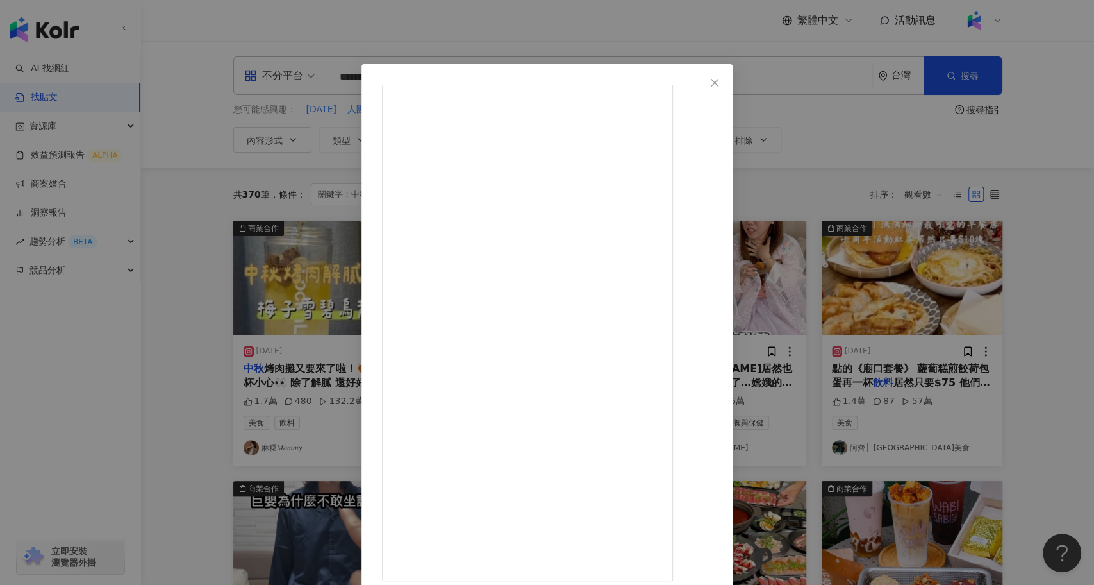
click at [191, 390] on div "見習網美小吳 2023/9/27 1.1萬 21 60.6萬 查看原始貼文" at bounding box center [547, 292] width 1094 height 585
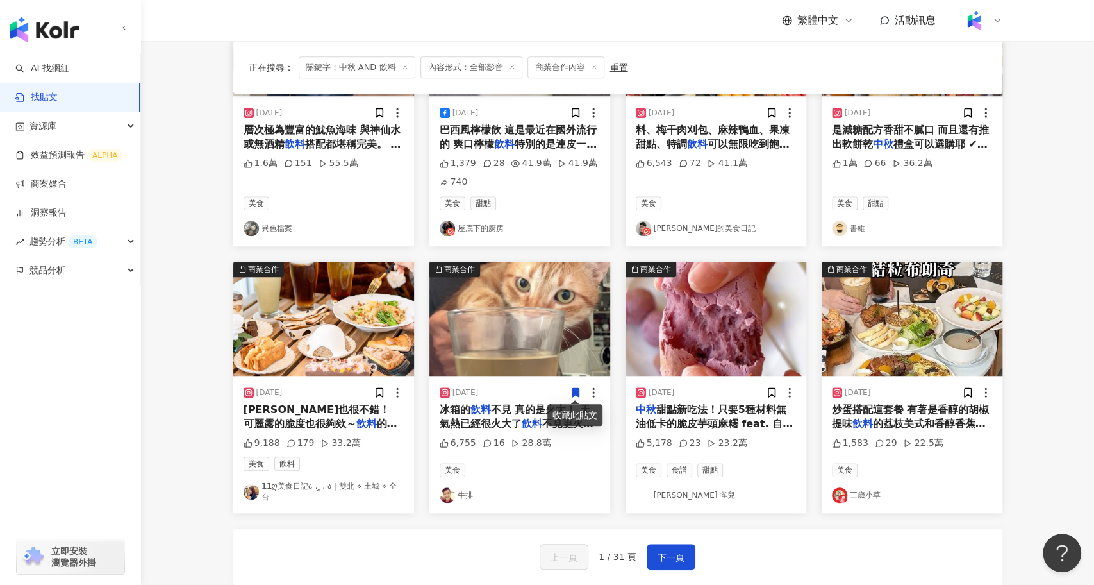
scroll to position [506, 0]
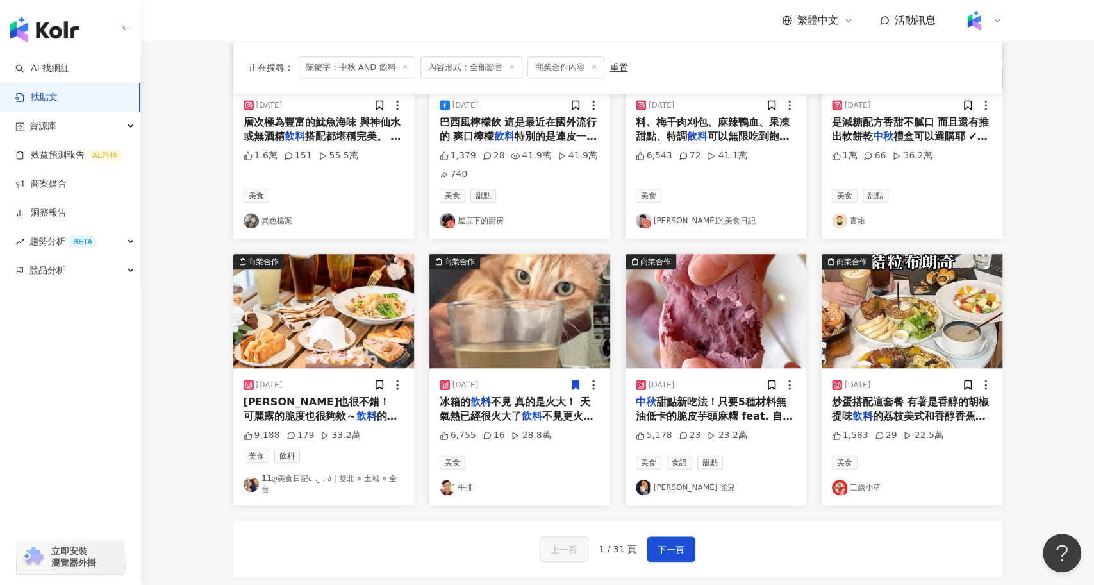
click at [501, 402] on span "不見 真的是火大！ 天氣熱已經很火大了" at bounding box center [515, 408] width 151 height 26
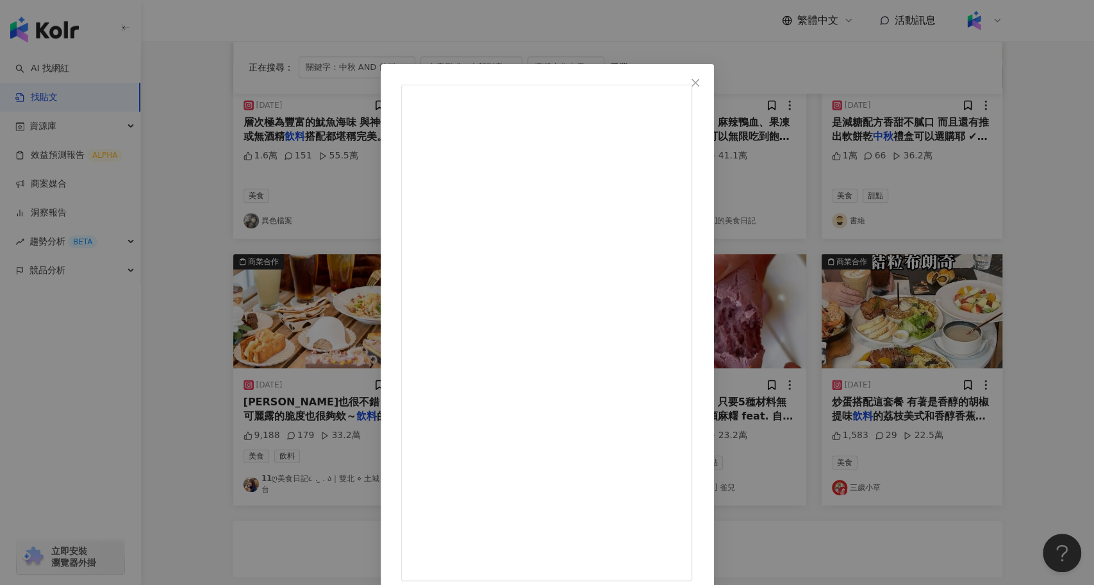
click at [185, 404] on div "牛排 2024/9/14 冰箱的飲料不見 真的是火大！ 天氣熱已經很火大了 飲料不見更火氣大 現在學聰明了 來一杯京都念慈菴的『草本積熱清』 裡面有石斛、決明…" at bounding box center [547, 292] width 1094 height 585
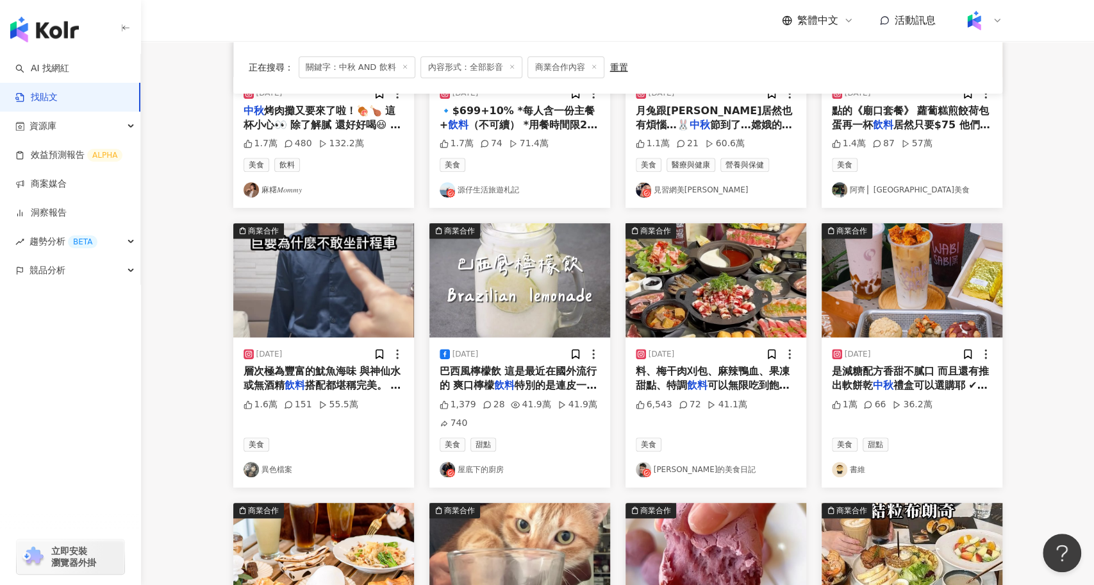
scroll to position [241, 0]
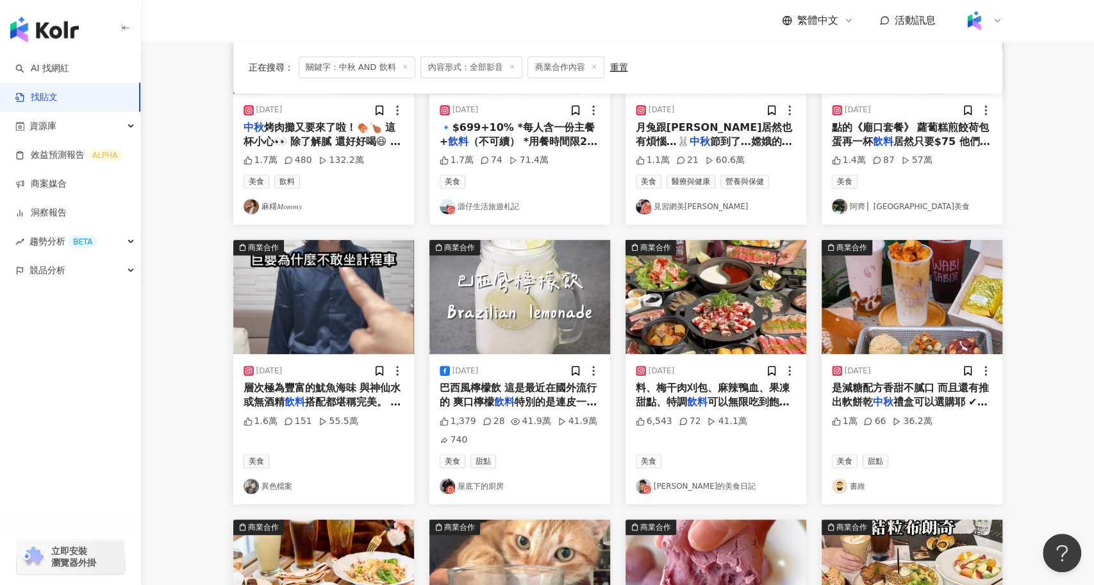
click at [361, 330] on img "button" at bounding box center [323, 297] width 181 height 114
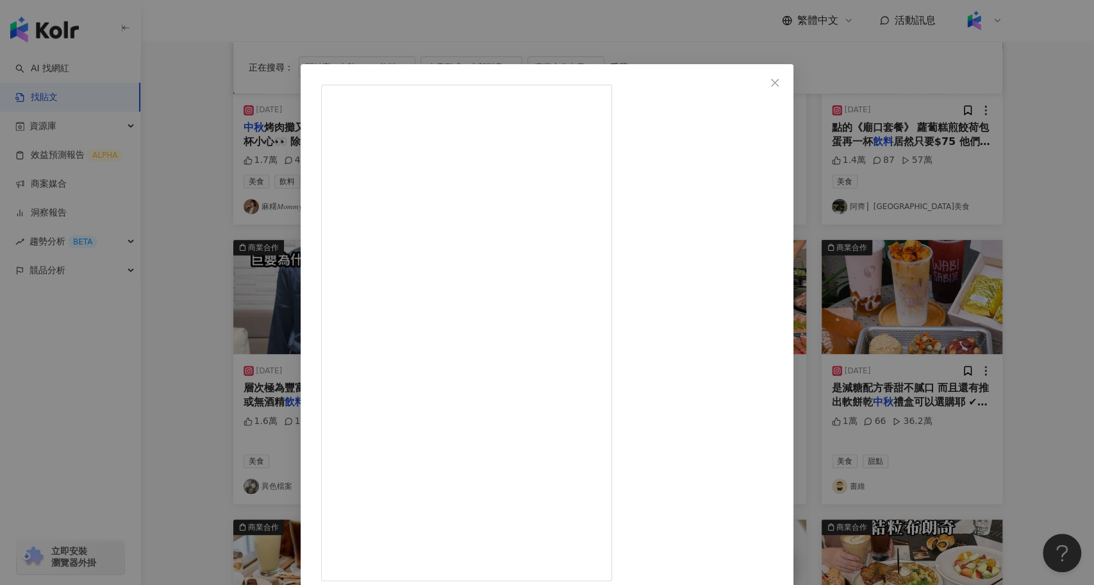
click at [210, 369] on div "異色檔案 2025/1/6 1.6萬 151 55.5萬 查看原始貼文" at bounding box center [547, 292] width 1094 height 585
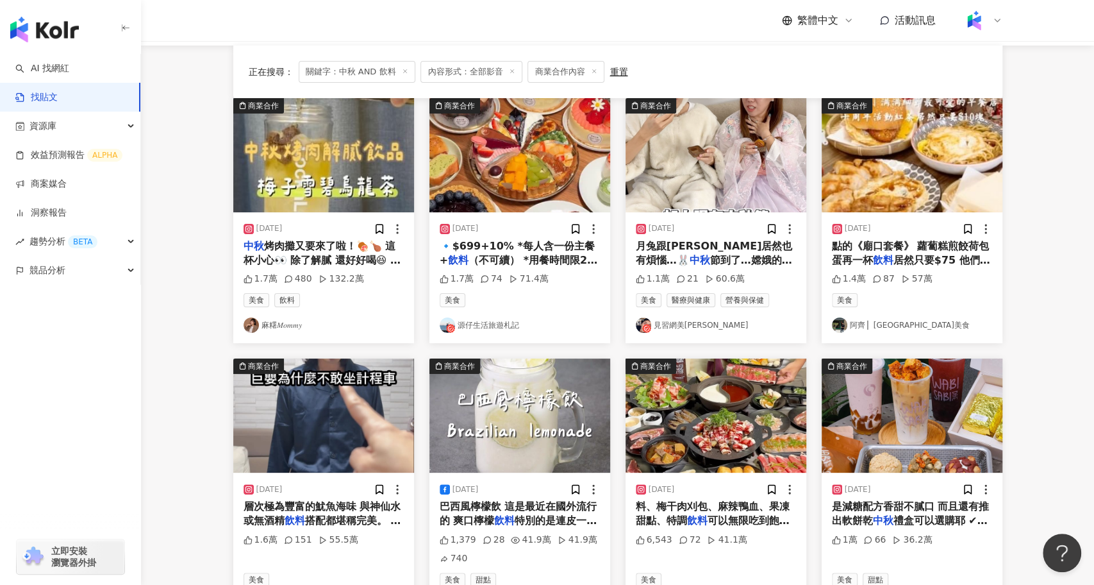
scroll to position [69, 0]
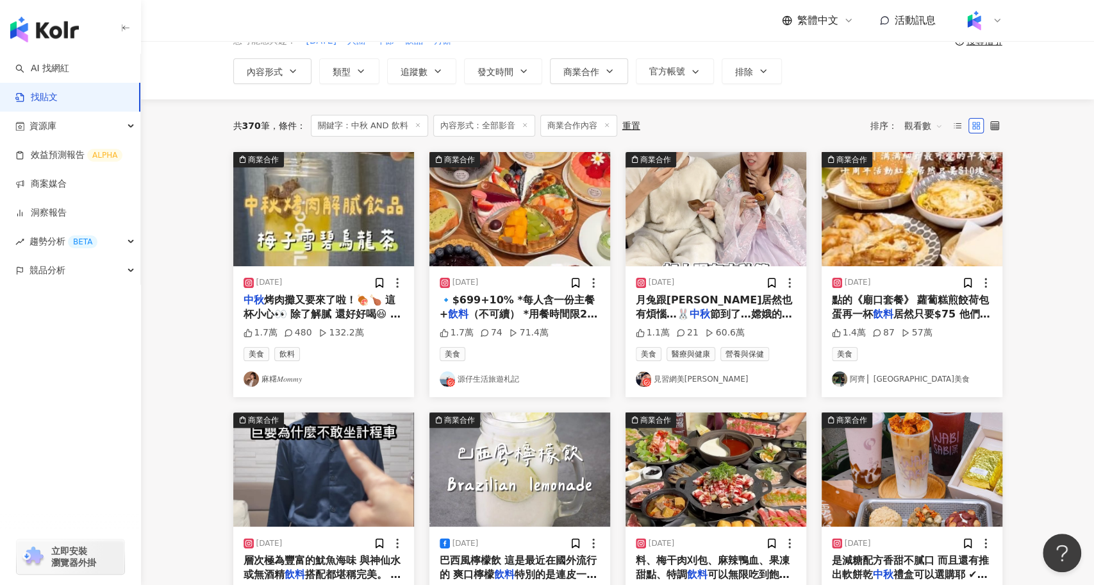
click at [361, 247] on img "button" at bounding box center [323, 209] width 181 height 114
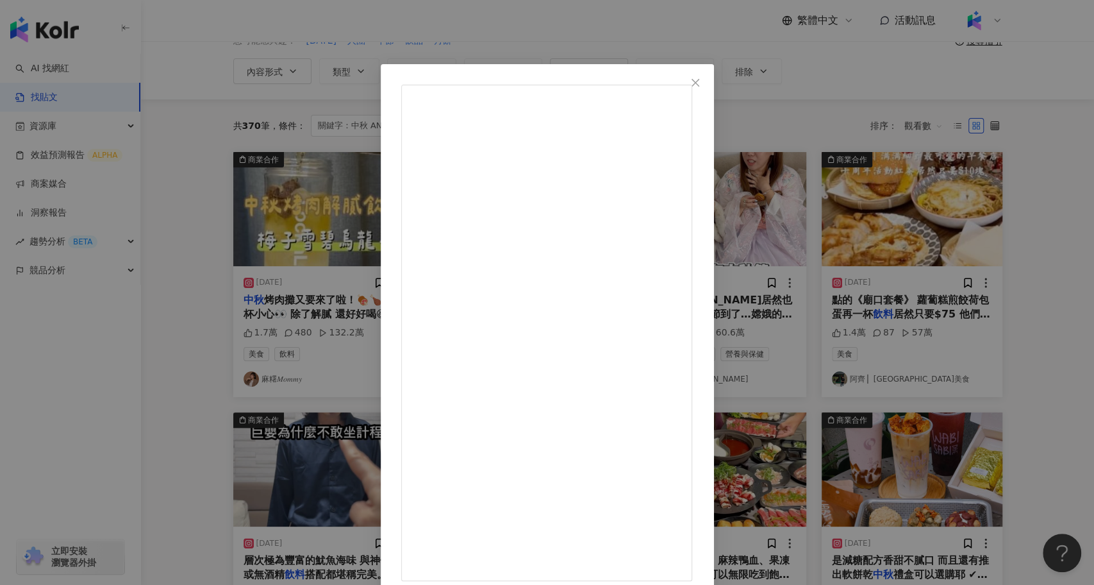
click at [236, 193] on div "麻糬𝑀𝑜𝑚𝑚𝑦 2024/9/10 中秋烤肉攤又要來了啦！🍖🍗 這杯小心👀 除了解膩 還好好喝😆 我自己特調的時候不小心五分鐘喝完 現在人手一個的樂扣杯你不會…" at bounding box center [547, 292] width 1094 height 585
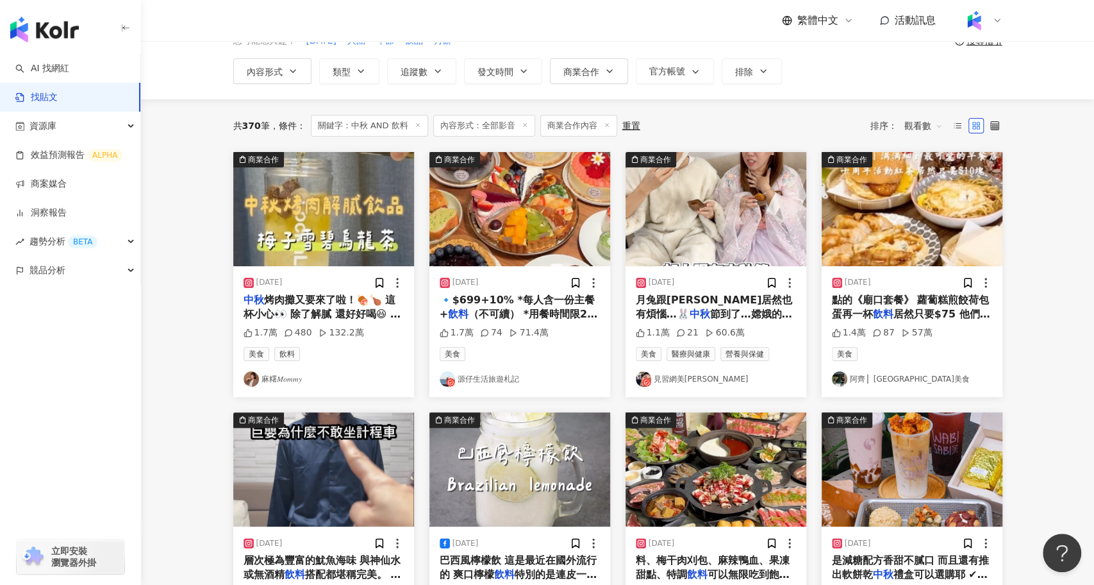
scroll to position [0, 0]
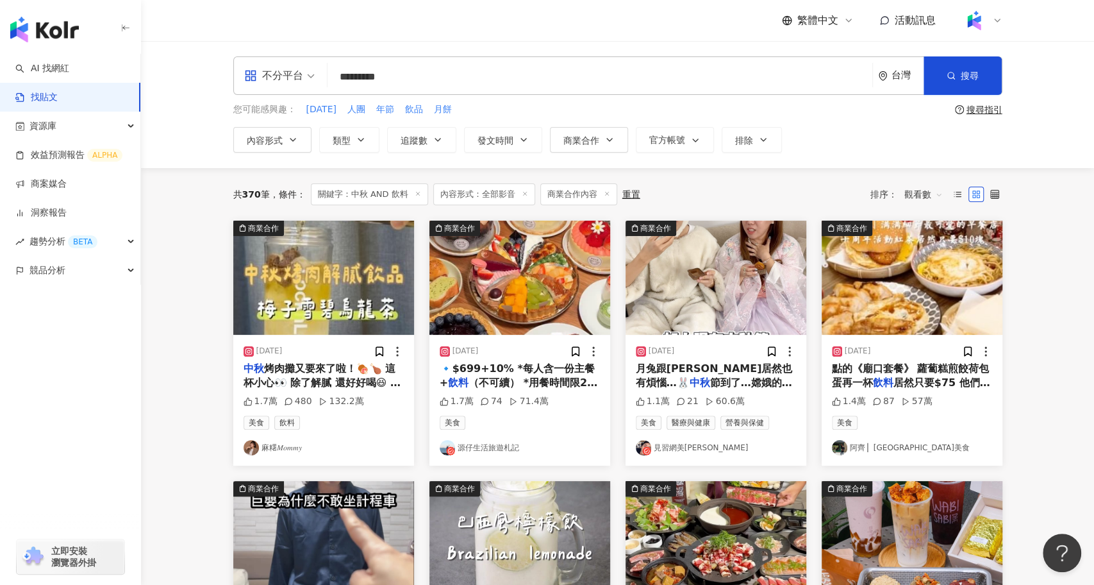
drag, startPoint x: 418, startPoint y: 72, endPoint x: 331, endPoint y: 69, distance: 86.6
click at [333, 69] on input "*********" at bounding box center [600, 77] width 535 height 28
click at [433, 81] on input "*********" at bounding box center [600, 77] width 535 height 28
click at [434, 81] on input "*********" at bounding box center [600, 77] width 535 height 28
drag, startPoint x: 430, startPoint y: 81, endPoint x: 318, endPoint y: 82, distance: 112.2
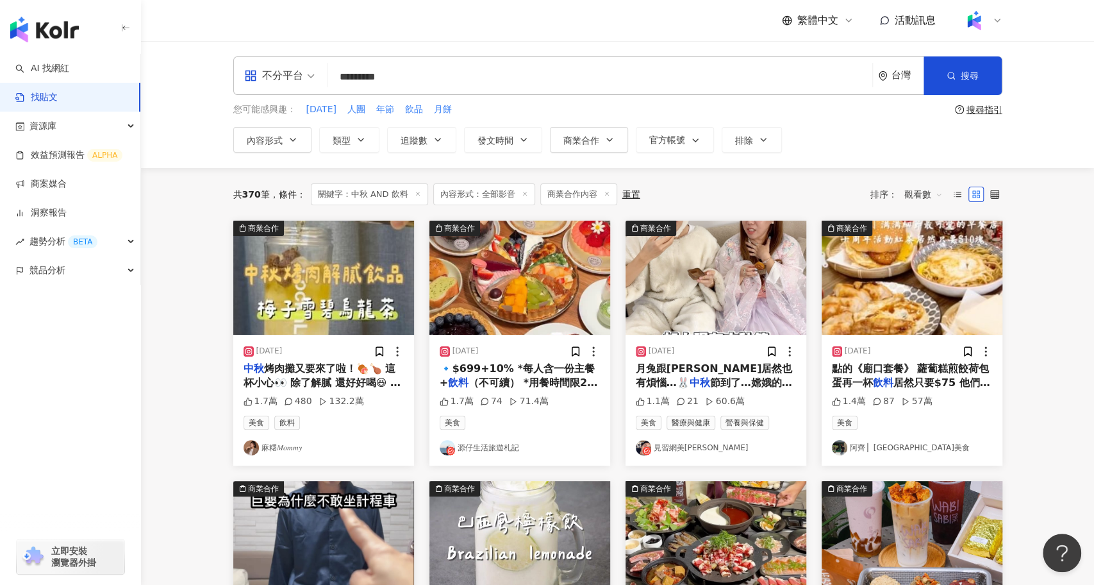
click at [318, 82] on div "不分平台 中秋 AND 飲料 ********* 台灣 搜尋 searchOperator 插入語法 完全符合 "" 聯集 OR 交集 AND 排除 - 群組…" at bounding box center [617, 75] width 769 height 38
type input "*"
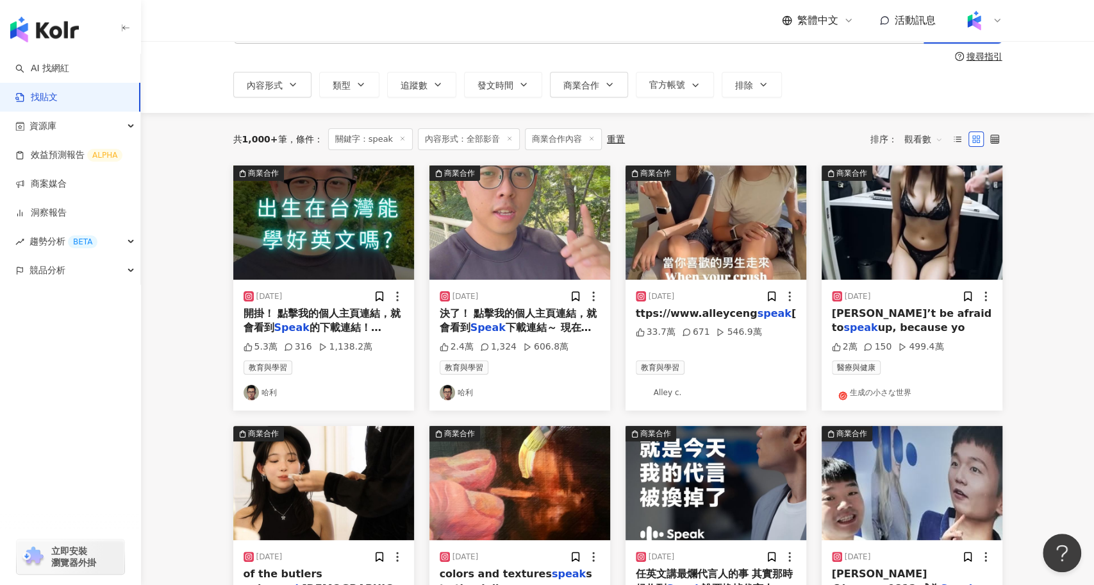
scroll to position [60, 0]
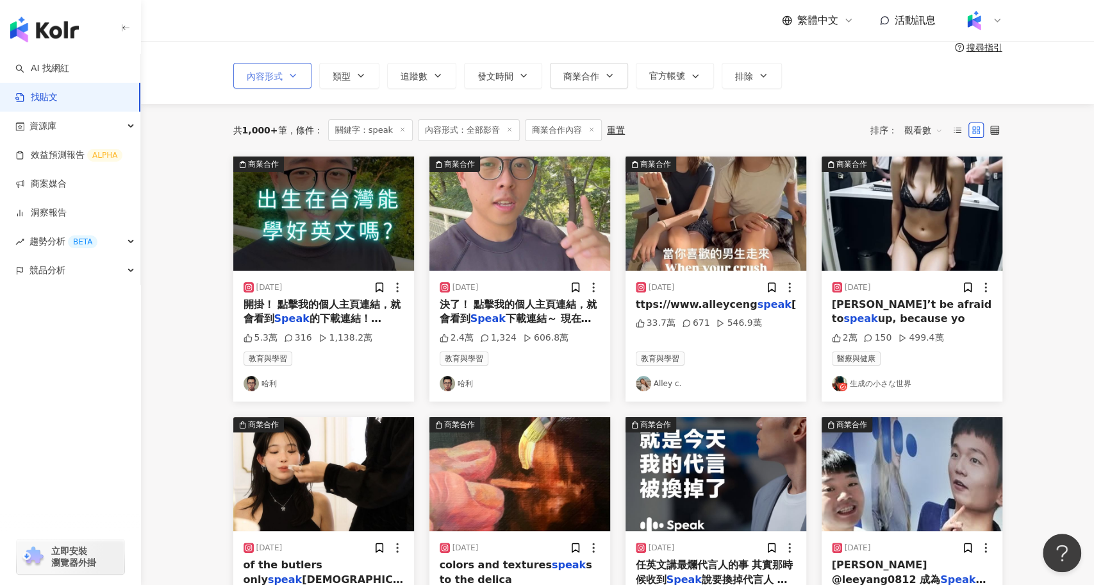
click at [277, 76] on span "內容形式" at bounding box center [265, 76] width 36 height 10
click at [203, 247] on main "不分平台 ***** 台灣 搜尋 searchOperator 插入語法 完全符合 "" 聯集 OR 交集 AND 排除 - 群組 {} 搜尋指引 內容形式 …" at bounding box center [617, 507] width 953 height 1052
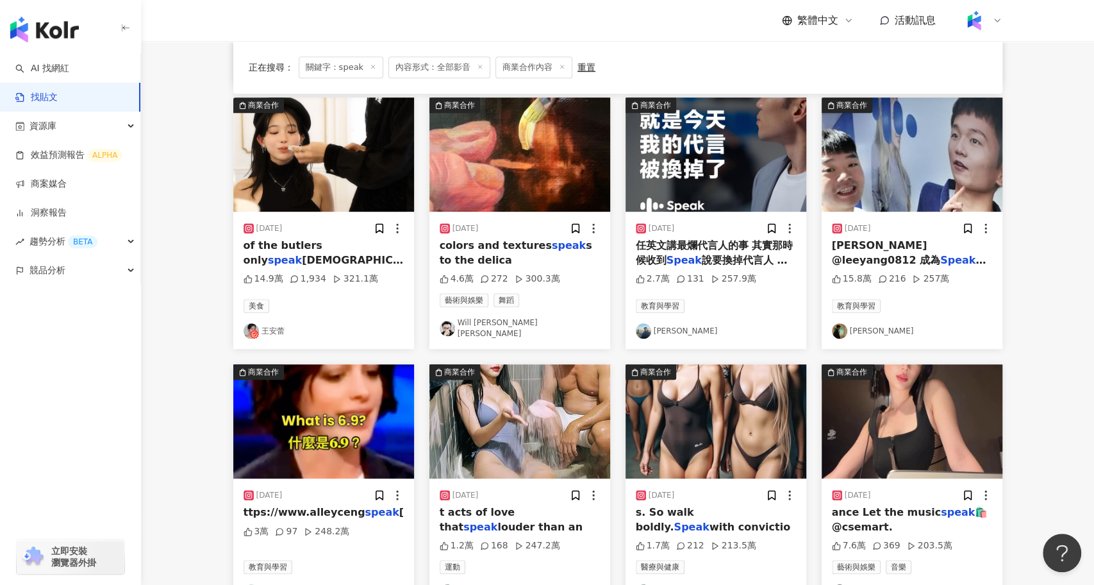
scroll to position [380, 0]
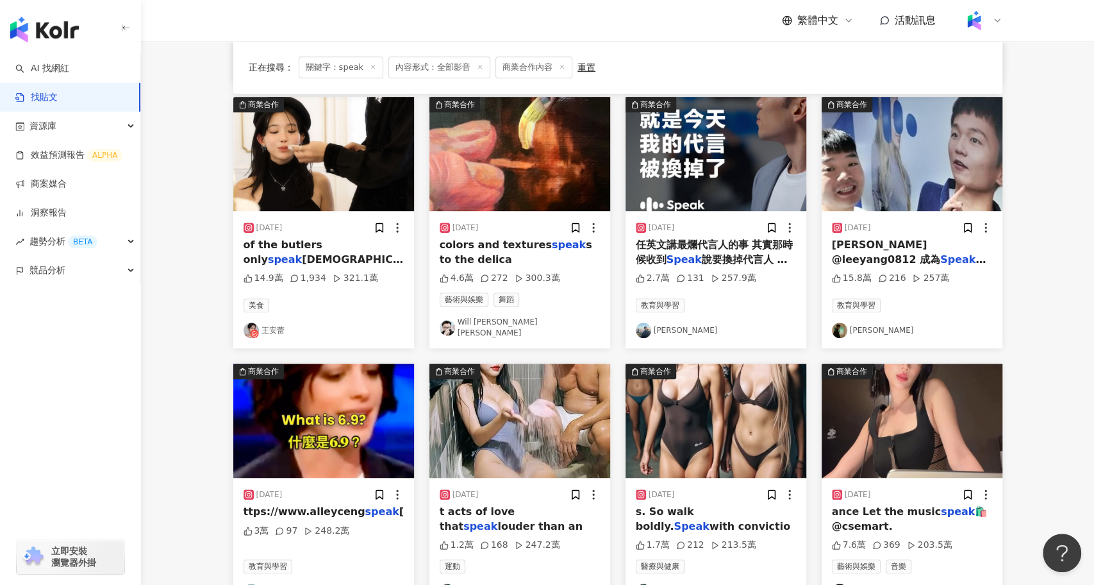
click at [899, 247] on span "恭喜李洋 @leeyang0812 成為" at bounding box center [886, 251] width 108 height 26
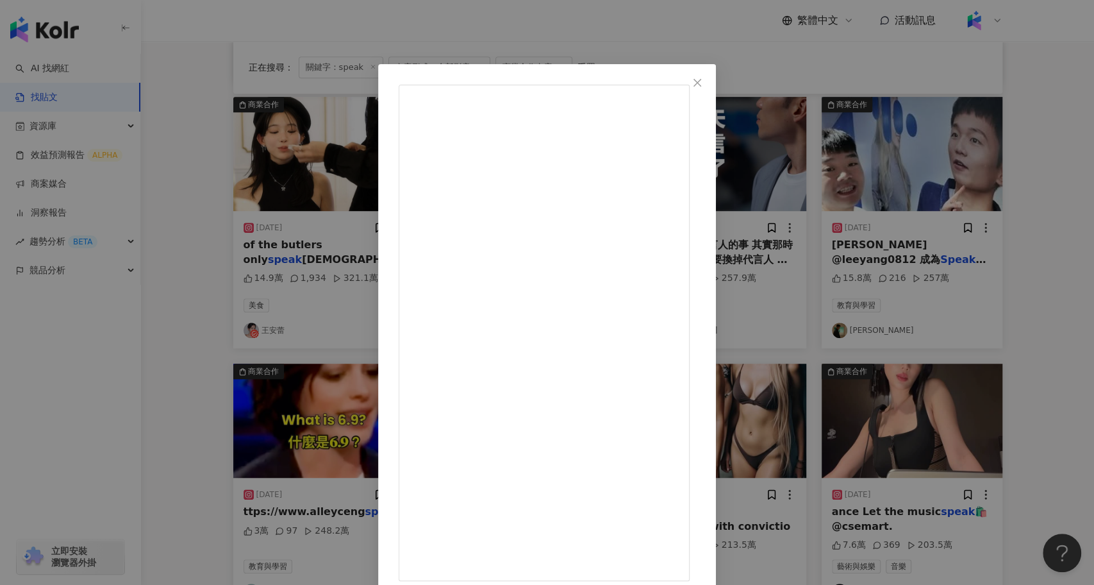
click at [172, 426] on div "Chi Lin Wang 2025/2/14 恭喜李洋 @leeyang0812 成為 Speak英文講最爛代言人！ 這麼重要的時刻，大寶貝我絕對不能錯過吧？…" at bounding box center [547, 292] width 1094 height 585
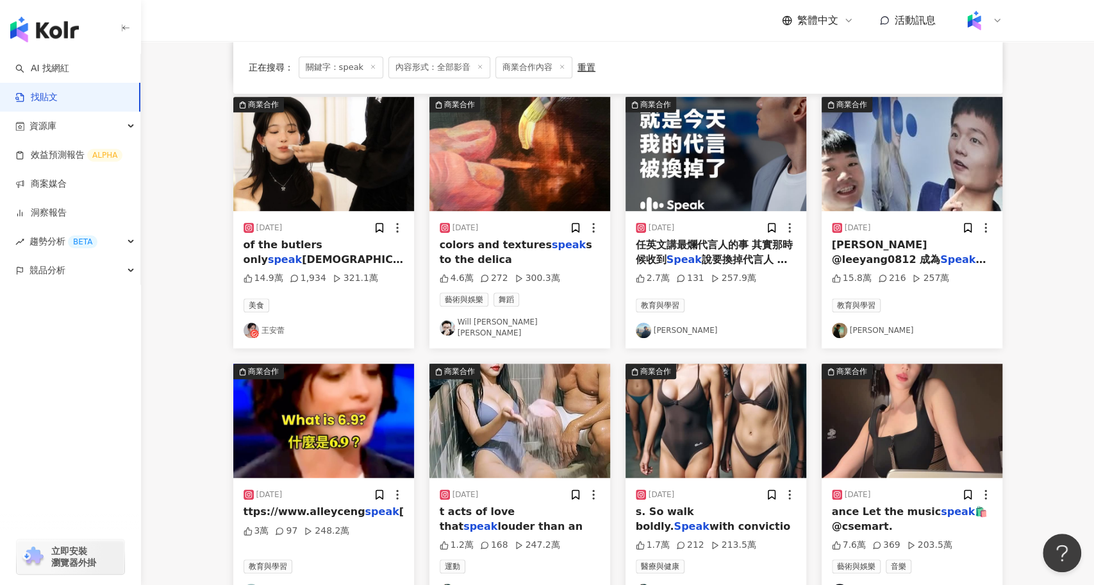
scroll to position [475, 0]
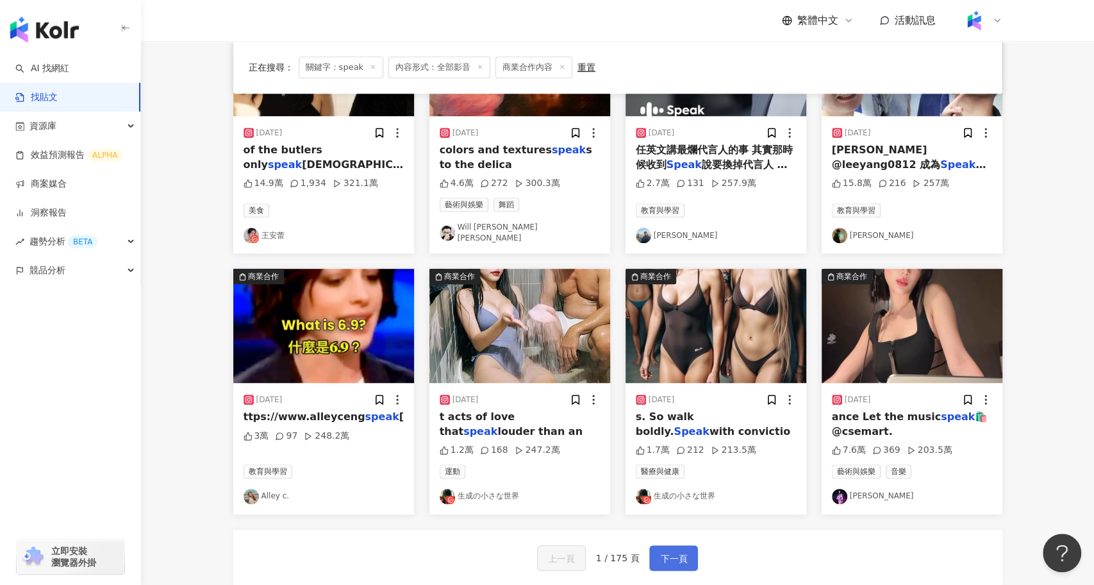
click at [686, 545] on button "下一頁" at bounding box center [673, 558] width 49 height 26
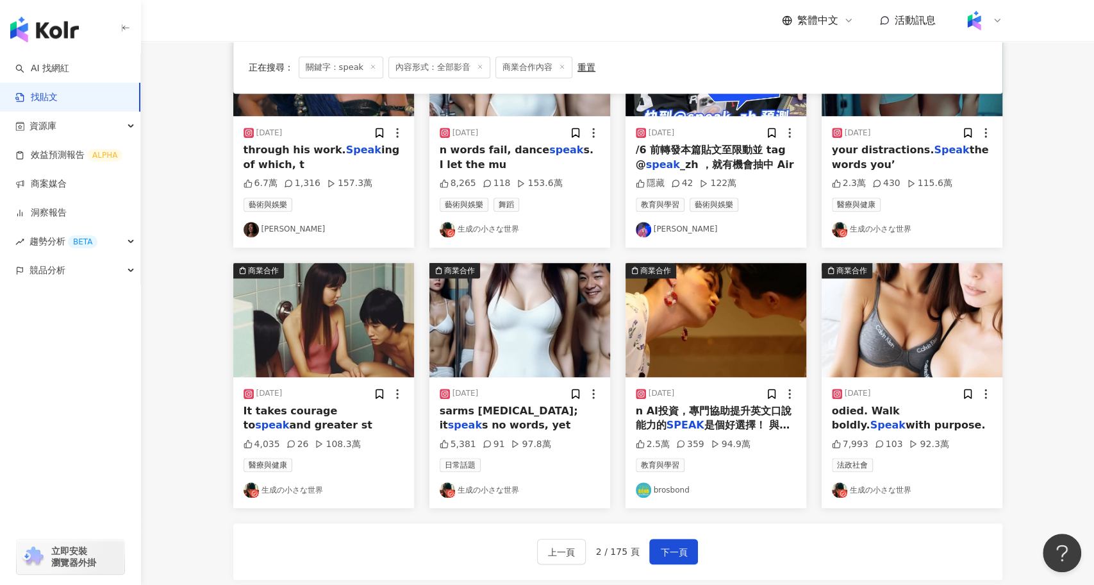
scroll to position [0, 0]
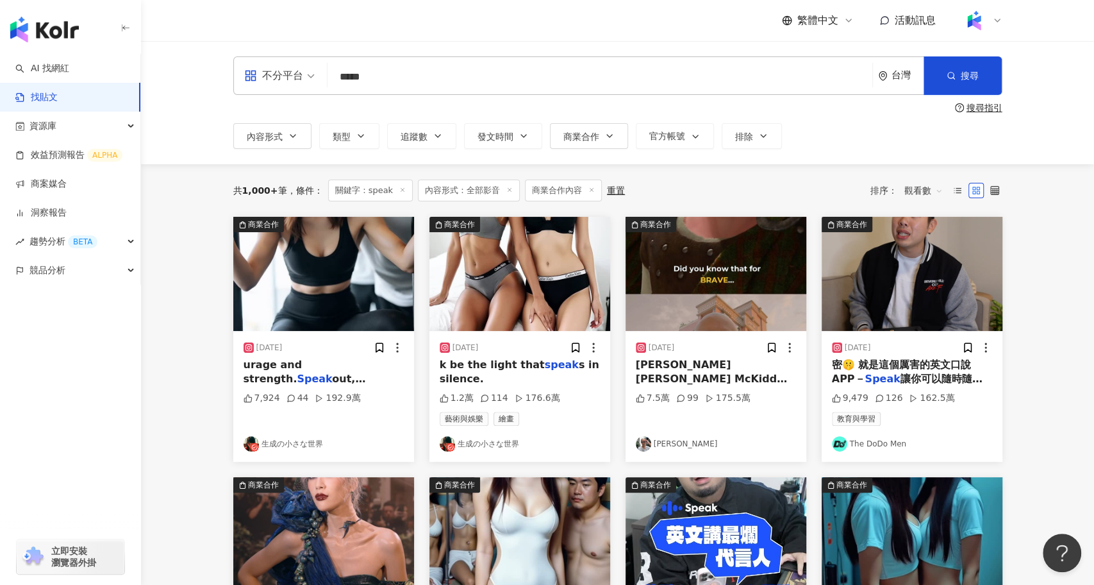
click at [410, 78] on input "*****" at bounding box center [600, 77] width 535 height 28
type input "**********"
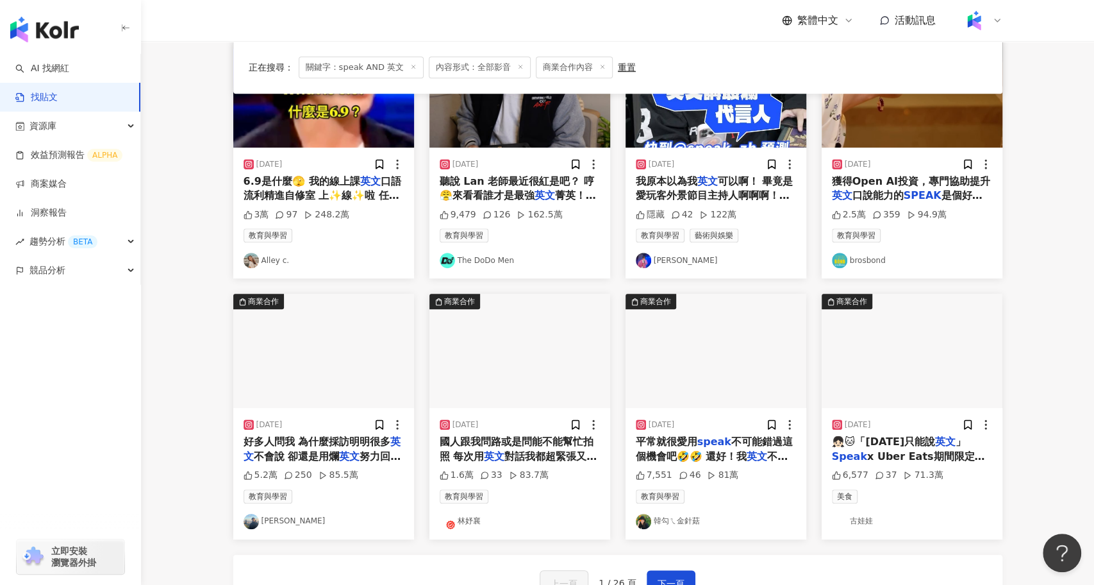
scroll to position [450, 0]
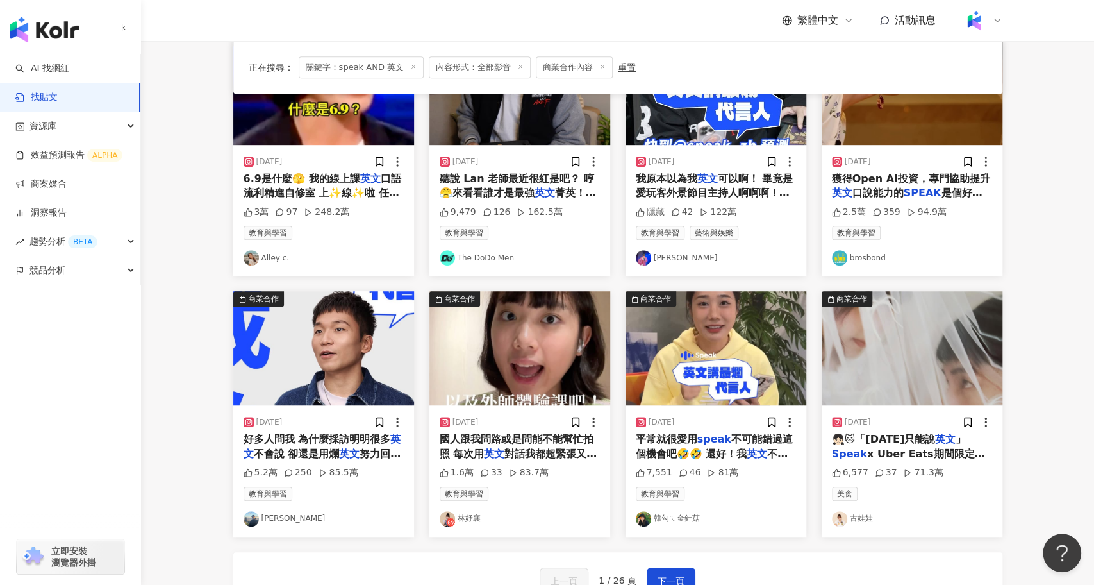
click at [558, 448] on span "對話我都超緊張又不知所措 雖然國小" at bounding box center [519, 460] width 158 height 26
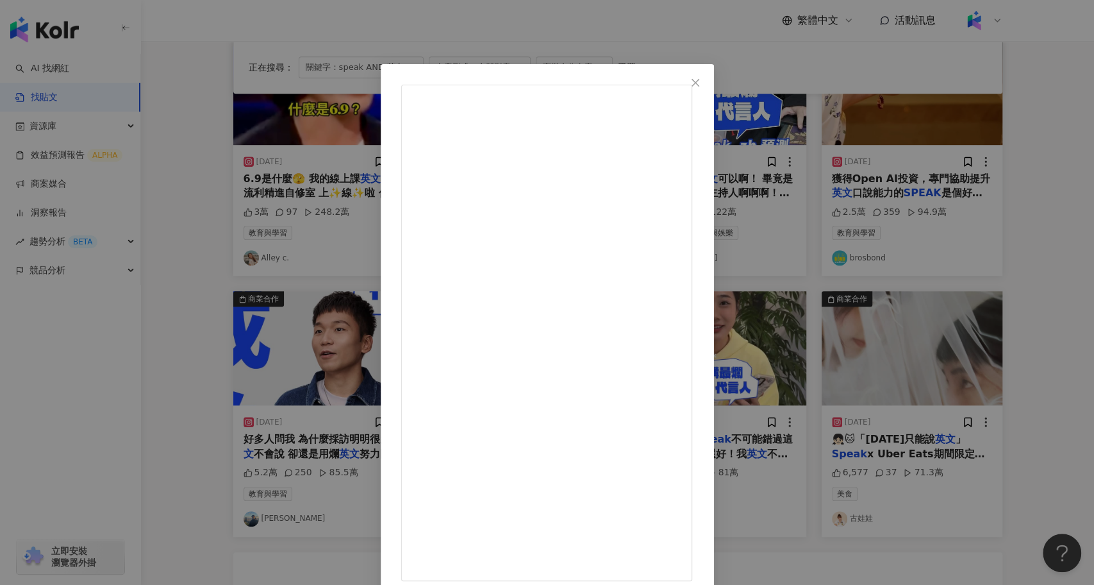
click at [169, 361] on div "林妤襄 2024/8/12 1.6萬 33 83.7萬 查看原始貼文" at bounding box center [547, 292] width 1094 height 585
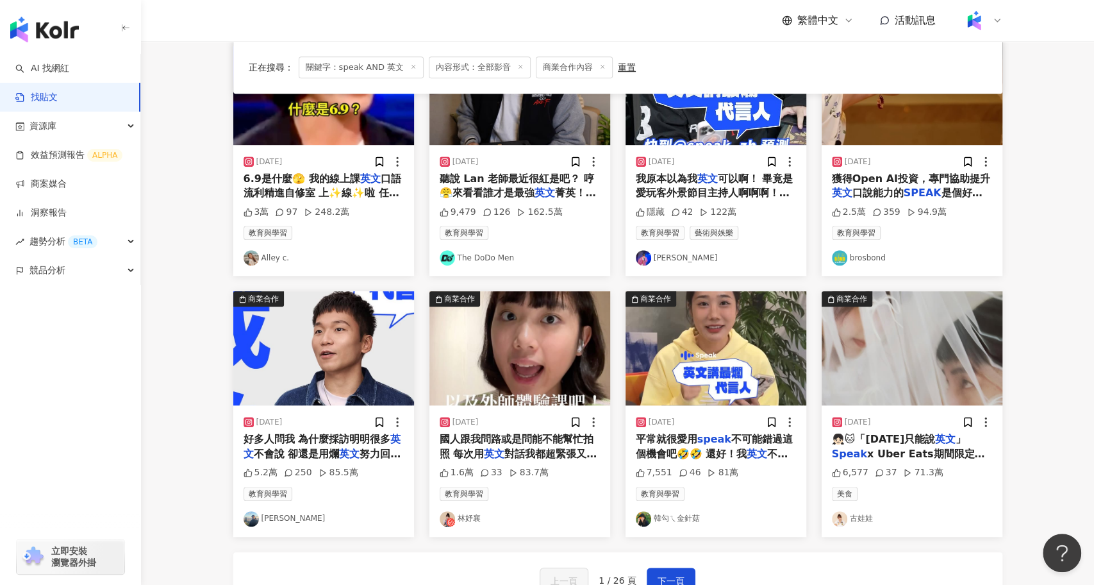
click at [695, 361] on img "button" at bounding box center [716, 348] width 181 height 114
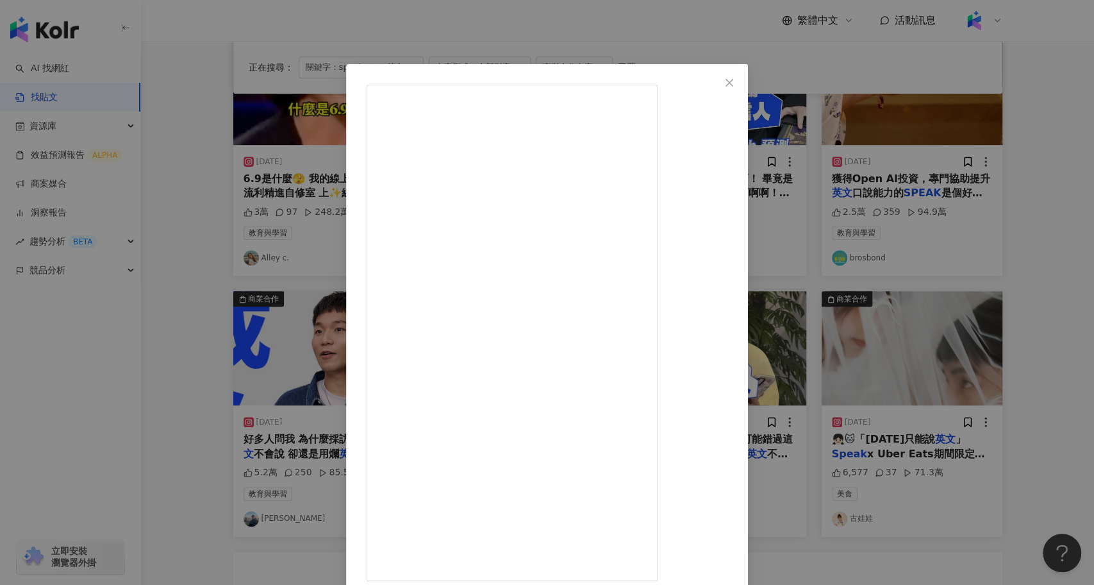
click at [215, 384] on div "韓勾ㄟ金針菇 2025/2/3 平常就很愛用speak 不可能錯過這個機會吧🤣🤣 還好！我英文不好！選我選我！ 其實兩年前就下載這個app 最近卯起來用 趁我…" at bounding box center [547, 292] width 1094 height 585
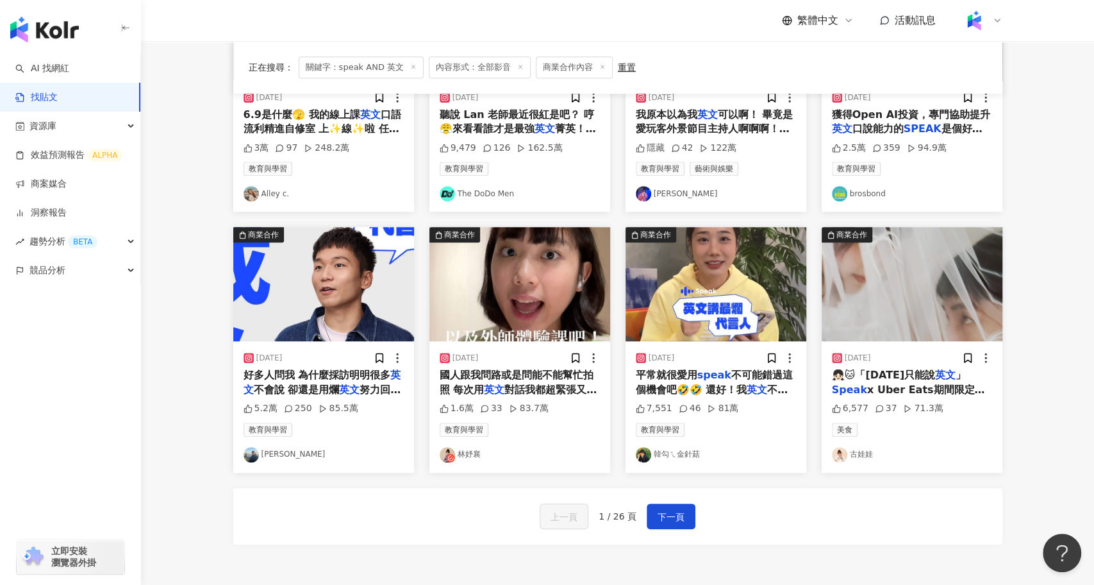
scroll to position [538, 0]
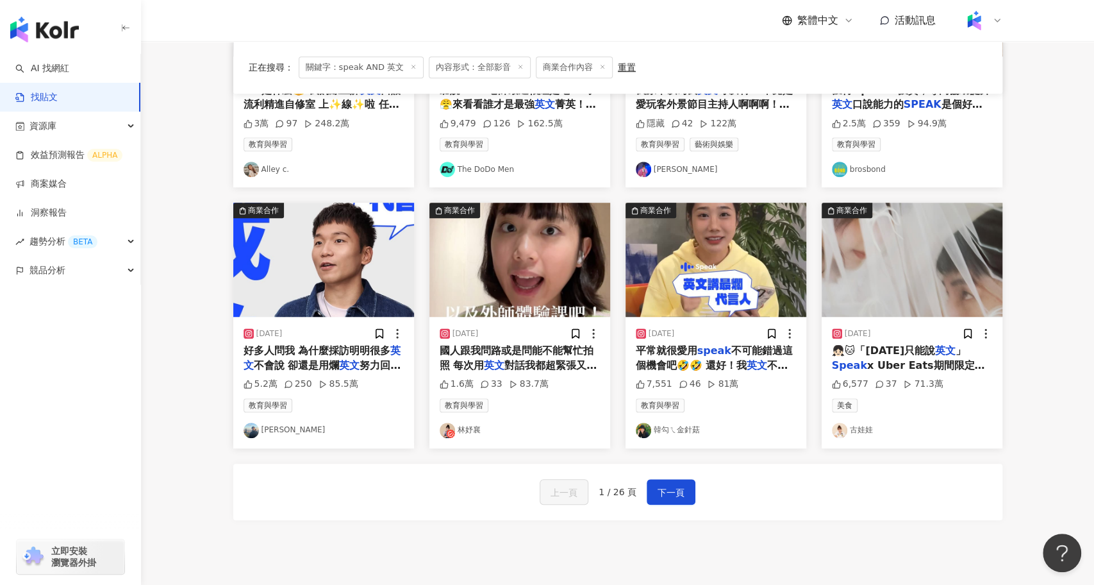
click at [327, 344] on span "好多人問我 為什麼採訪明明很多" at bounding box center [317, 350] width 147 height 12
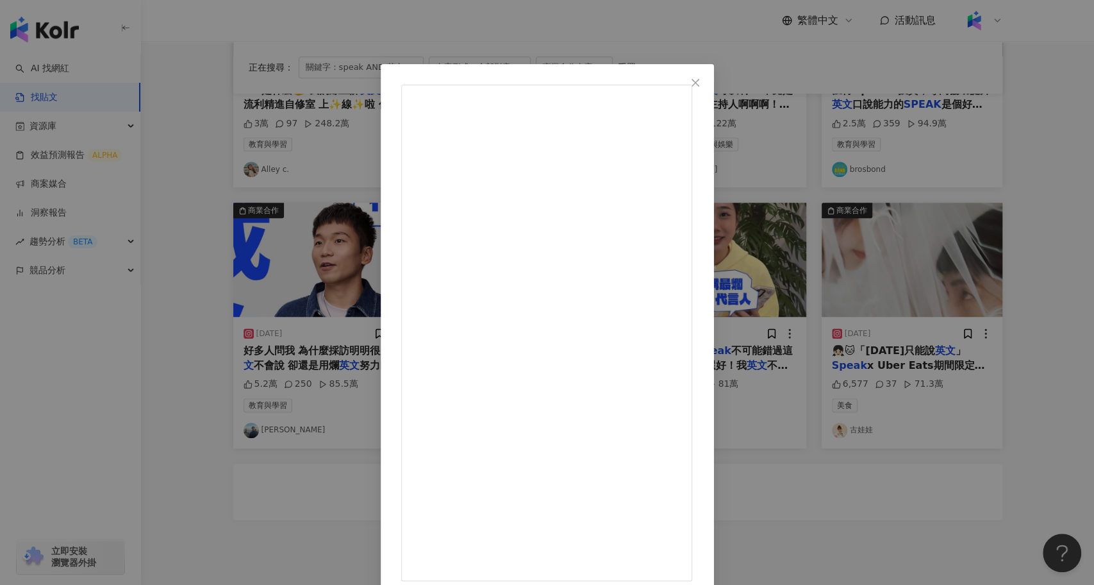
click at [213, 353] on div "李洋 2025/2/7 好多人問我 為什麼採訪明明很多英文不會說 卻還是用爛英文努力回答？ 因為這就是我相信的： #講英文要先不怕講爛 一定不能害怕犯錯被笑，…" at bounding box center [547, 292] width 1094 height 585
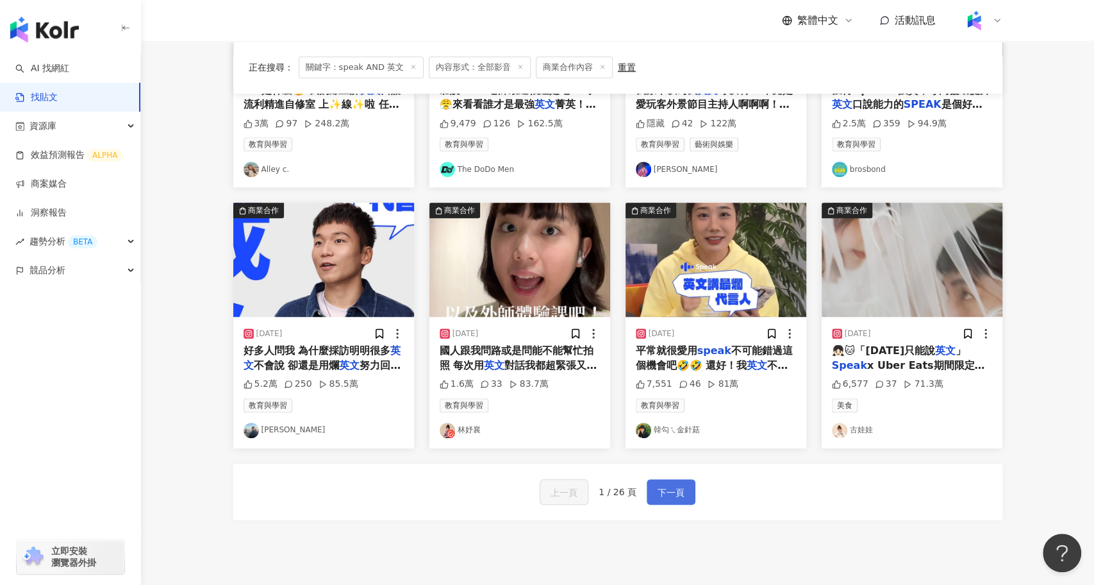
click at [669, 486] on span "下一頁" at bounding box center [671, 492] width 27 height 15
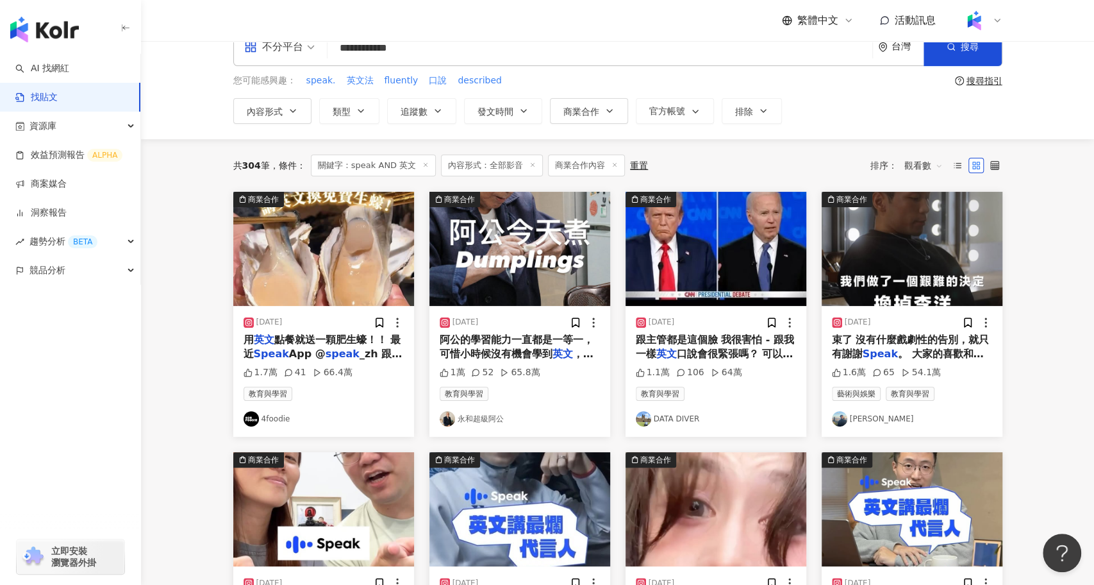
scroll to position [29, 0]
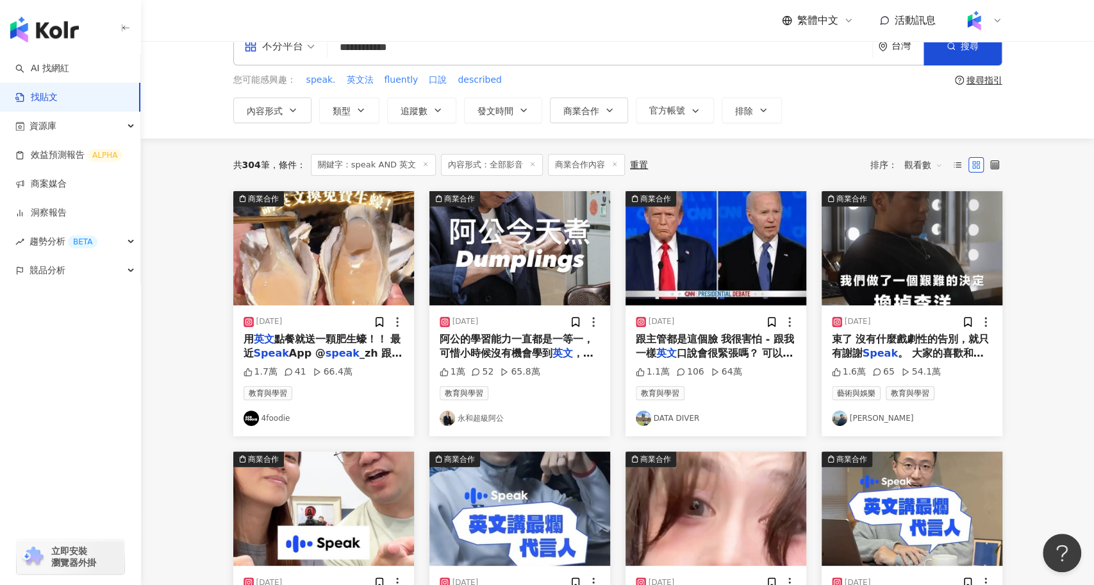
click at [320, 268] on img "button" at bounding box center [323, 248] width 181 height 114
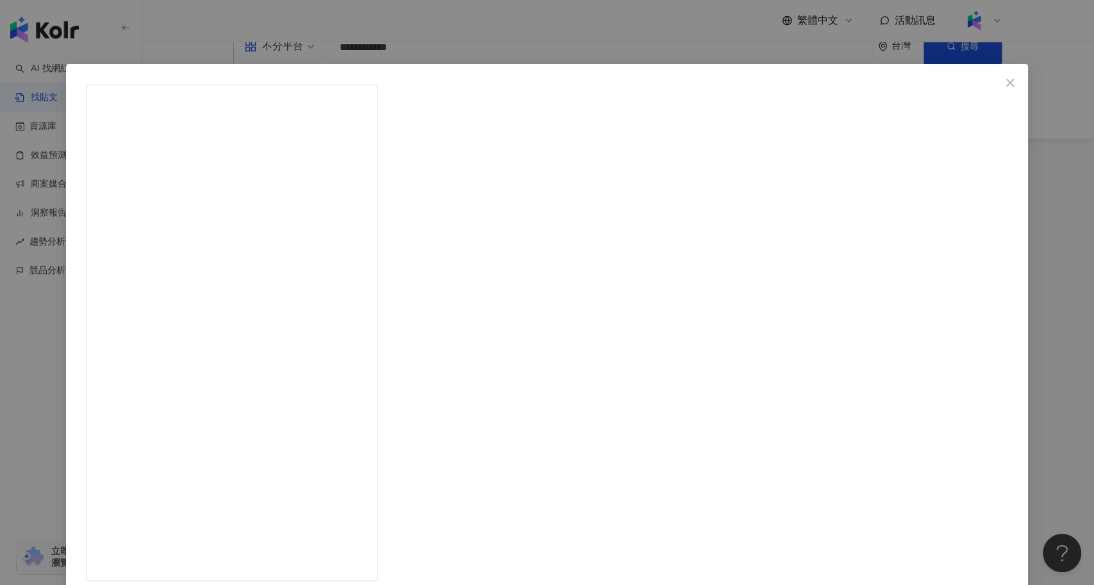
click at [185, 377] on div "4foodie 2025/5/31 用英文點餐就送一顆肥生蠔！！ 最近Speak App @speak_zh 跟 She’ll Oyster Bar｜敘 合作…" at bounding box center [547, 292] width 1094 height 585
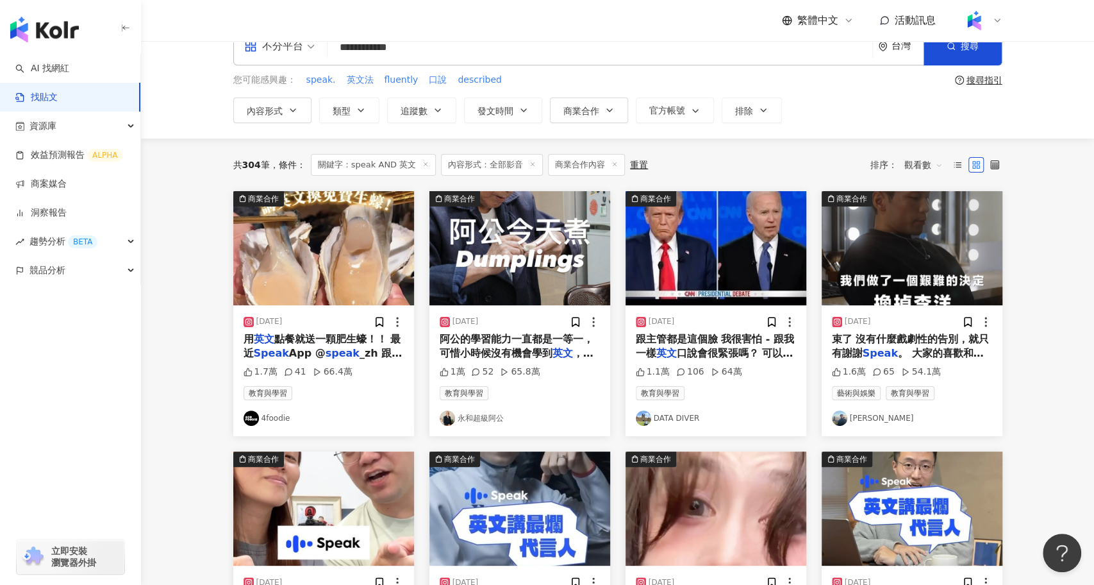
click at [531, 247] on img "button" at bounding box center [519, 248] width 181 height 114
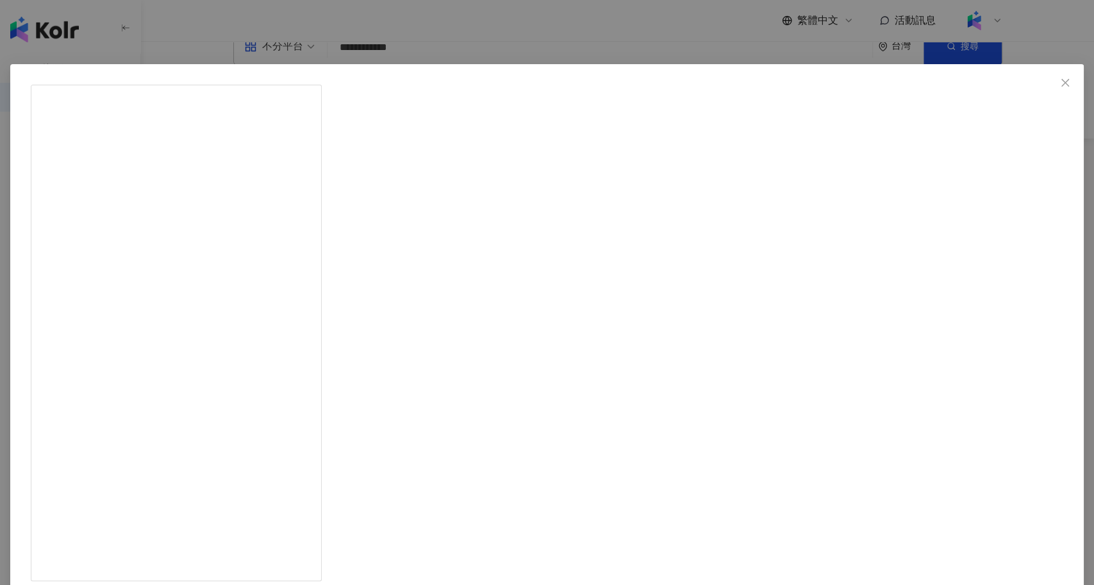
click at [181, 385] on div "永和超級阿公 2025/2/25 1萬 52 65.8萬 查看原始貼文" at bounding box center [547, 292] width 1094 height 585
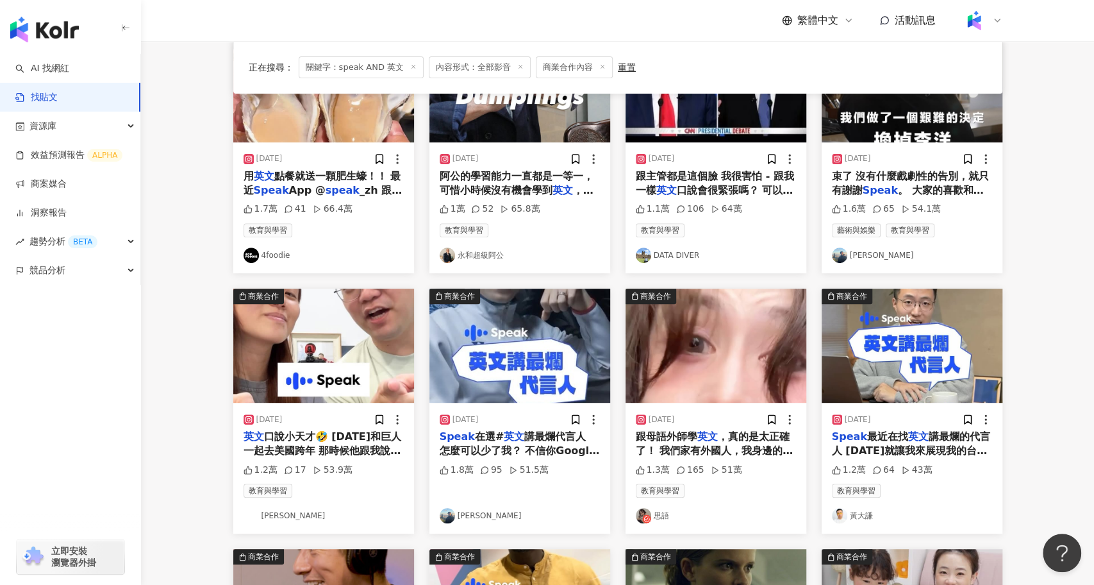
scroll to position [193, 0]
click at [332, 331] on img "button" at bounding box center [323, 345] width 181 height 114
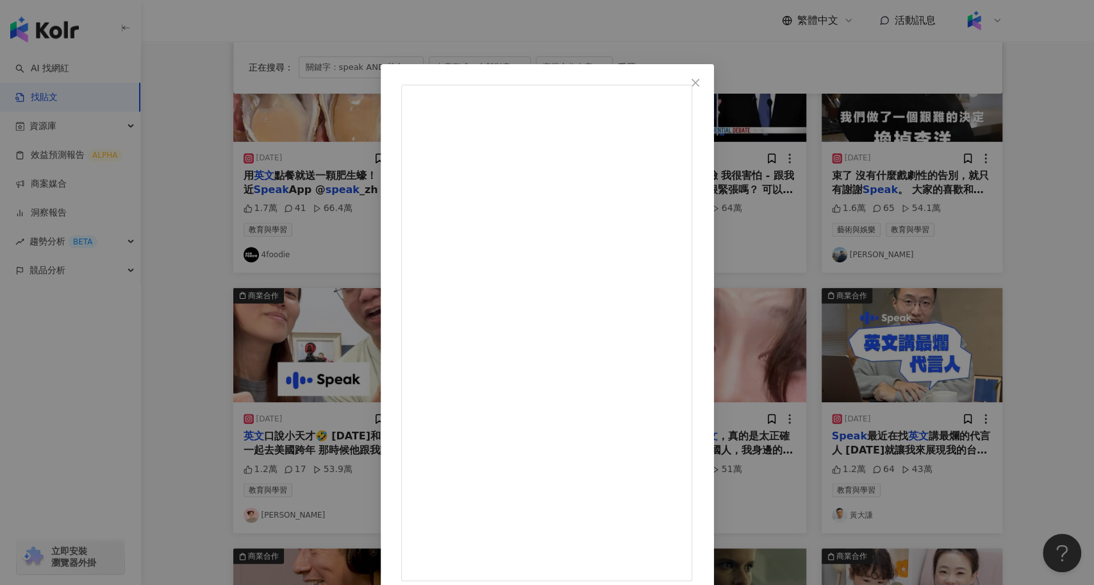
click at [180, 364] on div "陳彥婷 tiffany 2025/6/9 1.2萬 17 53.9萬 查看原始貼文" at bounding box center [547, 292] width 1094 height 585
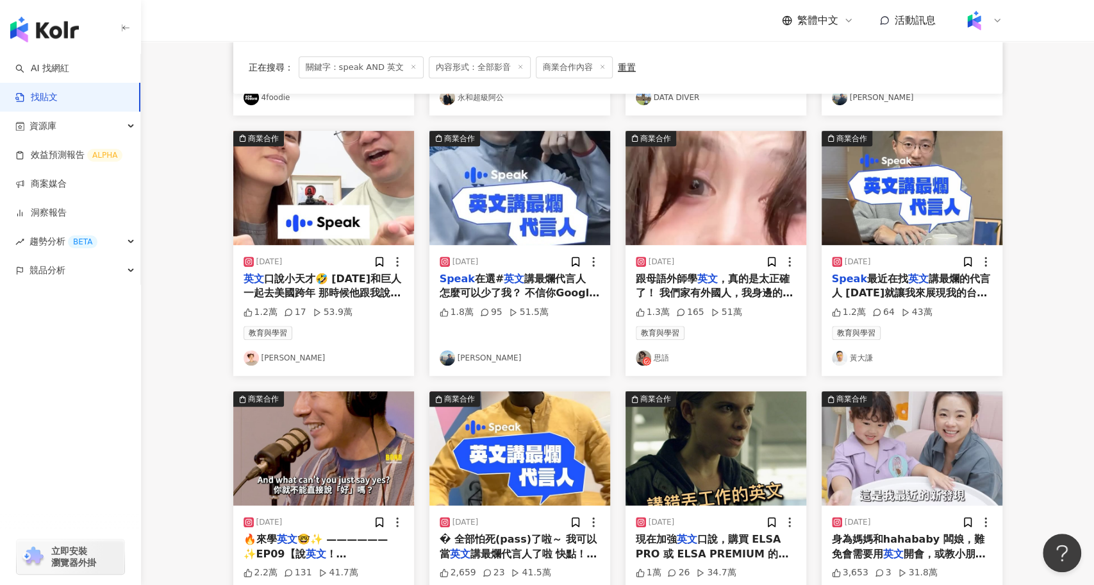
scroll to position [362, 0]
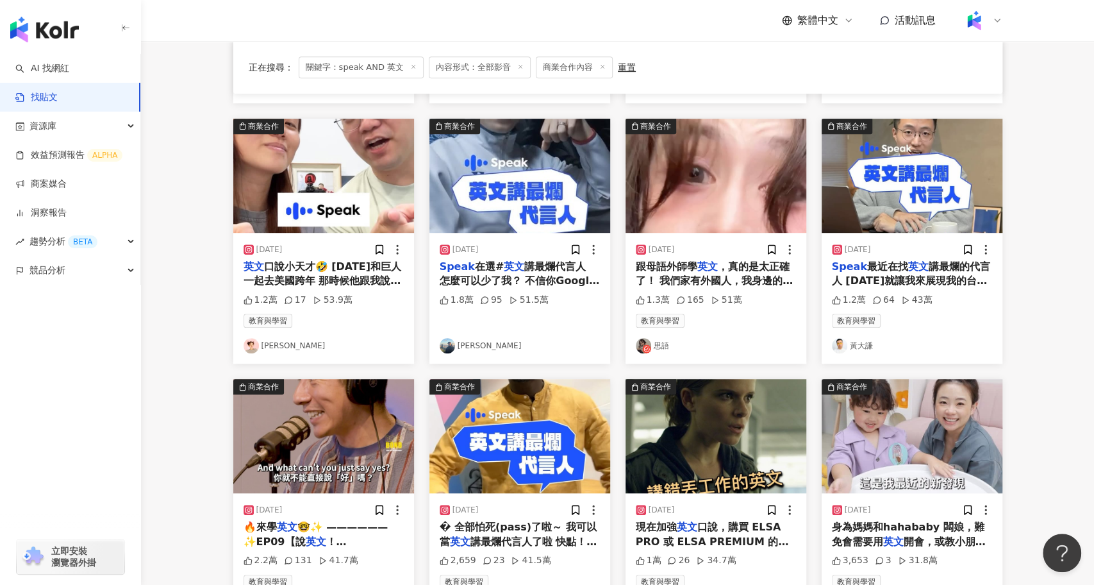
click at [542, 177] on img "button" at bounding box center [519, 176] width 181 height 114
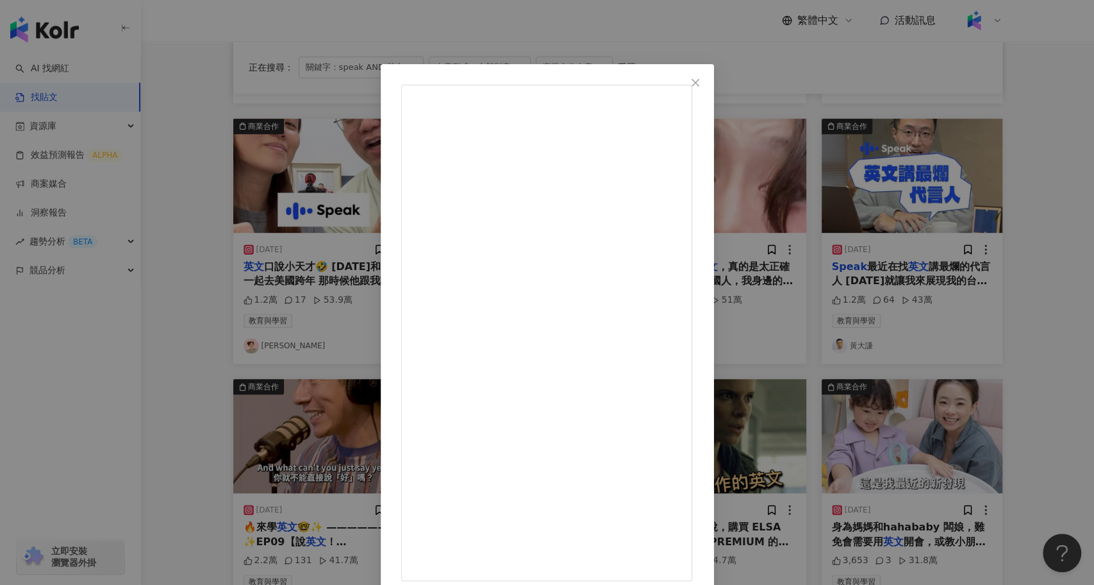
click at [179, 303] on div "李洋 2025/2/2 Speak 在選#英文講最爛代言人 怎麼可以少了我？ 不信你Google「李洋英文」⋯⋯ 除了大家最記得的那兩個“名場面” 我其實還有…" at bounding box center [547, 292] width 1094 height 585
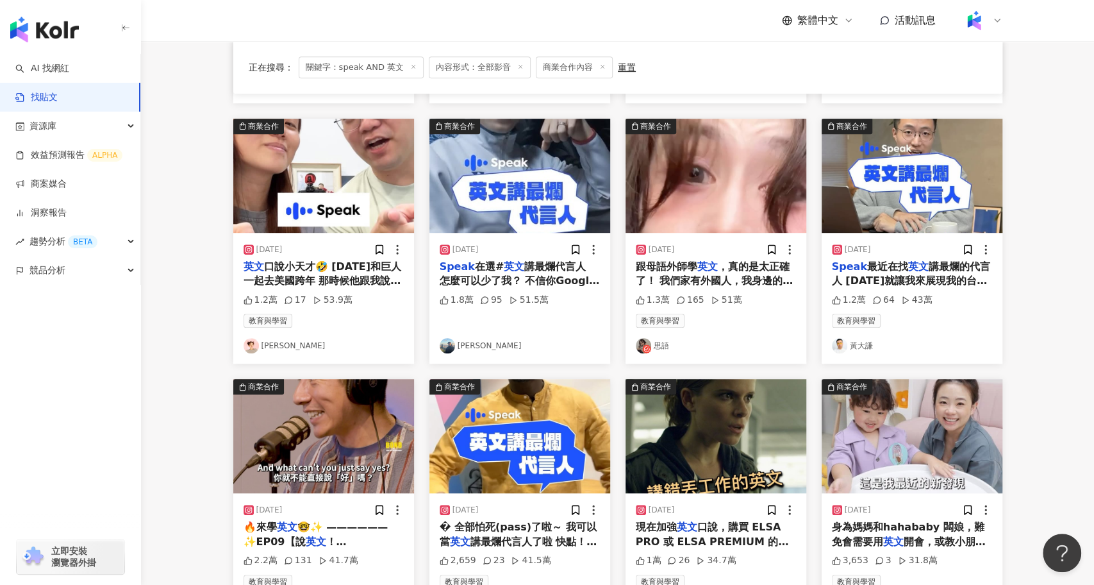
click at [938, 470] on img "button" at bounding box center [912, 436] width 181 height 114
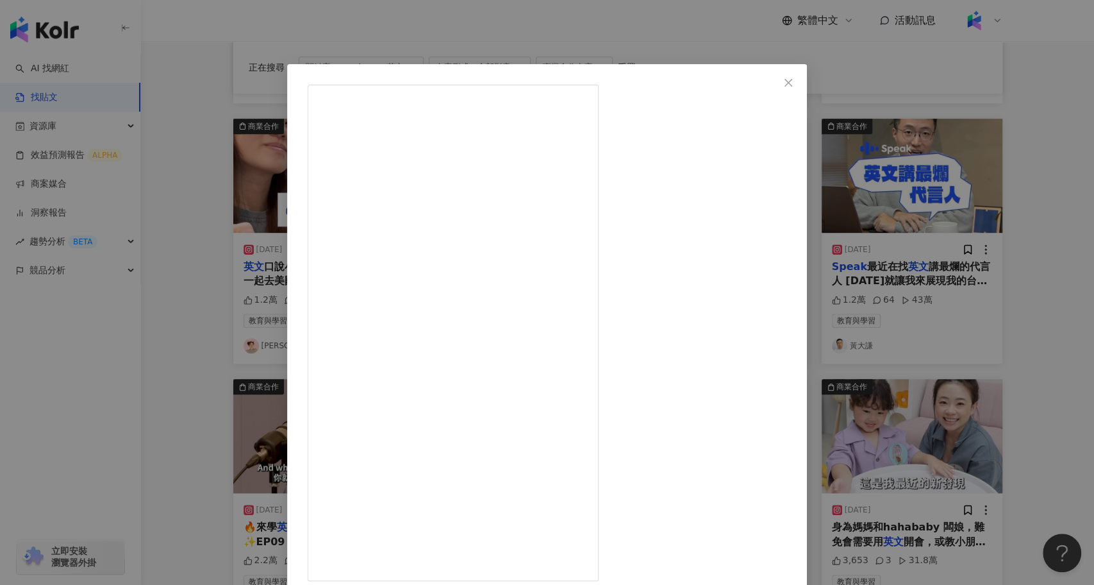
click at [1026, 358] on div "嘎嫂二伯 2025/6/18 身為媽媽和hahababy 闆娘，難免會需要用英文開會，或教小朋友寫作業，但平常真的忙到連補習的時間都沒有啊啊…😨 還好我有了「…" at bounding box center [547, 292] width 1094 height 585
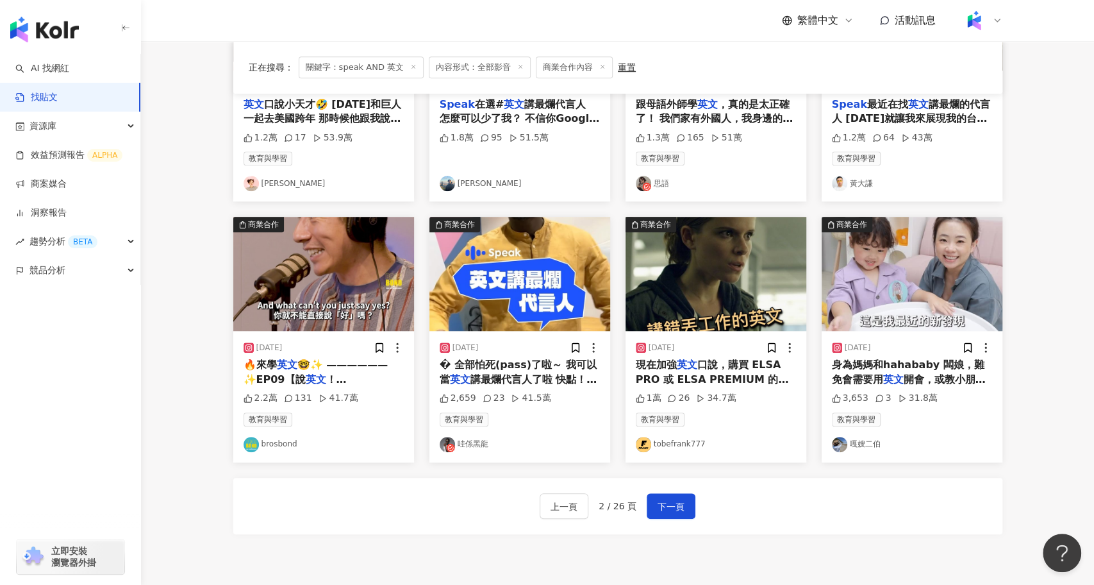
scroll to position [528, 0]
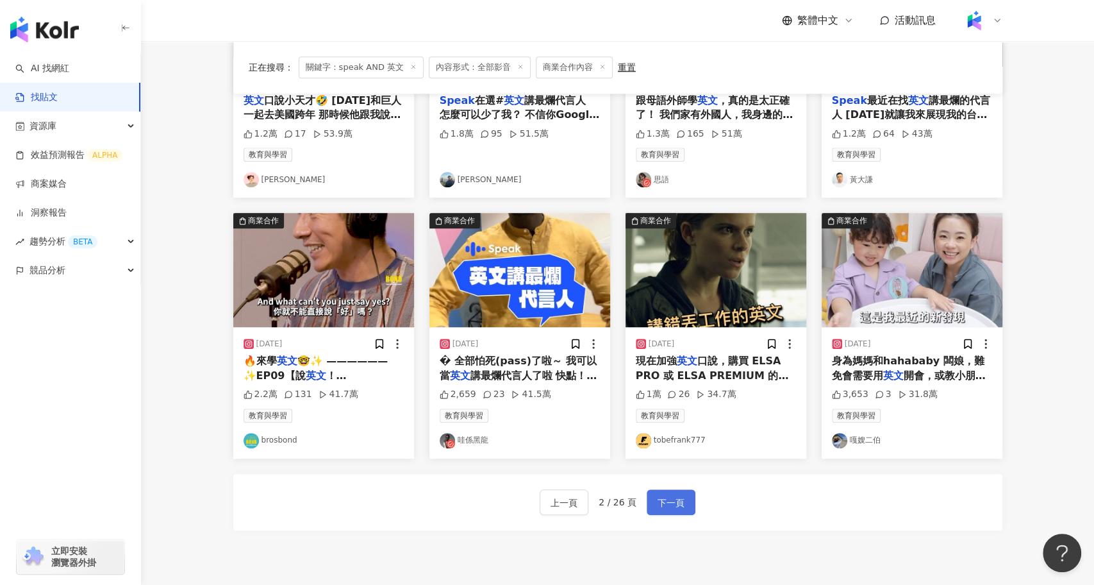
click at [671, 499] on span "下一頁" at bounding box center [671, 502] width 27 height 15
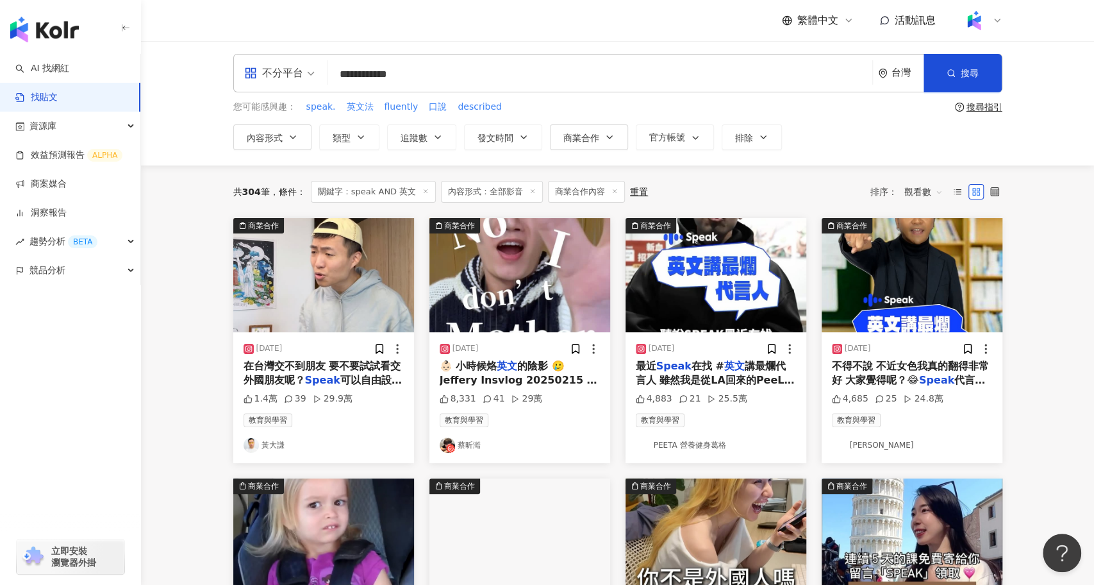
scroll to position [0, 0]
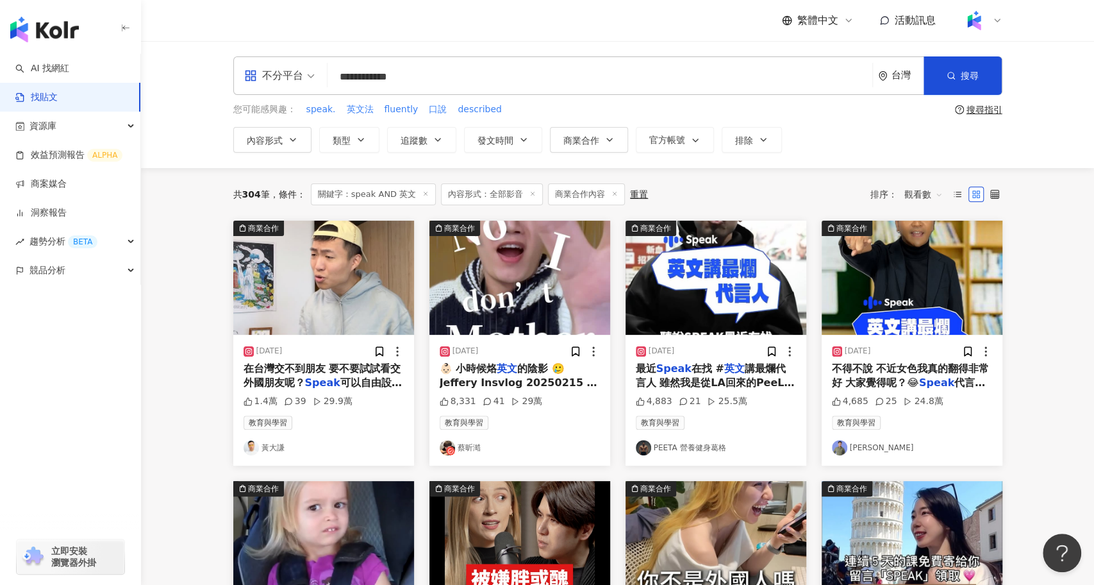
click at [327, 286] on img "button" at bounding box center [323, 277] width 181 height 114
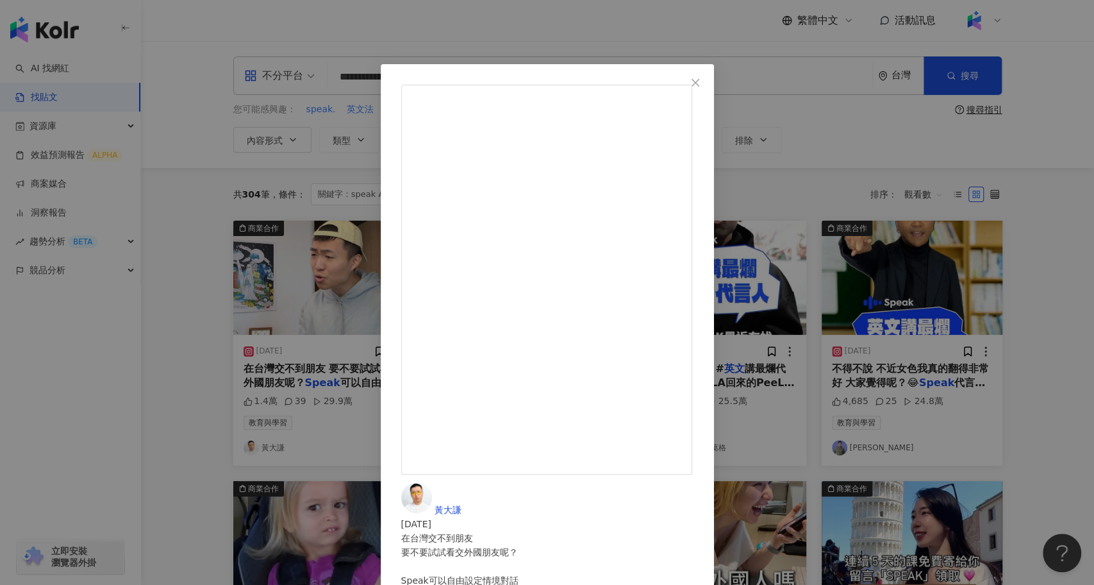
click at [176, 416] on div "黃大謙 2025/1/5 在台灣交不到朋友 要不要試試看交外國朋友呢？ Speak可以自由設定情境對話 讓你跟AI盡情練習英文口說 這真的是我用過最厲害的英文…" at bounding box center [547, 292] width 1094 height 585
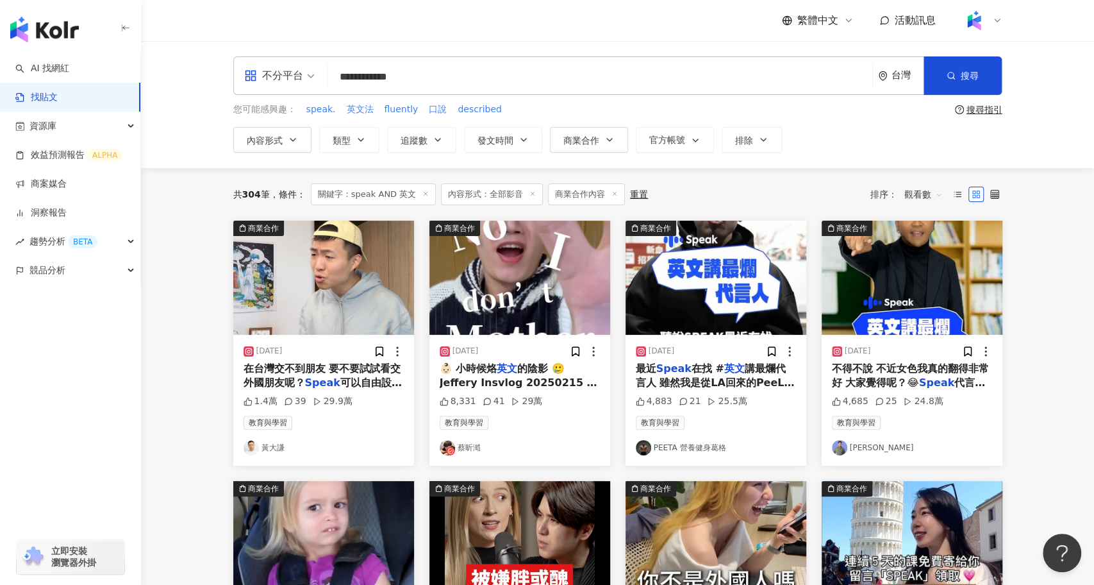
click at [527, 288] on img "button" at bounding box center [519, 277] width 181 height 114
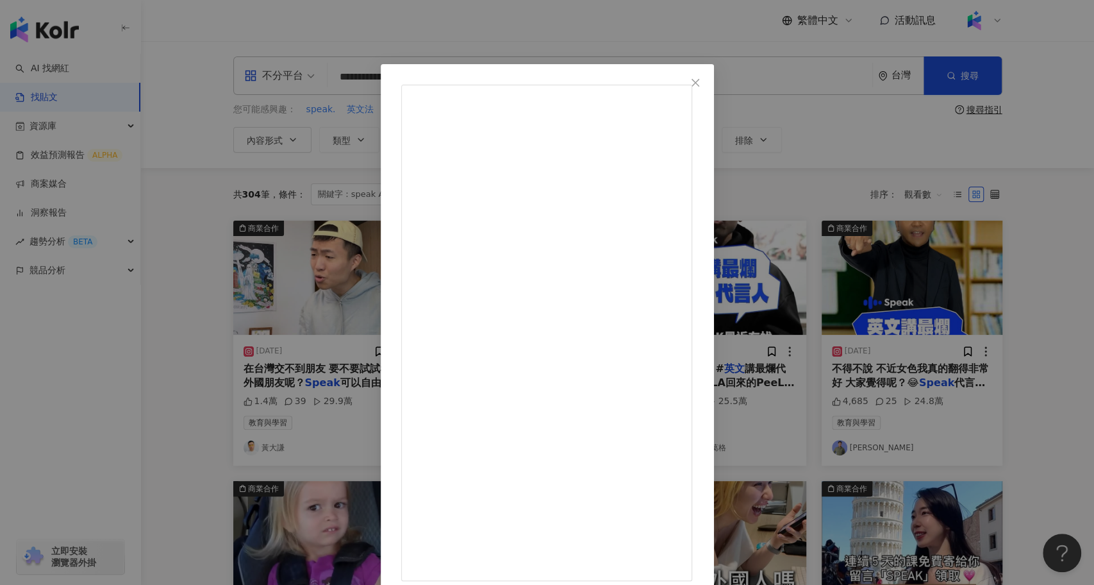
click at [186, 365] on div "蔡昕澔 2025/2/15 8,331 41 29萬 查看原始貼文" at bounding box center [547, 292] width 1094 height 585
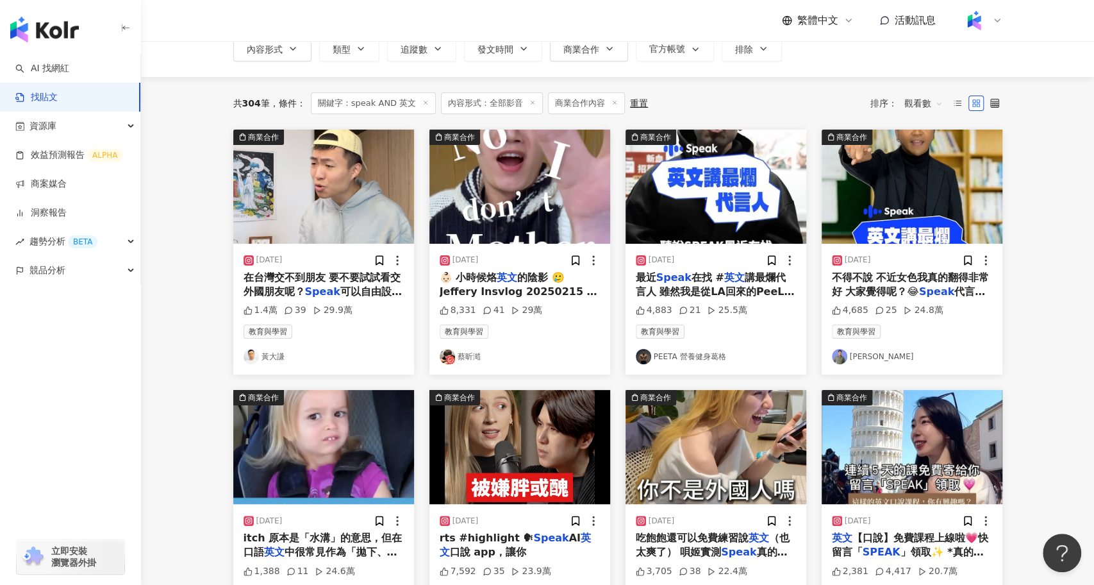
scroll to position [90, 0]
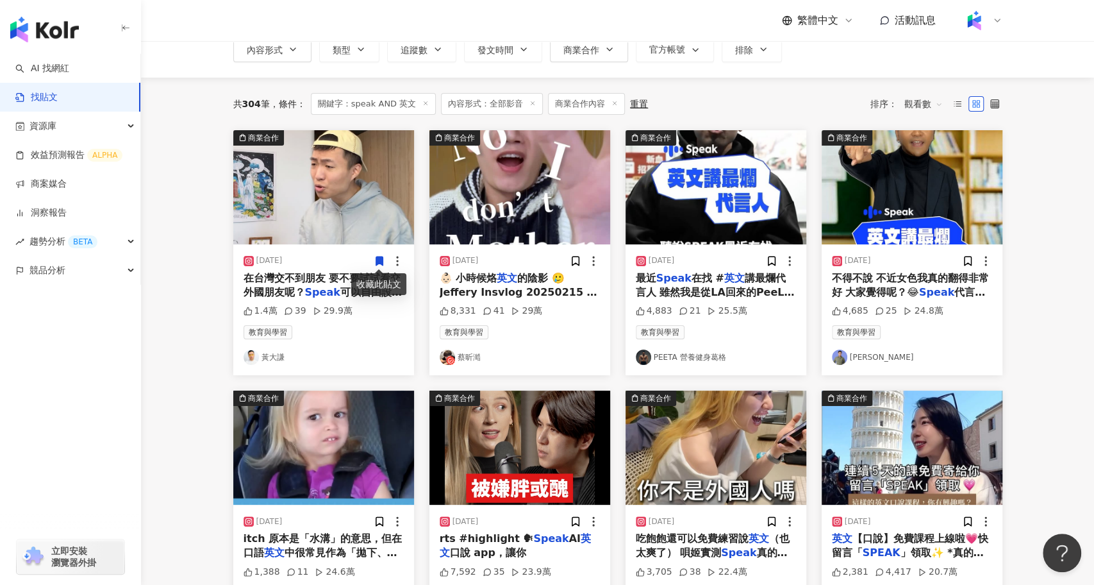
click at [363, 196] on img "button" at bounding box center [323, 187] width 181 height 114
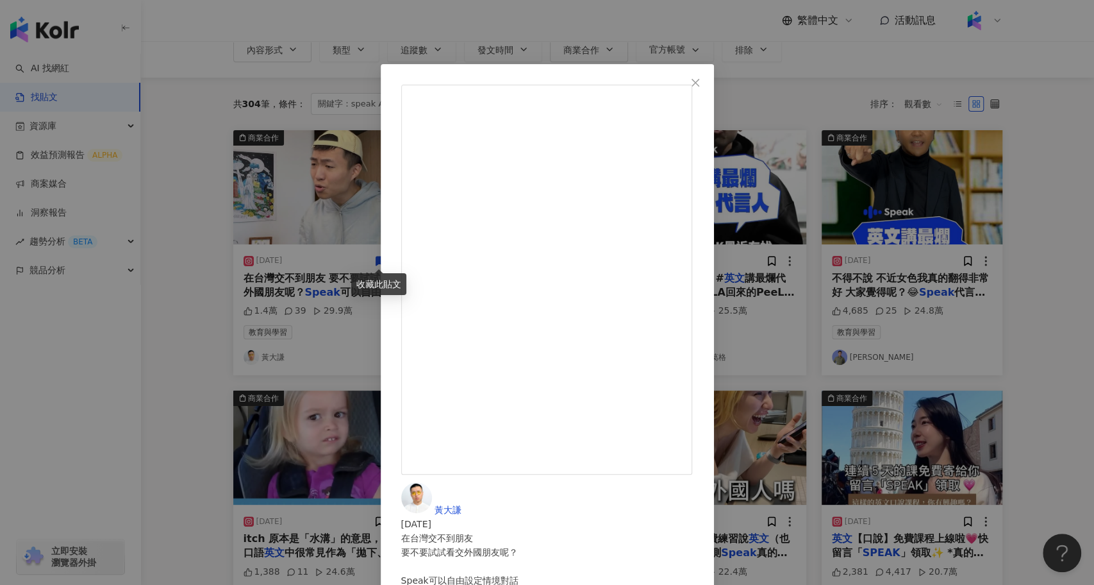
click at [206, 237] on div "黃大謙 2025/1/5 在台灣交不到朋友 要不要試試看交外國朋友呢？ Speak可以自由設定情境對話 讓你跟AI盡情練習英文口說 這真的是我用過最厲害的英文…" at bounding box center [547, 292] width 1094 height 585
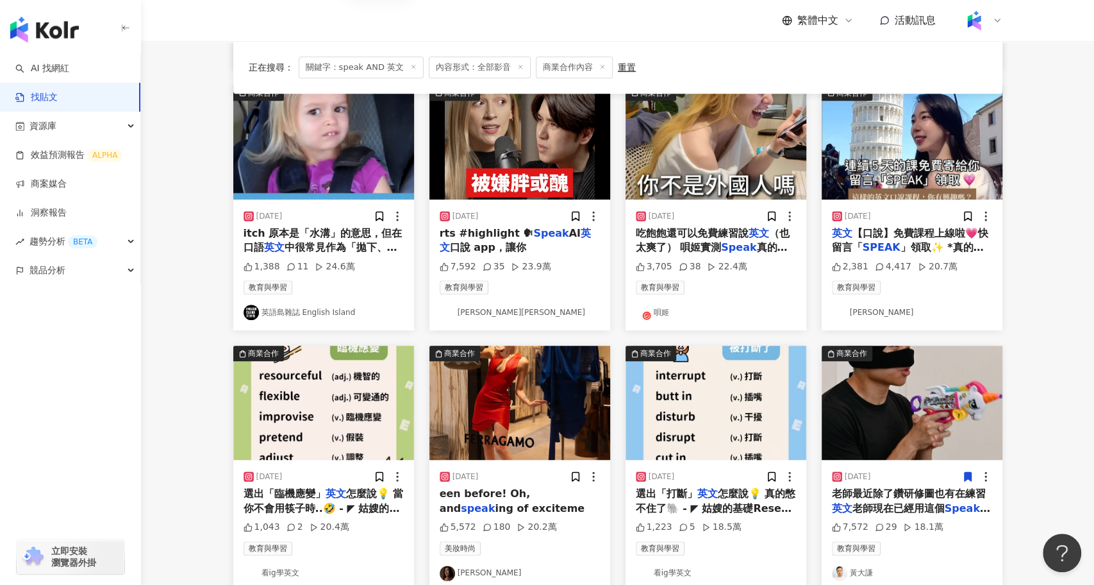
scroll to position [436, 0]
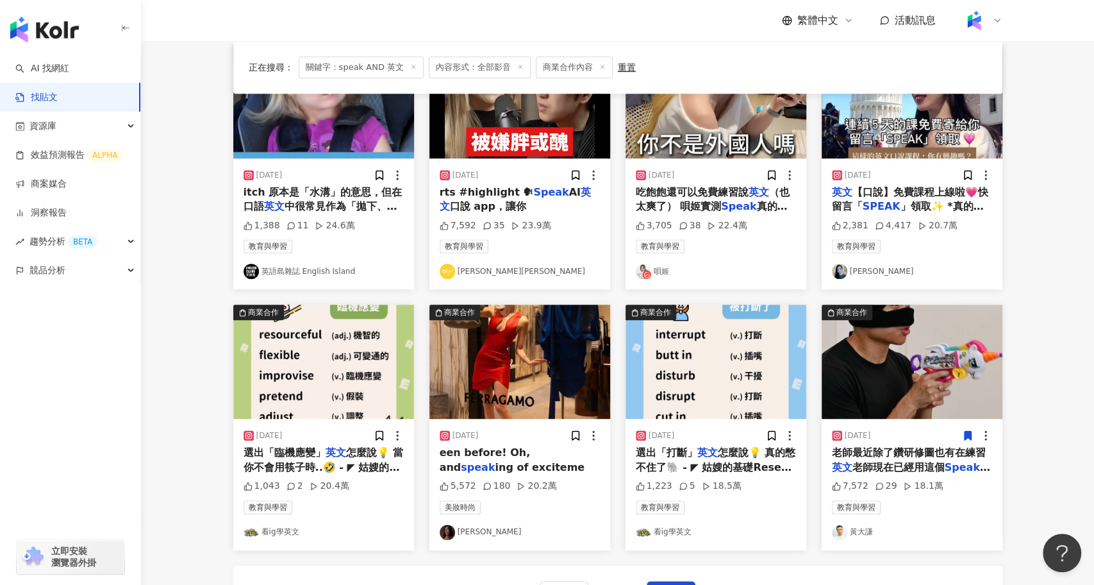
click at [861, 366] on img "button" at bounding box center [912, 361] width 181 height 114
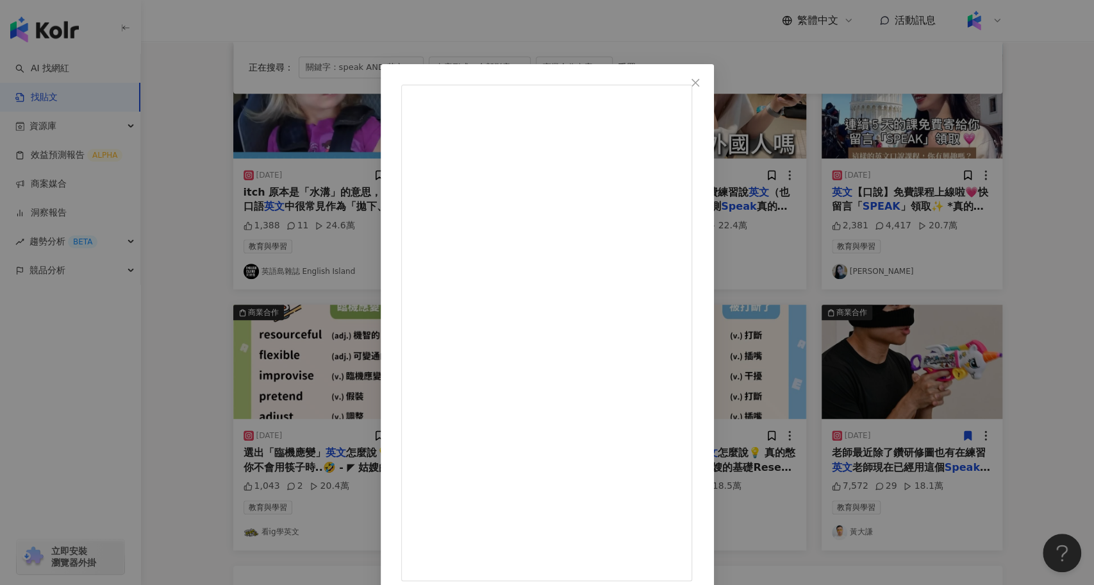
click at [217, 362] on div "黃大謙 2024/8/30 老師最近除了鑽研修圖也有在練習英文 老師現在已經用這個Speak連續學習56天了 我現在看到新的同學都會逼他們下載 在主頁的精選限…" at bounding box center [547, 292] width 1094 height 585
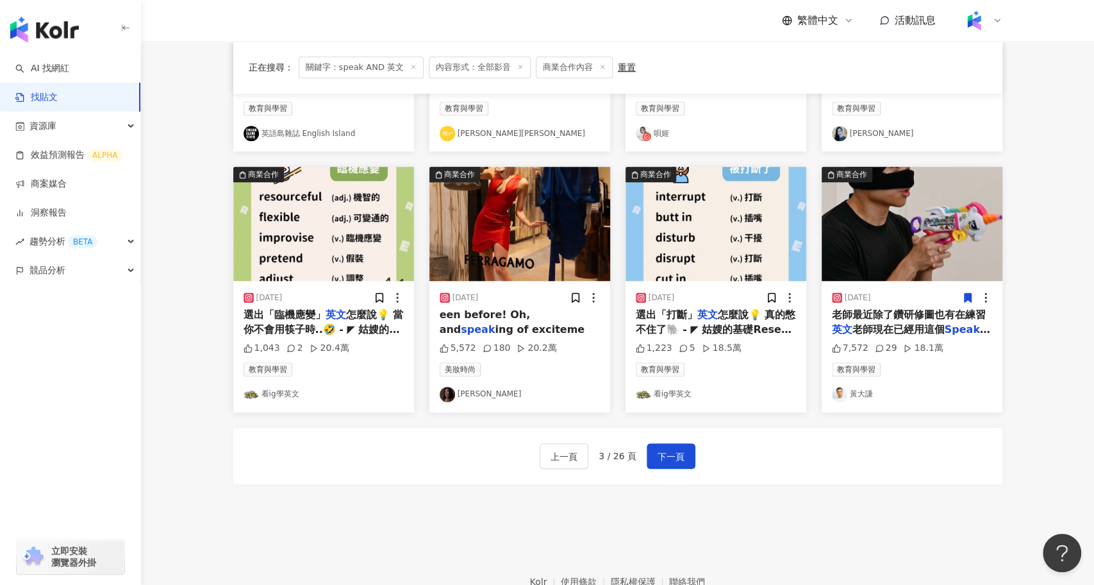
scroll to position [576, 0]
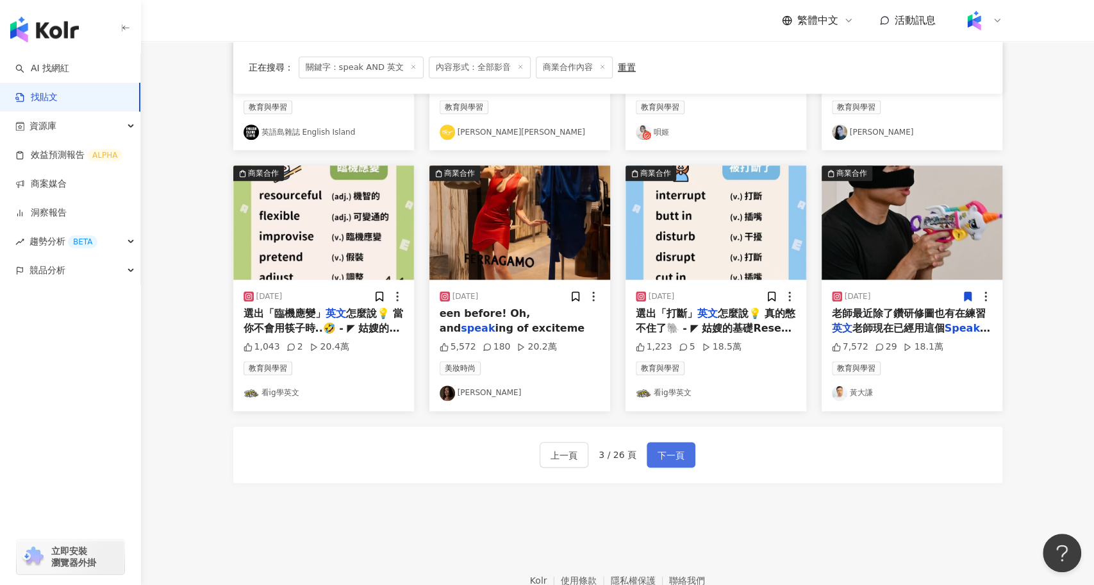
click at [667, 451] on span "下一頁" at bounding box center [671, 454] width 27 height 15
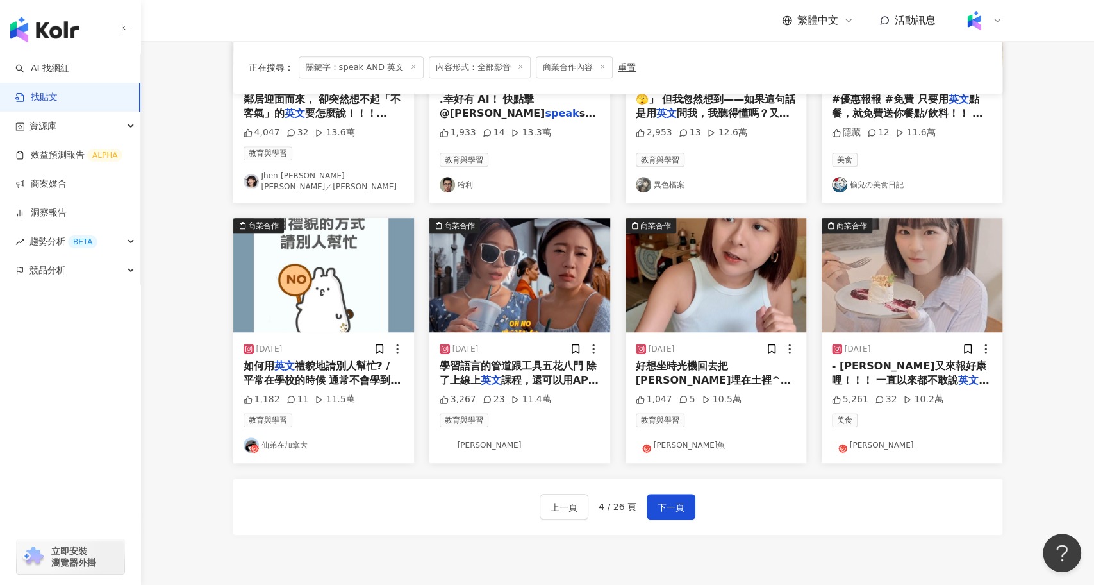
scroll to position [531, 0]
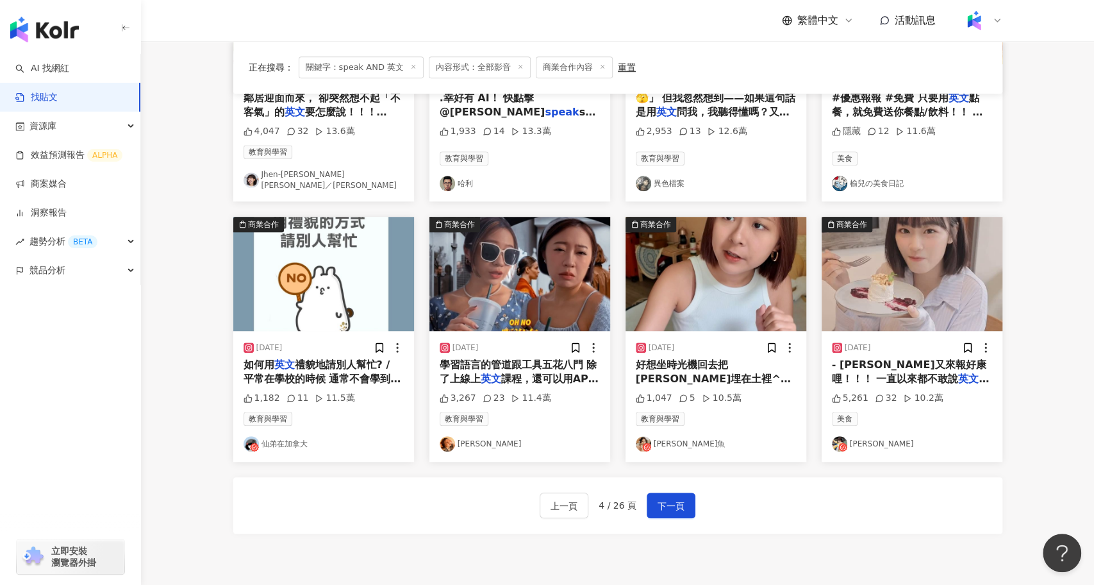
click at [538, 276] on img "button" at bounding box center [519, 274] width 181 height 114
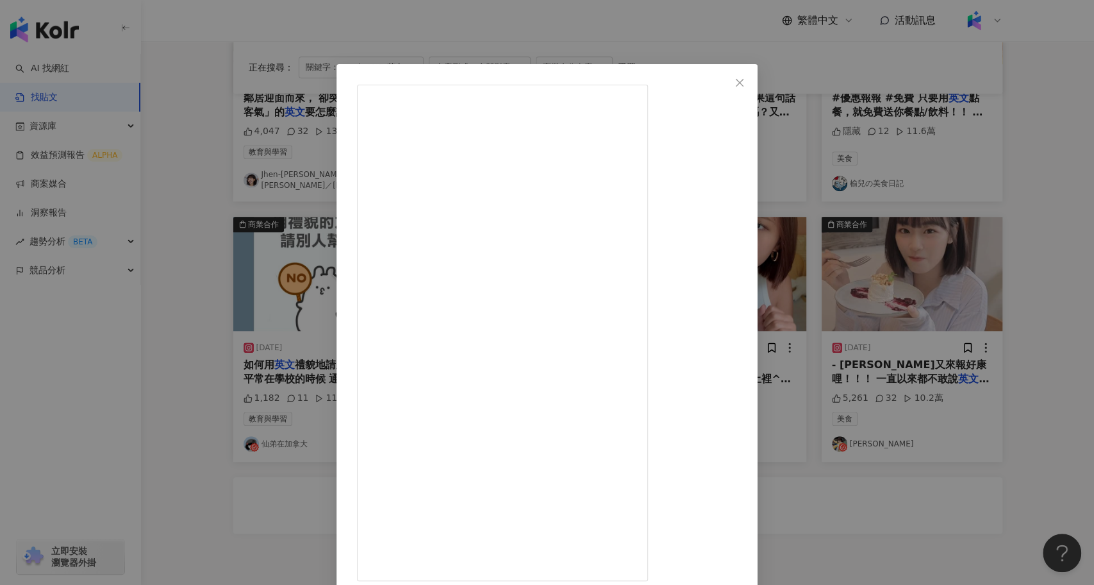
click at [206, 448] on div "琦琦 2024/9/30 Mean girls離開校園踏入職場後 還是一樣mean阿⚠️ 不過不擔心，Valley Girl的態度 我們也是可以靠練習、模仿成…" at bounding box center [547, 292] width 1094 height 585
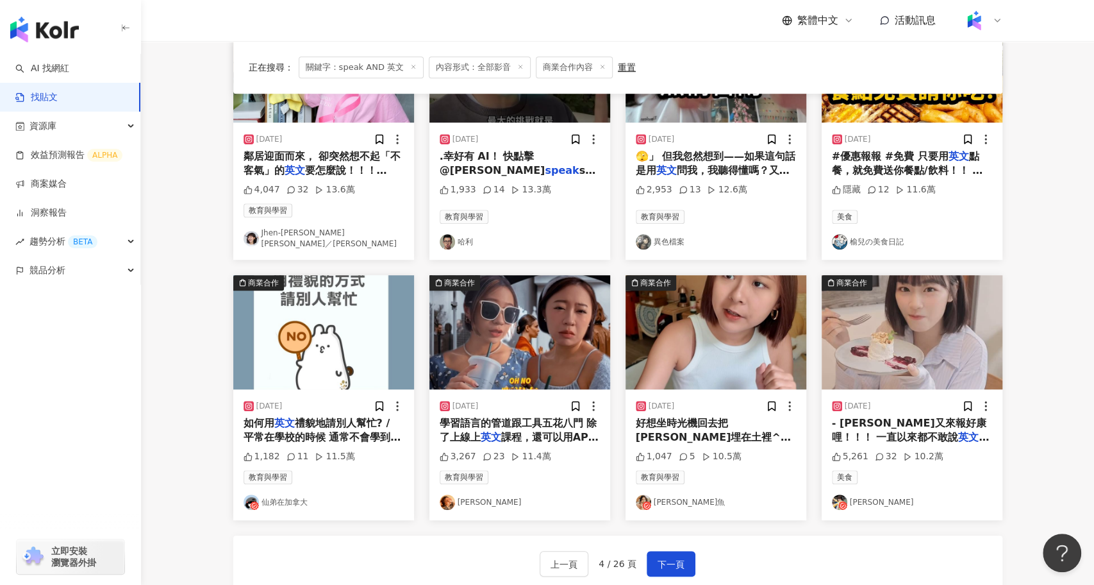
scroll to position [472, 0]
click at [743, 358] on img "button" at bounding box center [716, 333] width 181 height 114
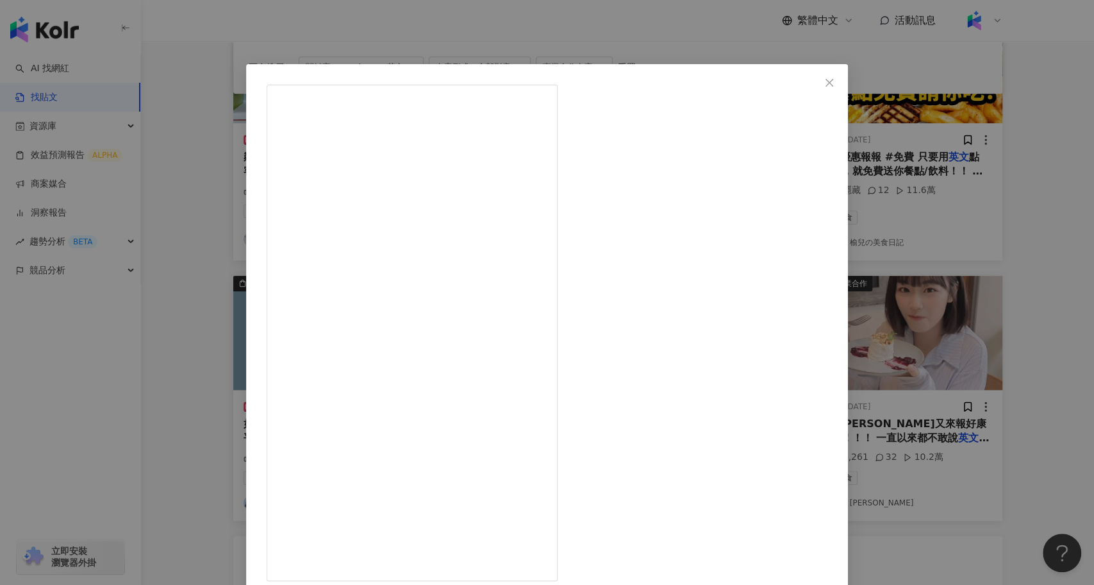
click at [220, 318] on div "桑潔魚 2024/10/2 1,047 5 10.5萬 查看原始貼文" at bounding box center [547, 292] width 1094 height 585
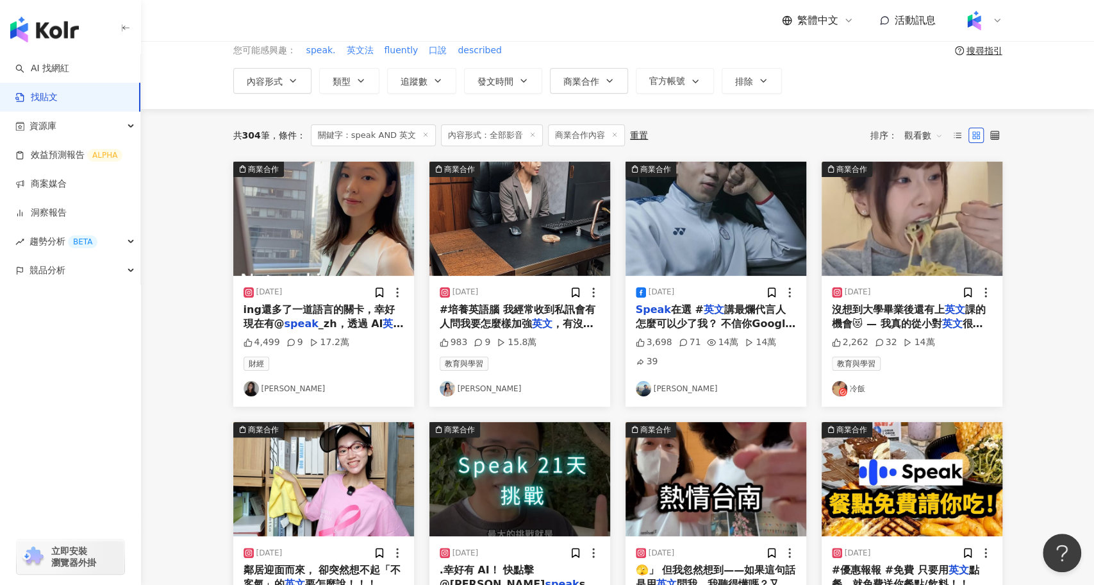
scroll to position [54, 0]
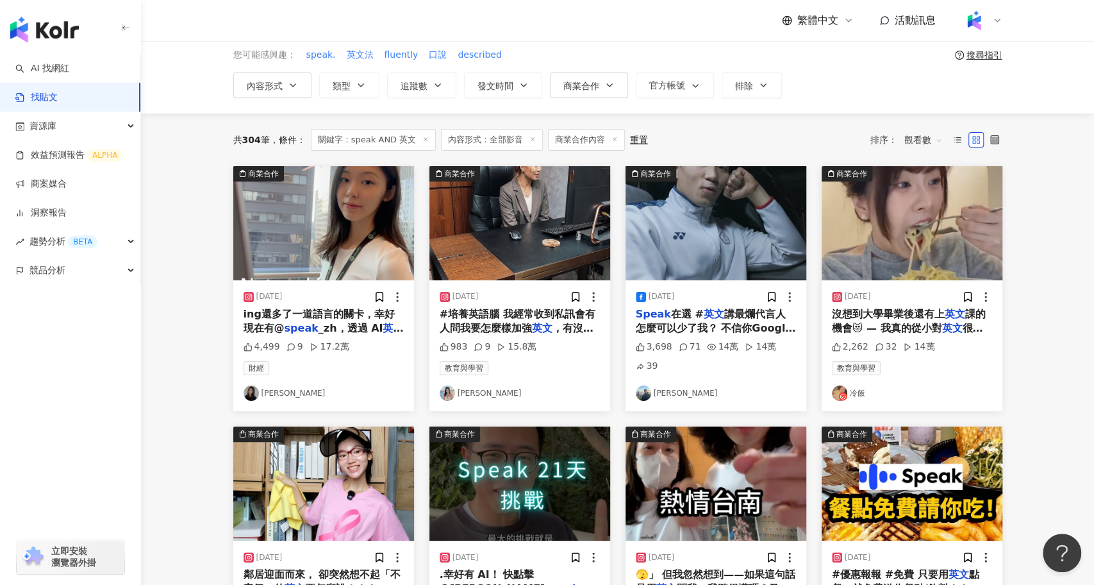
click at [897, 328] on span "課的機會😻 — 我真的從小對" at bounding box center [909, 321] width 154 height 26
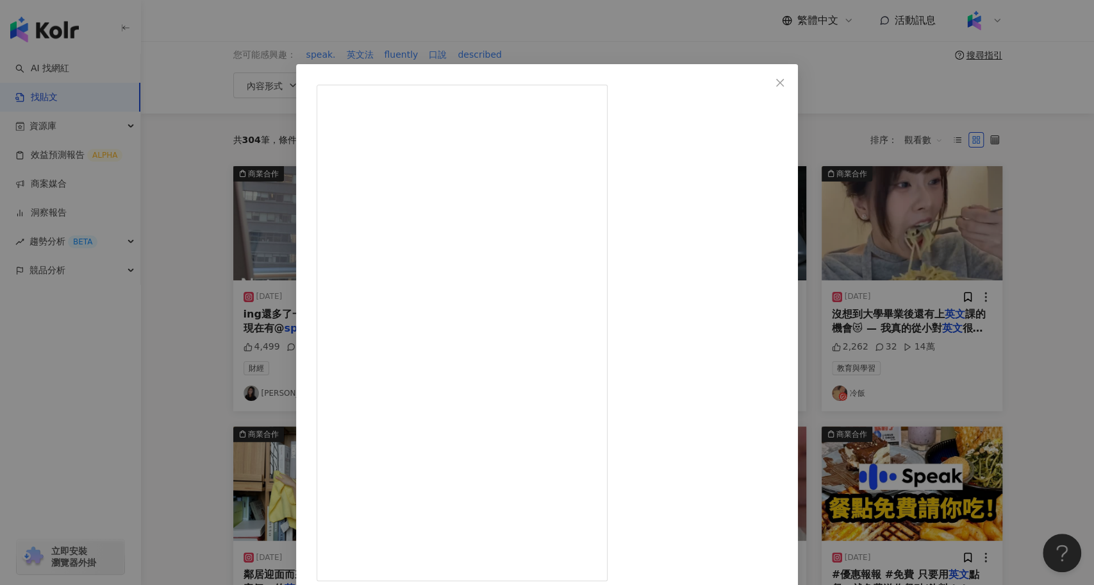
click at [193, 370] on div "冷飯 2025/2/4 2,262 32 14萬 查看原始貼文" at bounding box center [547, 292] width 1094 height 585
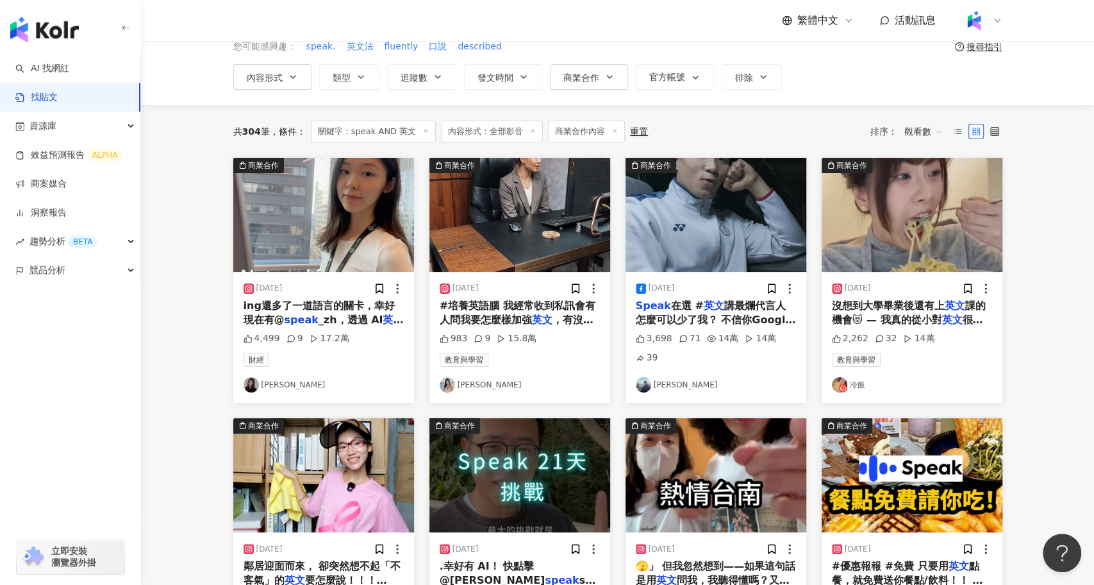
scroll to position [54, 0]
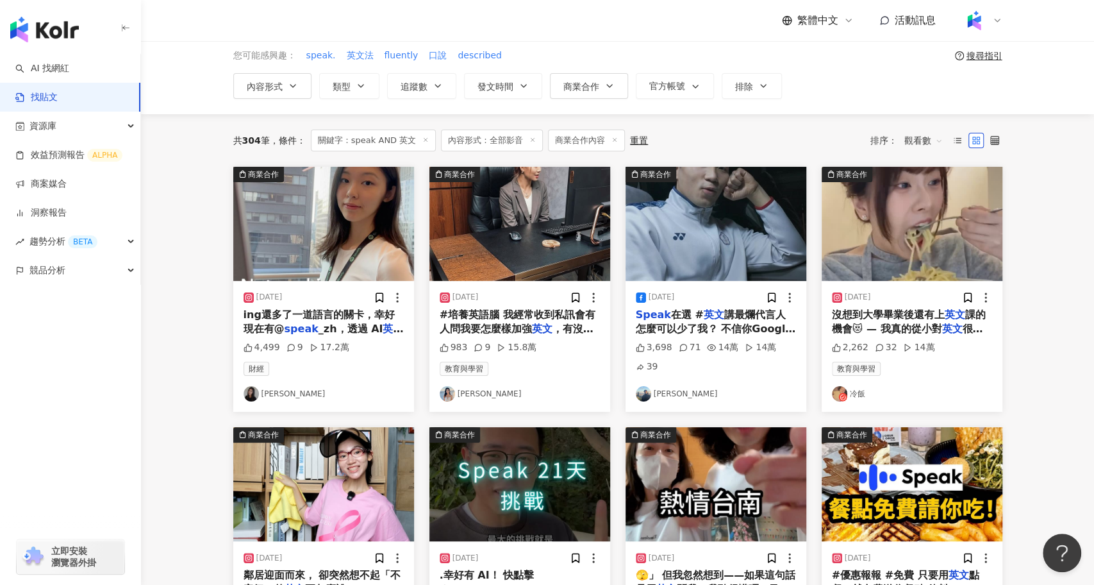
click at [521, 217] on img "button" at bounding box center [519, 224] width 181 height 114
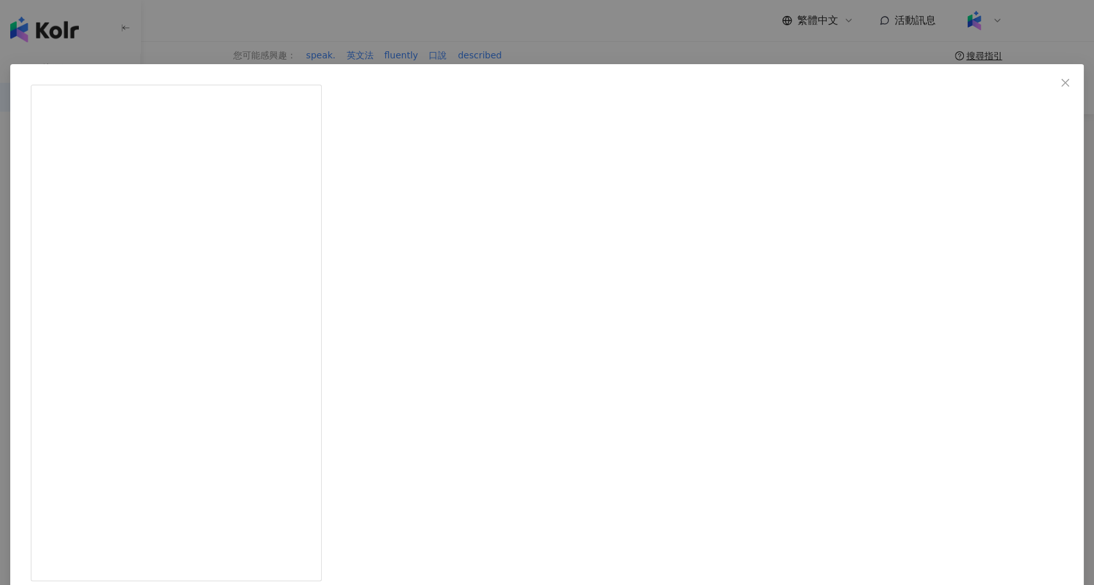
drag, startPoint x: 169, startPoint y: 380, endPoint x: 204, endPoint y: 393, distance: 37.5
click at [169, 380] on div "楊小咪 Pag Yang 2024/2/16 983 9 15.8萬 查看原始貼文" at bounding box center [547, 292] width 1094 height 585
click at [204, 393] on main "**********" at bounding box center [617, 514] width 953 height 1055
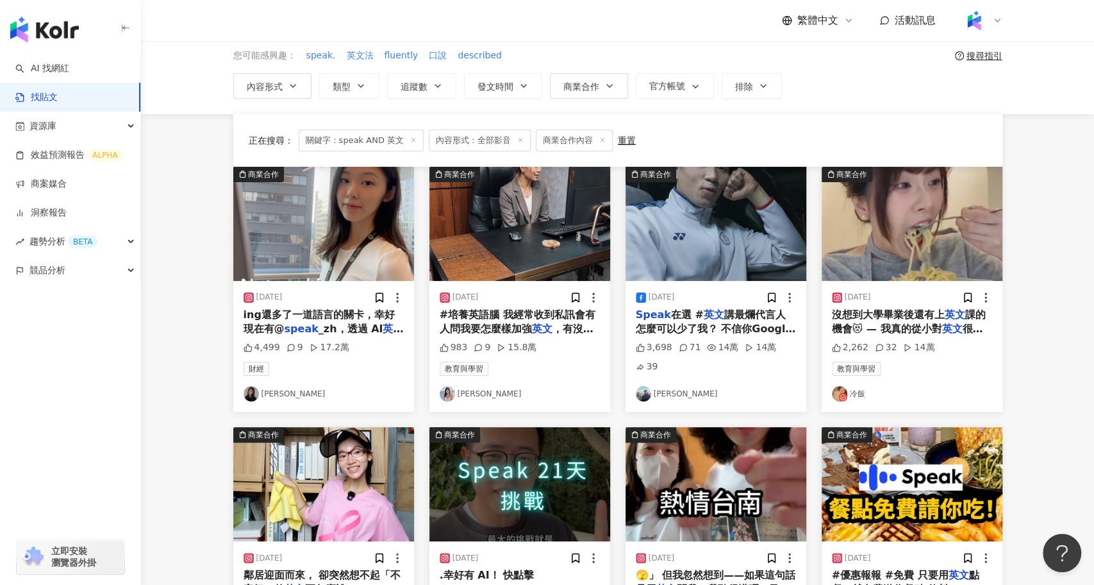
scroll to position [645, 0]
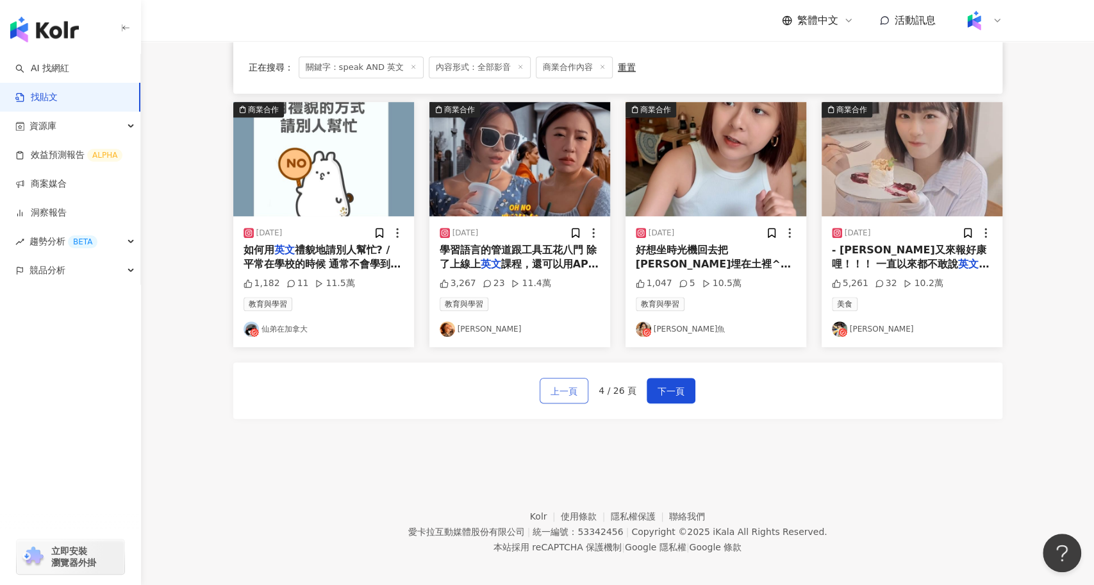
click at [571, 383] on span "上一頁" at bounding box center [564, 390] width 27 height 15
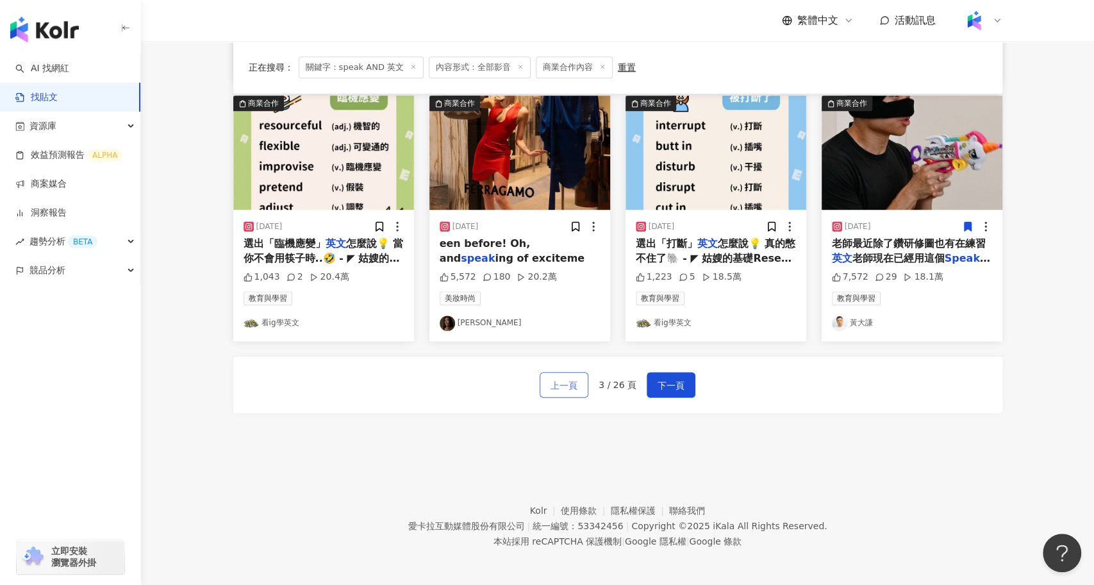
click at [571, 382] on span "上一頁" at bounding box center [564, 384] width 27 height 15
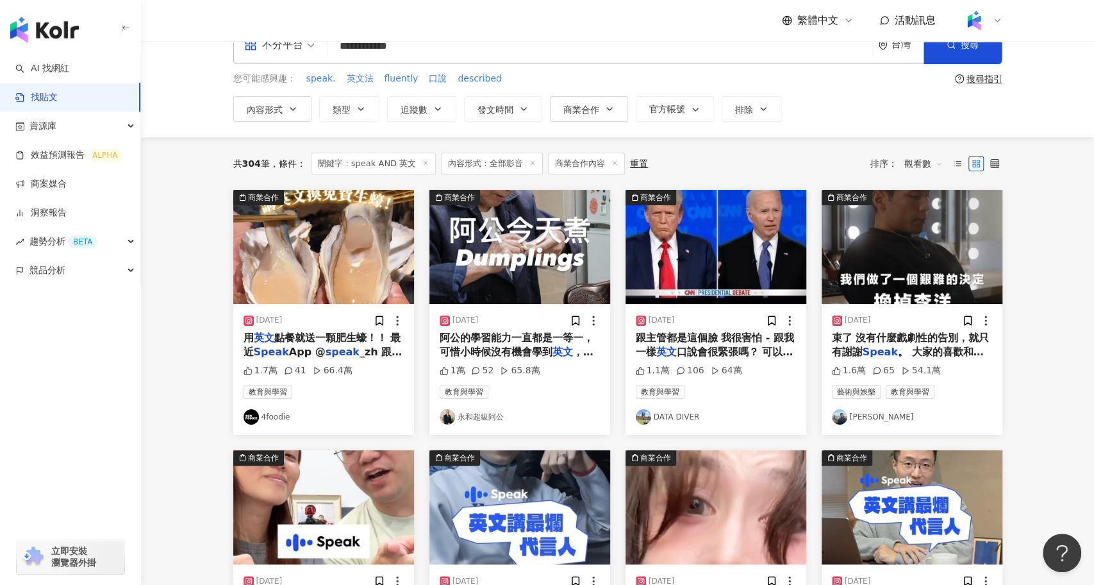
scroll to position [0, 0]
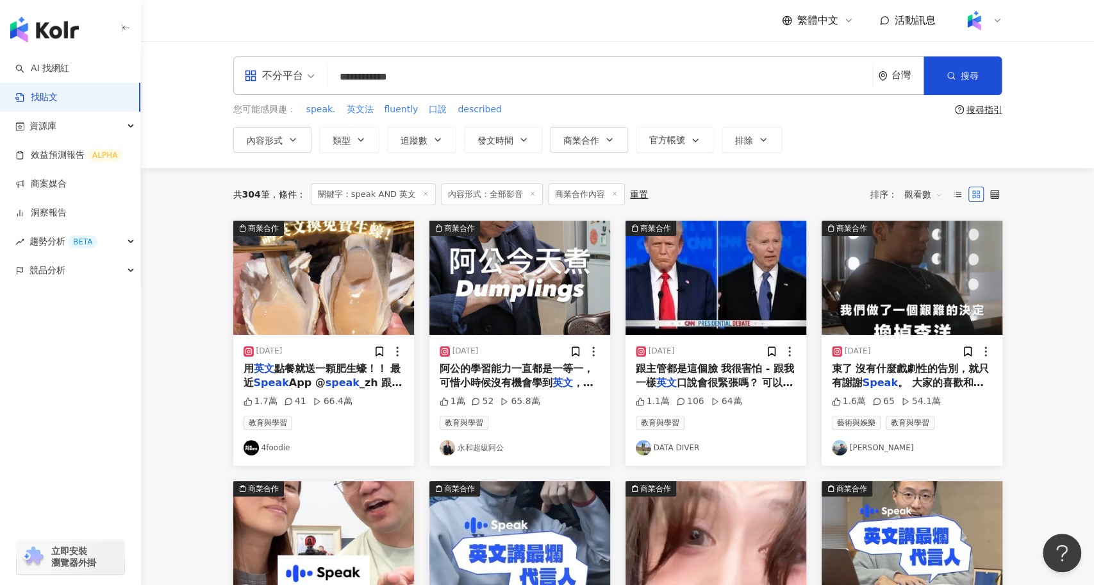
click at [535, 281] on img "button" at bounding box center [519, 277] width 181 height 114
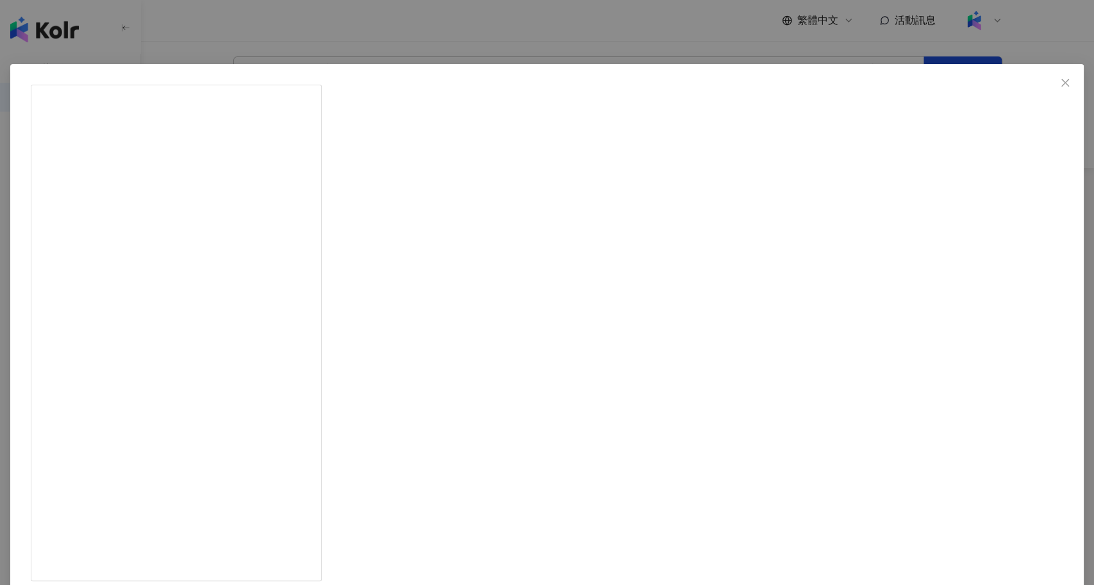
click at [224, 294] on div "永和超級阿公 2025/2/25 1萬 52 65.8萬 查看原始貼文" at bounding box center [547, 292] width 1094 height 585
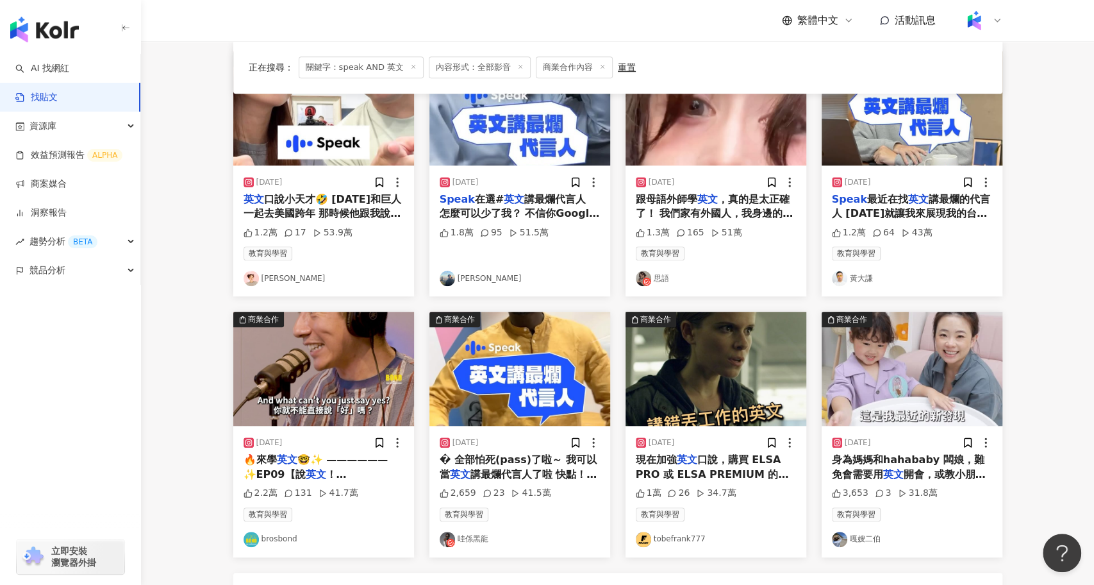
scroll to position [645, 0]
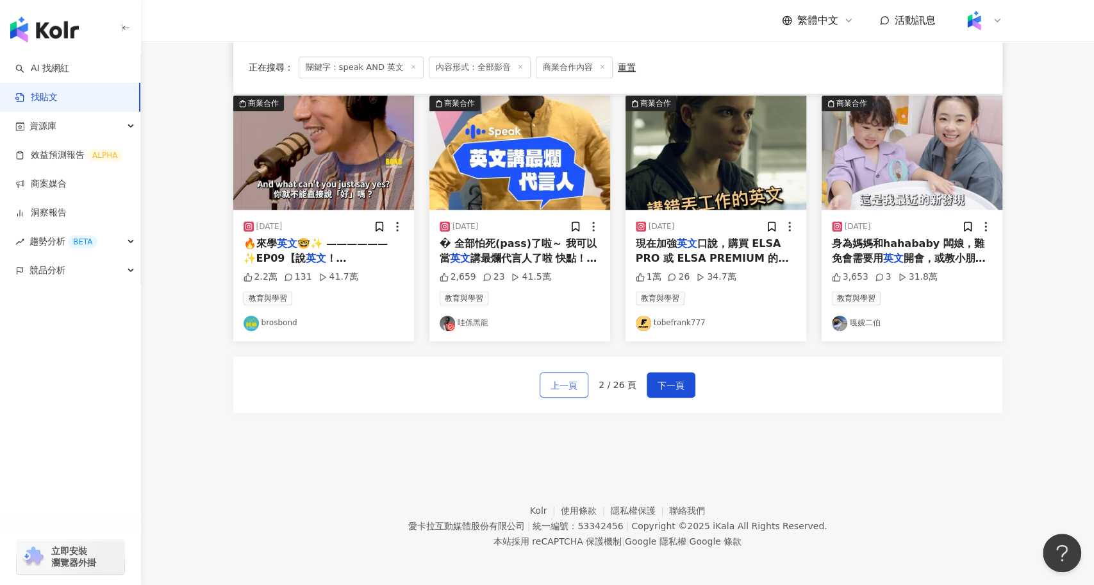
click at [566, 384] on span "上一頁" at bounding box center [564, 384] width 27 height 15
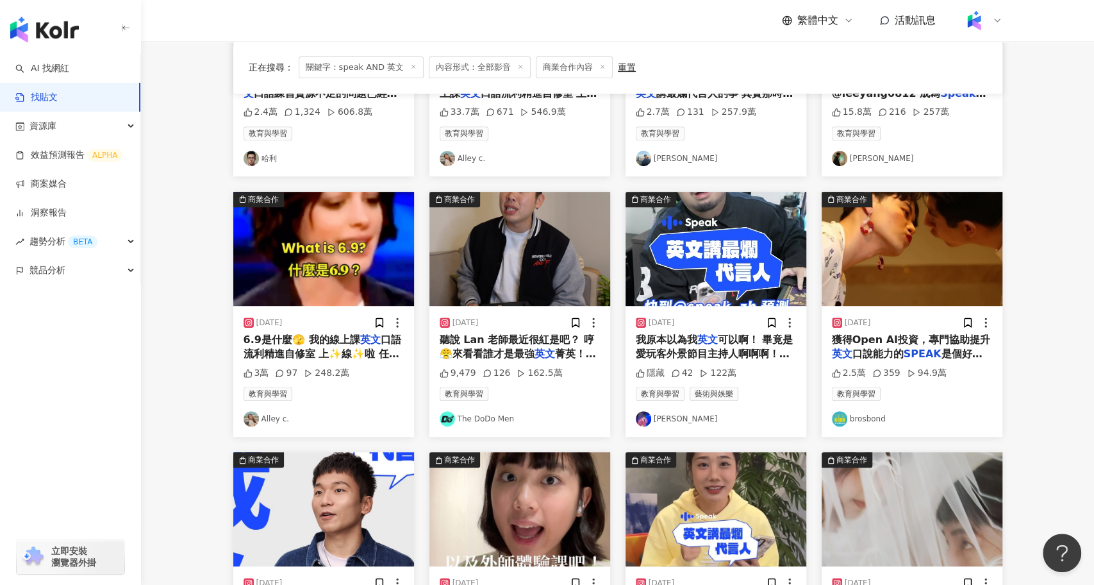
scroll to position [261, 0]
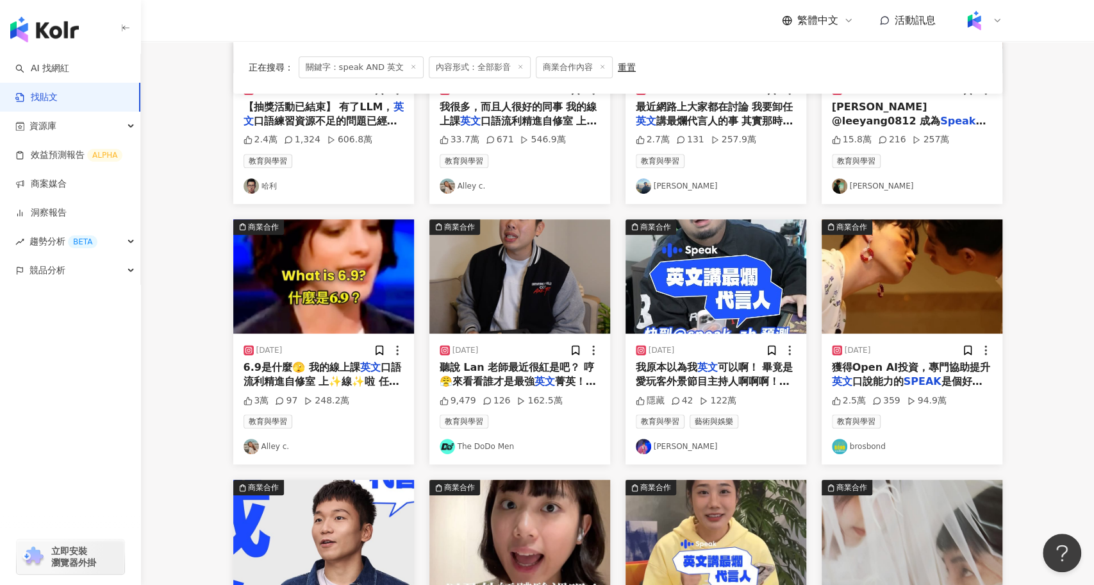
click at [541, 267] on img "button" at bounding box center [519, 276] width 181 height 114
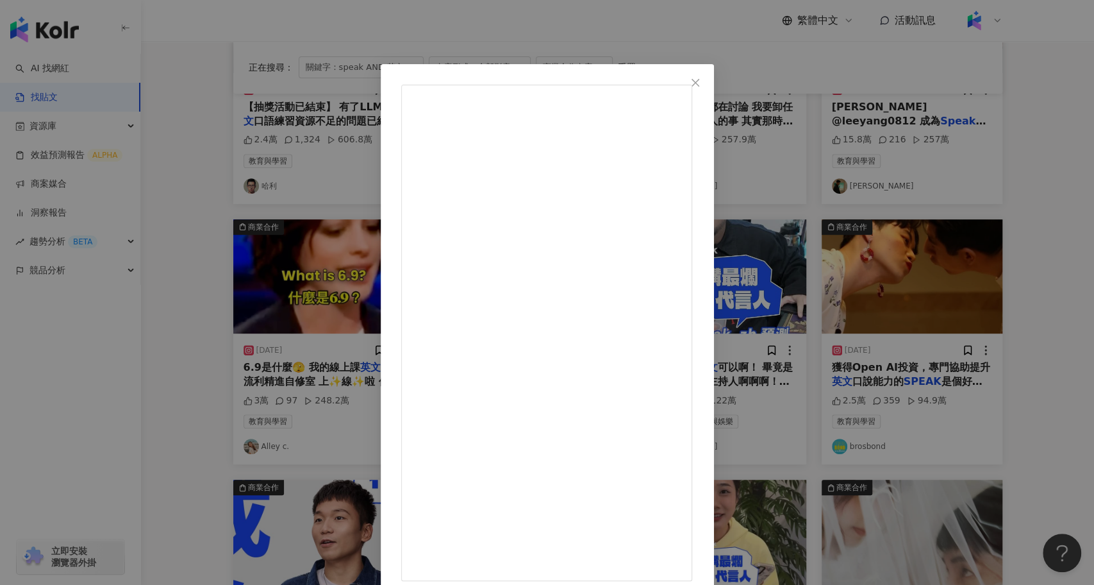
click at [189, 330] on div "The DoDo Men 2024/12/6 聽說 Lan 老師最近很紅是吧？ 哼😤來看看誰才是最強英文菁英！！ 好啦在這裡要傳授一個練英文小秘密🤫 就是這個…" at bounding box center [547, 292] width 1094 height 585
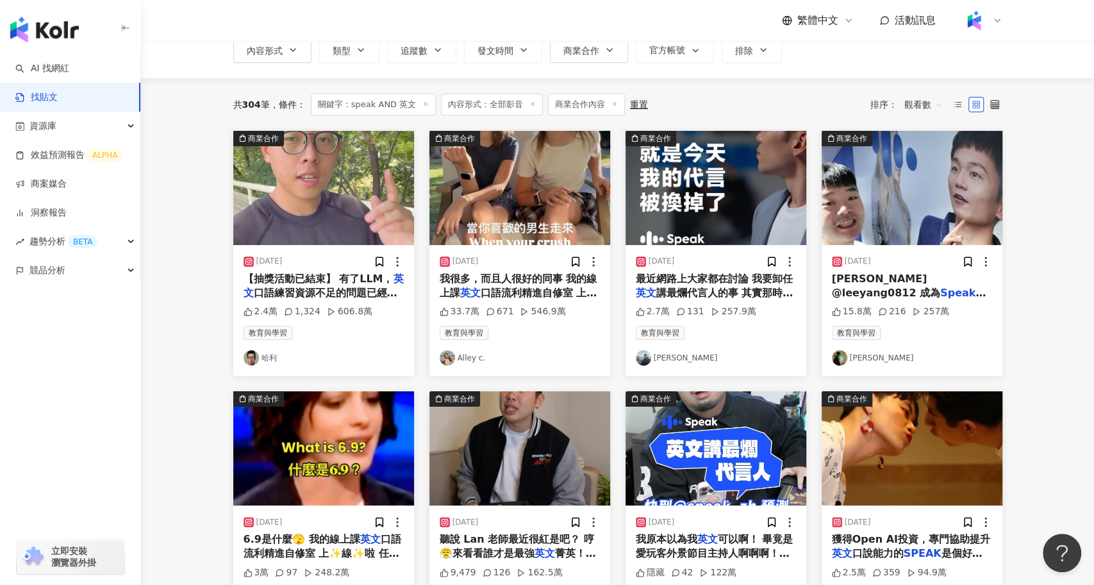
scroll to position [89, 0]
click at [545, 220] on img "button" at bounding box center [519, 188] width 181 height 114
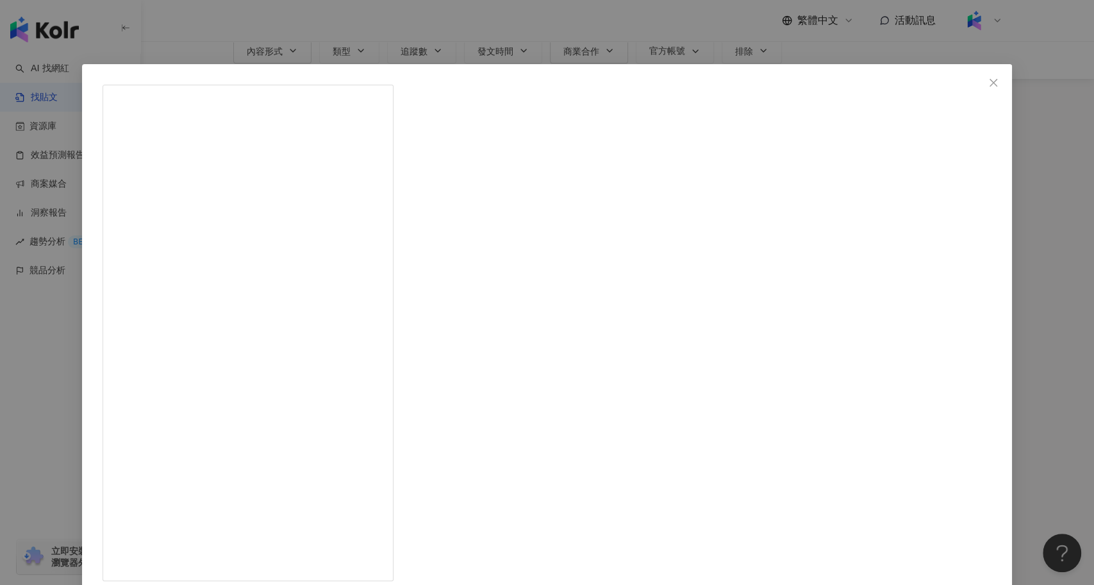
click at [237, 334] on div "Alley c. 2024/11/1 When your crush walks to you 你喜歡的男生走過來時⋯ crush (n.)暗戀的對象、喜歡的…" at bounding box center [547, 292] width 1094 height 585
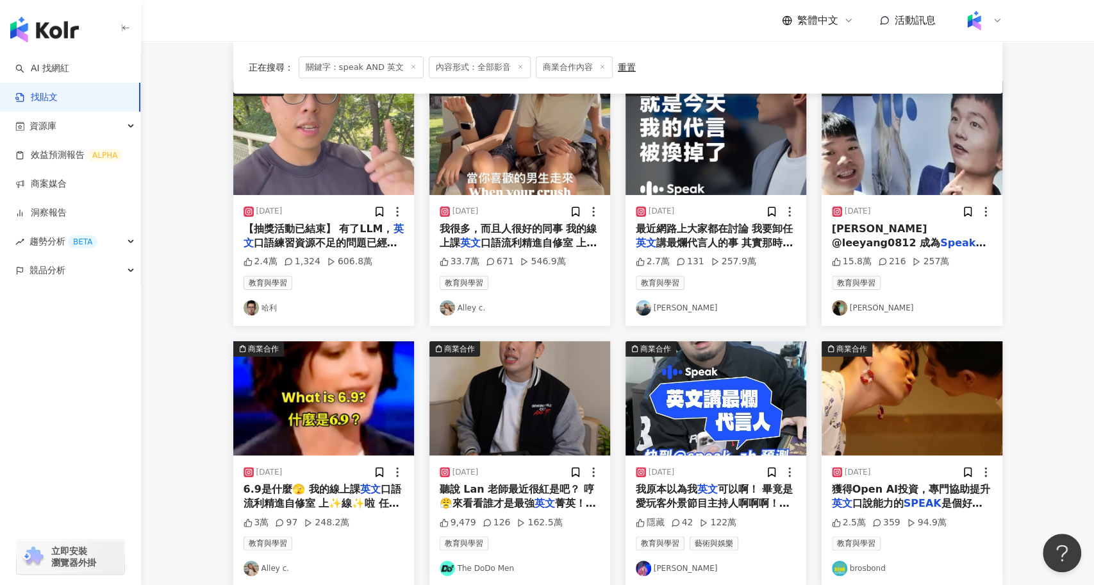
scroll to position [145, 0]
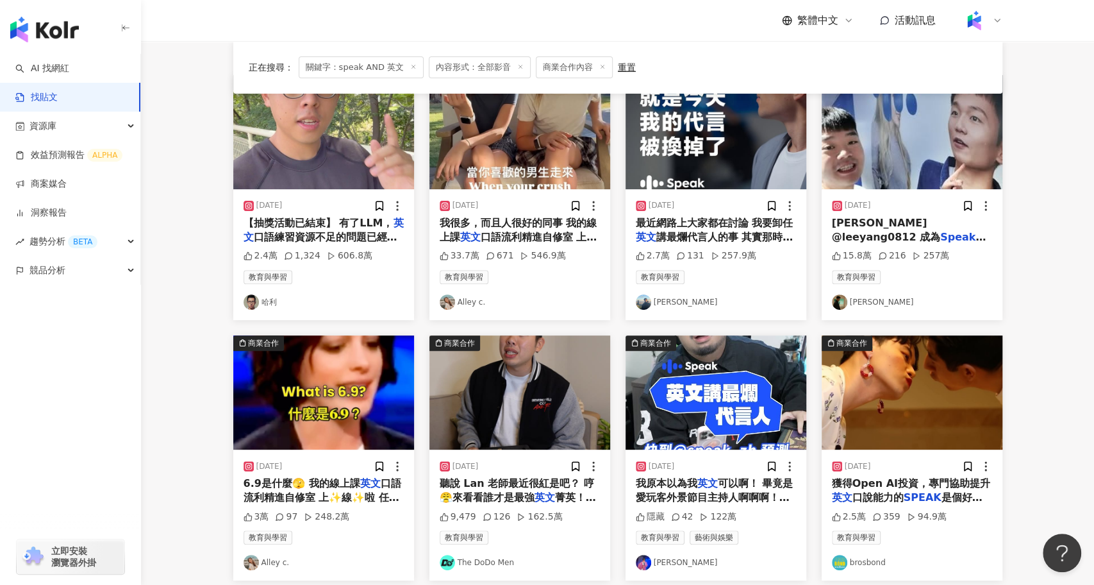
click at [895, 384] on img "button" at bounding box center [912, 392] width 181 height 114
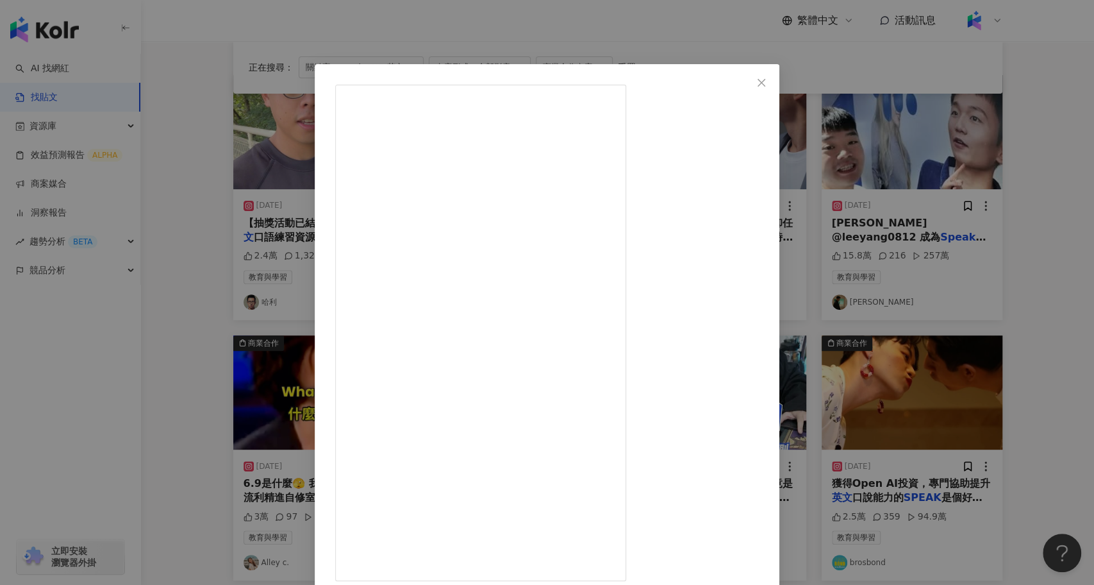
click at [231, 396] on div "brosbond 2024/7/24 2.5萬 359 94.9萬 查看原始貼文" at bounding box center [547, 292] width 1094 height 585
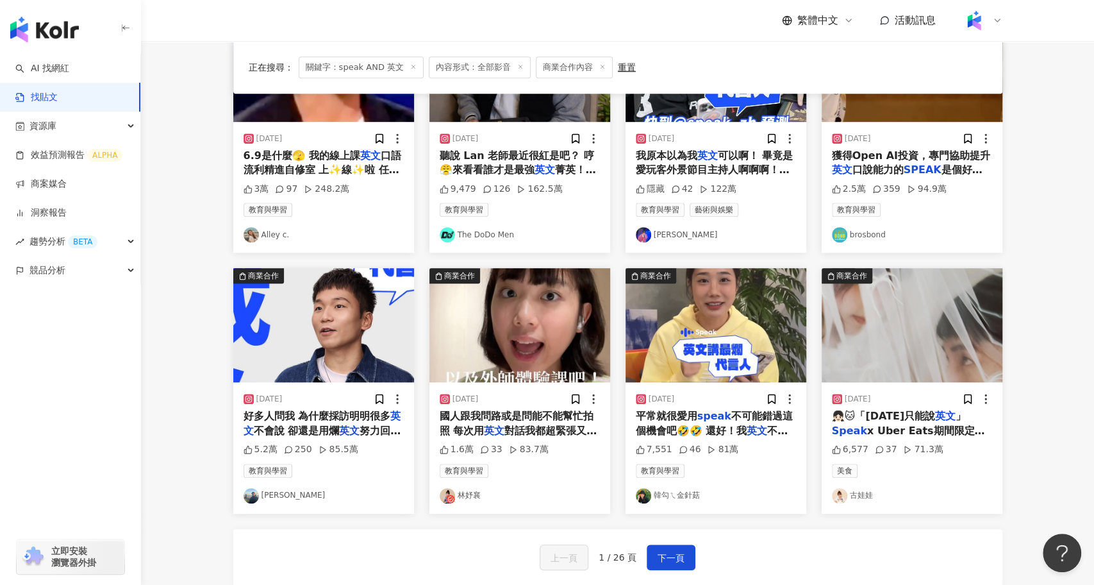
scroll to position [524, 0]
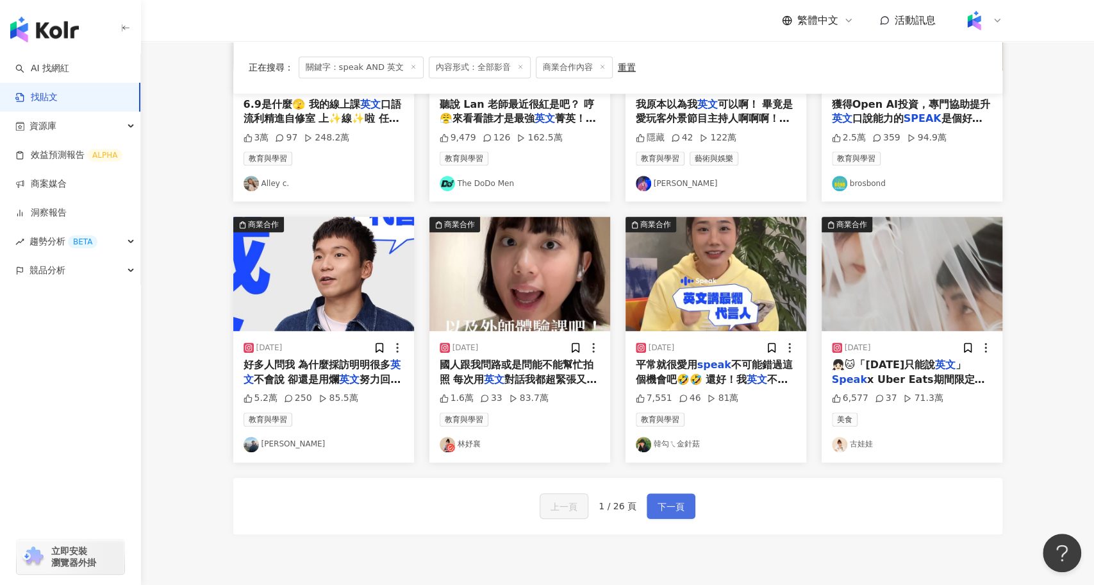
click at [686, 495] on button "下一頁" at bounding box center [671, 506] width 49 height 26
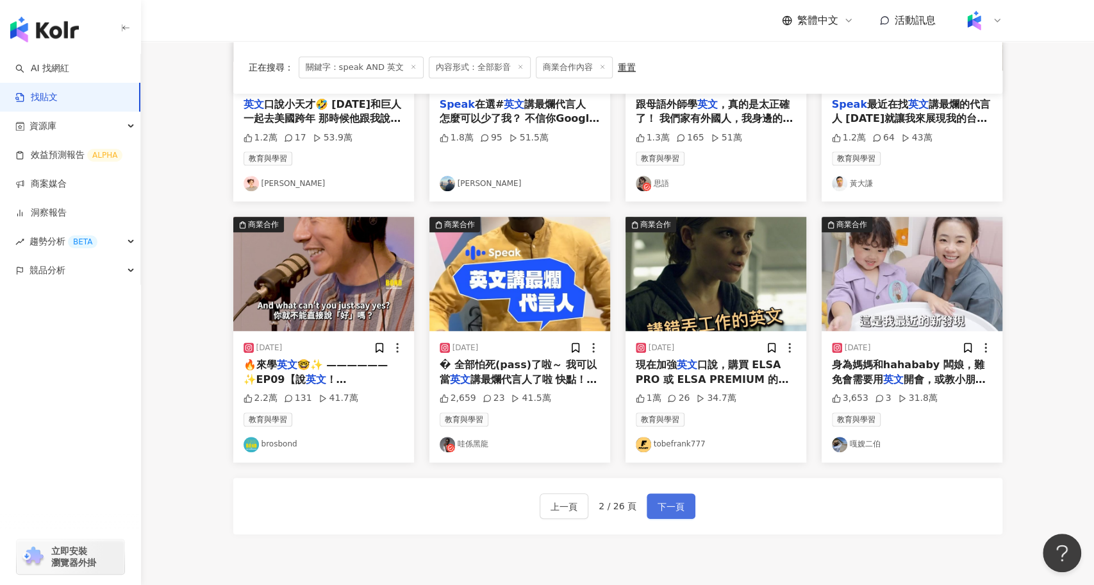
click at [670, 504] on span "下一頁" at bounding box center [671, 506] width 27 height 15
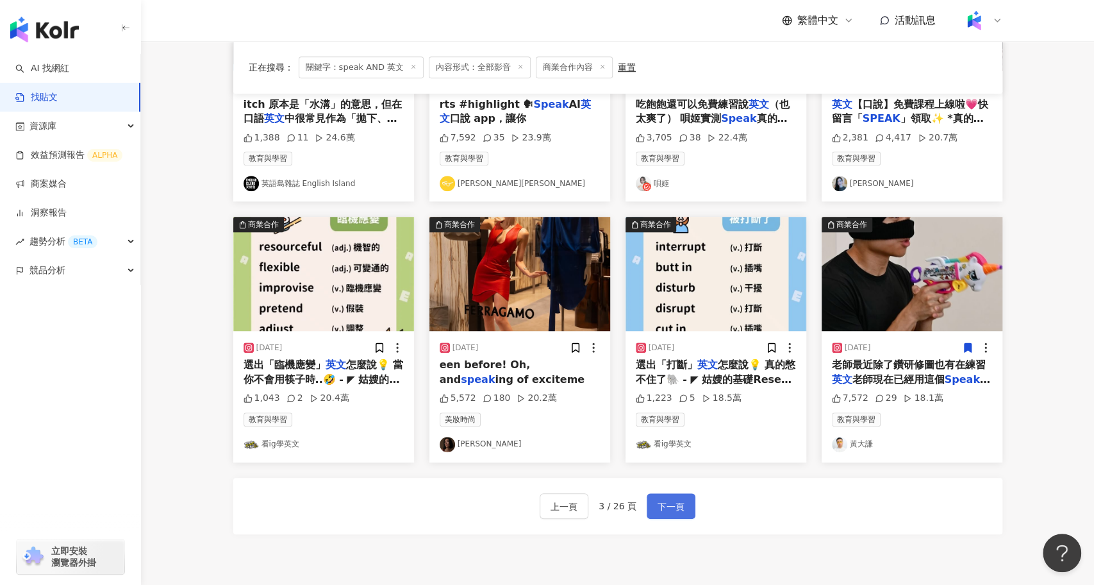
click at [671, 501] on span "下一頁" at bounding box center [671, 506] width 27 height 15
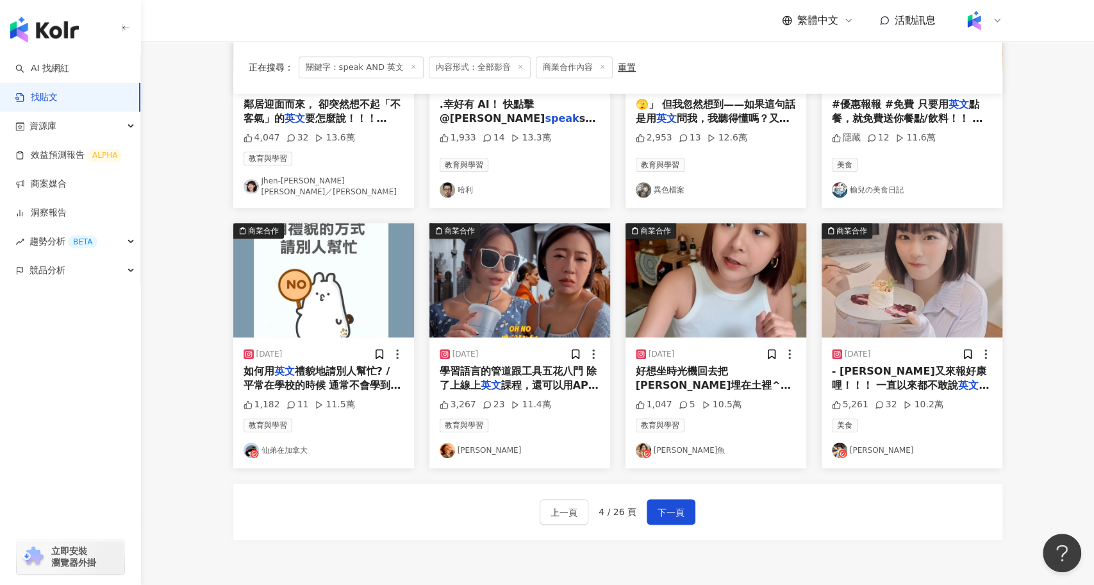
click at [543, 368] on span "學習語言的管道跟工具五花八門 除了上線上" at bounding box center [519, 378] width 158 height 26
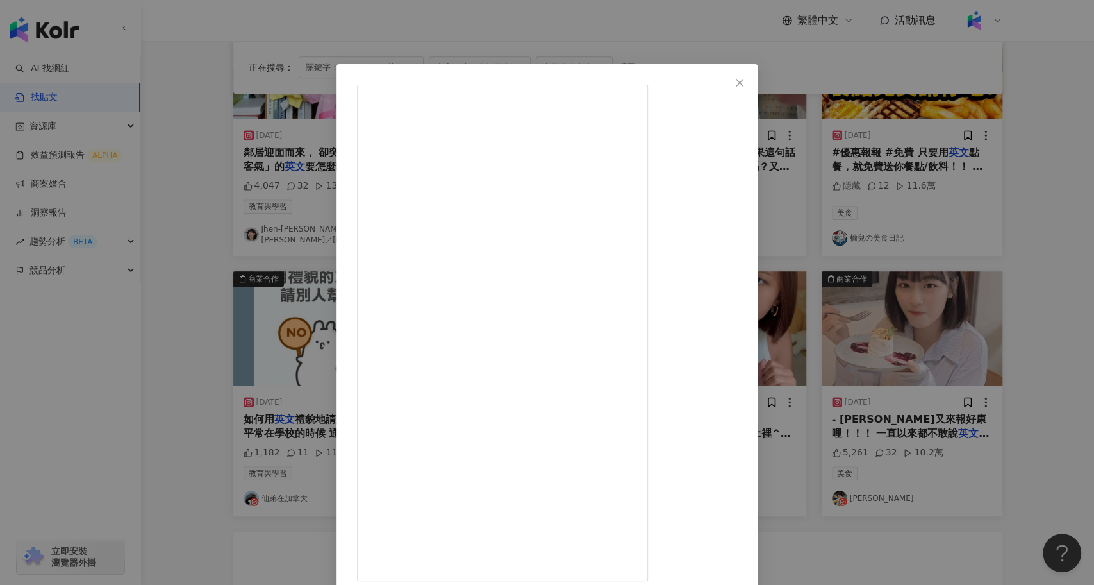
scroll to position [479, 0]
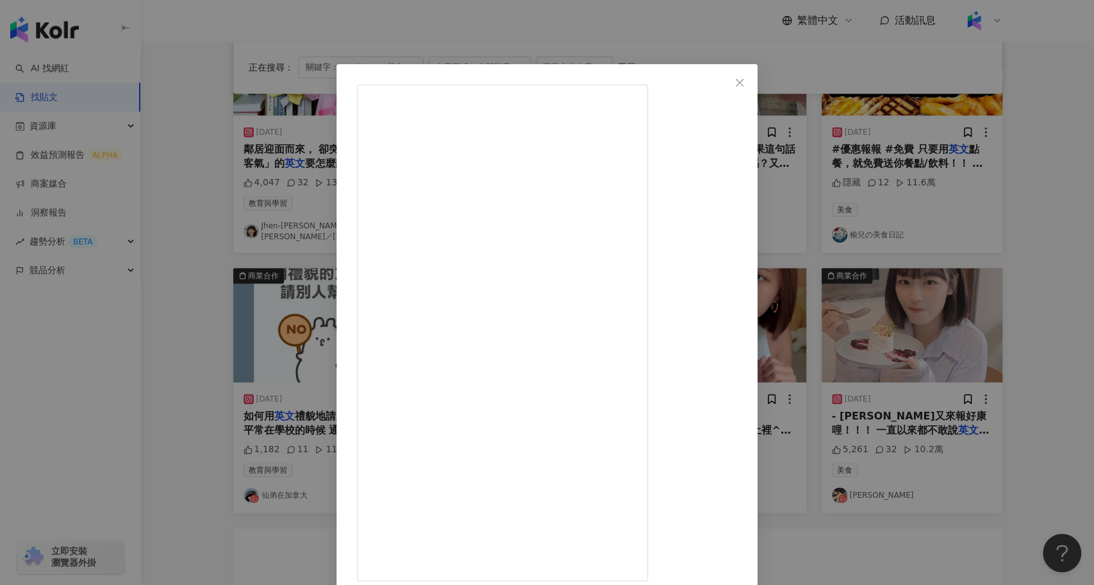
drag, startPoint x: 642, startPoint y: 90, endPoint x: 617, endPoint y: 95, distance: 25.7
copy span "琦琦"
click at [229, 202] on div "琦琦 2024/9/30 Mean girls離開校園踏入職場後 還是一樣mean阿⚠️ 不過不擔心，Valley Girl的態度 我們也是可以靠練習、模仿成…" at bounding box center [547, 292] width 1094 height 585
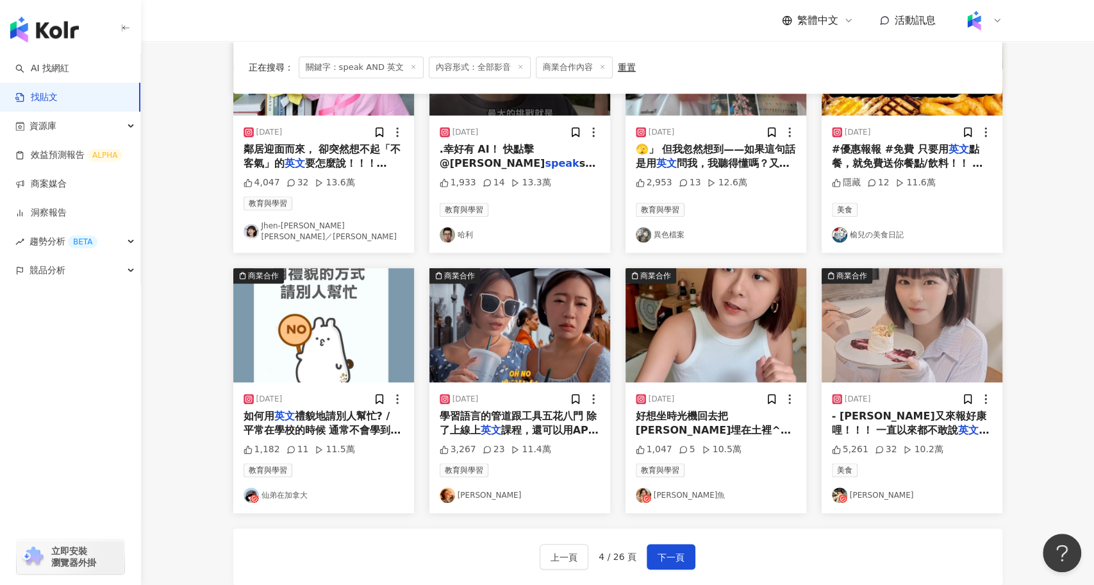
scroll to position [0, 0]
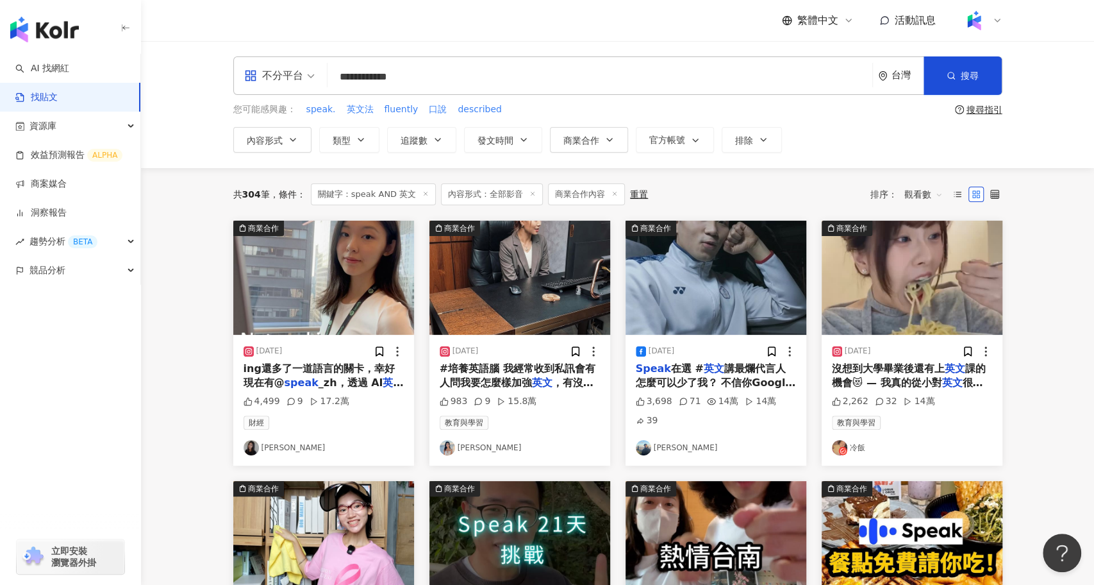
drag, startPoint x: 431, startPoint y: 86, endPoint x: 320, endPoint y: 79, distance: 111.1
click at [320, 79] on div "**********" at bounding box center [617, 75] width 769 height 38
click at [69, 75] on link "AI 找網紅" at bounding box center [42, 68] width 54 height 13
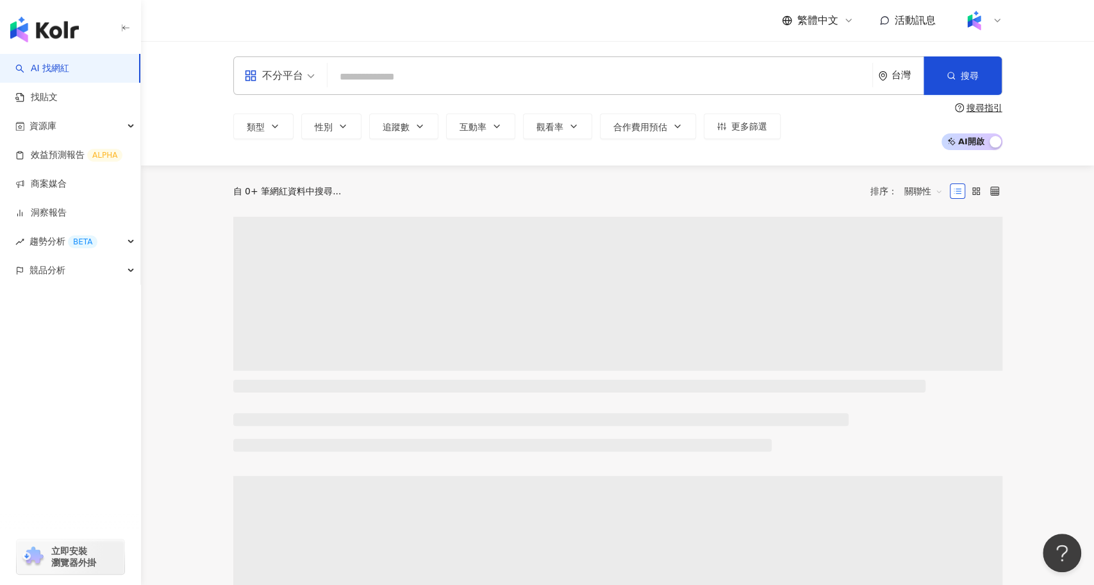
click at [392, 74] on input "search" at bounding box center [600, 77] width 535 height 24
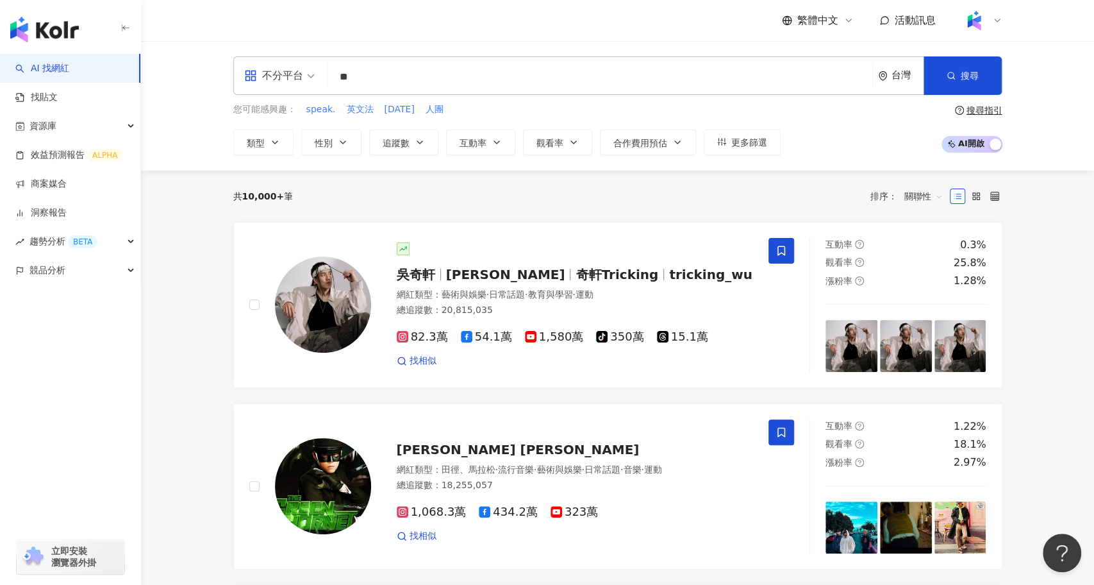
type input "*"
type input "***"
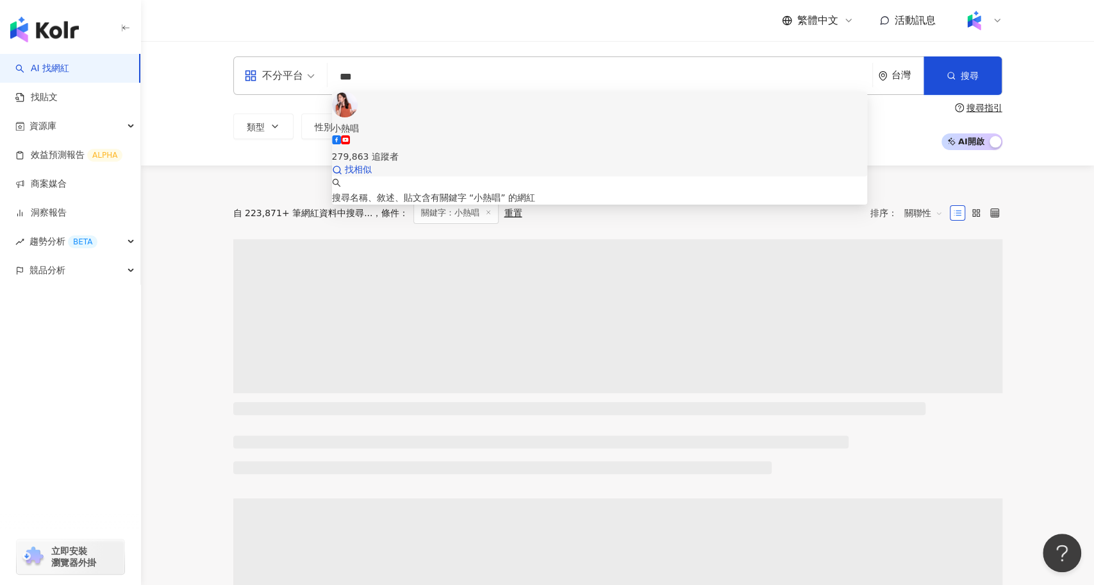
click at [440, 135] on div "279,863 追蹤者" at bounding box center [599, 149] width 535 height 28
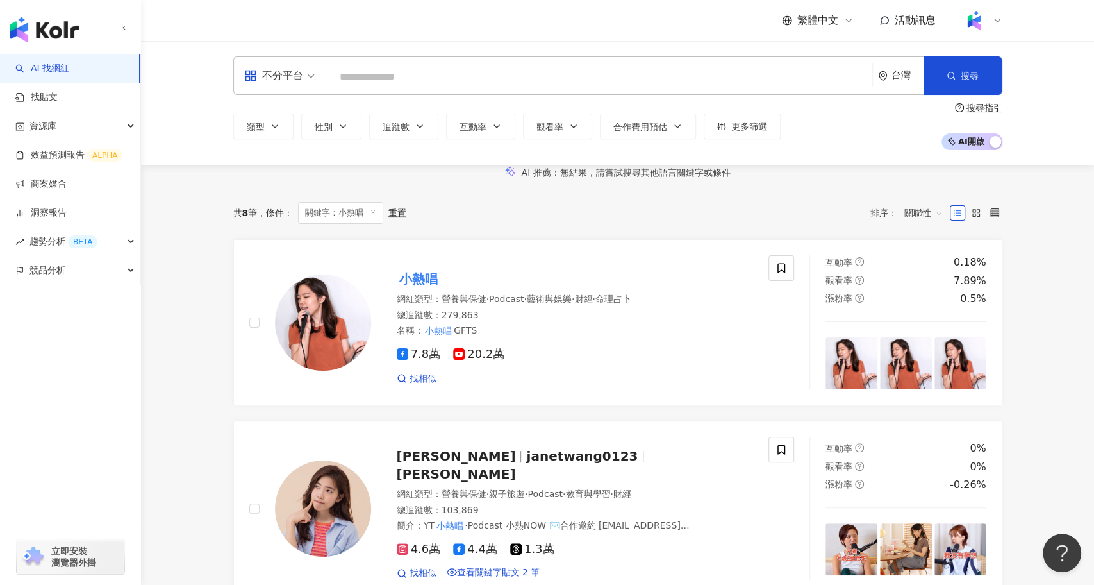
click at [433, 78] on input "search" at bounding box center [600, 77] width 535 height 24
paste input "***"
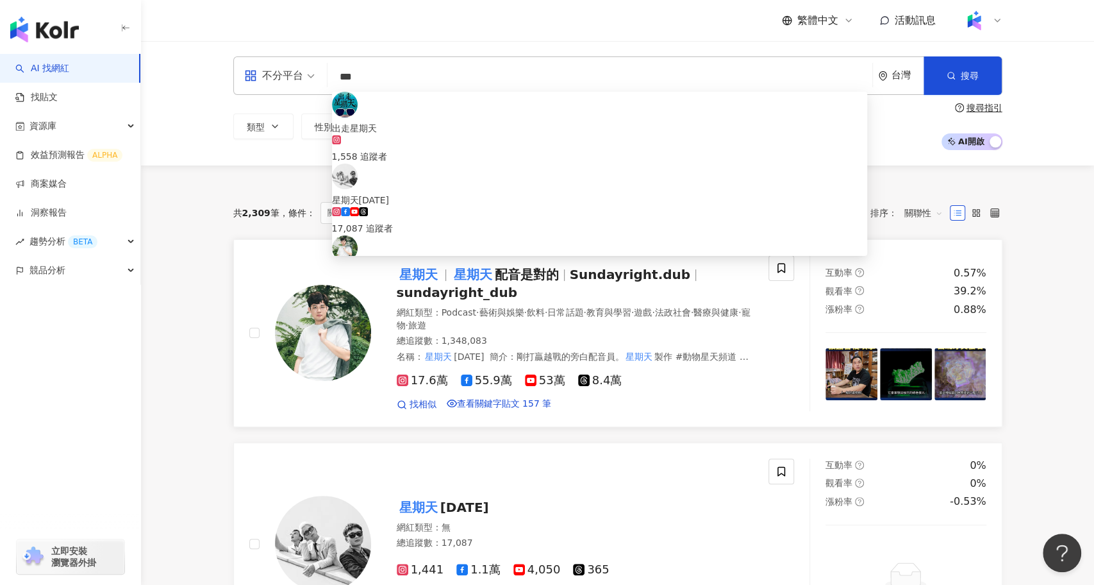
click at [554, 282] on span "配音是對的" at bounding box center [527, 274] width 64 height 15
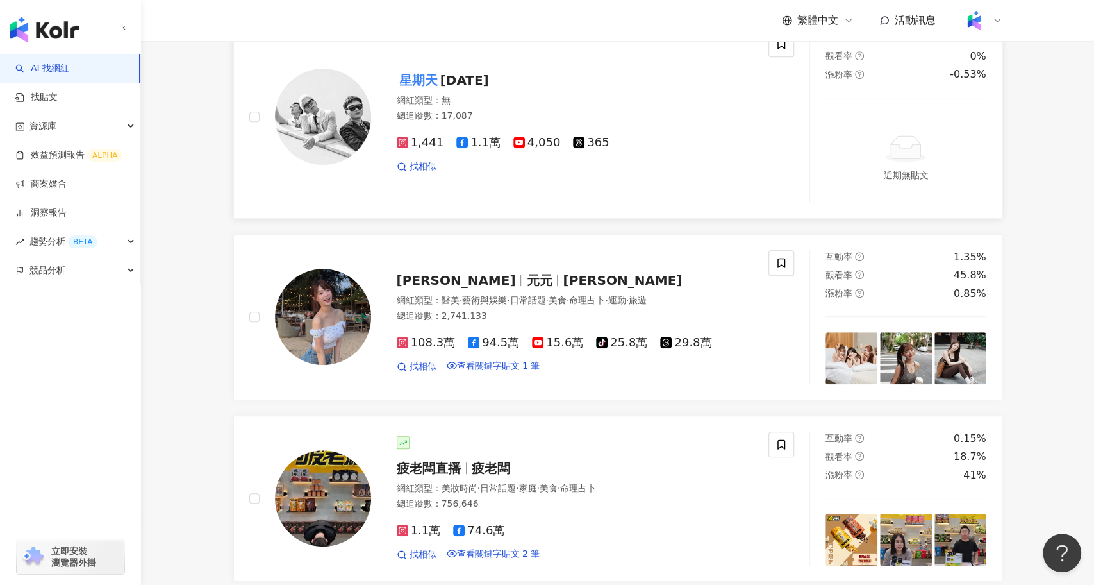
scroll to position [398, 0]
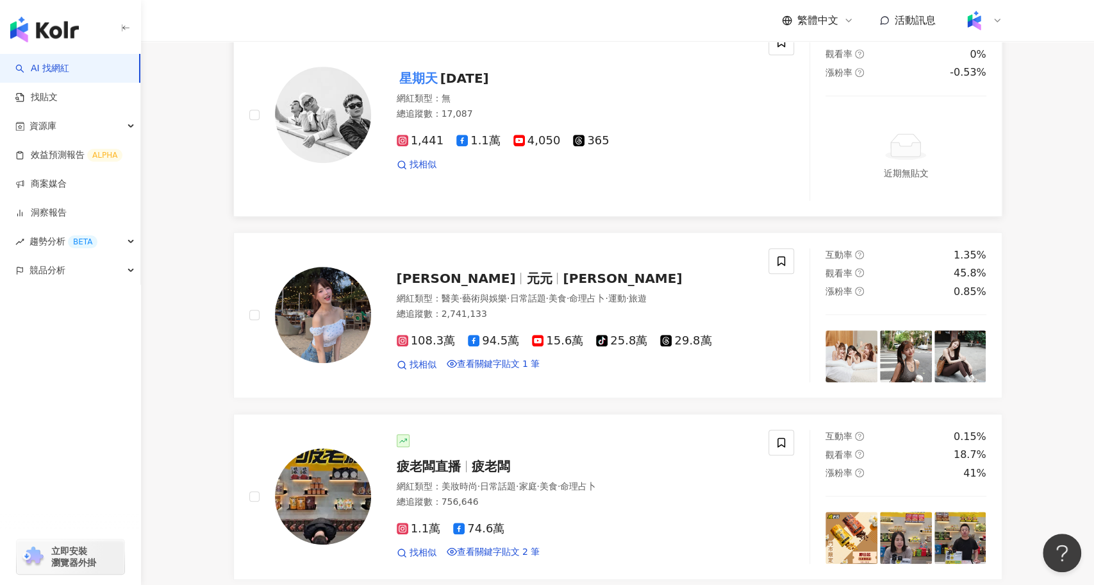
click at [463, 86] on span "Sunday" at bounding box center [464, 77] width 49 height 15
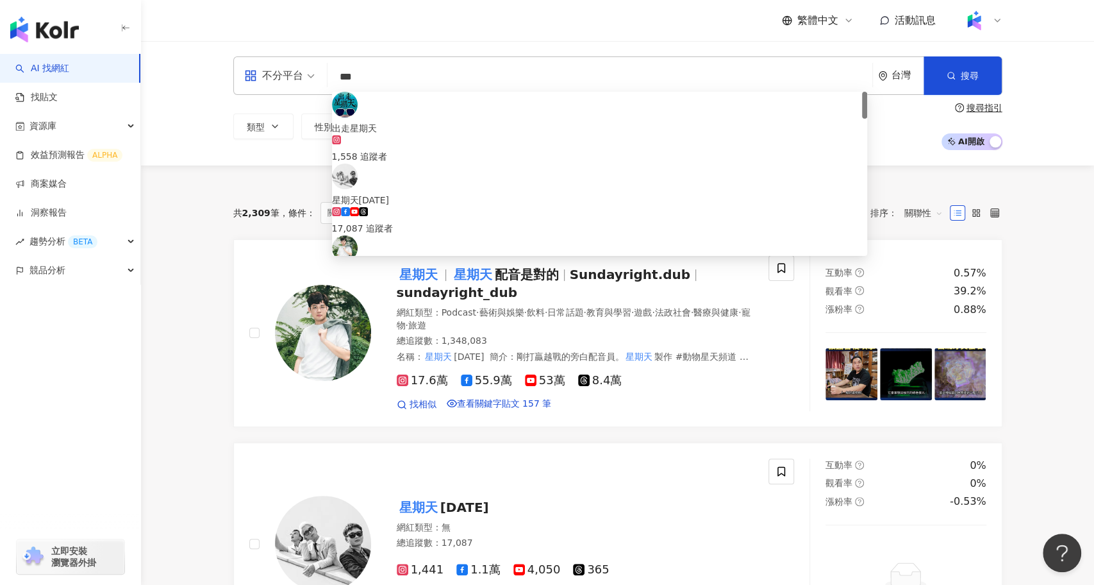
drag, startPoint x: 401, startPoint y: 88, endPoint x: 316, endPoint y: 83, distance: 85.4
click at [316, 83] on div "不分平台 *** 台灣 搜尋 314eff6f-5aa4-4640-bf69-e4d5fa16e28c 38fe3f5f-5e2d-4243-9342-988…" at bounding box center [617, 75] width 769 height 38
type input "*"
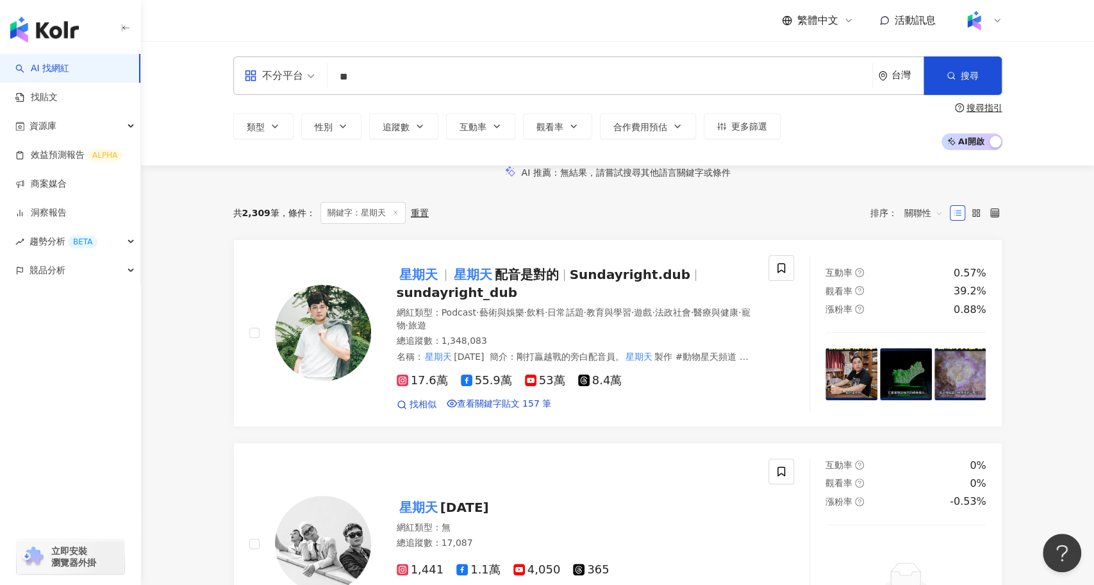
type input "**"
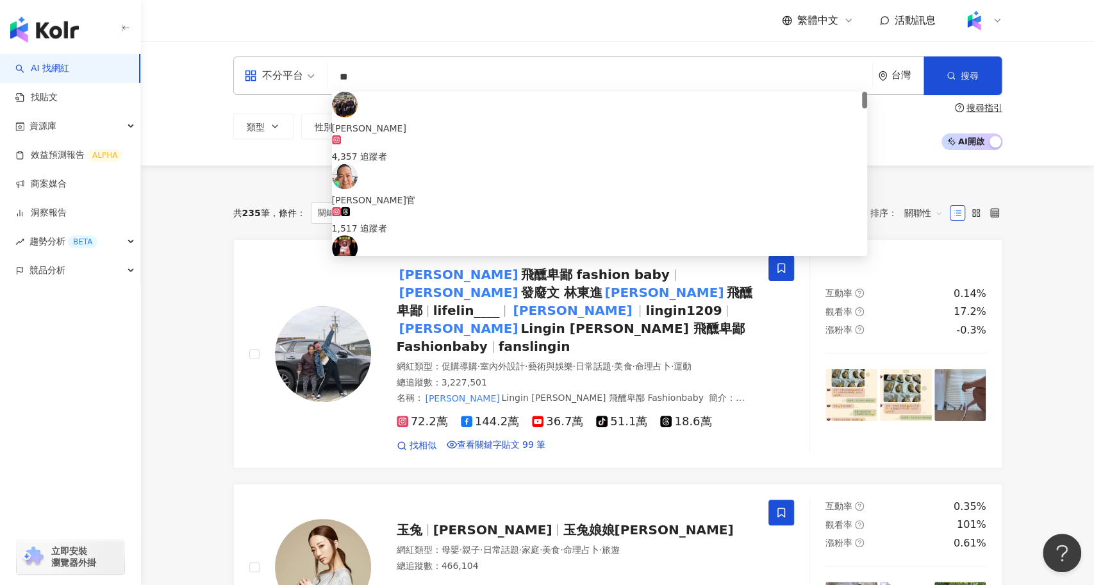
click at [442, 336] on div "[PERSON_NAME]卑鄙 fashion baby" at bounding box center [599, 343] width 535 height 14
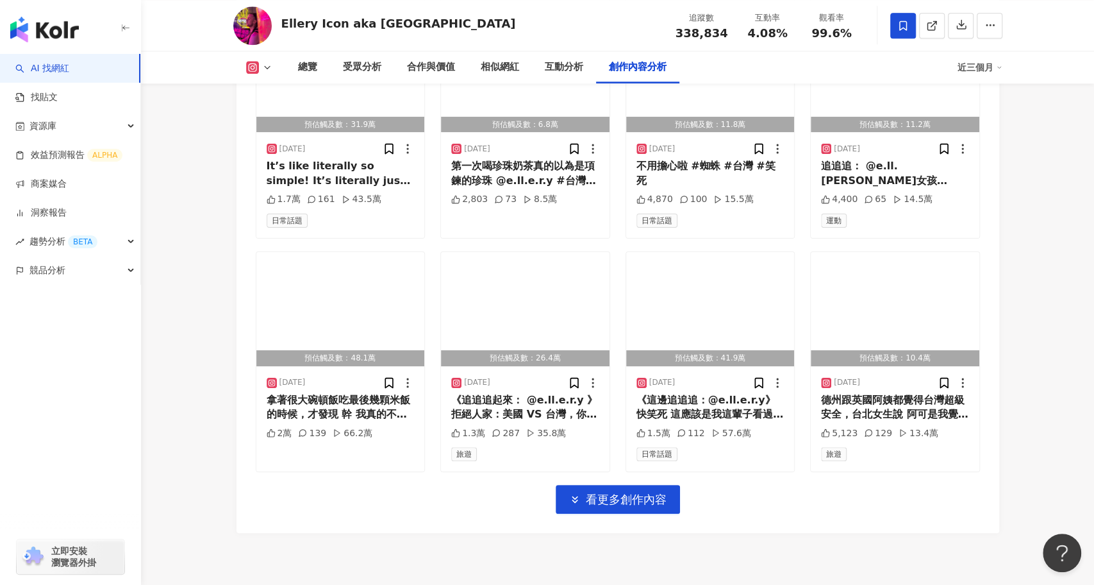
scroll to position [4403, 0]
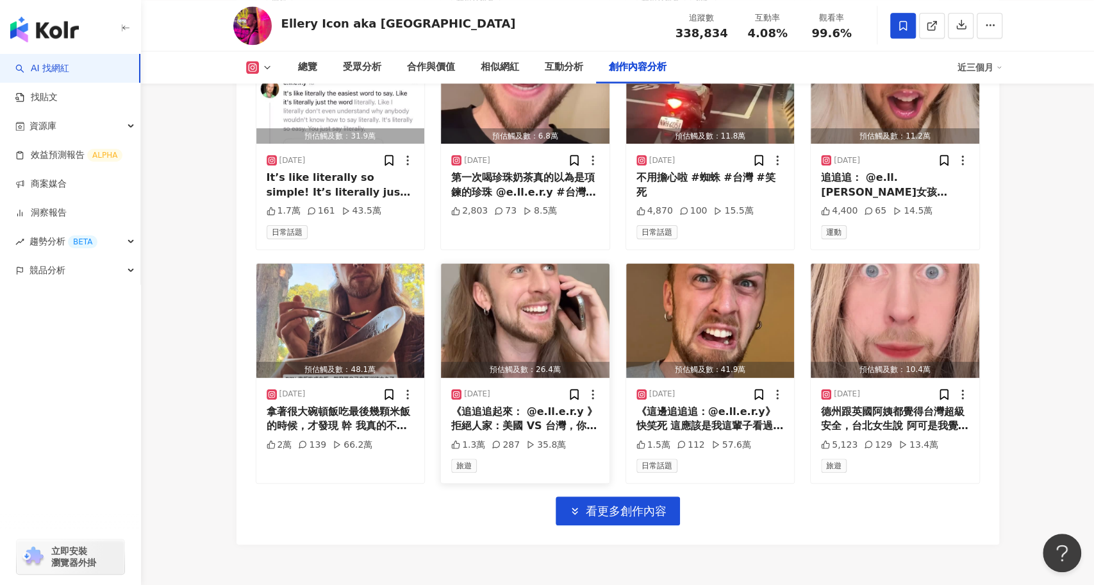
click at [586, 391] on div "2025/8/15 《追追追起來： @e.ll.e.r.y 》拒絕人家：美國 VS 台灣，你比較像美國人還是台灣人? #笑死 #台灣 #taiwan #tai…" at bounding box center [525, 429] width 169 height 105
click at [586, 496] on button "看更多創作內容" at bounding box center [618, 510] width 124 height 29
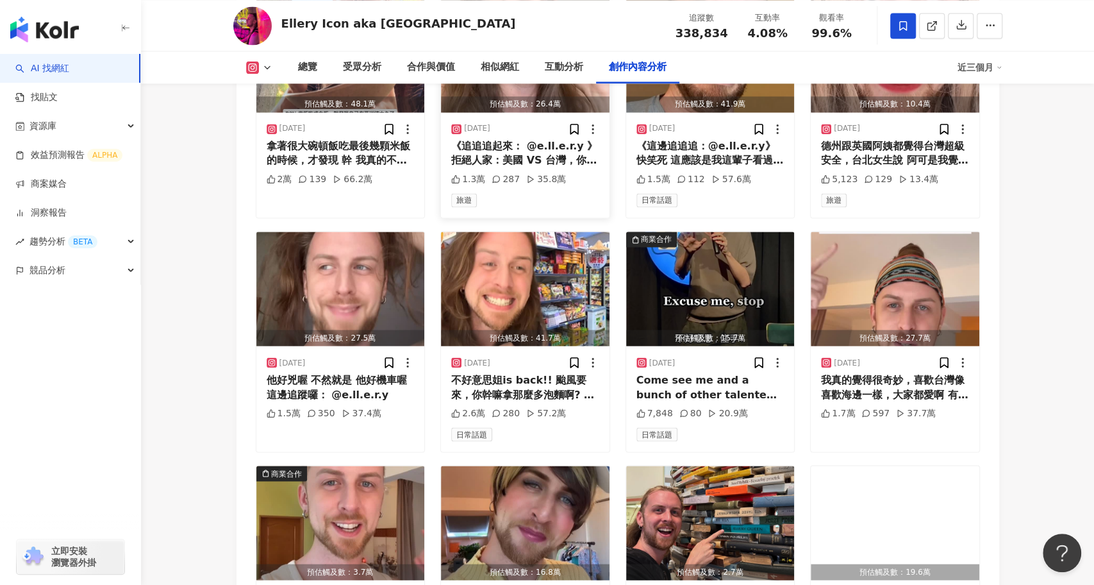
scroll to position [4702, 0]
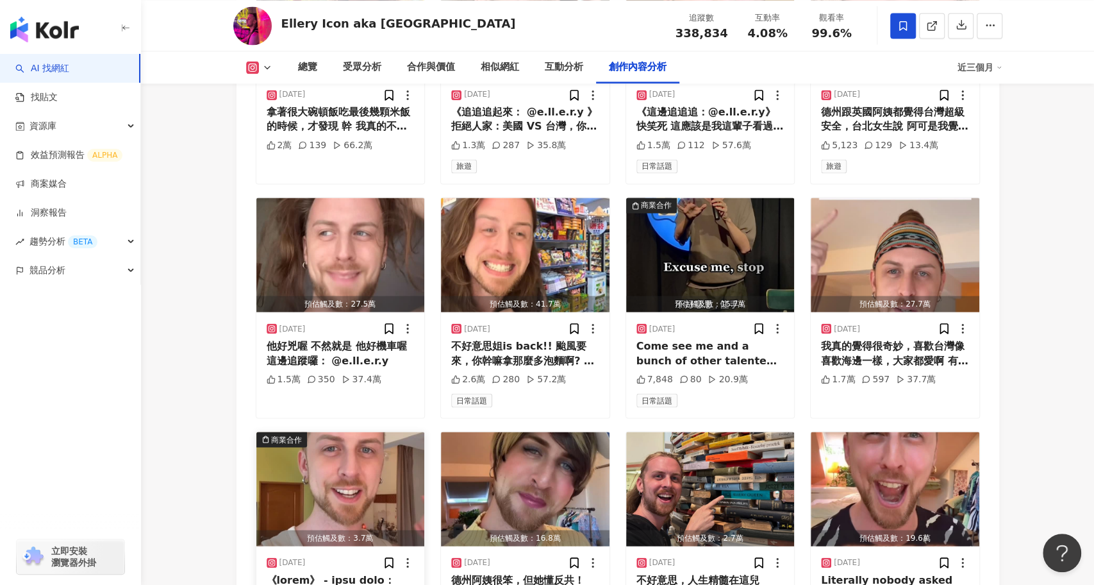
click at [370, 431] on img "button" at bounding box center [340, 488] width 169 height 114
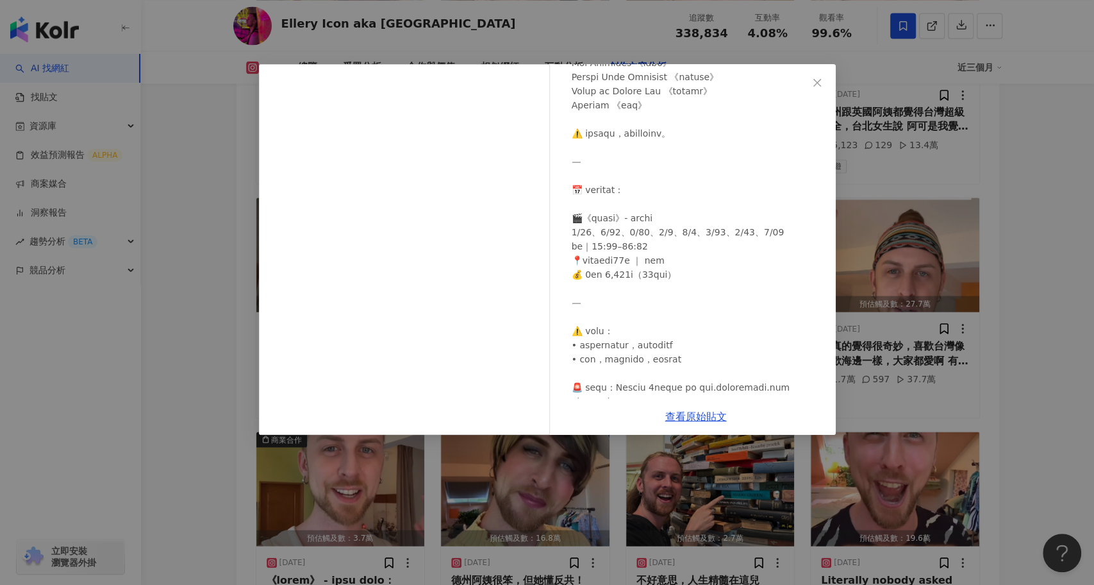
scroll to position [487, 0]
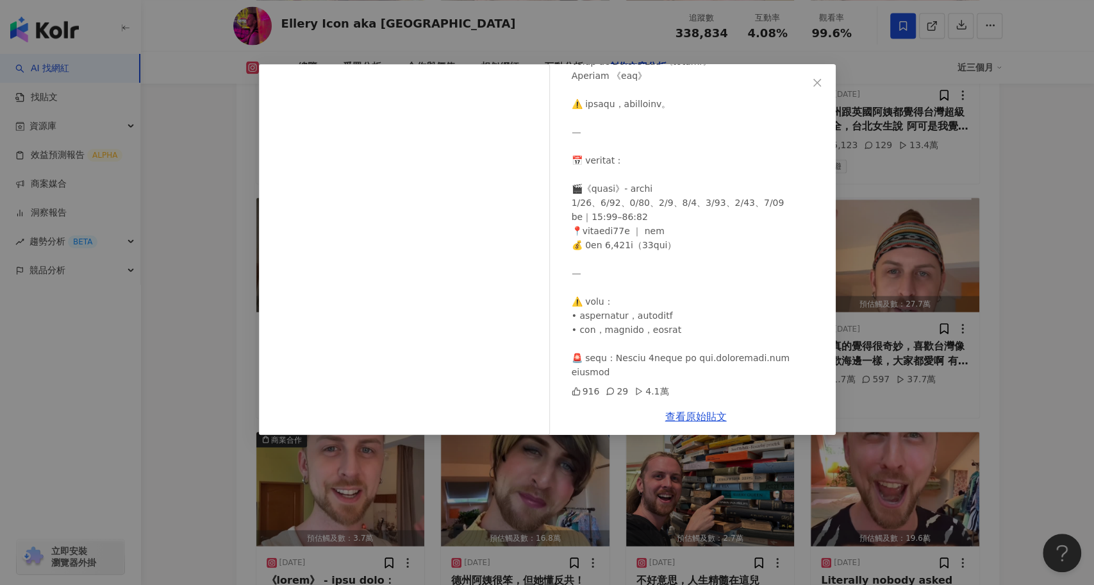
click at [343, 481] on div "Ellery Icon aka Elja Heights 2025/8/4 916 29 4.1萬 查看原始貼文" at bounding box center [547, 292] width 1094 height 585
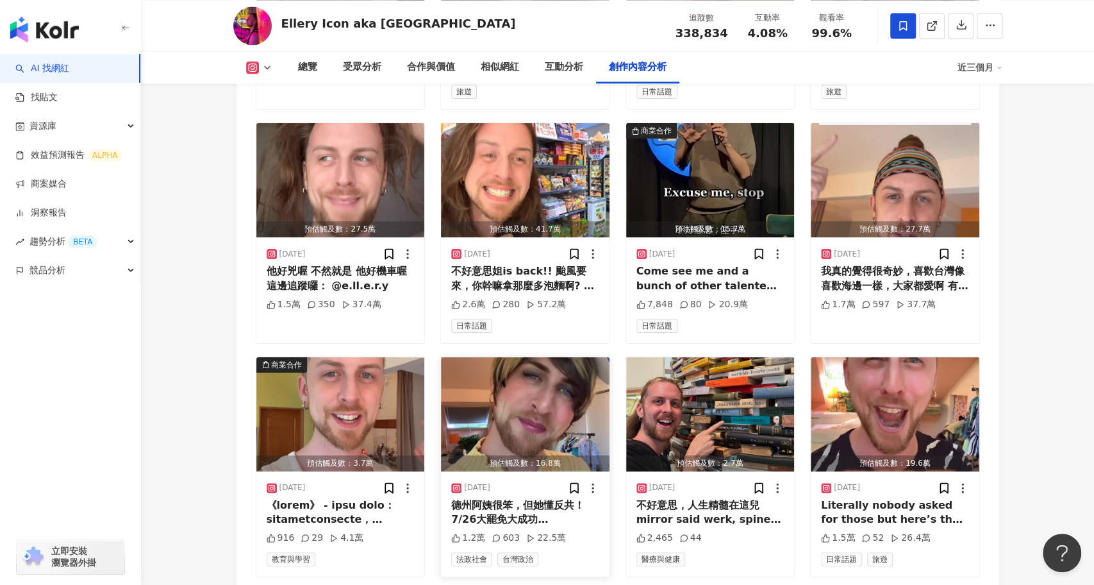
scroll to position [4779, 0]
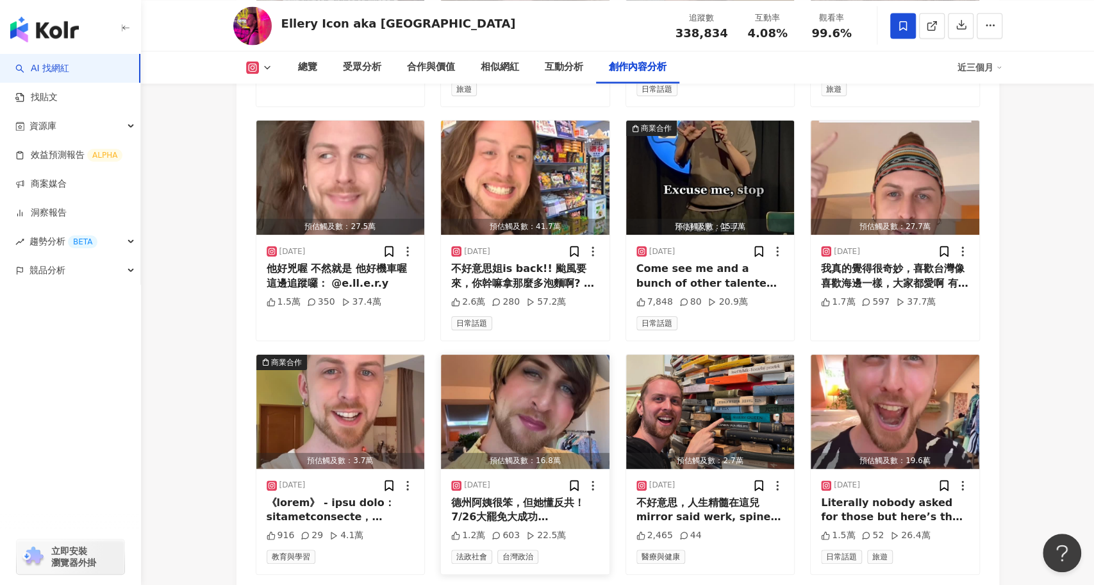
click at [549, 354] on img "button" at bounding box center [525, 411] width 169 height 114
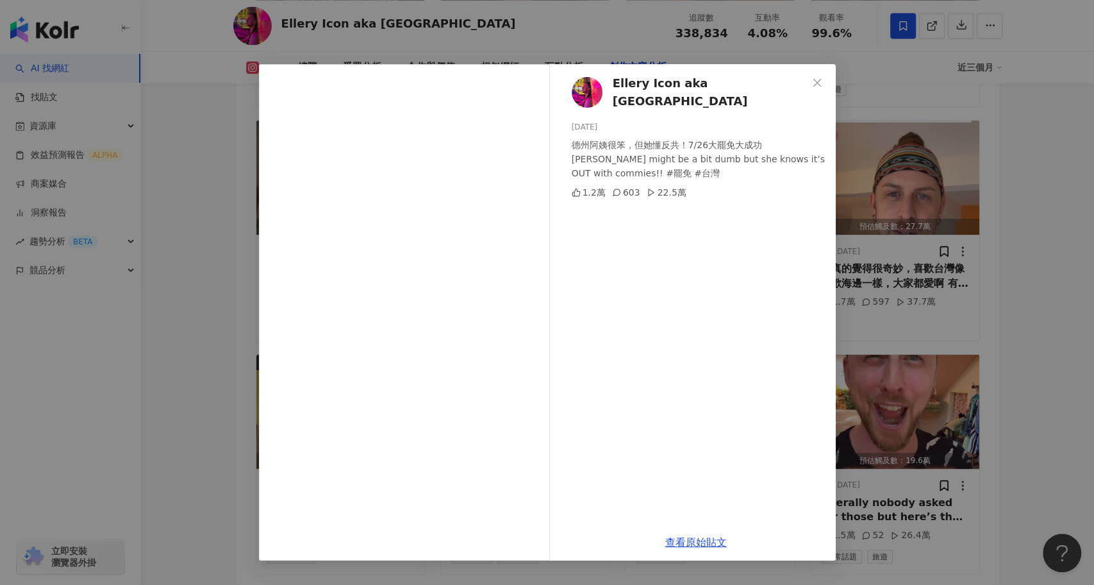
click at [196, 400] on div "Ellery Icon aka Elja Heights 2025/7/25 德州阿姨很笨，但她懂反共！7/26大罷免大成功 Tammy might be a…" at bounding box center [547, 292] width 1094 height 585
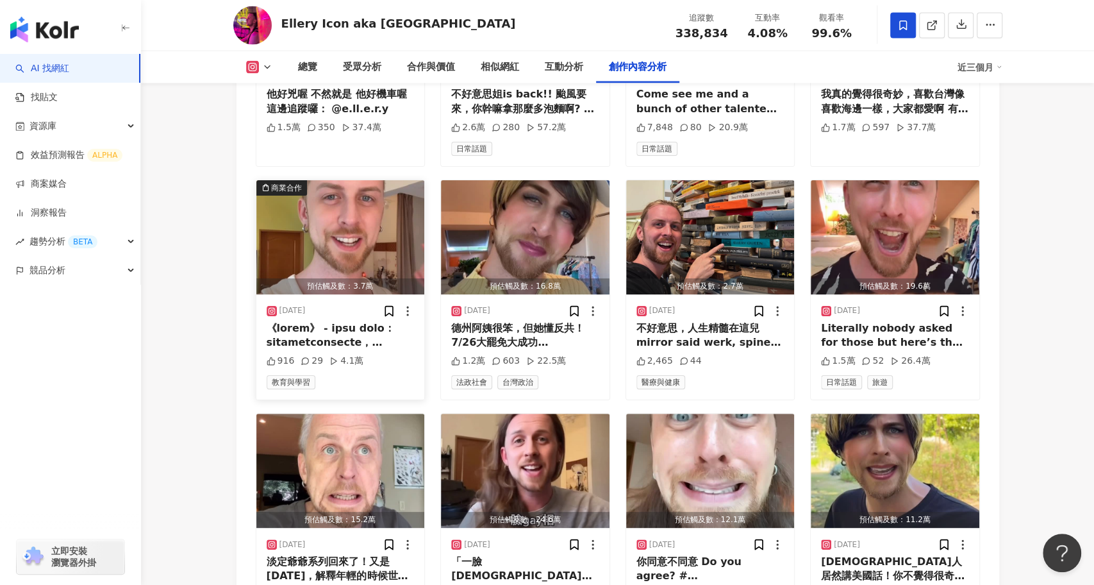
scroll to position [4977, 0]
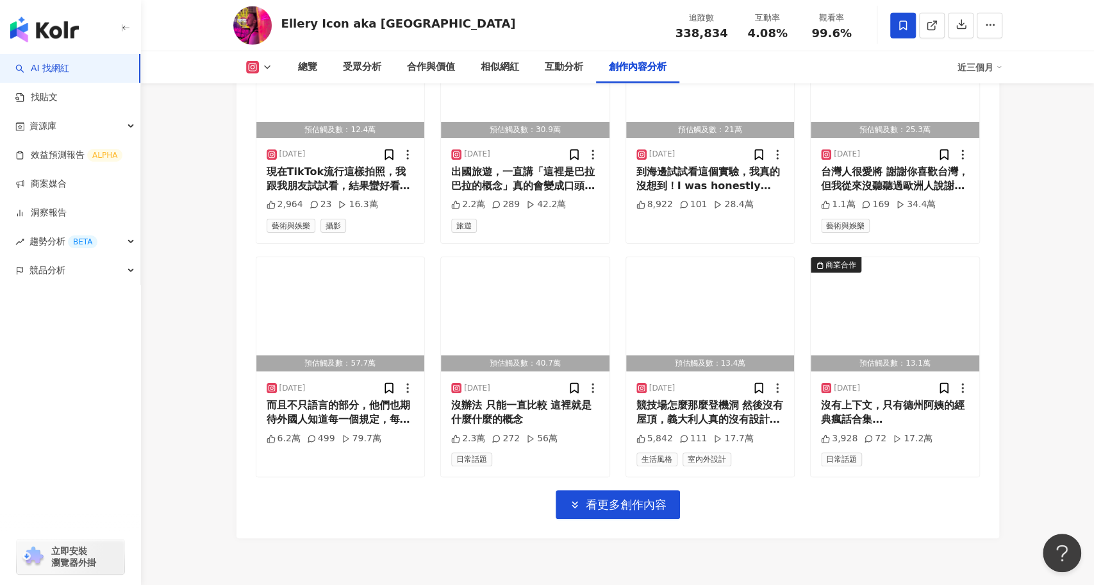
scroll to position [5767, 0]
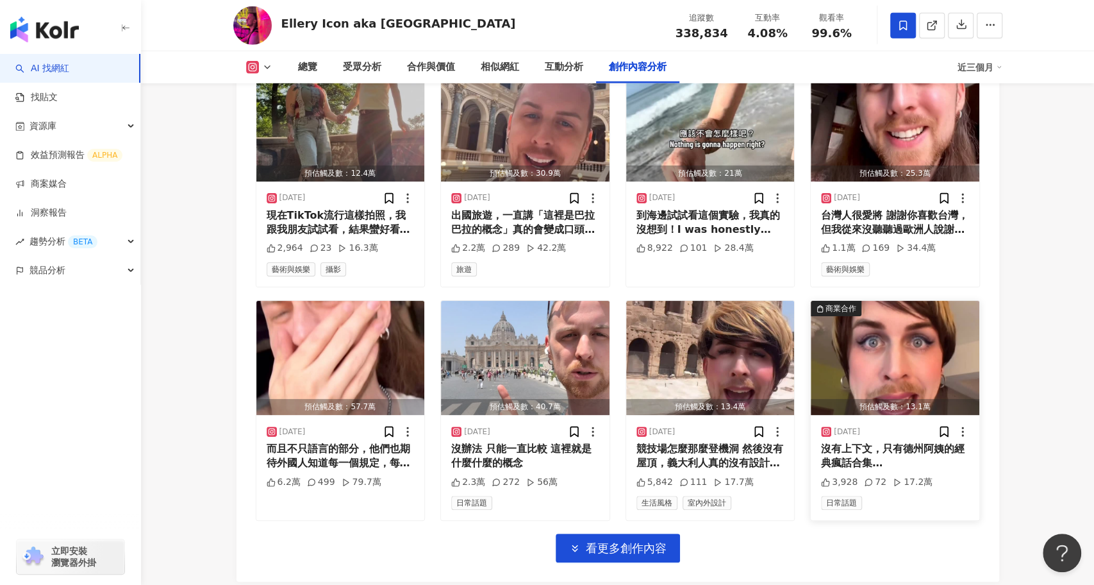
click at [902, 301] on img "button" at bounding box center [895, 358] width 169 height 114
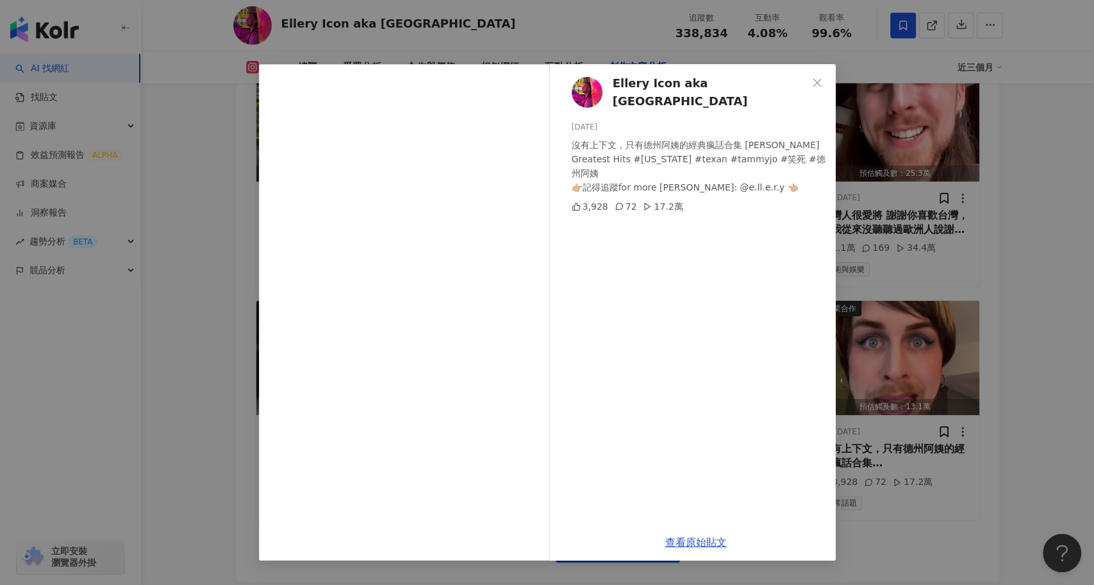
click at [201, 345] on div "Ellery Icon aka Elja Heights 2025/6/8 沒有上下文，只有德州阿姨的經典瘋話合集 Tammy Jo’s Greatest H…" at bounding box center [547, 292] width 1094 height 585
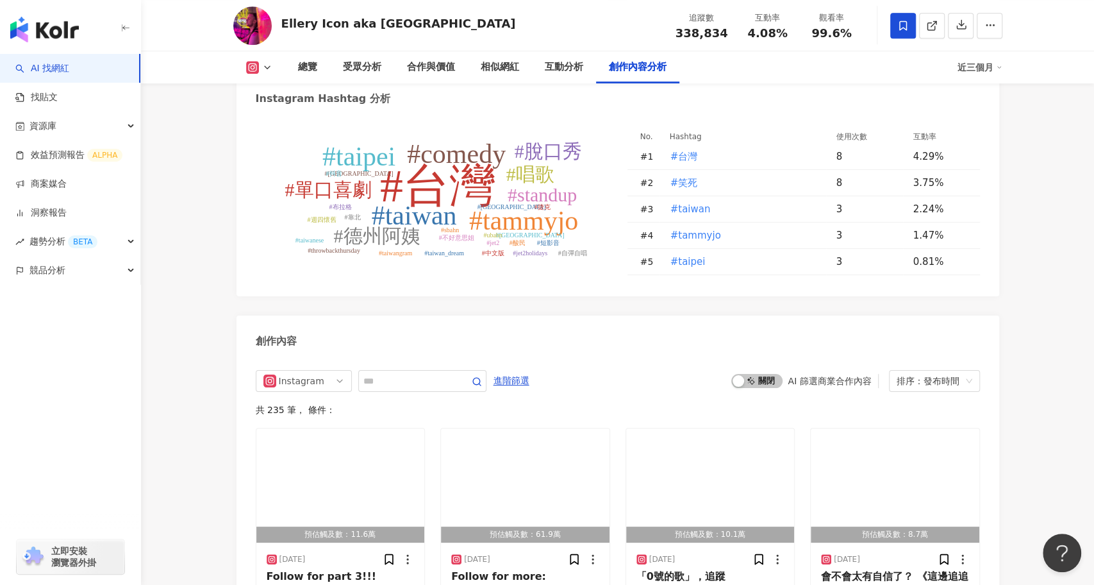
scroll to position [3759, 0]
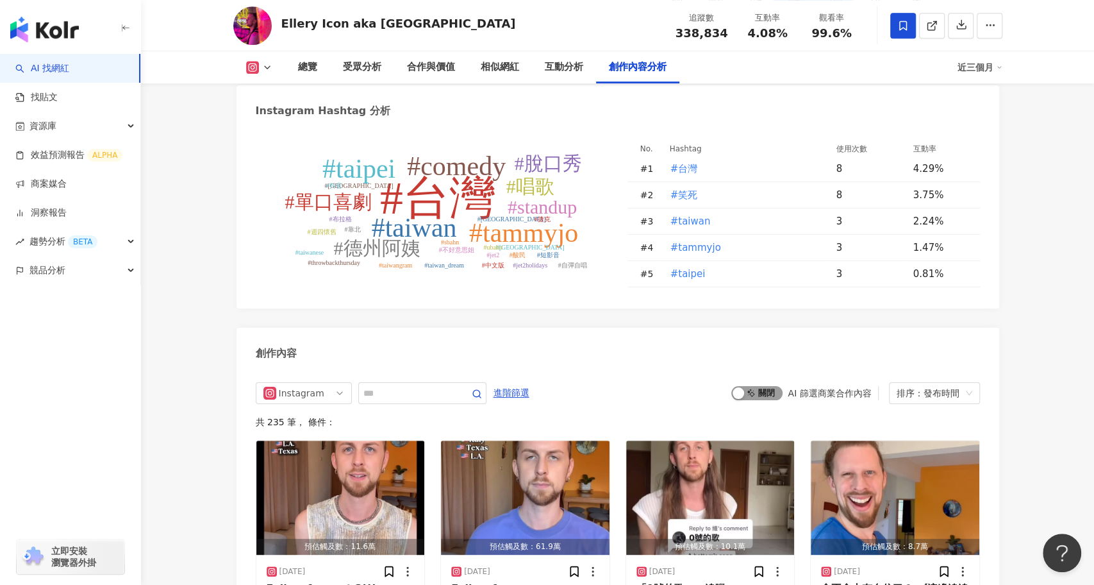
click at [763, 386] on span "啟動 關閉" at bounding box center [756, 393] width 51 height 14
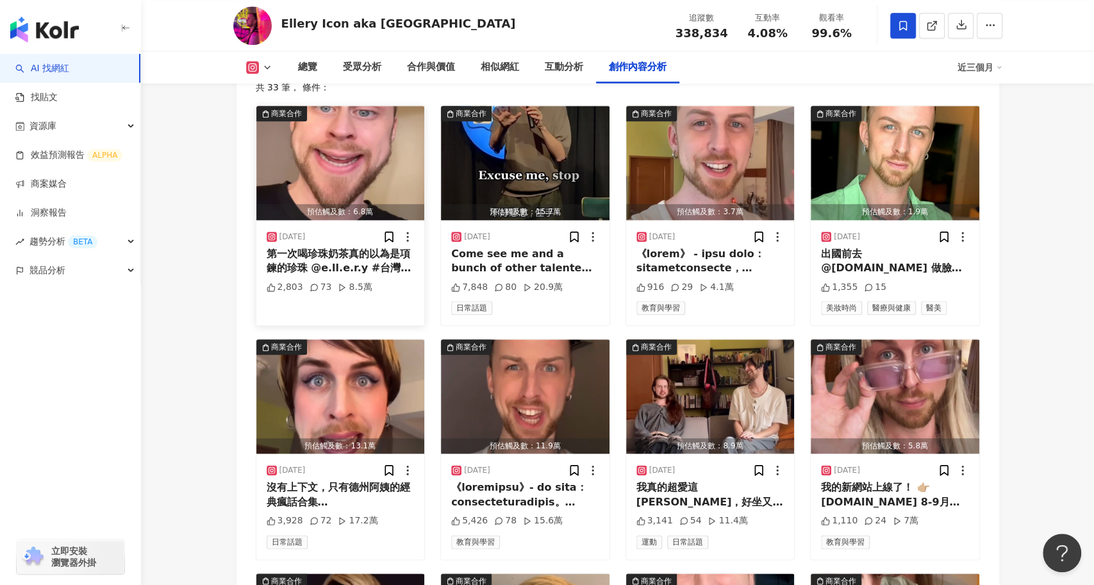
scroll to position [4096, 0]
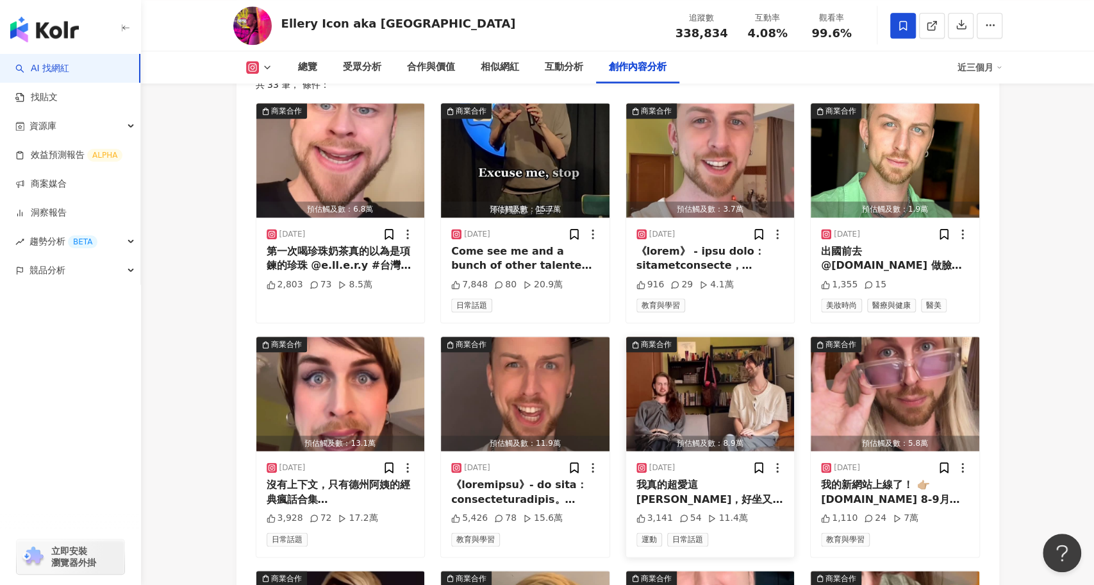
click at [674, 336] on img "button" at bounding box center [710, 393] width 169 height 114
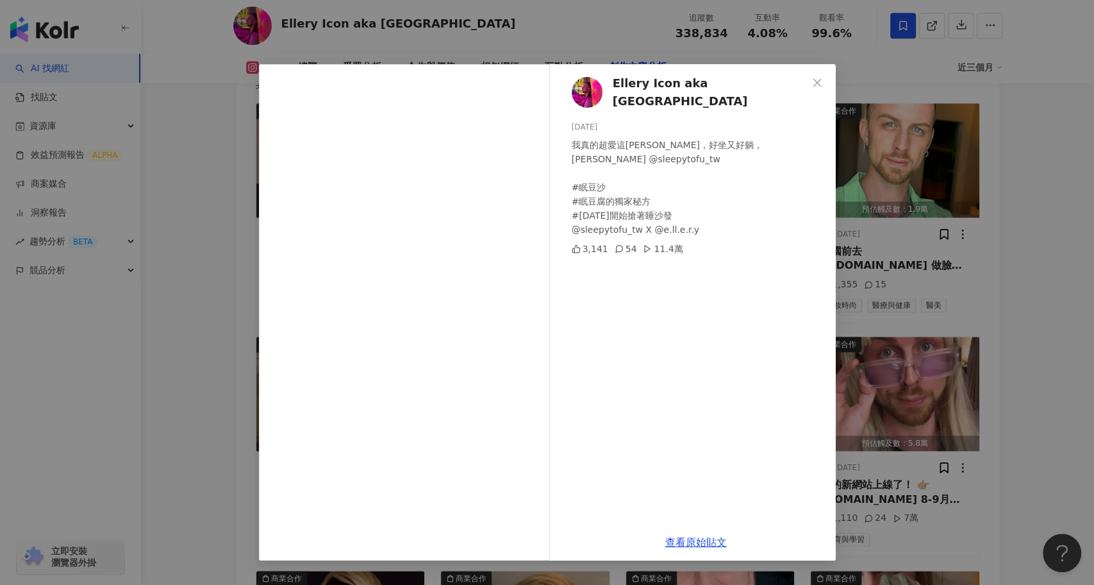
click at [189, 428] on div "Ellery Icon aka Elja Heights 2025/6/5 我真的超愛這張沙發，好坐又好躺，謝謝 @sleepytofu_tw #眠豆沙 #眠…" at bounding box center [547, 292] width 1094 height 585
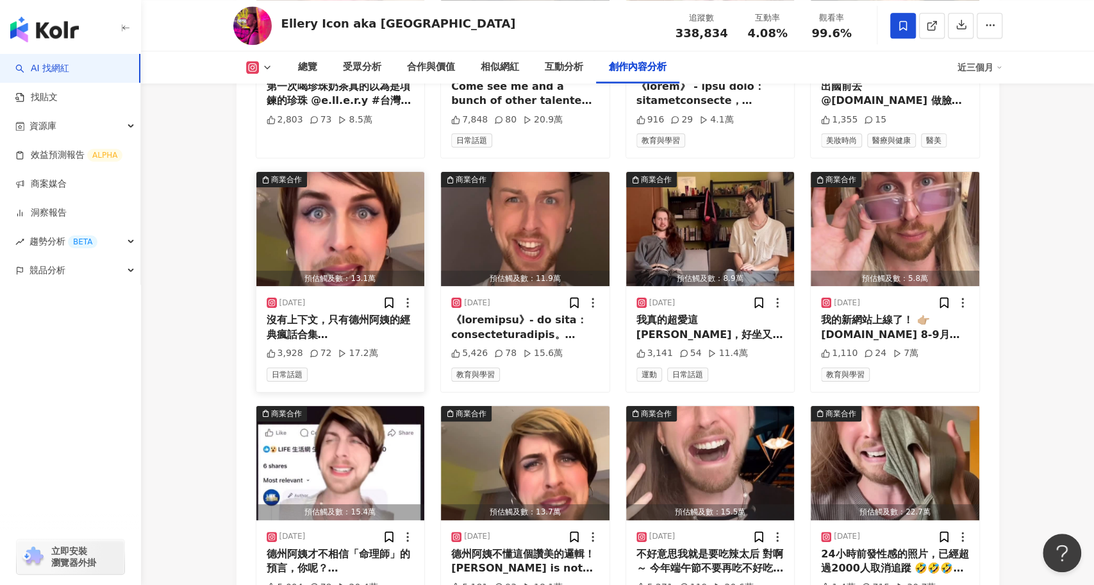
scroll to position [4321, 0]
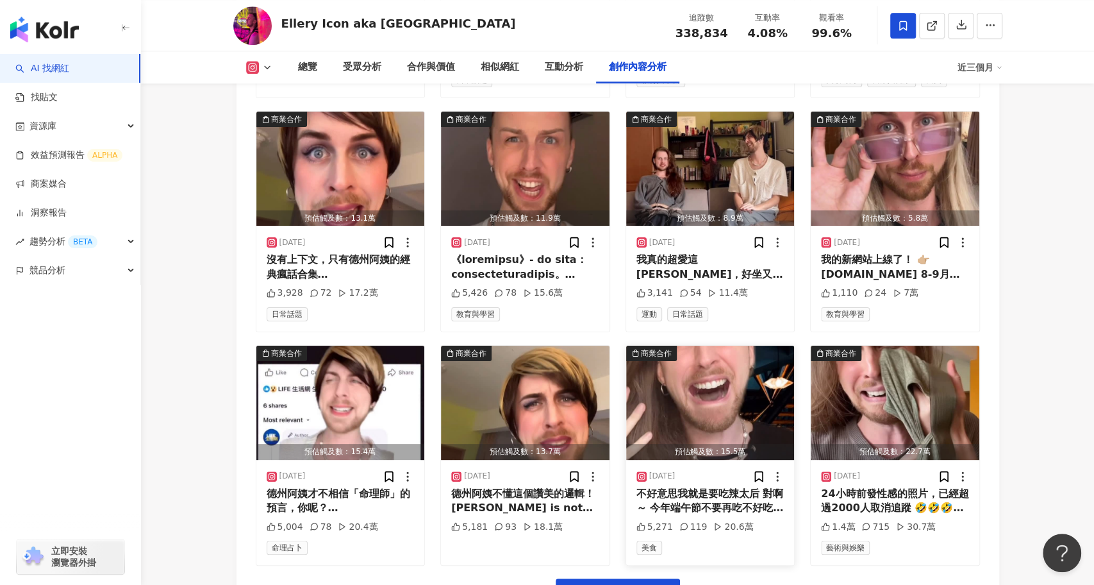
click at [717, 345] on img "button" at bounding box center [710, 402] width 169 height 114
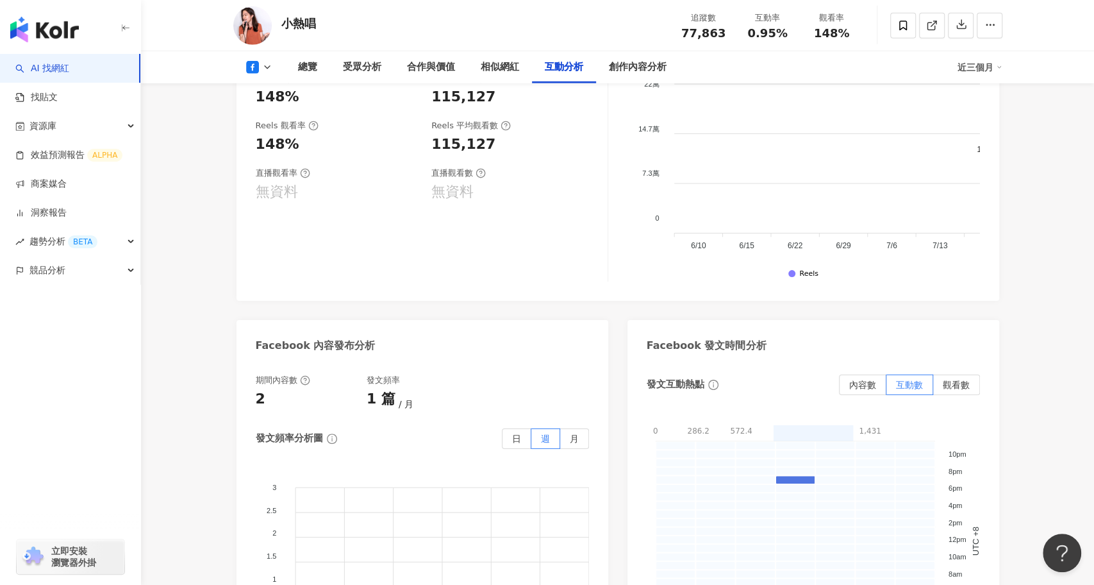
scroll to position [3383, 0]
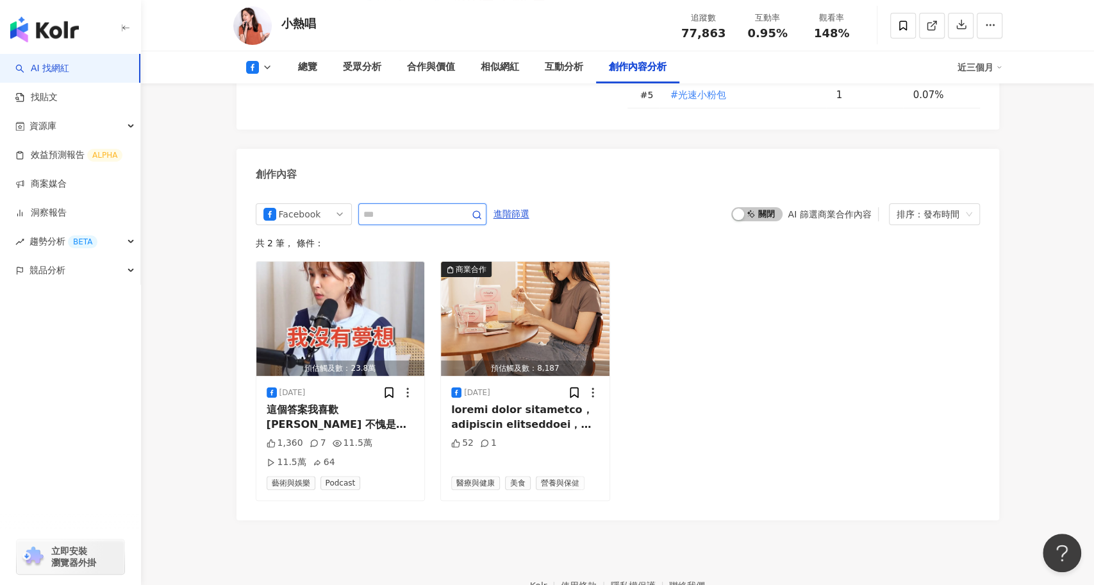
click at [411, 206] on input "text" at bounding box center [408, 213] width 90 height 15
type input "**"
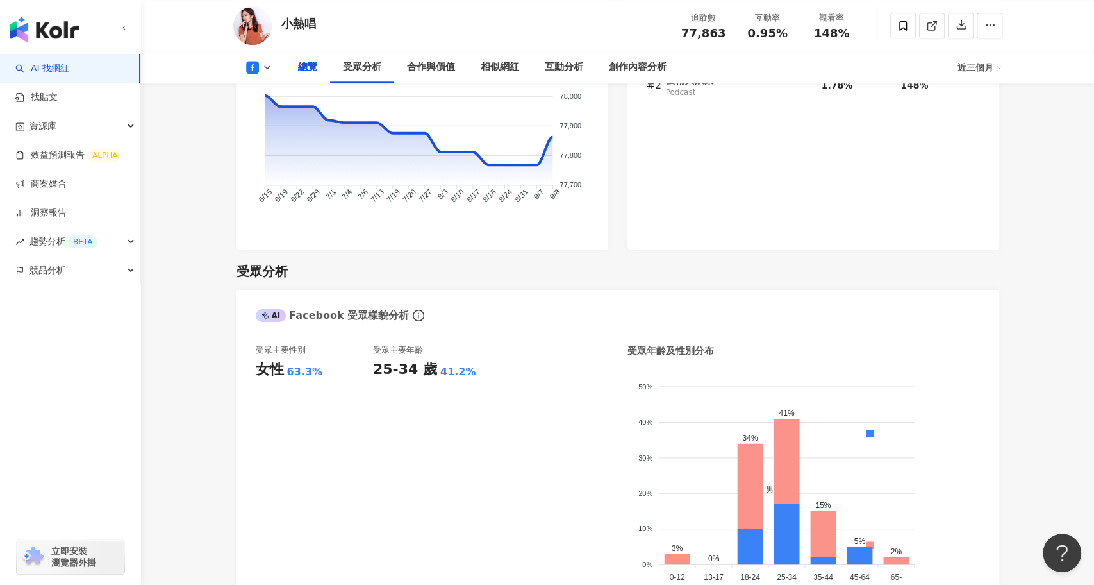
scroll to position [417, 0]
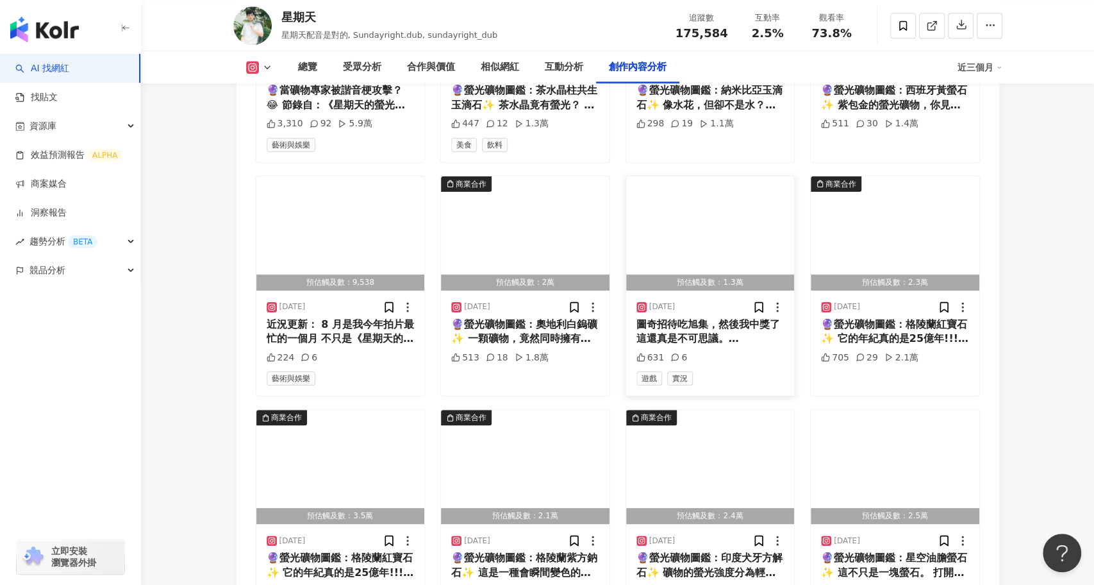
scroll to position [4431, 0]
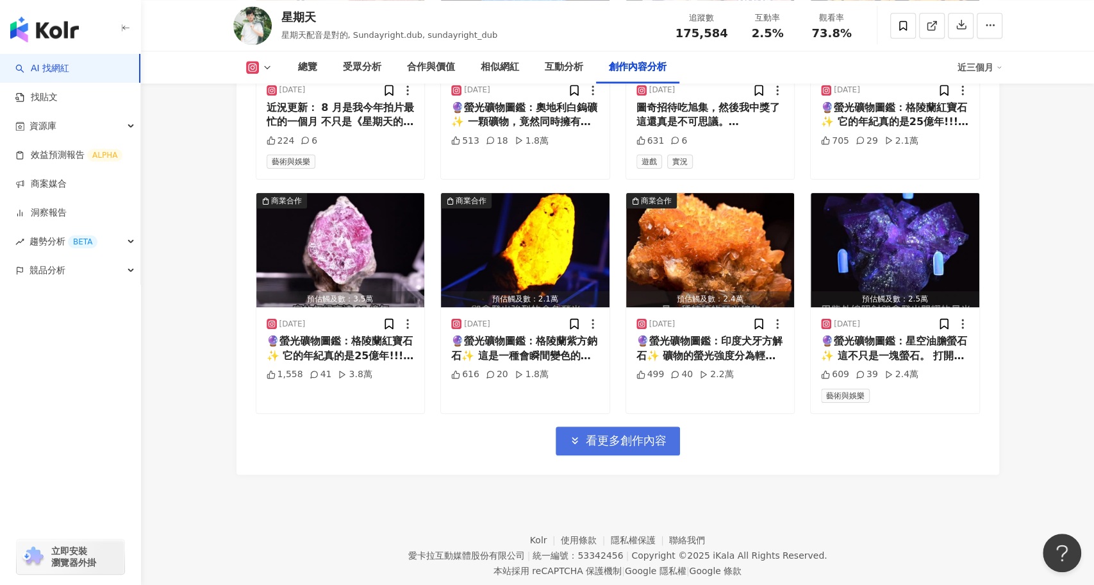
click at [626, 433] on span "看更多創作內容" at bounding box center [626, 440] width 81 height 14
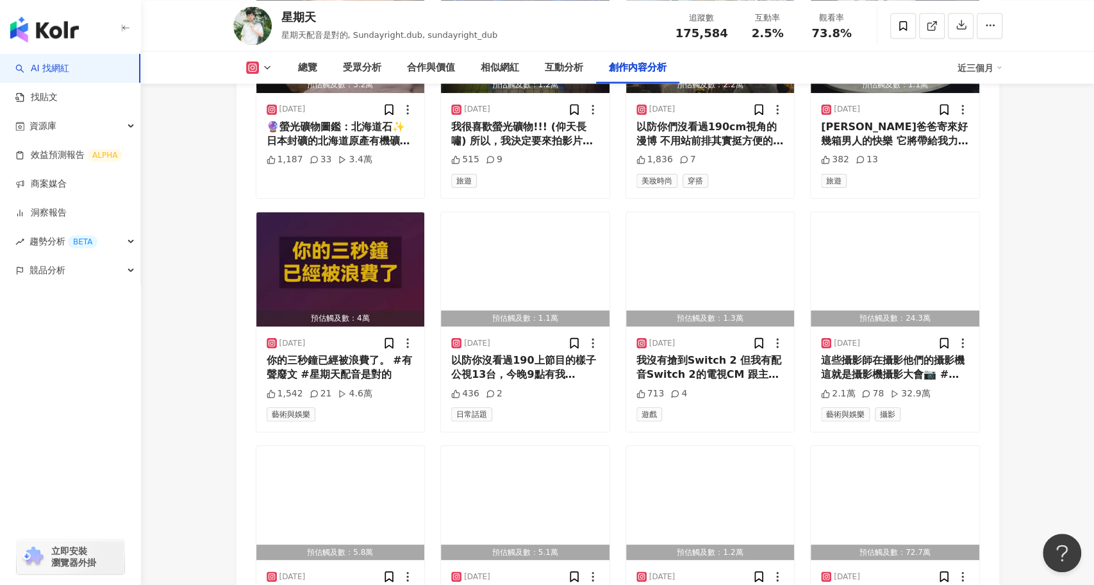
scroll to position [5130, 0]
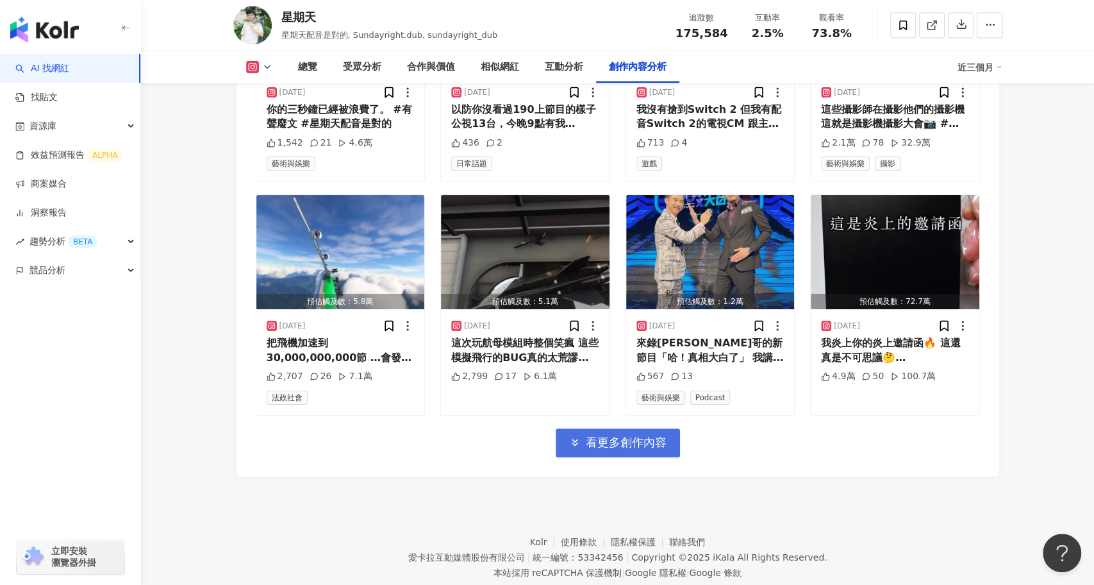
click at [624, 435] on span "看更多創作內容" at bounding box center [626, 442] width 81 height 14
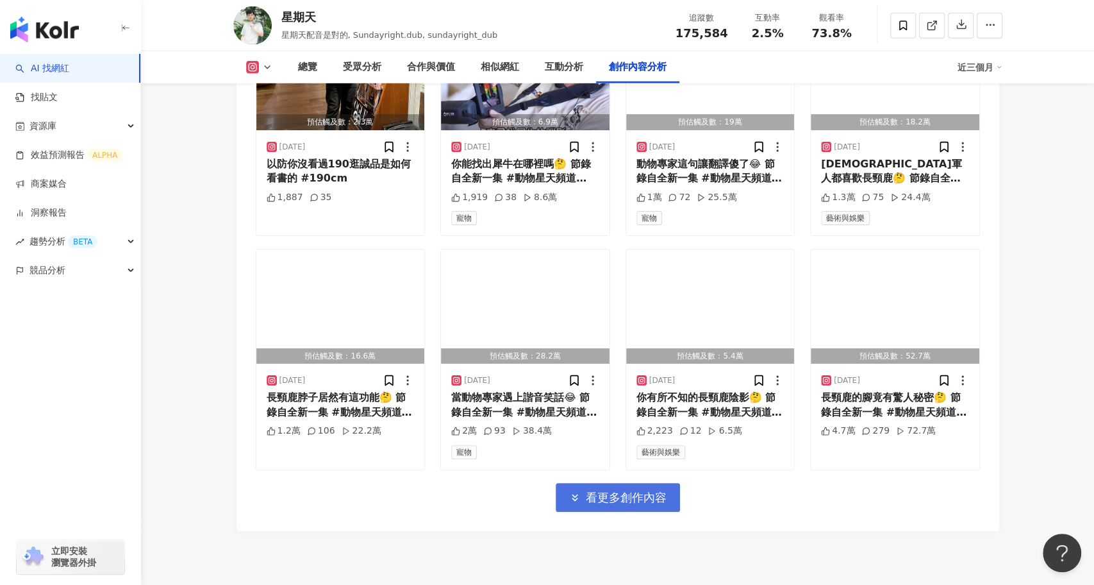
scroll to position [5777, 0]
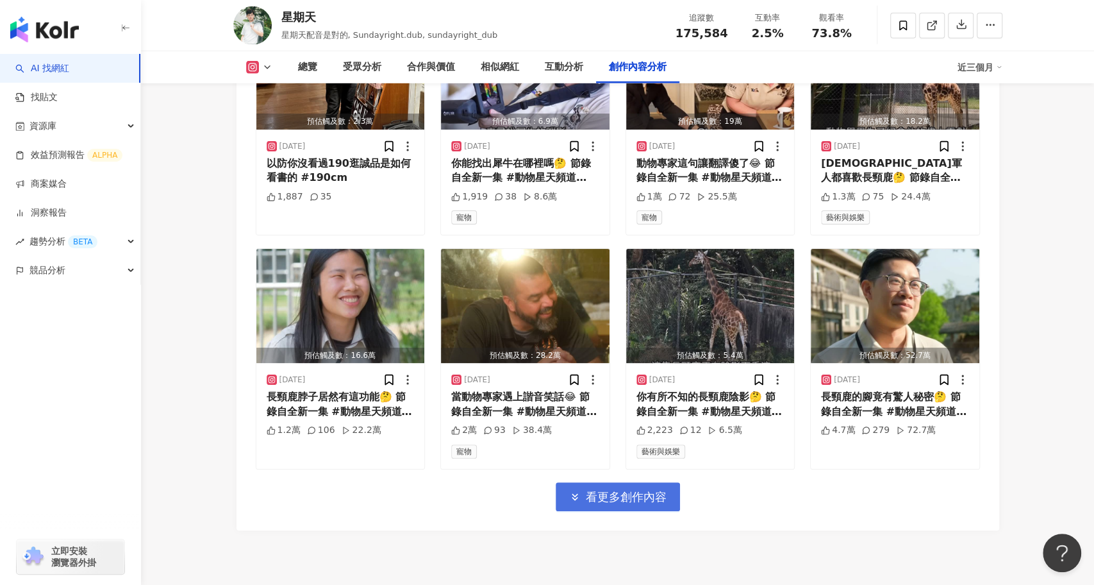
click at [631, 490] on span "看更多創作內容" at bounding box center [626, 497] width 81 height 14
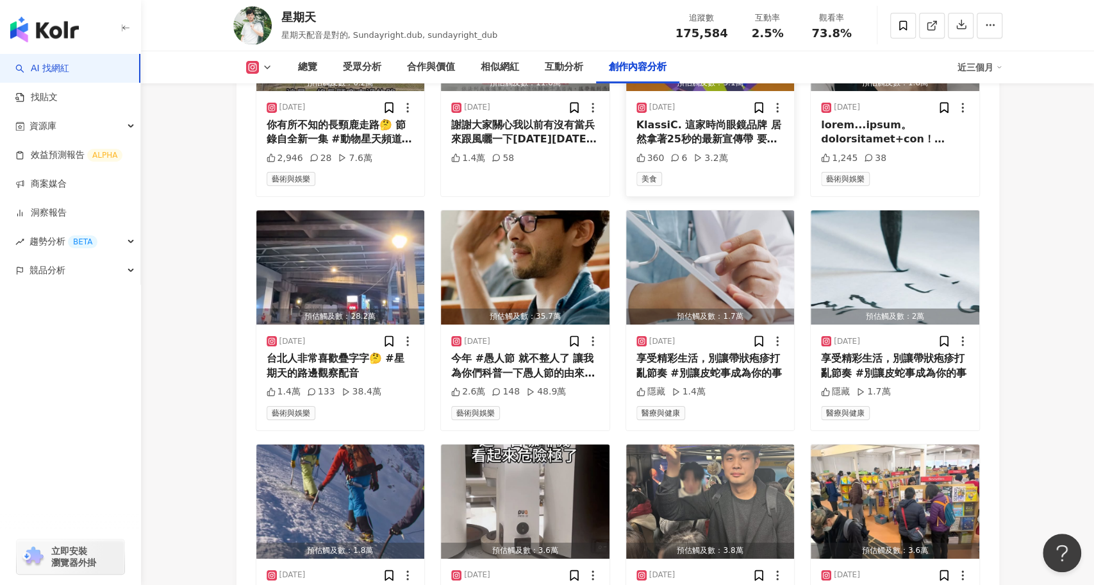
scroll to position [6526, 0]
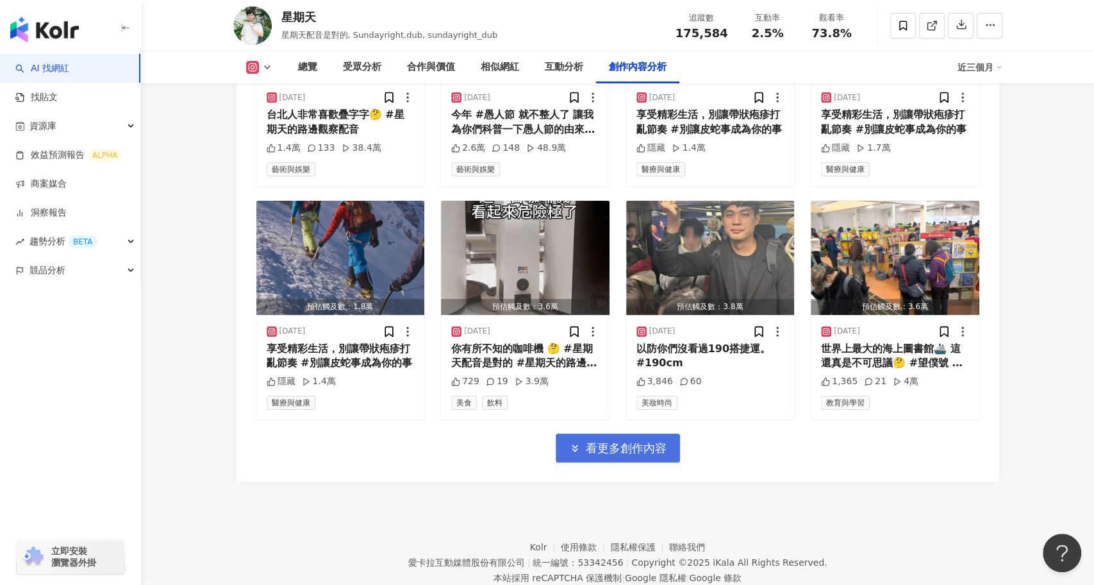
click at [638, 441] on span "看更多創作內容" at bounding box center [626, 448] width 81 height 14
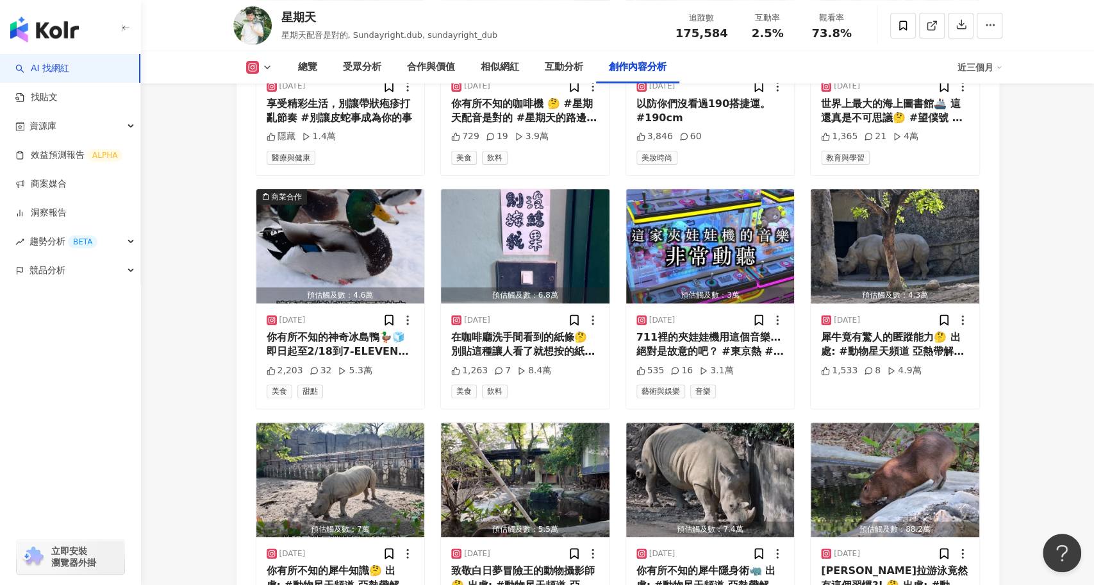
scroll to position [7224, 0]
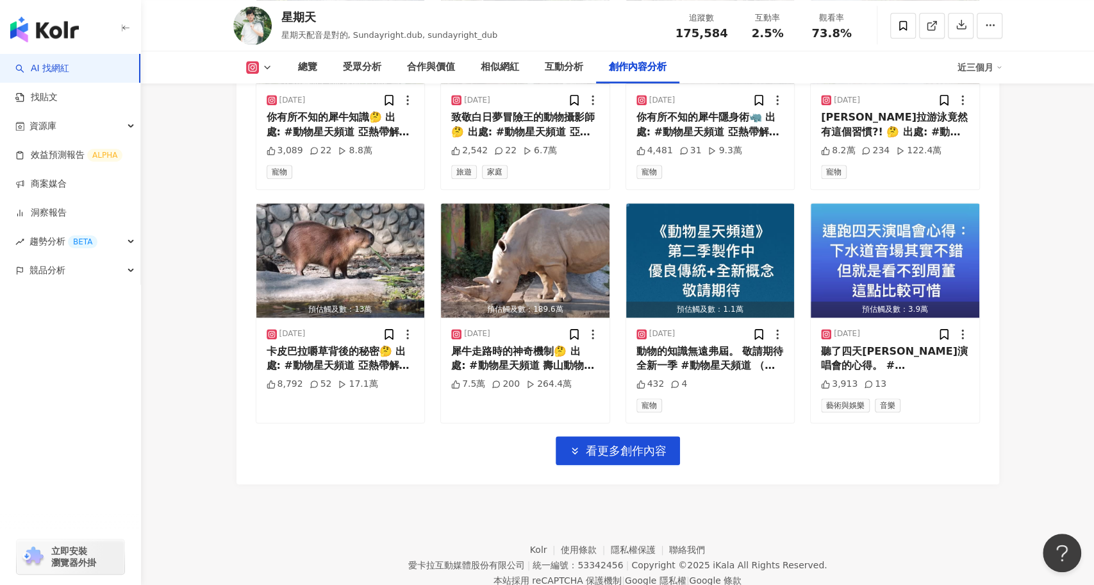
click at [620, 444] on span "看更多創作內容" at bounding box center [626, 451] width 81 height 14
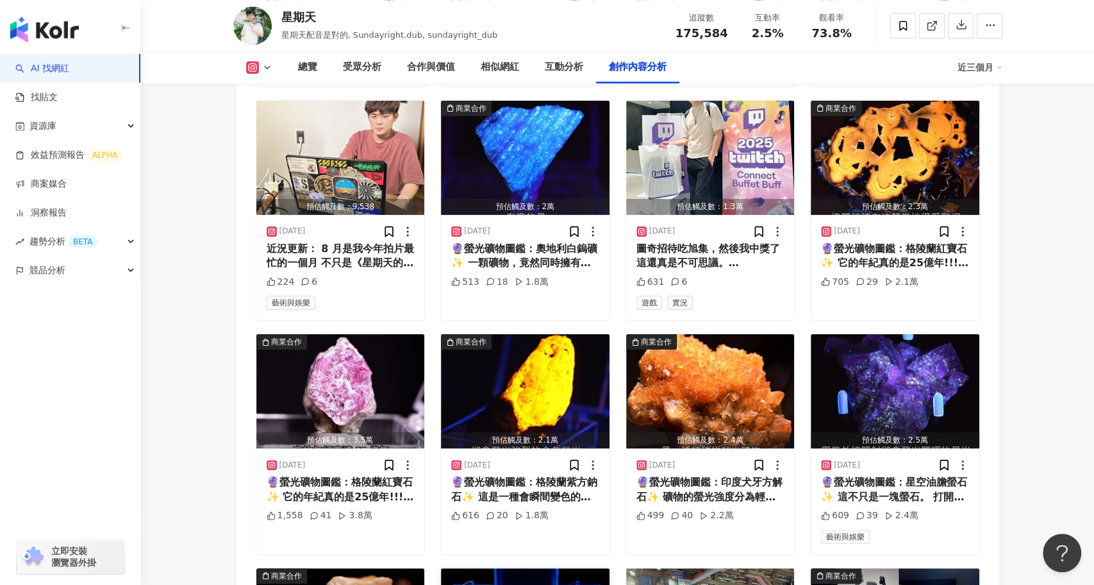
scroll to position [3658, 0]
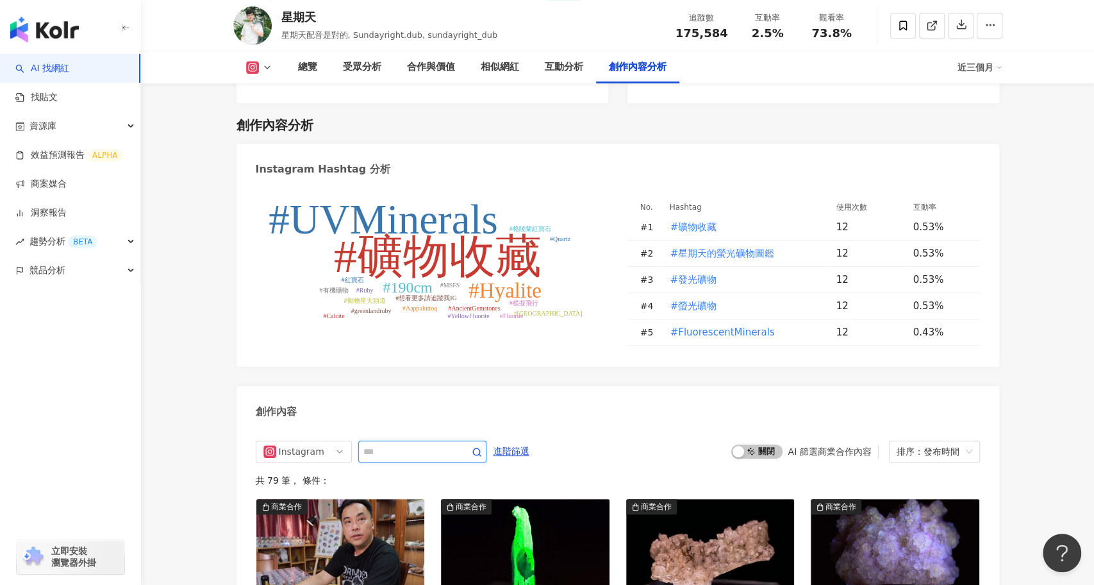
click at [433, 444] on input "text" at bounding box center [408, 451] width 90 height 15
type input "**"
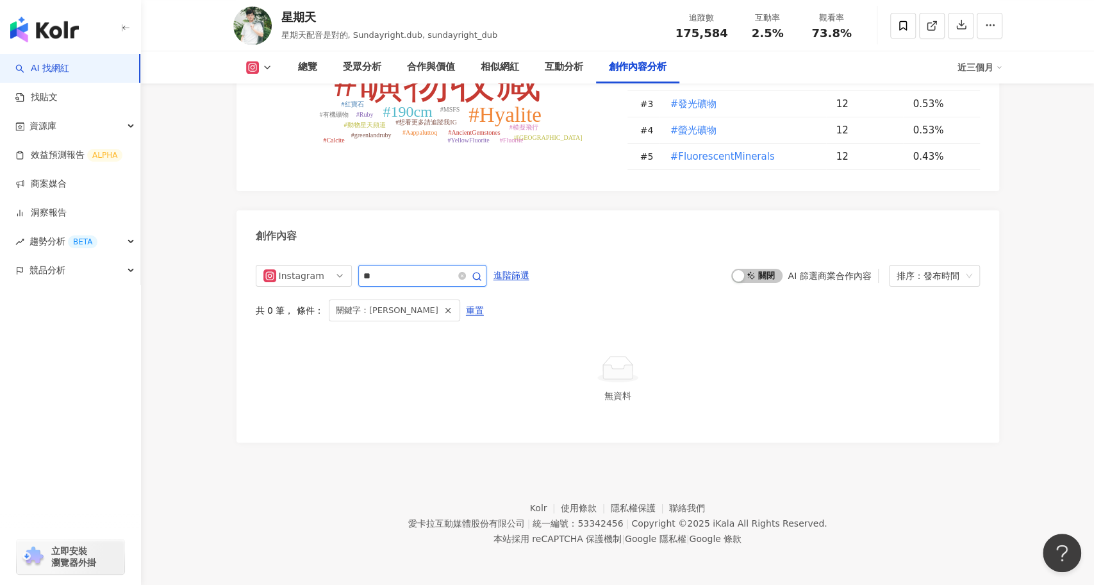
scroll to position [3804, 0]
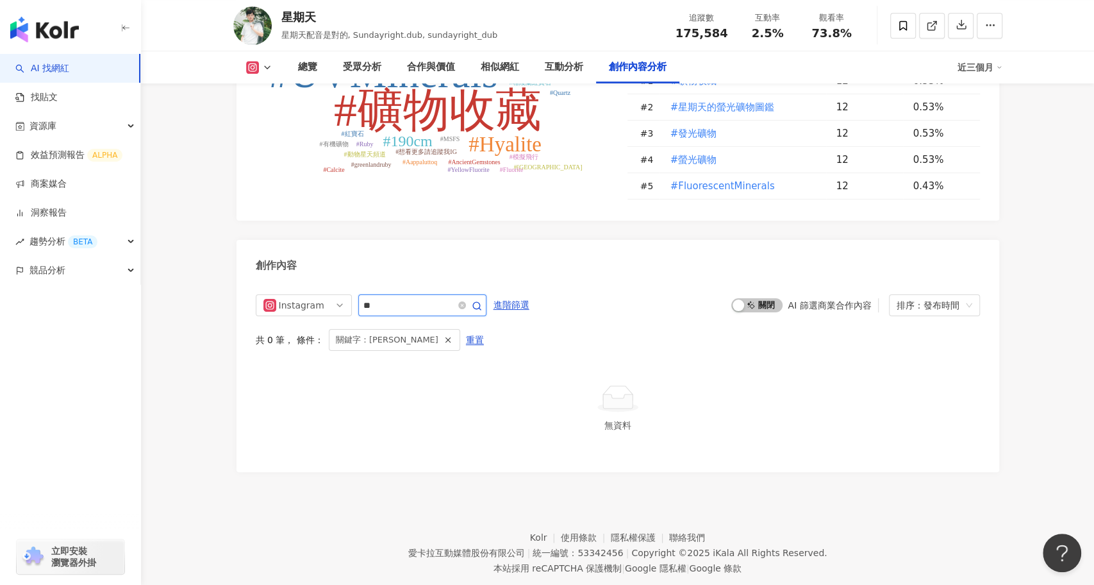
scroll to position [3658, 0]
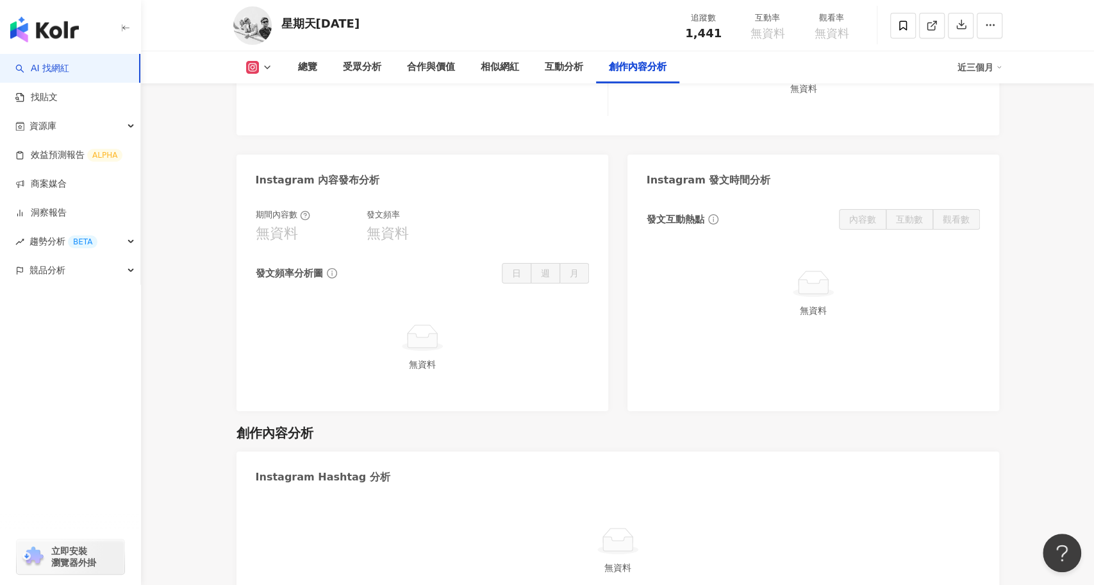
scroll to position [3442, 0]
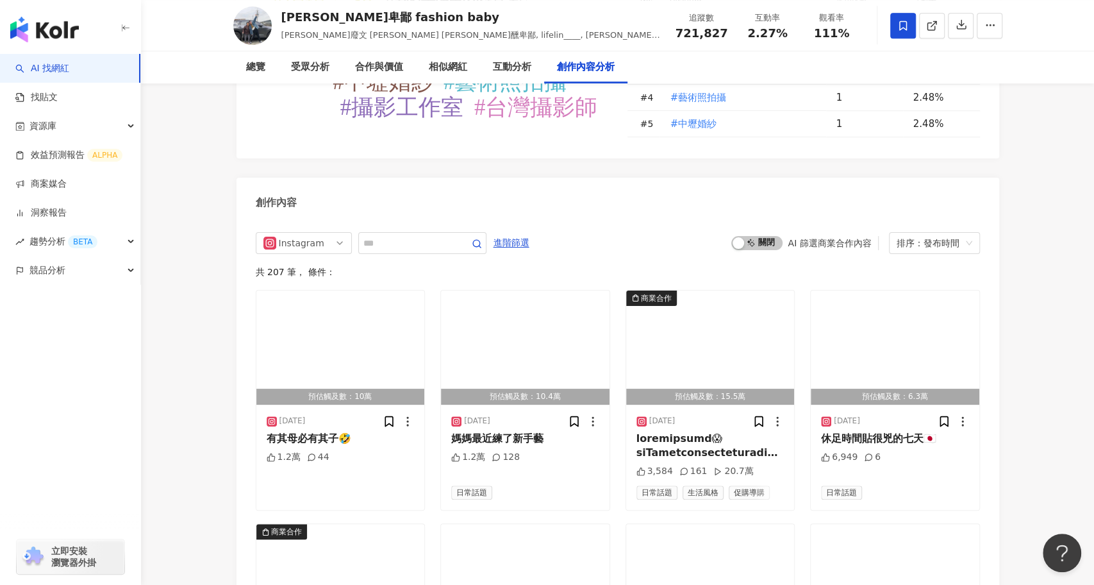
scroll to position [3908, 0]
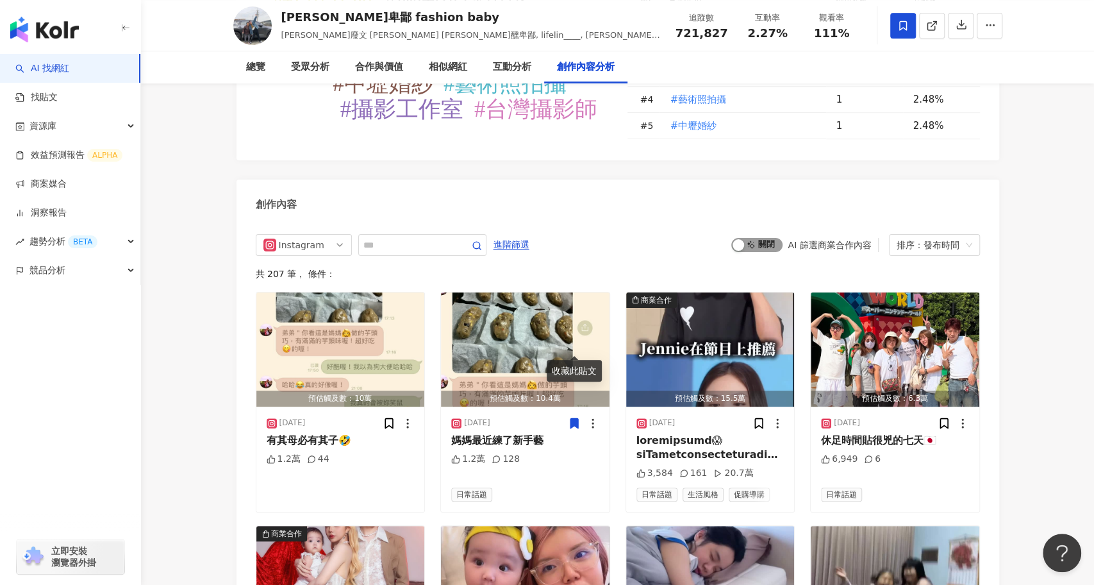
click at [770, 238] on span "啟動 關閉" at bounding box center [756, 245] width 51 height 14
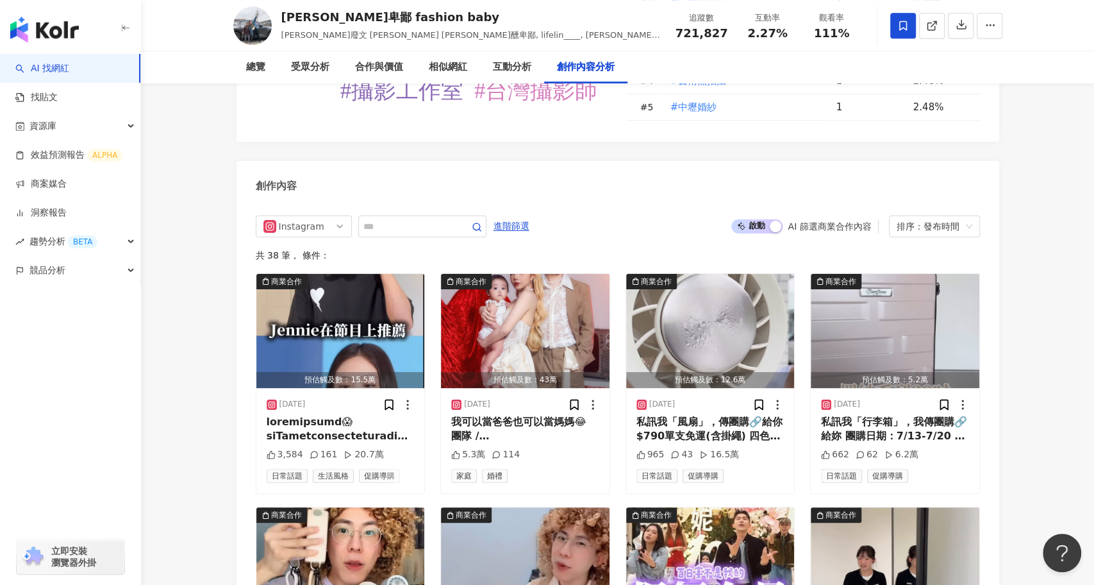
scroll to position [4017, 0]
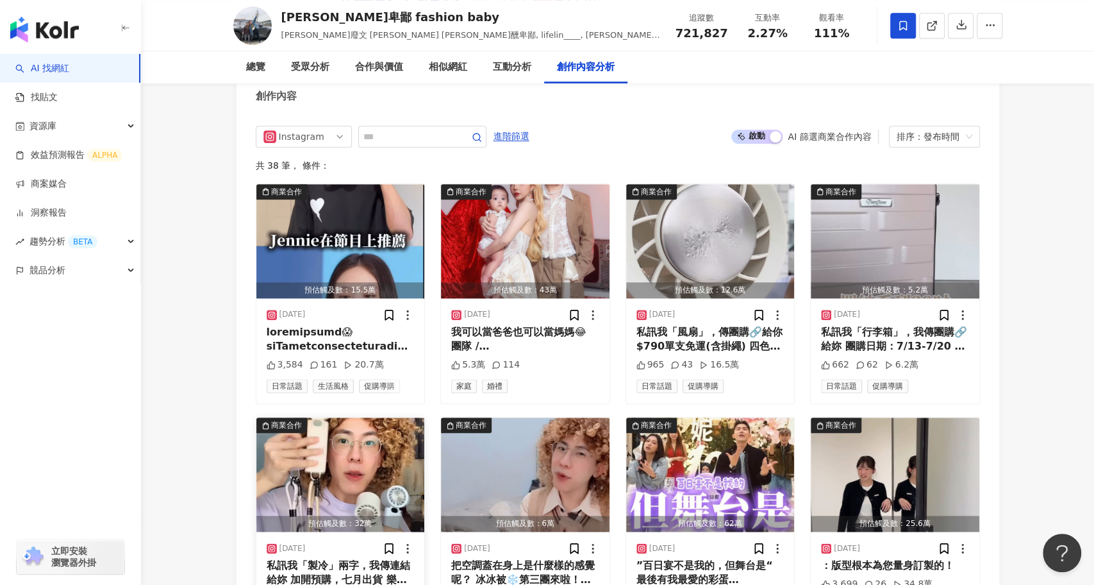
click at [363, 417] on img "button" at bounding box center [340, 474] width 169 height 114
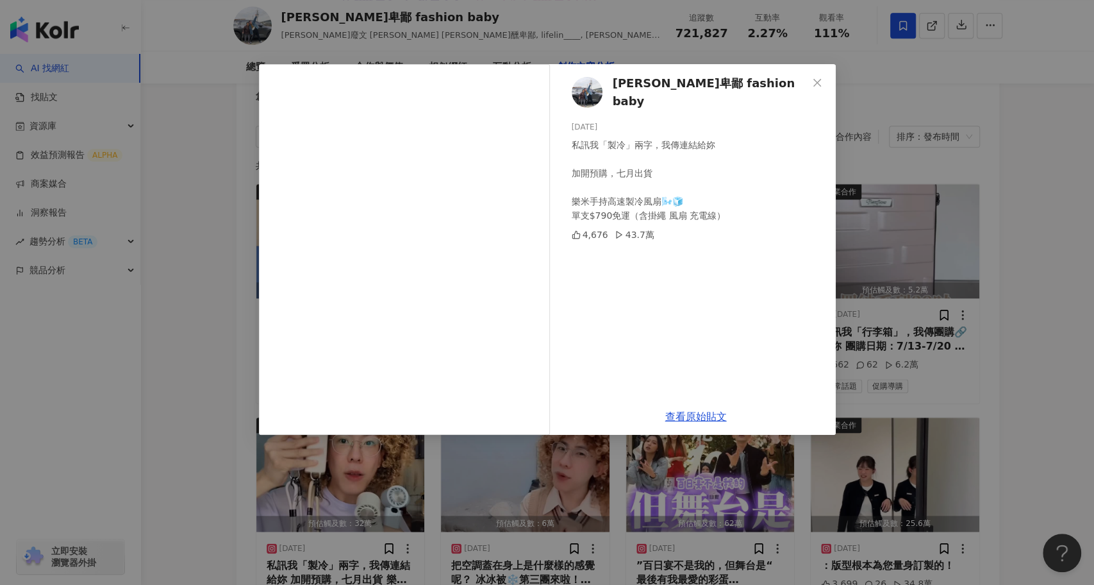
click at [210, 317] on div "[PERSON_NAME]醺卑鄙 fashion baby [DATE] 私訊我「製冷」兩字，我傳連結給妳 加開預購，七月出貨 樂米手持高速製冷風扇🌬️🧊 單…" at bounding box center [547, 292] width 1094 height 585
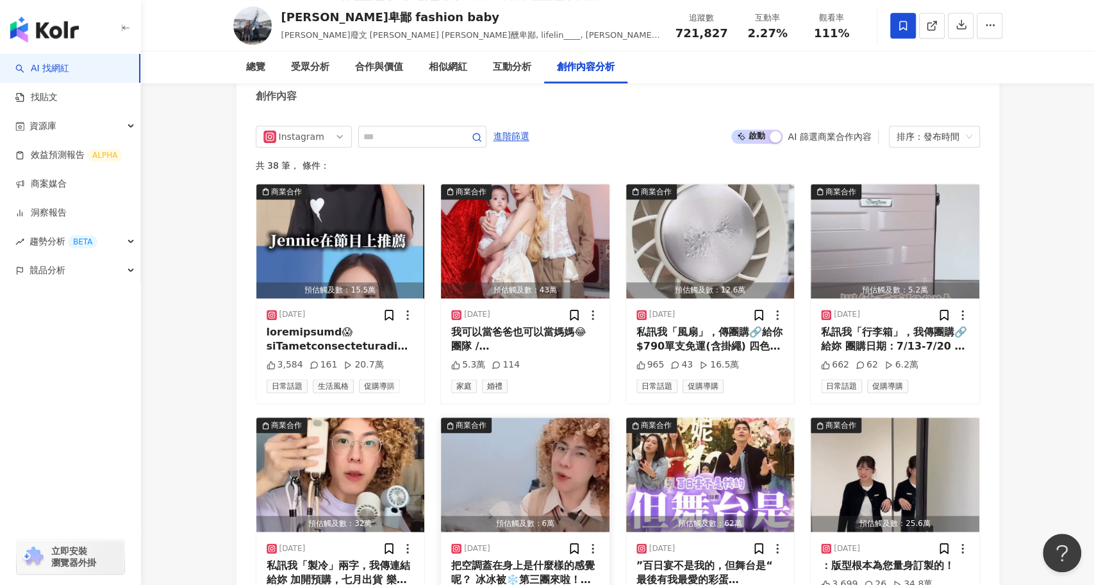
click at [508, 422] on img "button" at bounding box center [525, 474] width 169 height 114
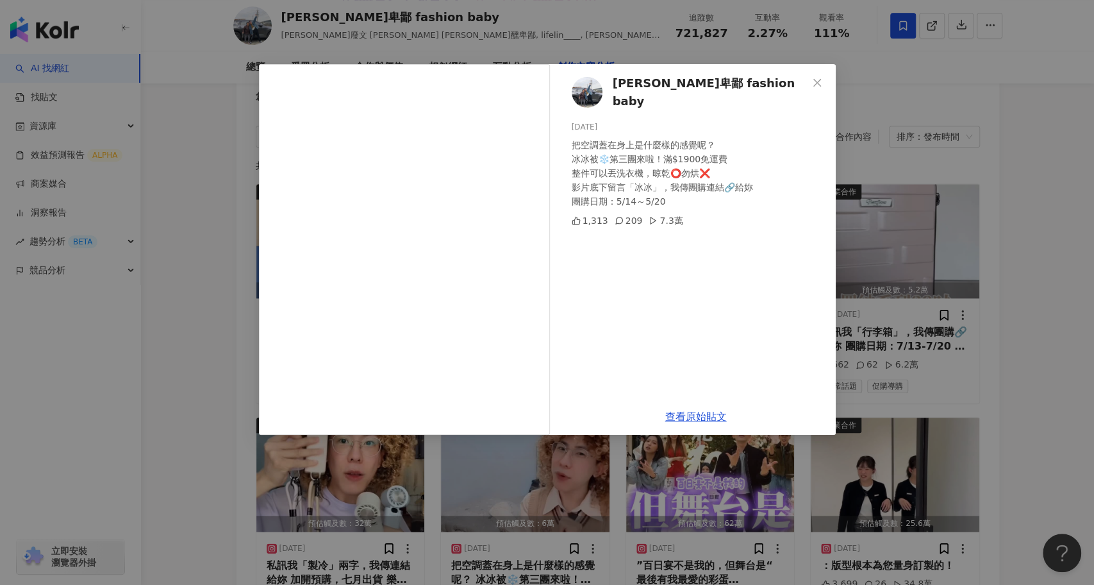
click at [103, 451] on div "[PERSON_NAME]卑鄙 fashion baby [DATE] 把空調蓋在身上是什麼樣的感覺呢？ 冰冰被❄️第三團來啦！滿$1900免運費 整件可以丟…" at bounding box center [547, 292] width 1094 height 585
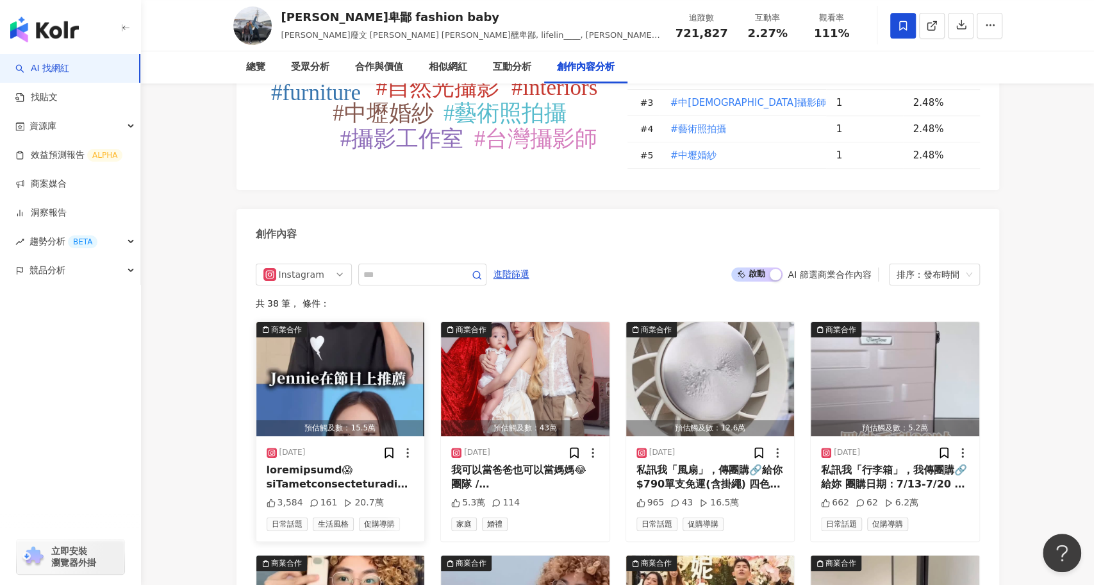
scroll to position [3819, 0]
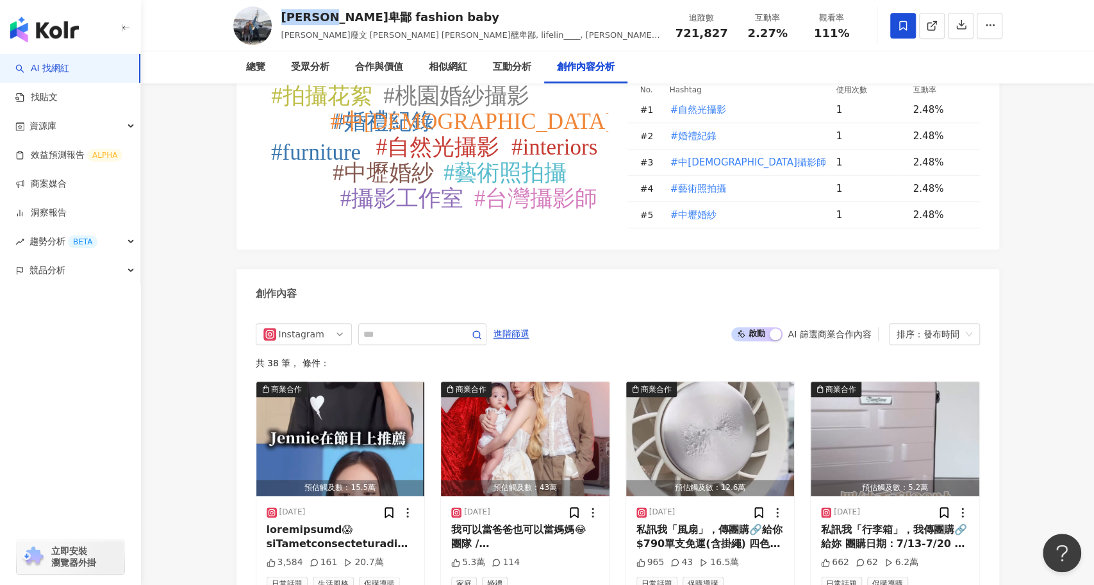
drag, startPoint x: 351, startPoint y: 18, endPoint x: 281, endPoint y: 20, distance: 69.2
click at [281, 20] on div "[PERSON_NAME]卑鄙 fashion baby" at bounding box center [471, 17] width 380 height 16
copy div "[PERSON_NAME]醺卑鄙"
